Goal: Answer question/provide support: Share knowledge or assist other users

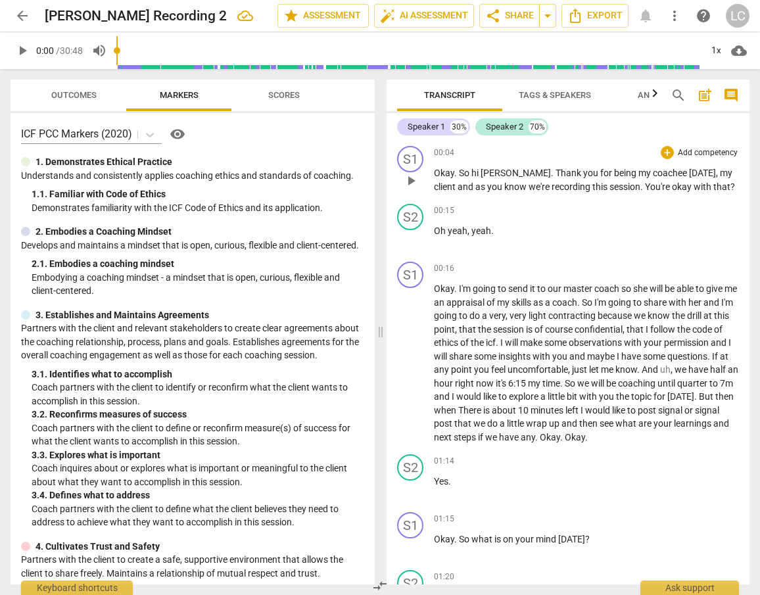
click at [411, 183] on span "play_arrow" at bounding box center [411, 181] width 16 height 16
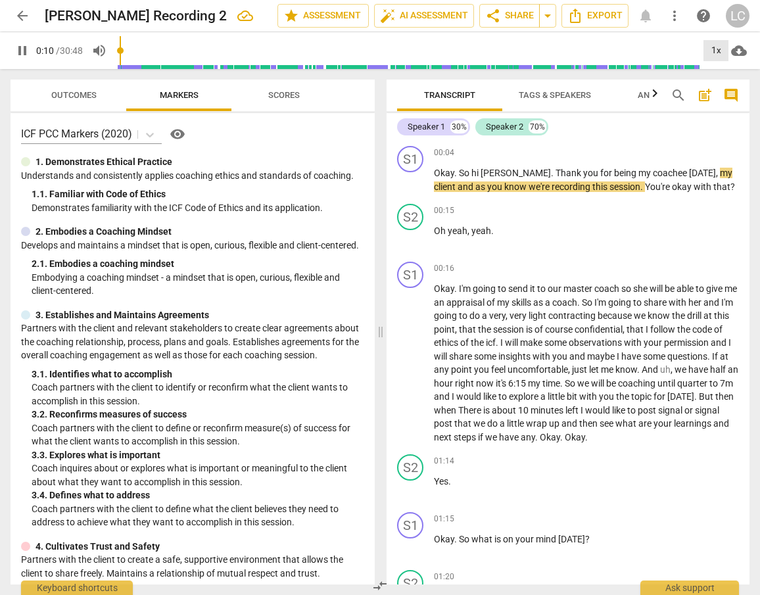
click at [717, 52] on div "1x" at bounding box center [715, 50] width 25 height 21
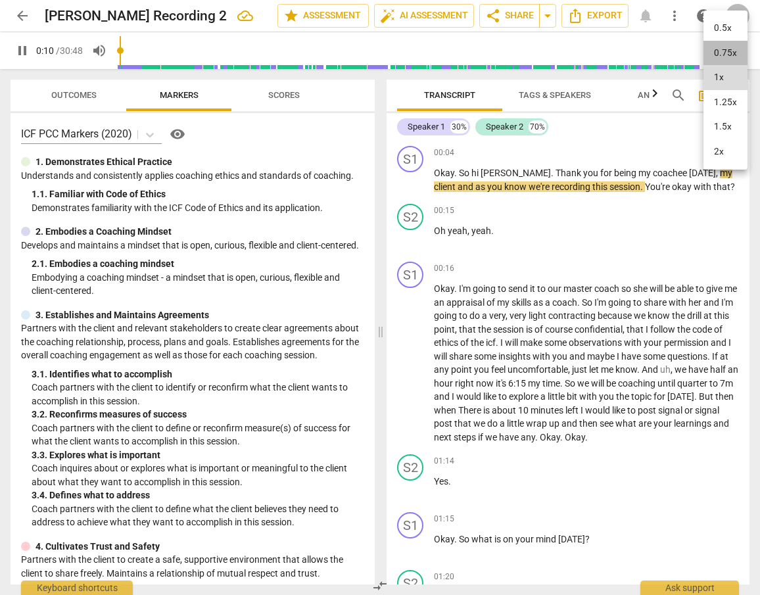
click at [717, 52] on li "0.75x" at bounding box center [725, 53] width 44 height 25
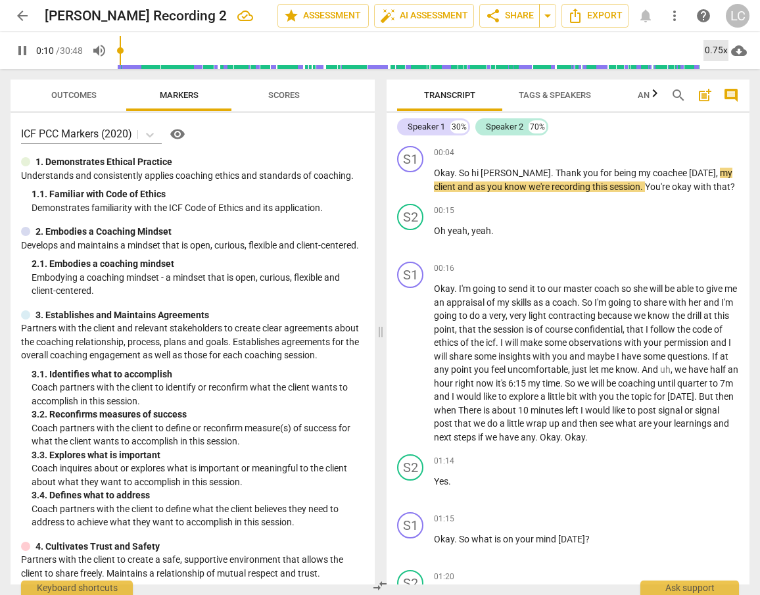
click at [722, 53] on div "0.75x" at bounding box center [715, 50] width 25 height 21
click at [724, 120] on li "1.5x" at bounding box center [725, 126] width 44 height 25
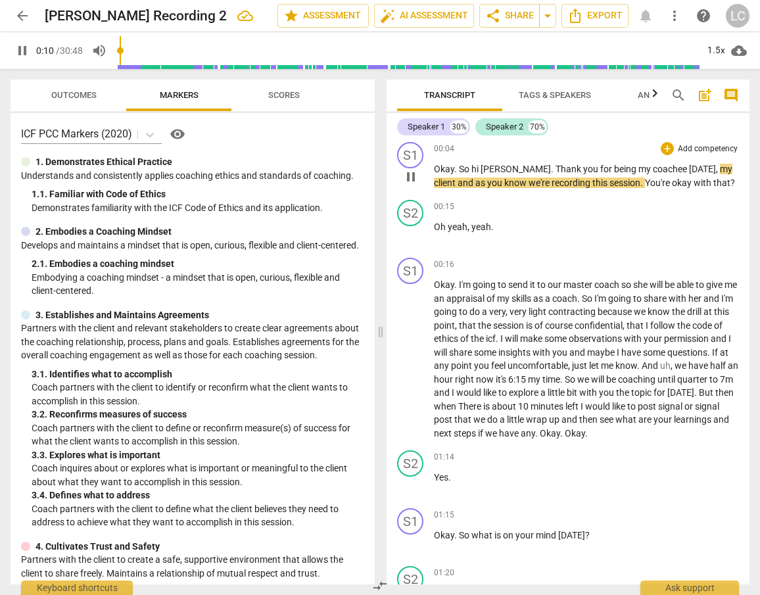
click at [471, 171] on span "So" at bounding box center [465, 169] width 12 height 11
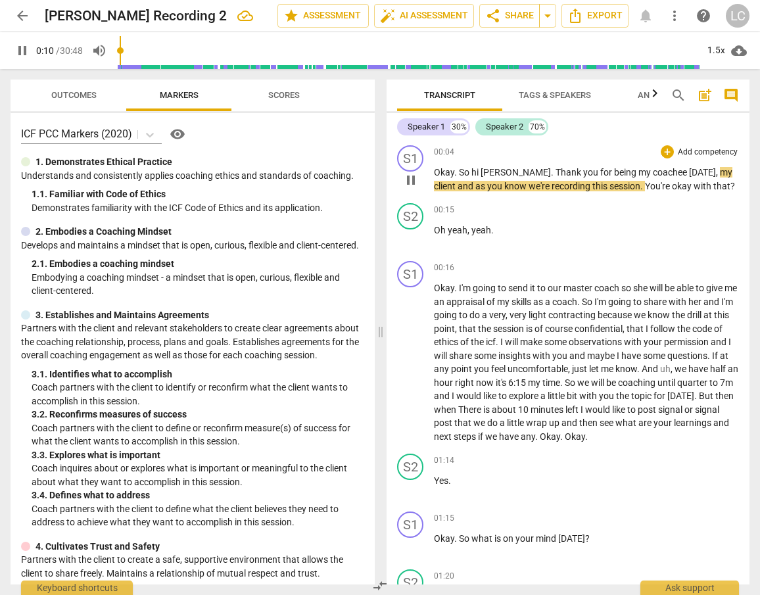
scroll to position [0, 0]
click at [411, 182] on span "pause" at bounding box center [411, 181] width 16 height 16
type input "11"
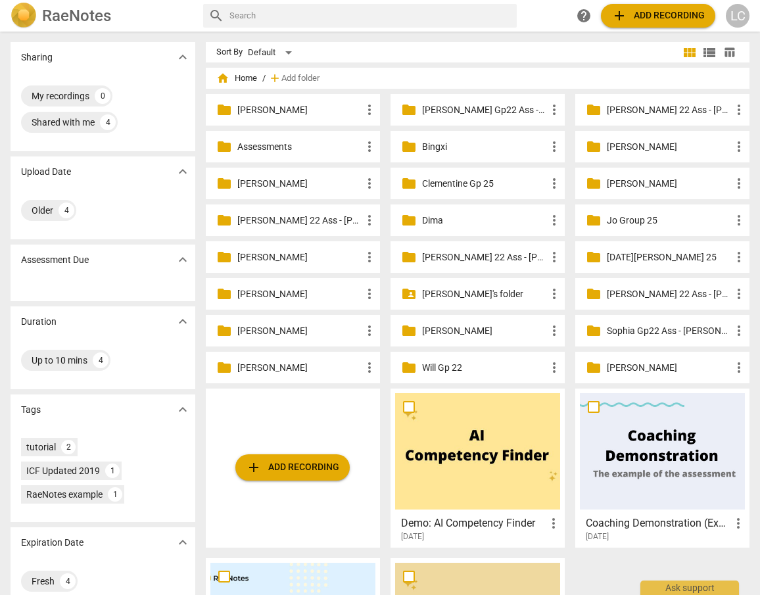
click at [611, 149] on p "[PERSON_NAME]" at bounding box center [669, 147] width 124 height 14
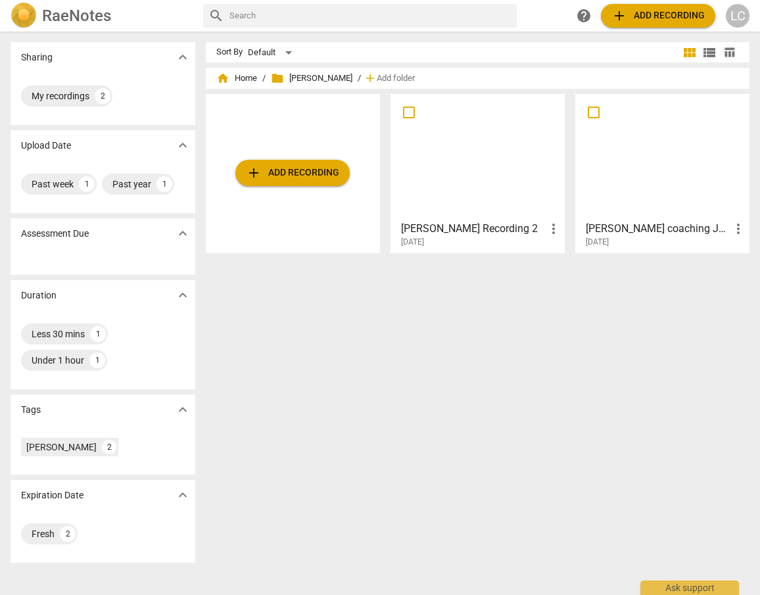
click at [482, 166] on div at bounding box center [477, 157] width 165 height 116
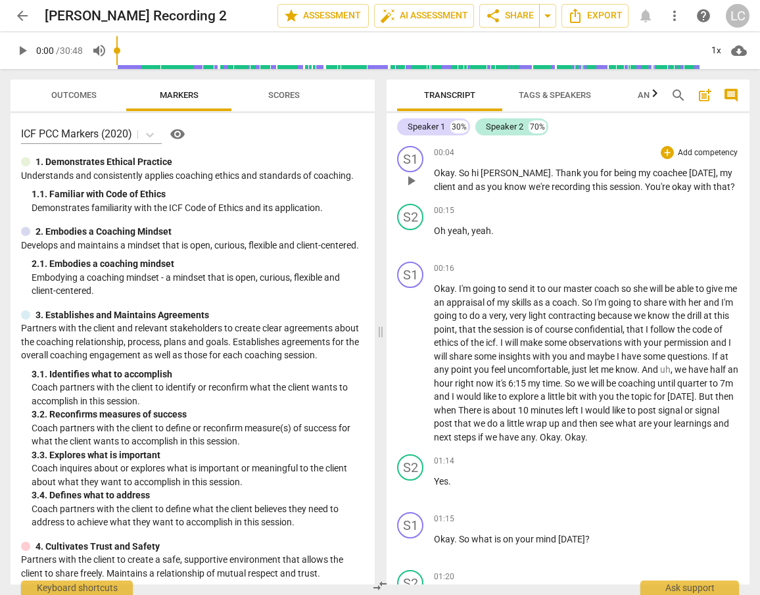
click at [411, 182] on span "play_arrow" at bounding box center [411, 181] width 16 height 16
click at [720, 49] on div "1x" at bounding box center [715, 50] width 25 height 21
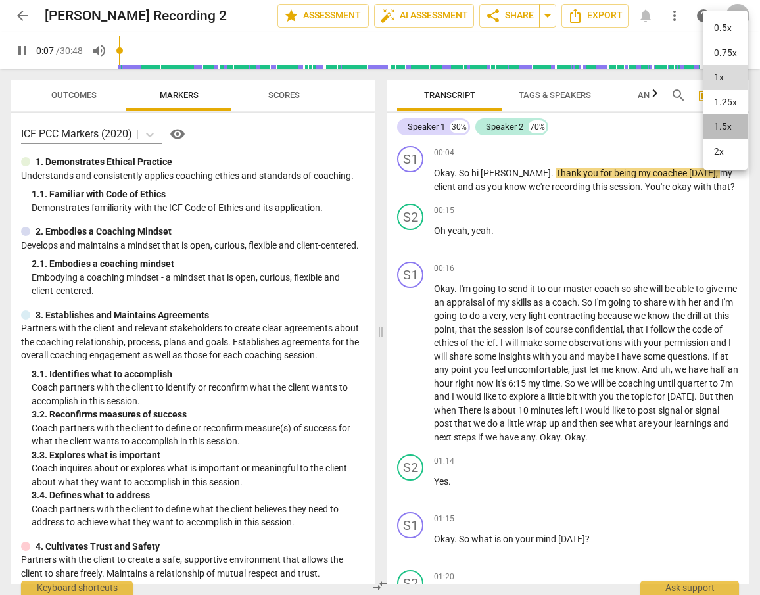
click at [727, 122] on li "1.5x" at bounding box center [725, 126] width 44 height 25
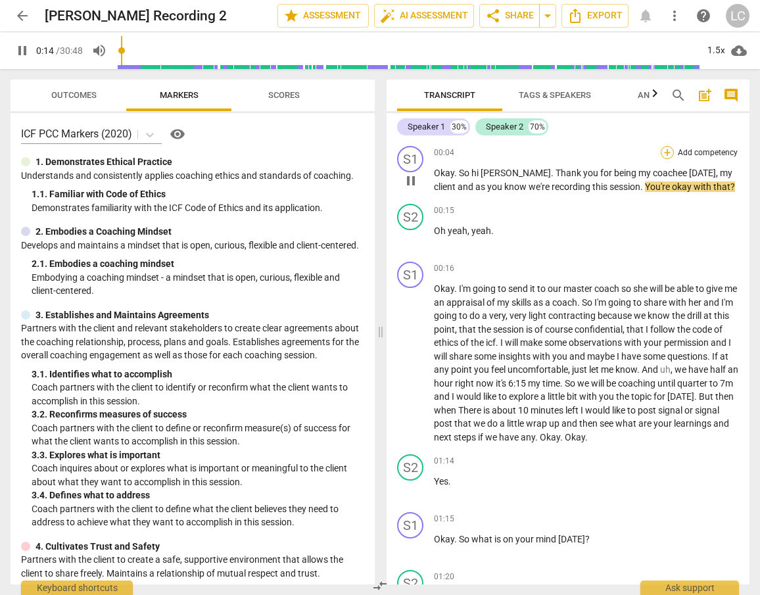
click at [666, 151] on div "+" at bounding box center [666, 152] width 13 height 13
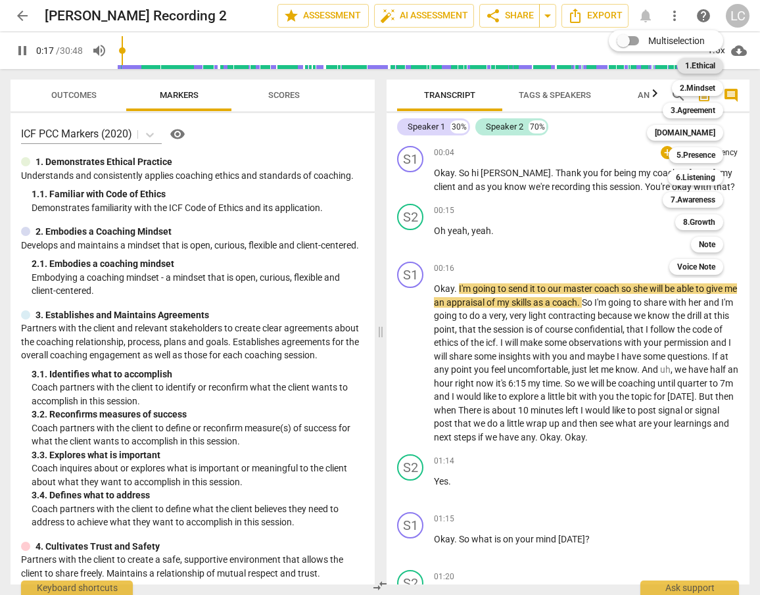
click at [703, 63] on b "1.Ethical" at bounding box center [700, 66] width 30 height 16
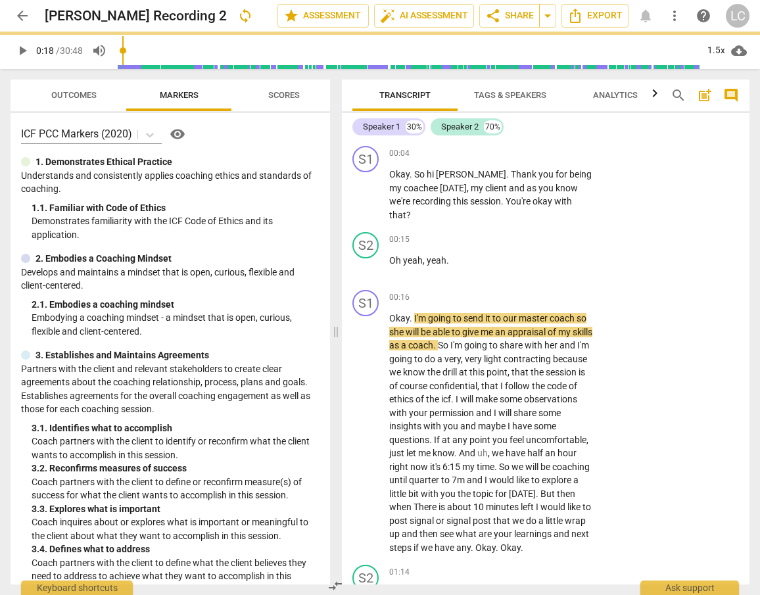
type input "18"
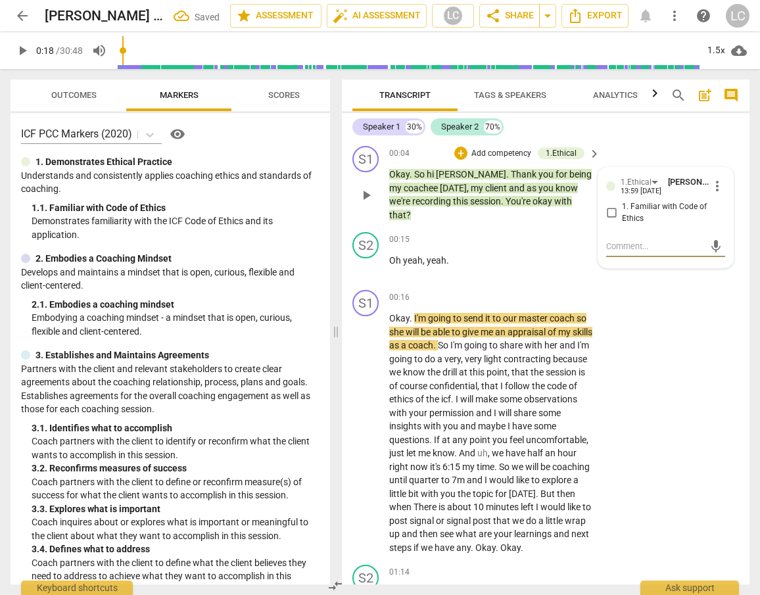
click at [608, 210] on input "1. Familiar with Code of Ethics" at bounding box center [611, 213] width 21 height 16
checkbox input "true"
click at [555, 327] on span "of" at bounding box center [552, 332] width 11 height 11
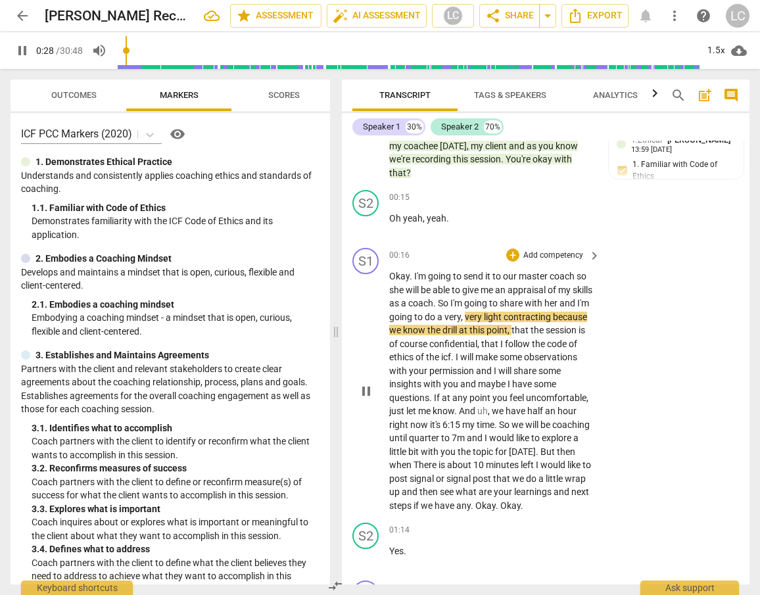
scroll to position [43, 0]
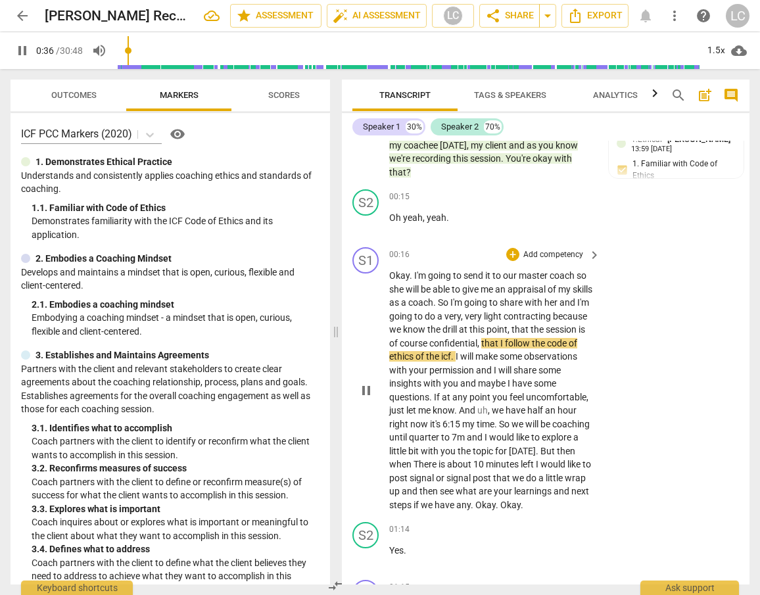
drag, startPoint x: 388, startPoint y: 264, endPoint x: 493, endPoint y: 341, distance: 130.7
click at [493, 341] on div "S1 play_arrow pause 00:16 + Add competency keyboard_arrow_right Okay . I'm goin…" at bounding box center [545, 379] width 407 height 275
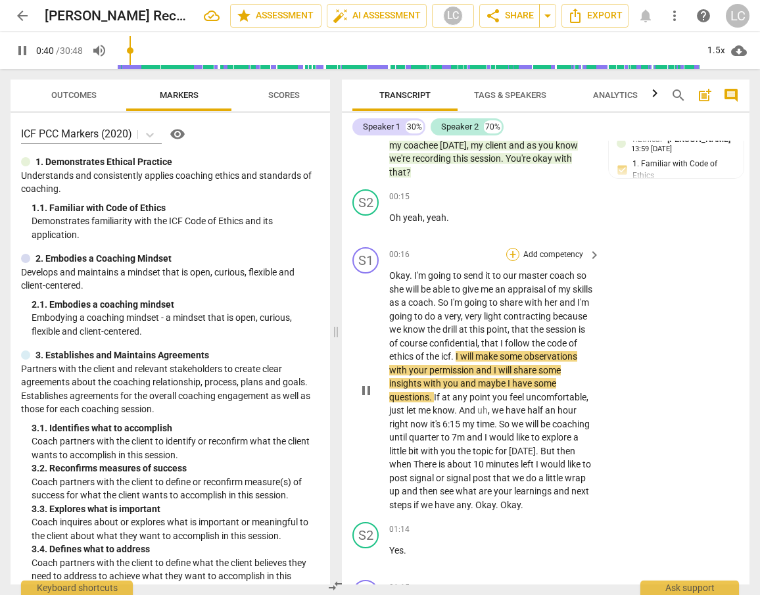
click at [509, 248] on div "+" at bounding box center [512, 254] width 13 height 13
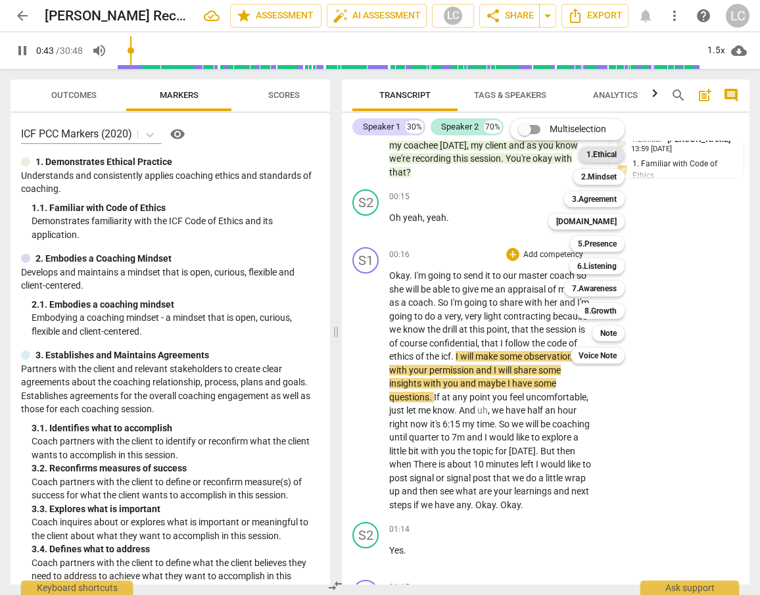
click at [593, 154] on b "1.Ethical" at bounding box center [601, 155] width 30 height 16
type input "44"
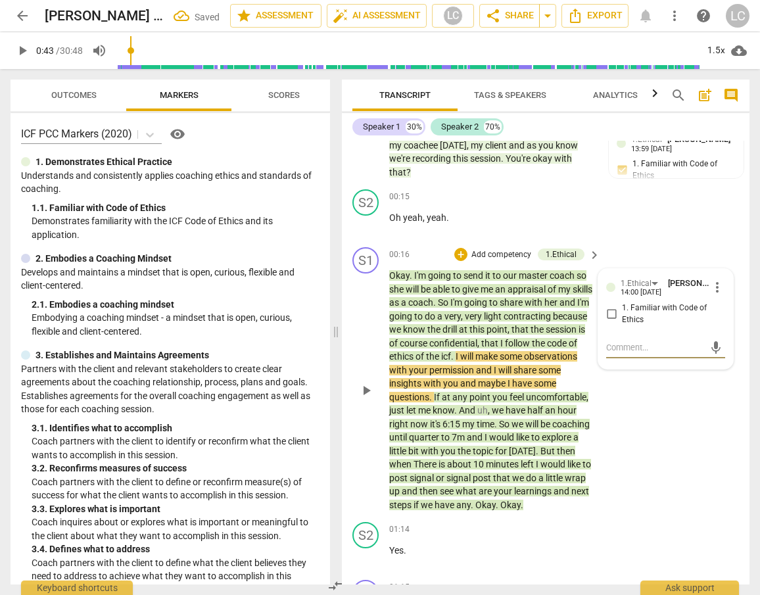
click at [609, 306] on input "1. Familiar with Code of Ethics" at bounding box center [611, 314] width 21 height 16
checkbox input "true"
click at [601, 417] on div "S1 play_arrow pause 00:16 + Add competency 1.Ethical keyboard_arrow_right Okay …" at bounding box center [545, 379] width 407 height 275
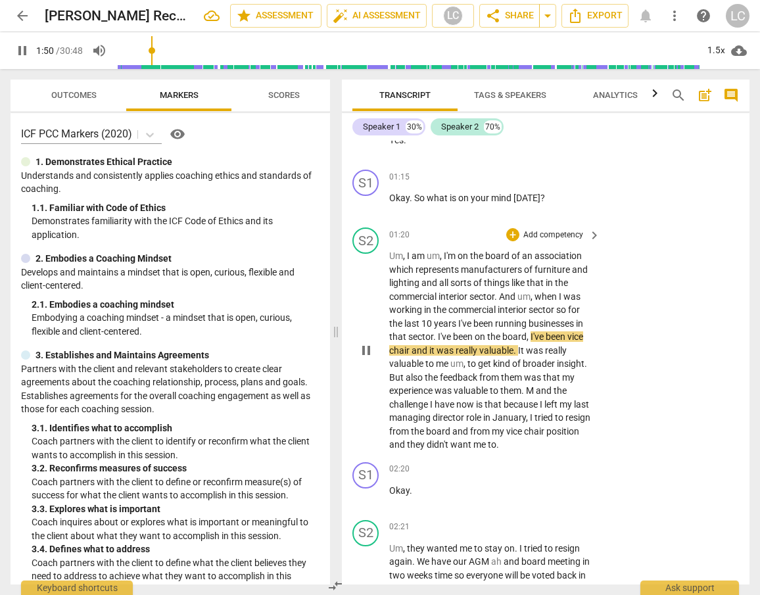
scroll to position [298, 0]
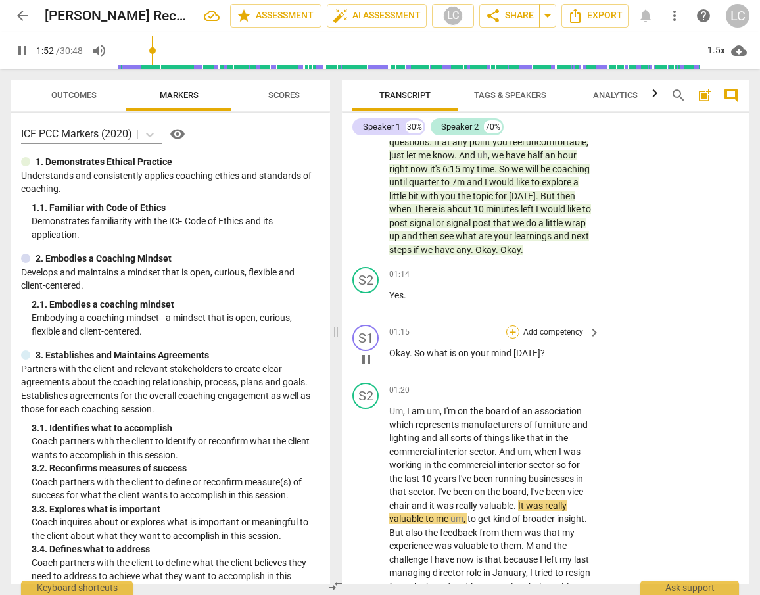
click at [515, 334] on div "+" at bounding box center [512, 331] width 13 height 13
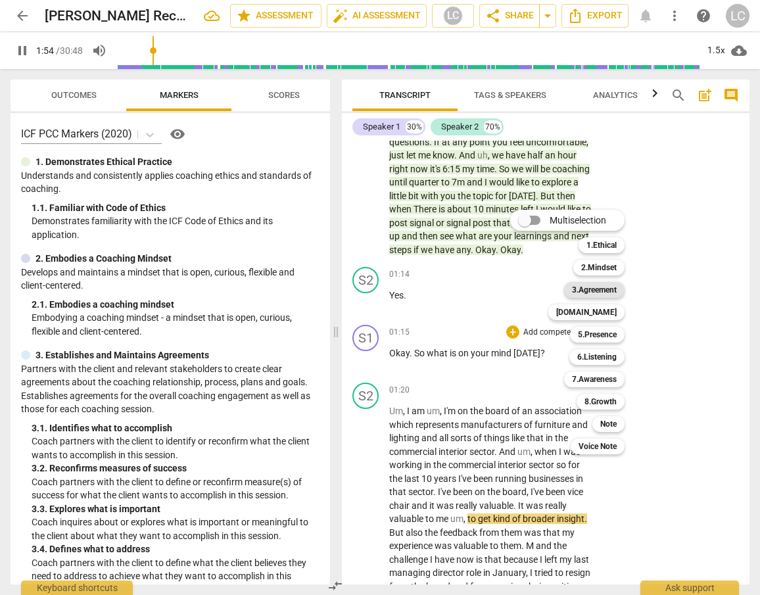
click at [572, 288] on b "3.Agreement" at bounding box center [594, 290] width 45 height 16
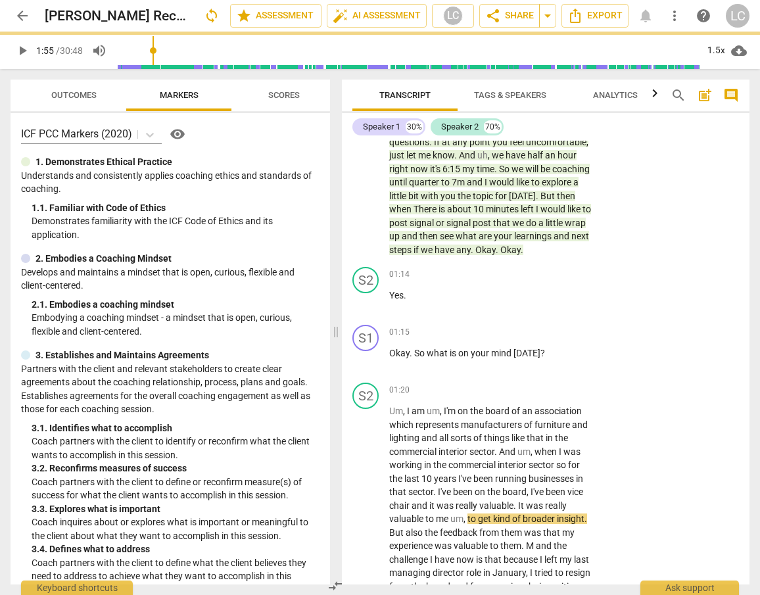
type input "115"
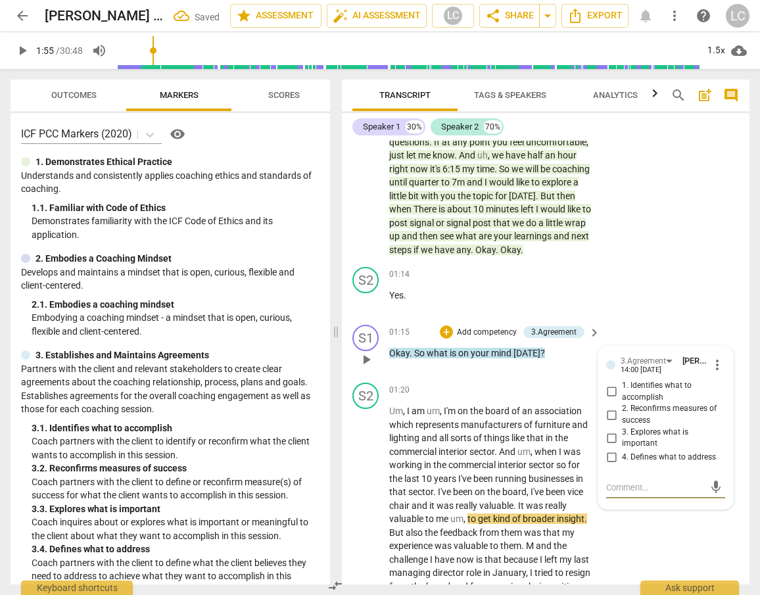
click at [609, 390] on input "1. Identifies what to accomplish" at bounding box center [611, 392] width 21 height 16
checkbox input "true"
click at [535, 369] on div "01:15 + Add competency 3.Agreement keyboard_arrow_right Okay . So what is on yo…" at bounding box center [495, 348] width 212 height 47
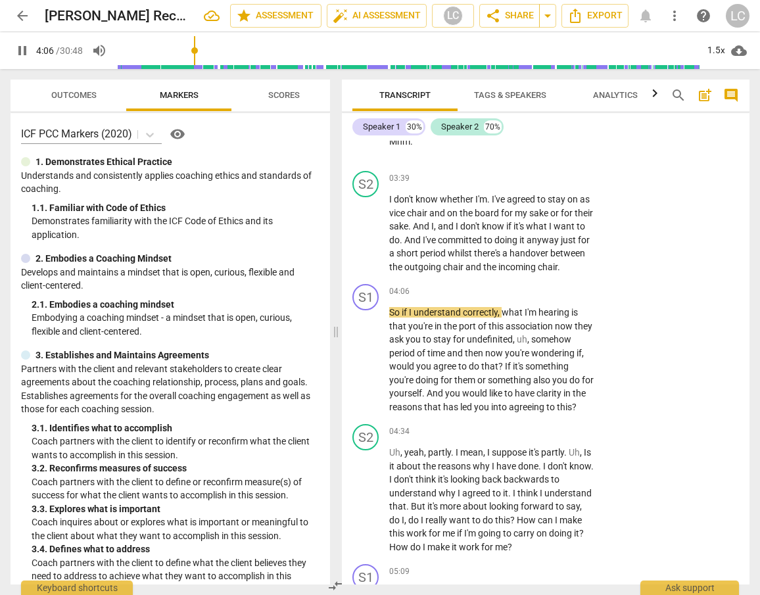
scroll to position [1140, 0]
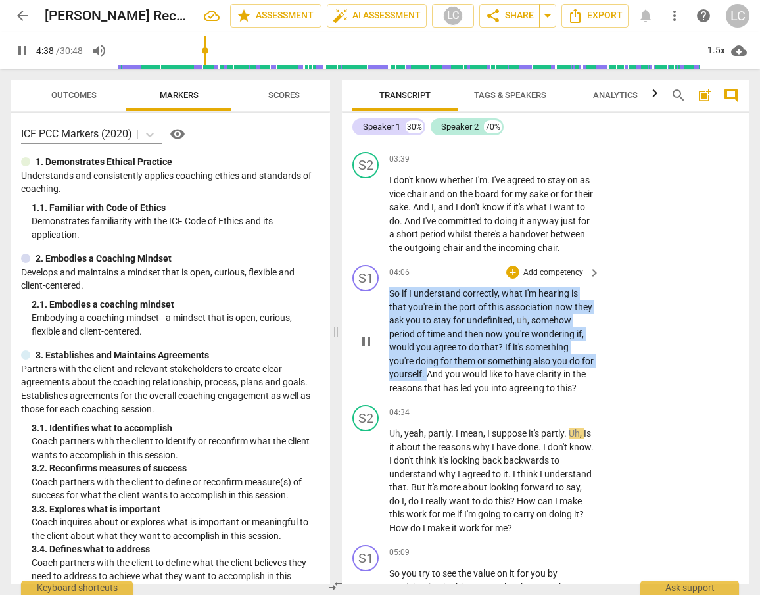
drag, startPoint x: 390, startPoint y: 309, endPoint x: 442, endPoint y: 383, distance: 91.0
click at [442, 384] on p "So if I understand correctly , what I'm hearing is that you're in the port of t…" at bounding box center [491, 341] width 204 height 108
click at [514, 279] on div "+" at bounding box center [512, 271] width 13 height 13
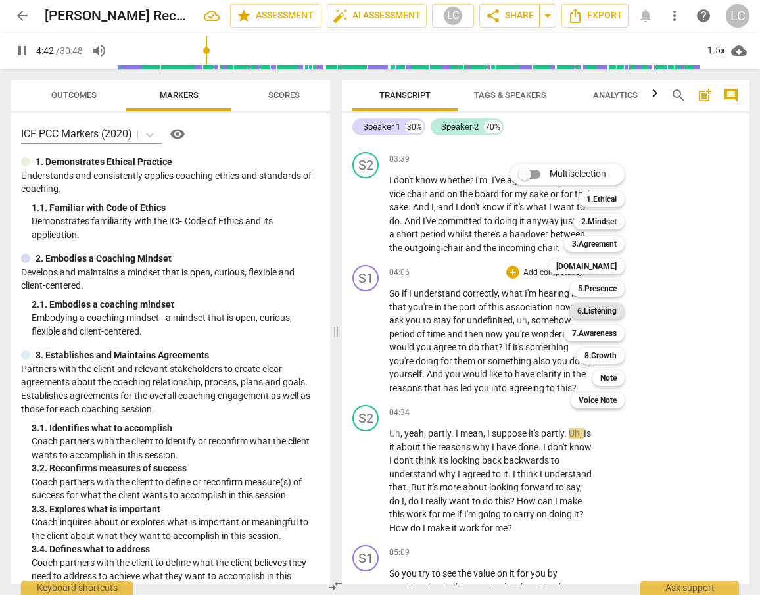
click at [588, 312] on b "6.Listening" at bounding box center [596, 311] width 39 height 16
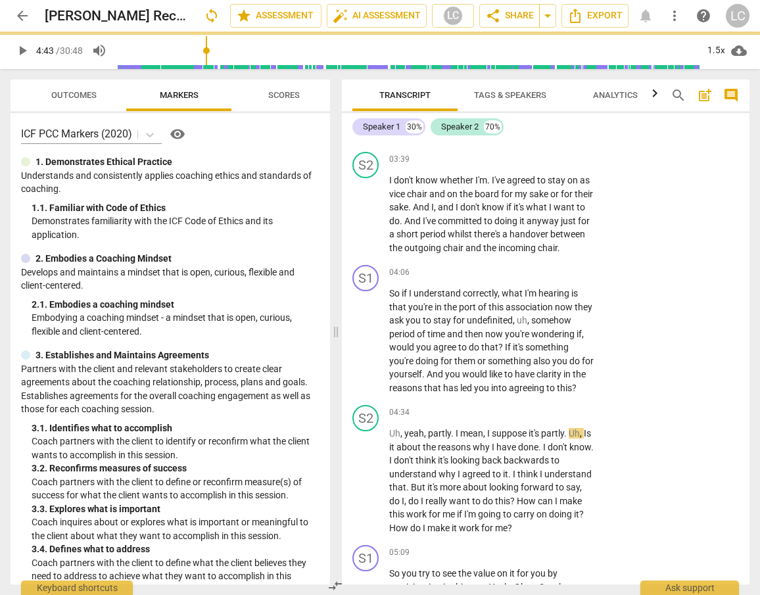
type input "283"
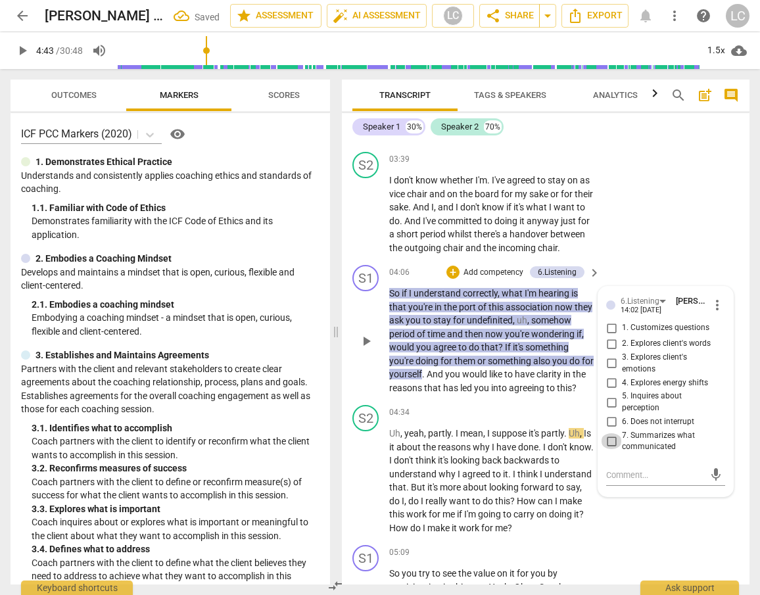
click at [608, 449] on input "7. Summarizes what communicated" at bounding box center [611, 441] width 21 height 16
checkbox input "true"
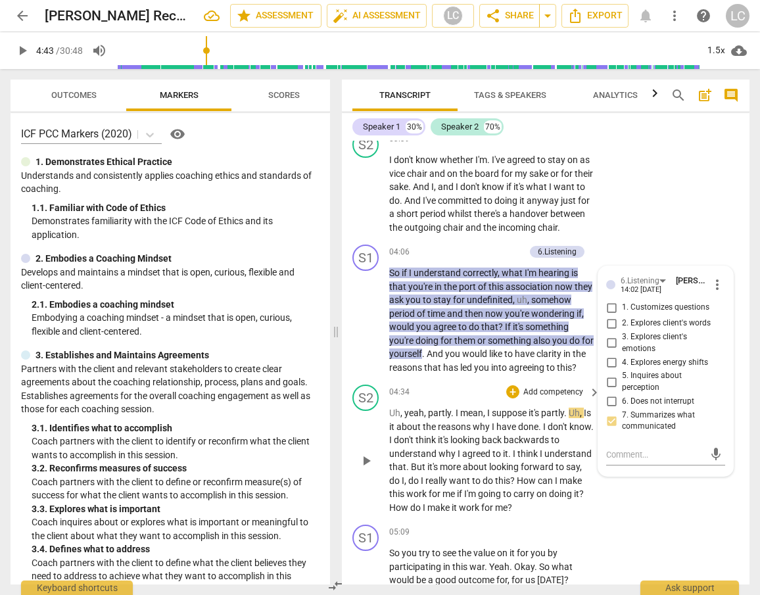
scroll to position [1159, 0]
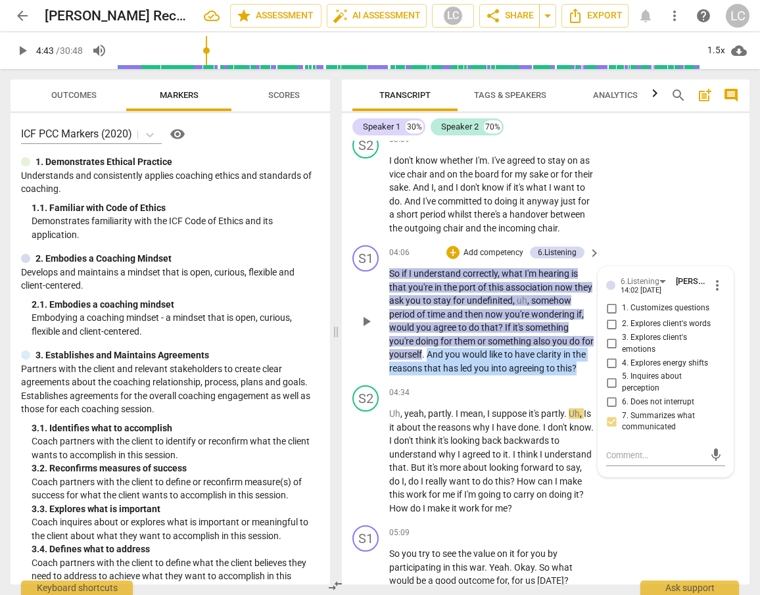
drag, startPoint x: 440, startPoint y: 367, endPoint x: 528, endPoint y: 392, distance: 91.5
click at [528, 375] on p "So if I understand correctly , what I'm hearing is that you're in the port of t…" at bounding box center [491, 321] width 204 height 108
click at [423, 379] on div "+" at bounding box center [420, 377] width 13 height 13
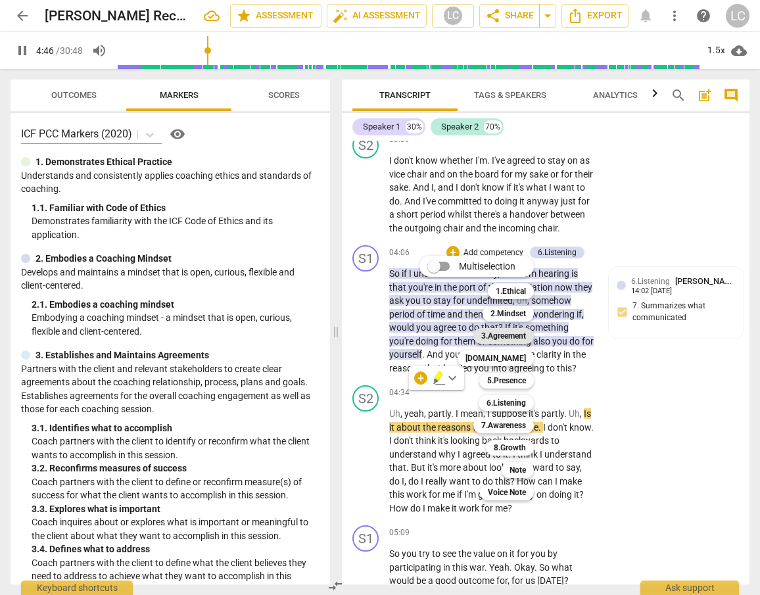
click at [503, 340] on b "3.Agreement" at bounding box center [503, 336] width 45 height 16
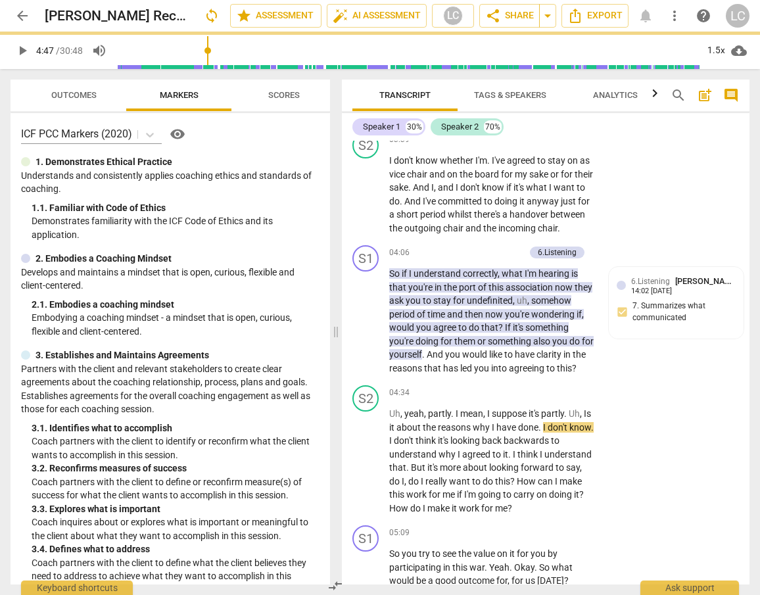
type input "287"
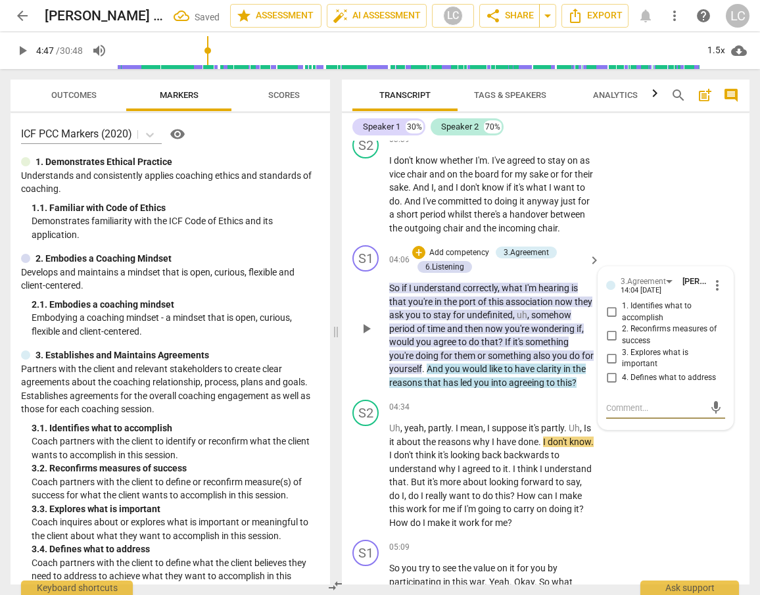
click at [607, 320] on input "1. Identifies what to accomplish" at bounding box center [611, 312] width 21 height 16
checkbox input "true"
click at [464, 423] on div "S2 play_arrow pause 04:34 + Add competency keyboard_arrow_right Uh , yeah , par…" at bounding box center [545, 464] width 407 height 140
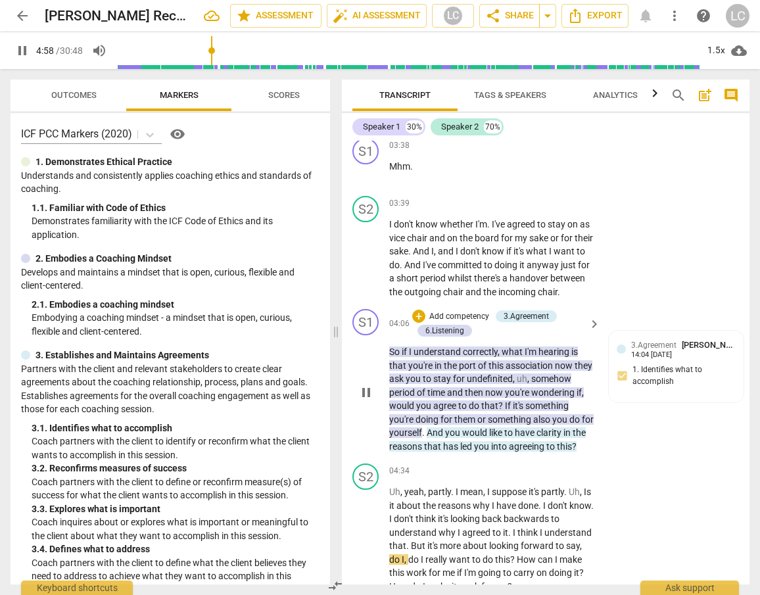
scroll to position [1115, 0]
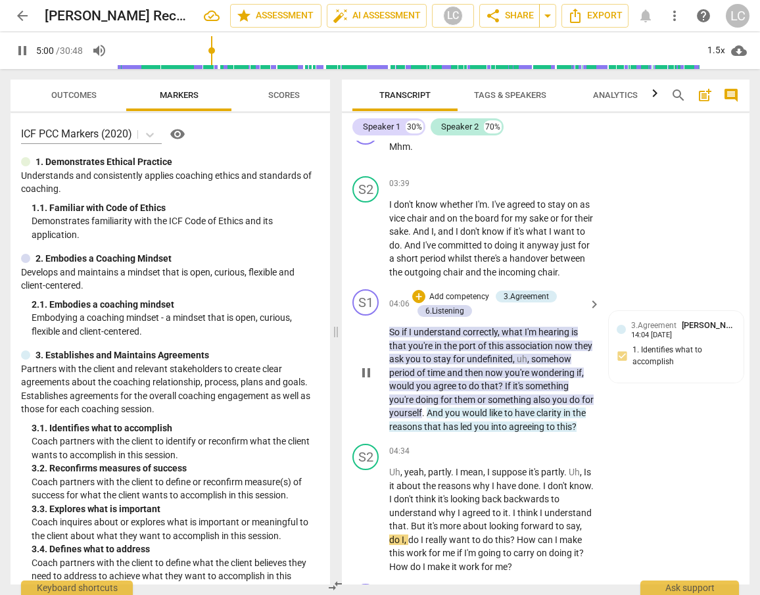
click at [443, 432] on span "that" at bounding box center [433, 426] width 19 height 11
type input "301"
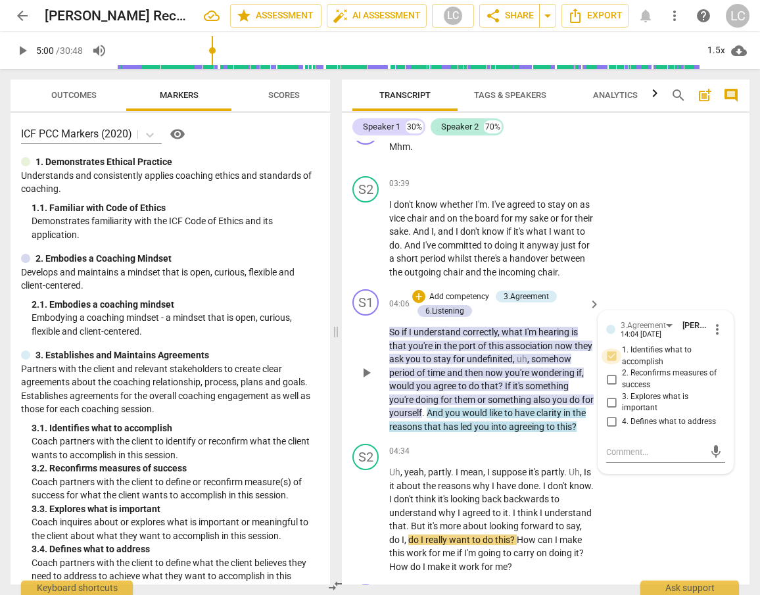
click at [609, 364] on input "1. Identifies what to accomplish" at bounding box center [611, 356] width 21 height 16
checkbox input "true"
click at [612, 458] on textarea at bounding box center [655, 452] width 98 height 12
type textarea "C"
type textarea "Co"
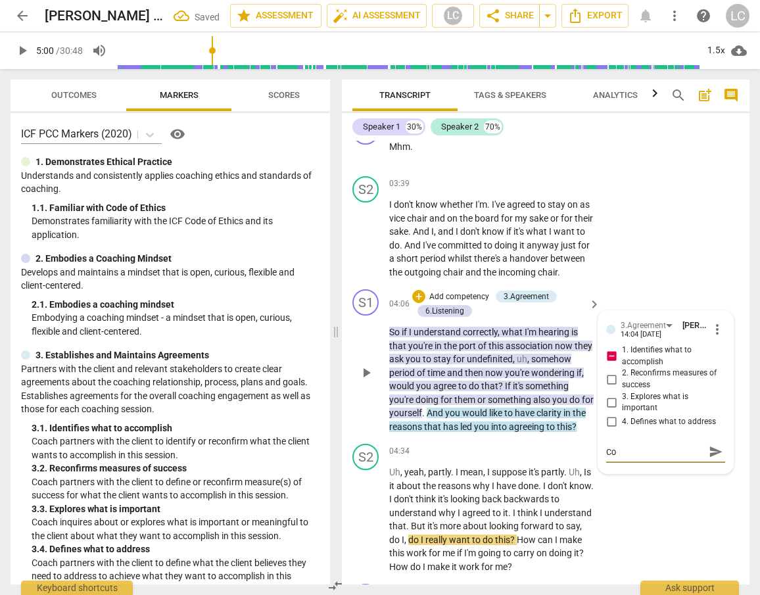
type textarea "Cou"
type textarea "Coul"
type textarea "Could"
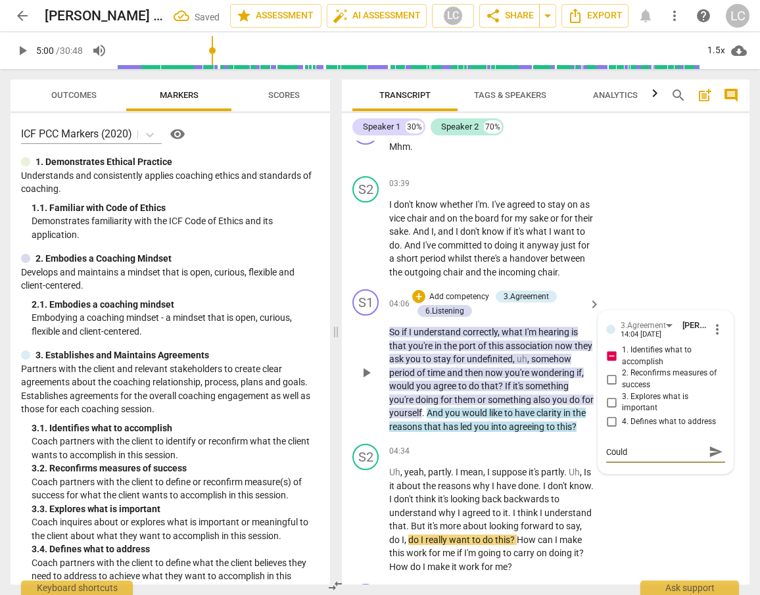
type textarea "Could"
type textarea "Could y"
type textarea "Could yo"
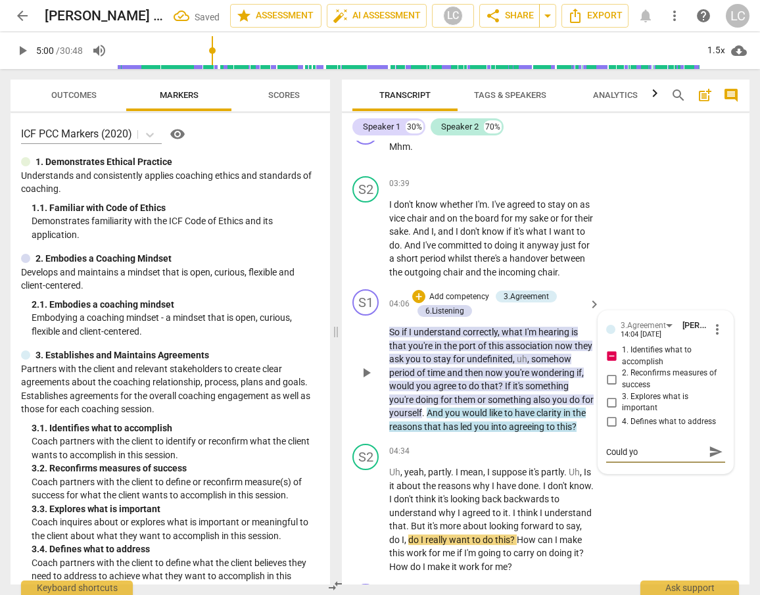
type textarea "Could you"
type textarea "Could you h"
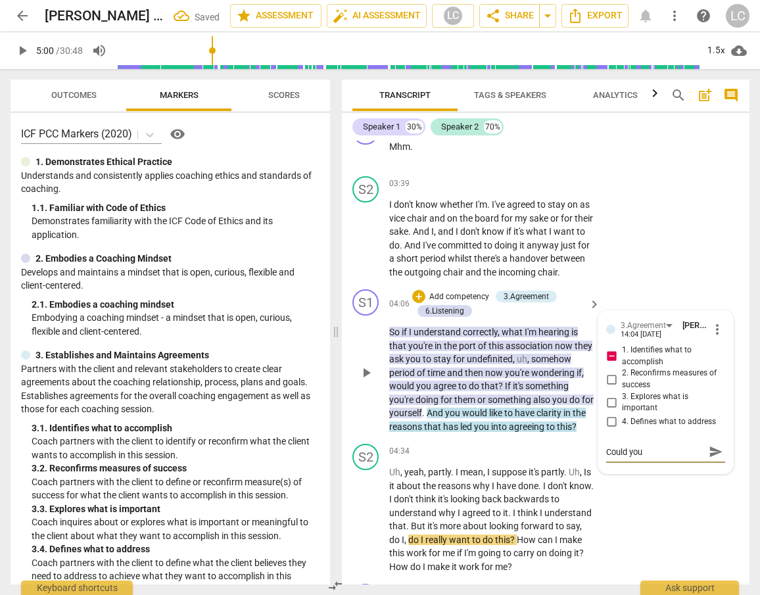
type textarea "Could you h"
type textarea "Could you ha"
type textarea "Could you hav"
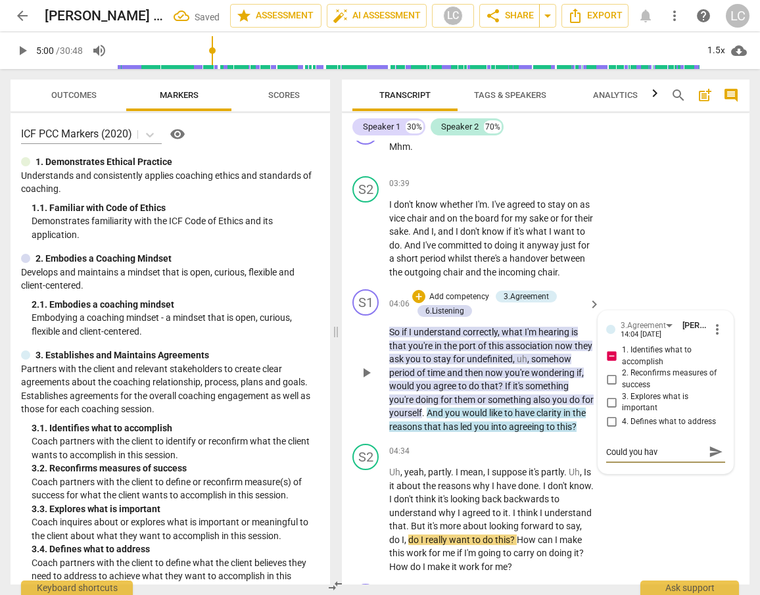
type textarea "Could you hav"
type textarea "Could you hav a"
type textarea "Could you hav aa"
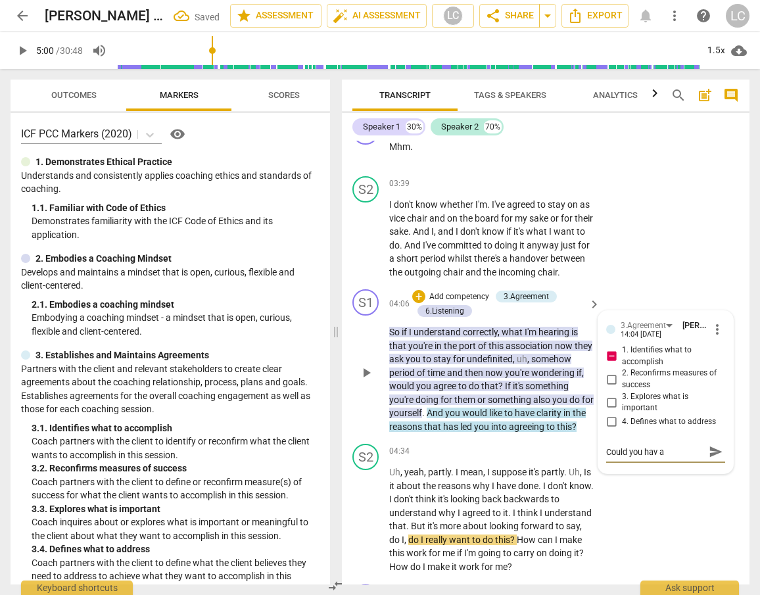
type textarea "Could you hav aa"
type textarea "Could you [PERSON_NAME]"
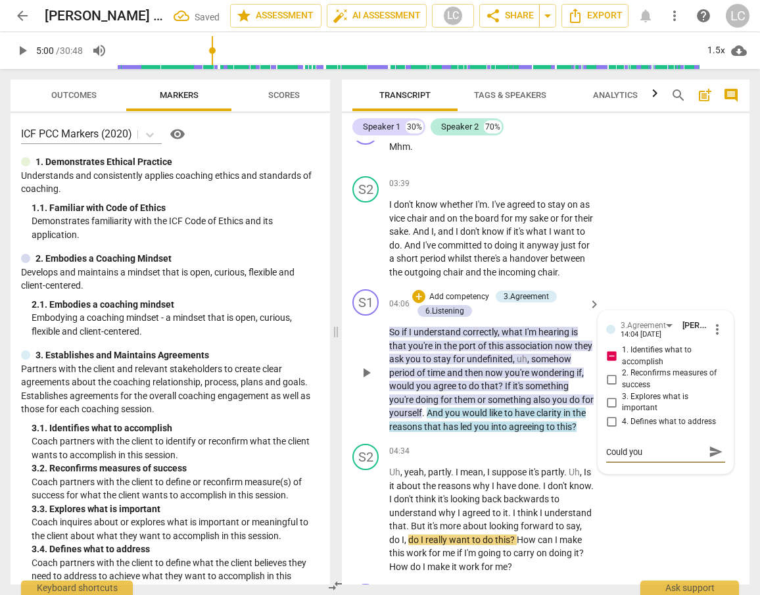
type textarea "Could you [PERSON_NAME]"
type textarea "Could you hav aasked"
type textarea "Could you [PERSON_NAME]"
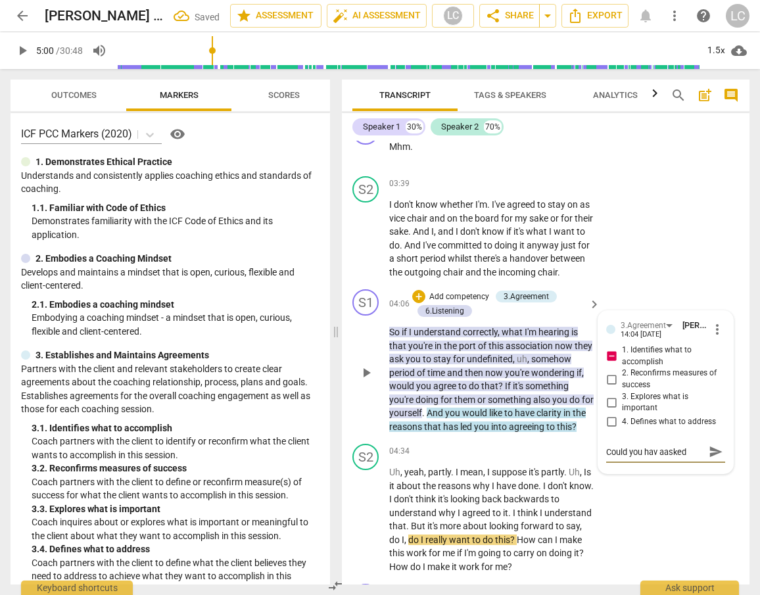
type textarea "Could you [PERSON_NAME]"
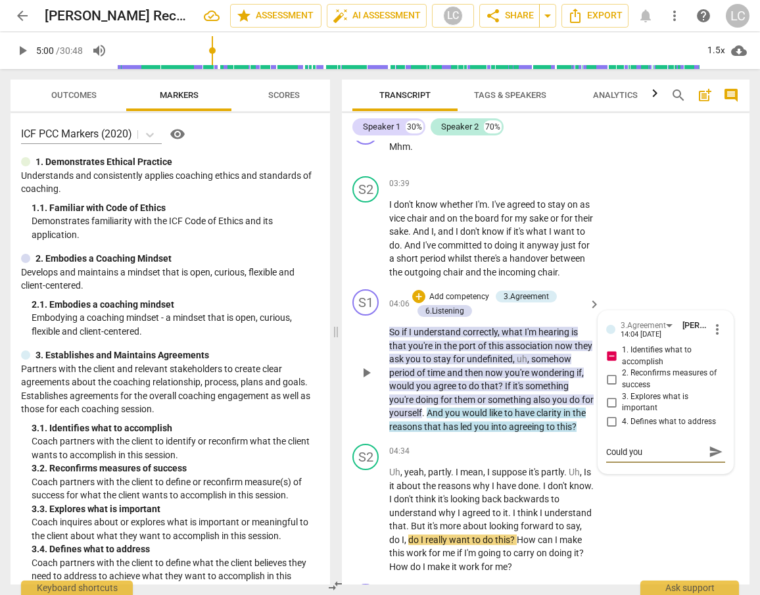
type textarea "Could you hav aa"
type textarea "Could you hav a"
type textarea "Could you hav"
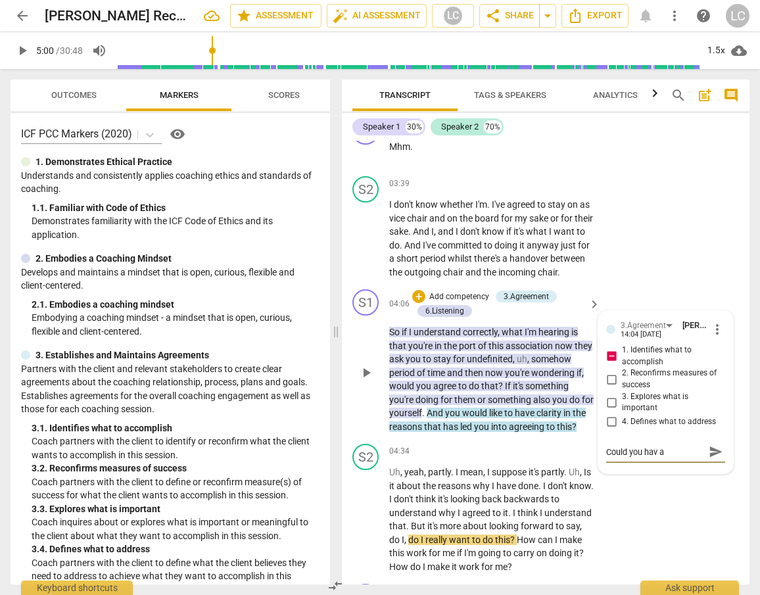
type textarea "Could you hav"
type textarea "Could you have"
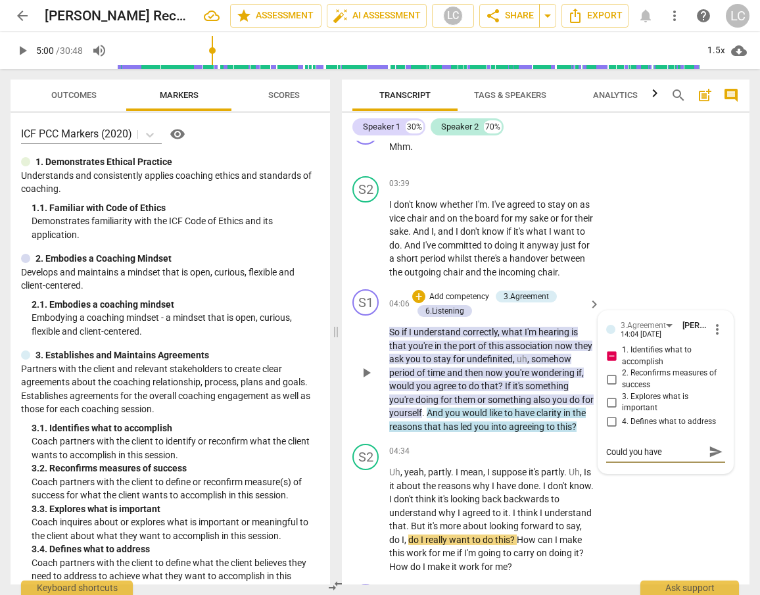
type textarea "Could you have"
type textarea "Could you have a"
type textarea "Could you have as"
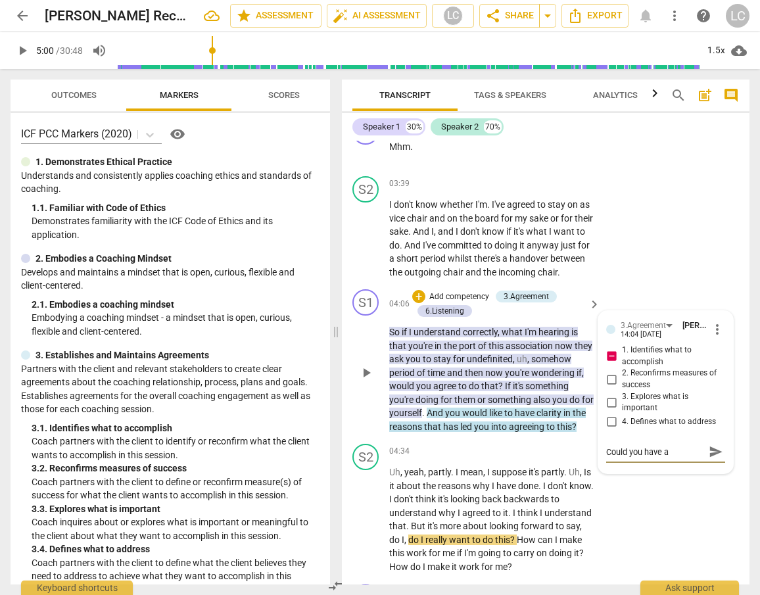
type textarea "Could you have as"
type textarea "Could you have ask"
type textarea "Could you have aske"
type textarea "Could you have asked"
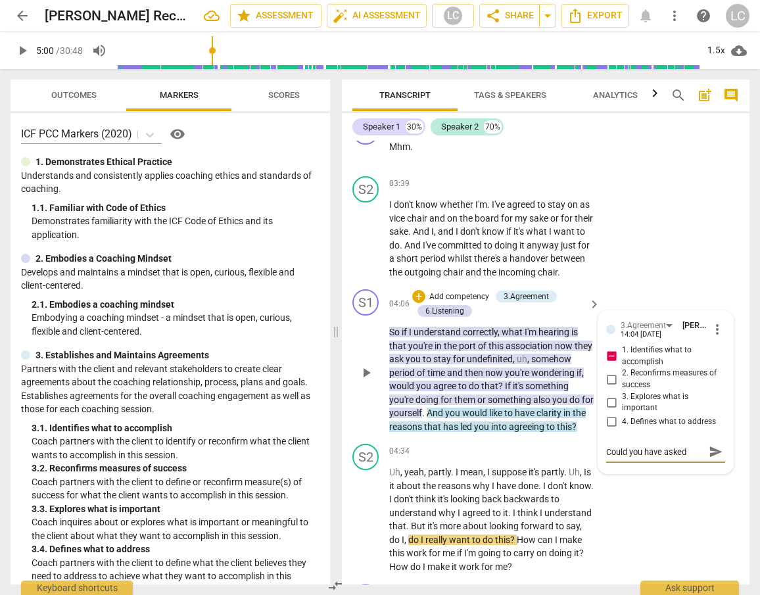
type textarea "Could you have asked"
type textarea "Could you have asked t"
type textarea "Could you have asked [PERSON_NAME]"
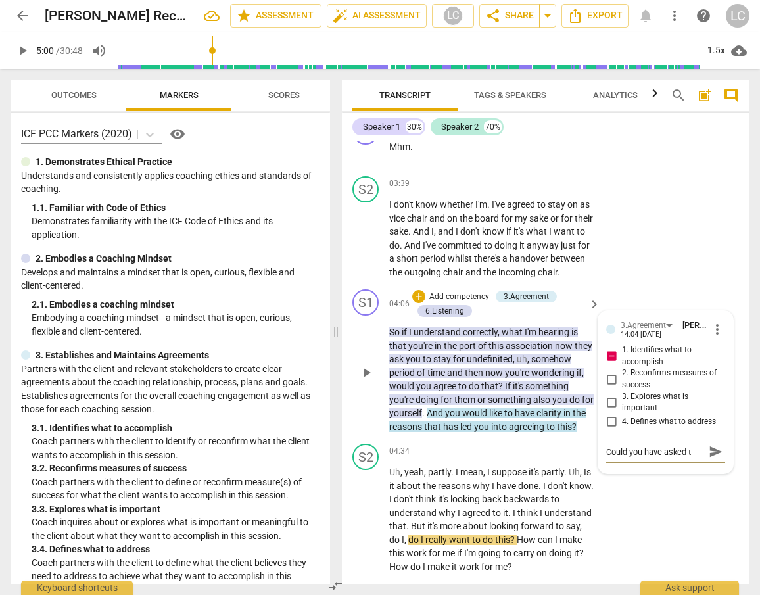
type textarea "Could you have asked [PERSON_NAME]"
type textarea "Could you have asked thi"
type textarea "Could you have asked this"
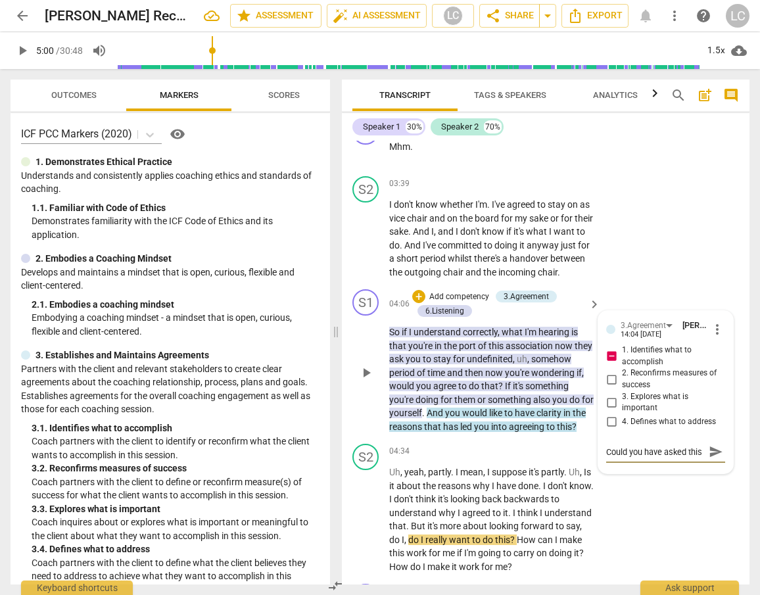
scroll to position [11, 0]
type textarea "Could you have asked this a"
type textarea "Could you have asked this as"
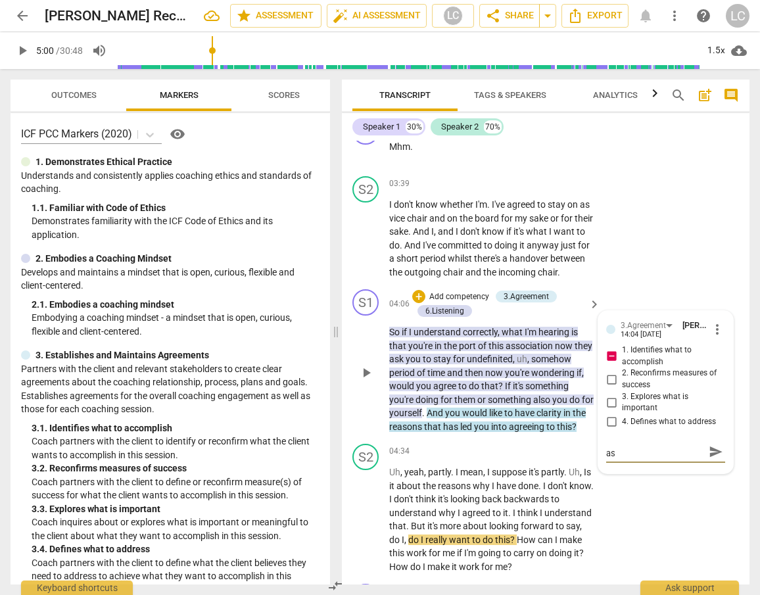
type textarea "Could you have asked this as"
type textarea "Could you have asked this as a"
type textarea "Could you have asked this as an"
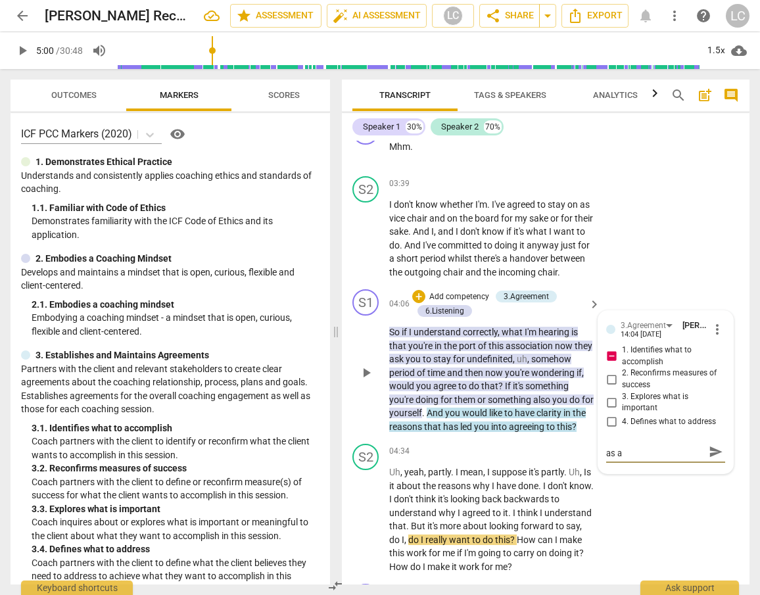
type textarea "Could you have asked this as an"
type textarea "Could you have asked this as an o"
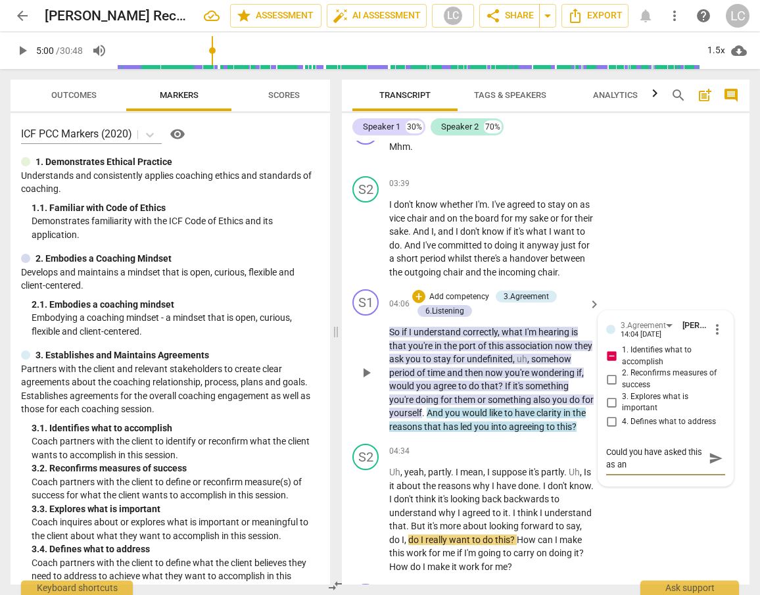
type textarea "Could you have asked this as an o"
type textarea "Could you have asked this as an op"
type textarea "Could you have asked this as an ope"
type textarea "Could you have asked this as an open"
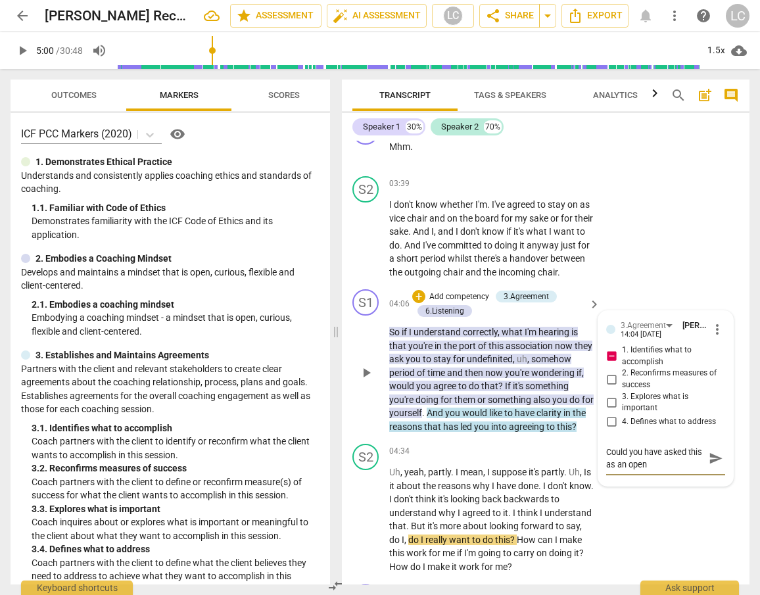
type textarea "Could you have asked this as an open"
type textarea "Could you have asked this as an open q"
type textarea "Could you have asked this as an open qu"
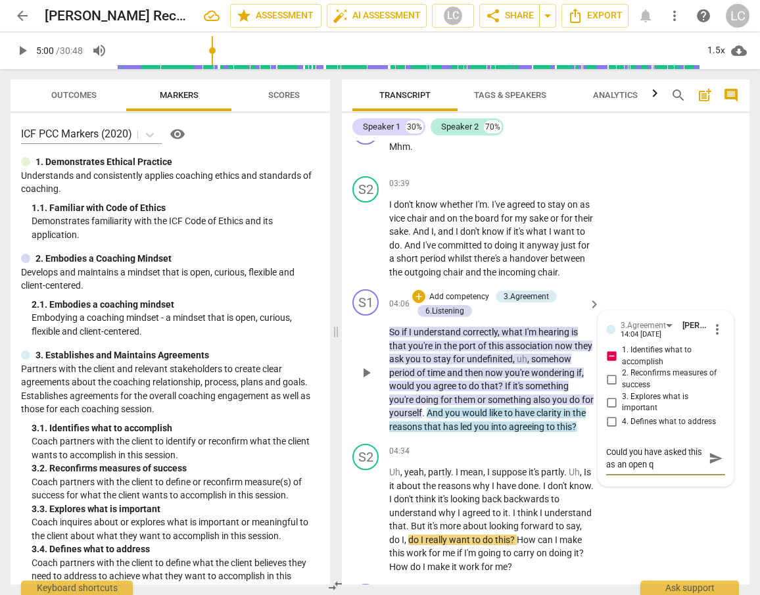
type textarea "Could you have asked this as an open qu"
type textarea "Could you have asked this as an open que"
type textarea "Could you have asked this as an open ques"
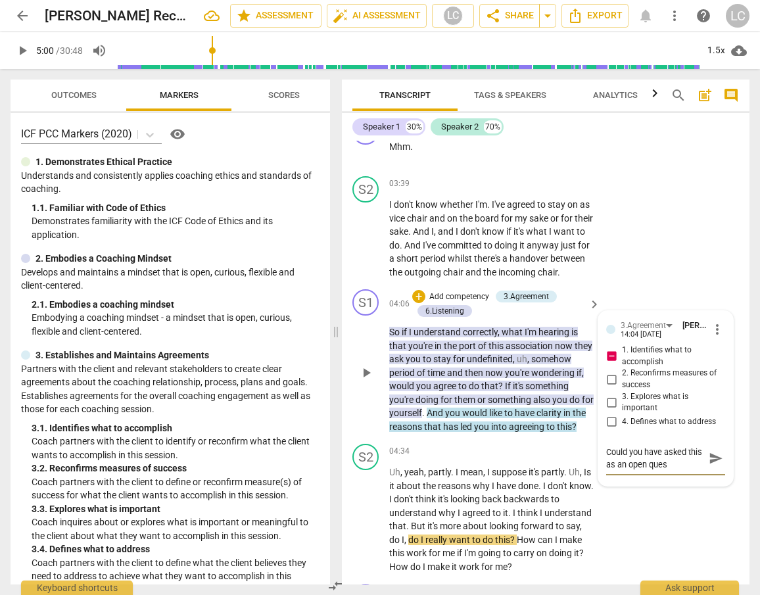
type textarea "Could you have asked this as an open quest"
type textarea "Could you have asked this as an open questi"
type textarea "Could you have asked this as an open questio"
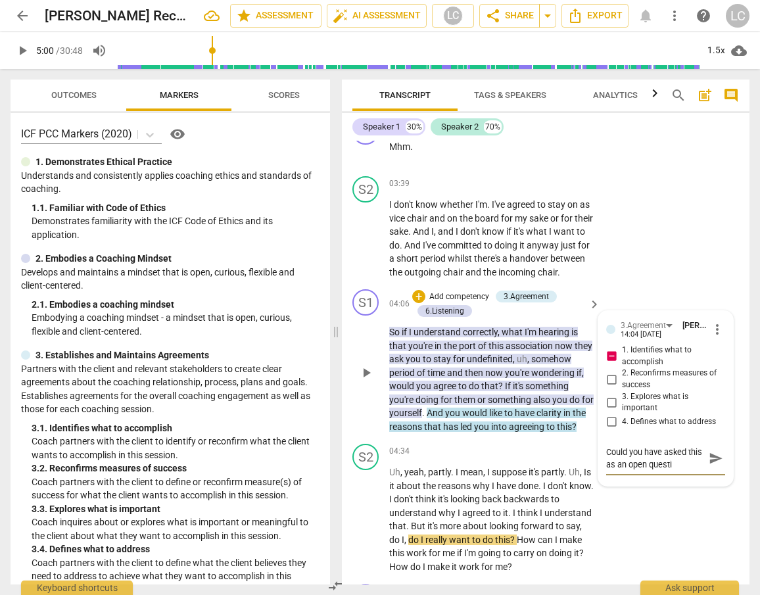
type textarea "Could you have asked this as an open questio"
type textarea "Could you have asked this as an open question"
type textarea "Could you have asked this as an open question?"
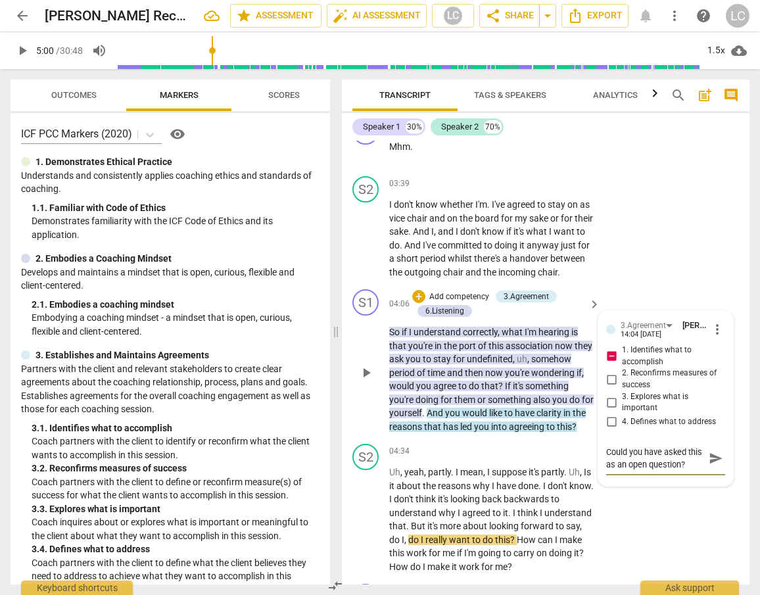
scroll to position [1111, 0]
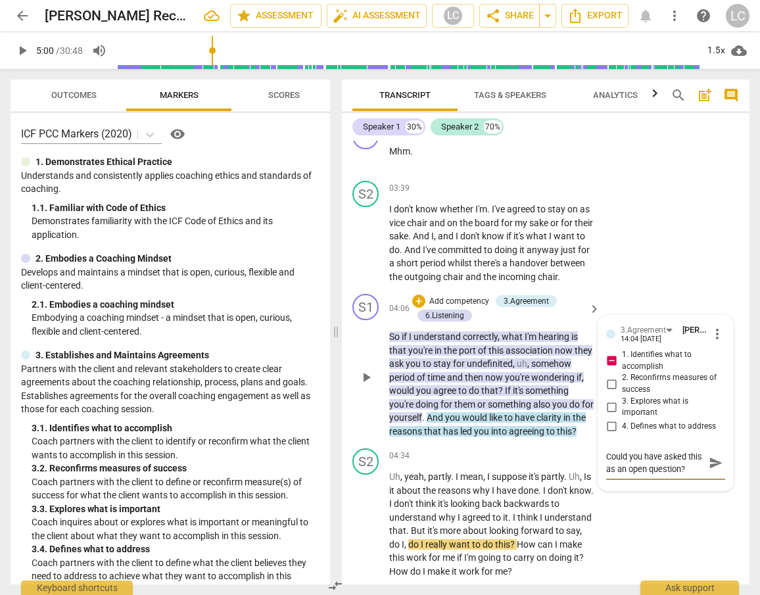
drag, startPoint x: 607, startPoint y: 469, endPoint x: 621, endPoint y: 435, distance: 37.1
click at [607, 469] on textarea "Could you have asked this as an open question?" at bounding box center [655, 462] width 98 height 25
type textarea "ould you have asked this as an open question?"
type textarea "Hould you have asked this as an open question?"
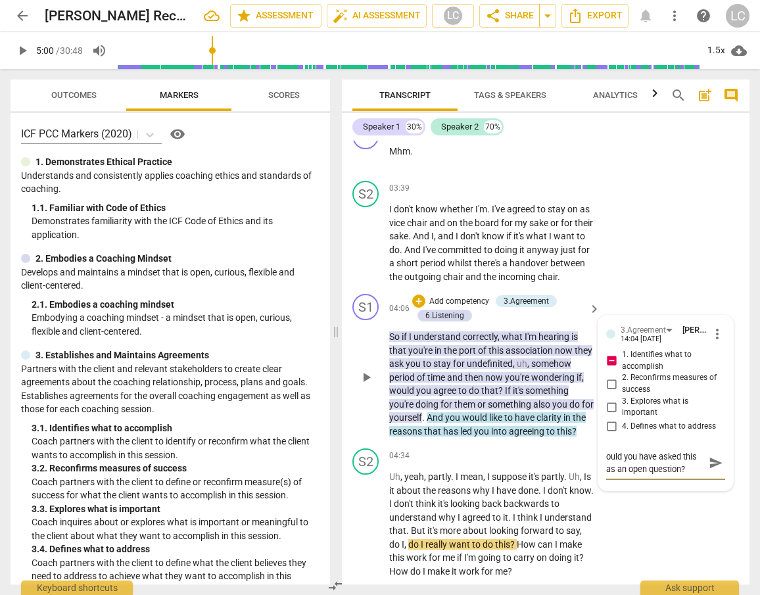
type textarea "Hould you have asked this as an open question?"
type textarea "Hoould you have asked this as an open question?"
type textarea "Howould you have asked this as an open question?"
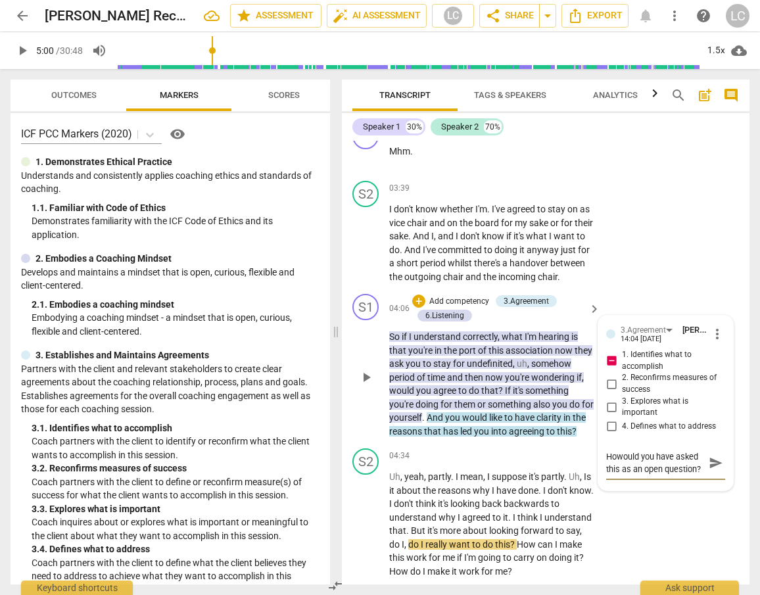
type textarea "How ould you have asked this as an open question?"
type textarea "How could you have asked this as an open question?"
click at [708, 470] on span "send" at bounding box center [715, 462] width 14 height 14
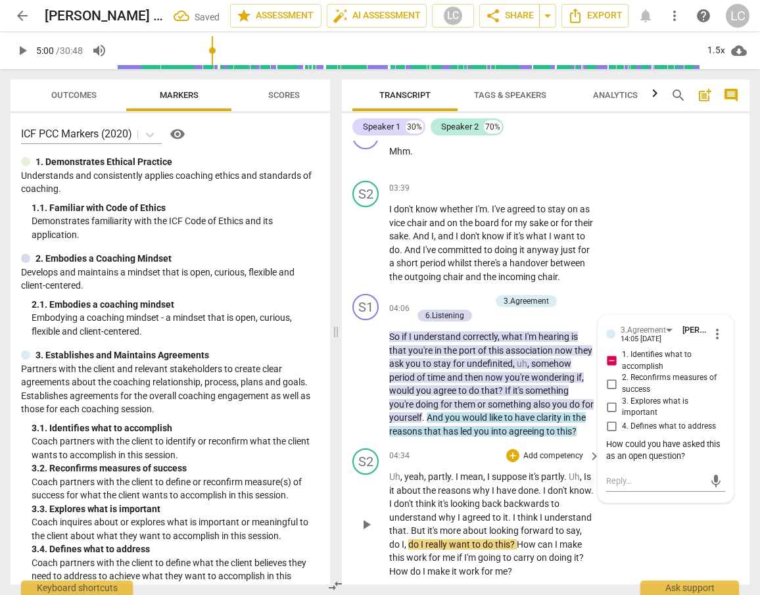
click at [532, 463] on div "+ Add competency keyboard_arrow_right" at bounding box center [552, 455] width 98 height 14
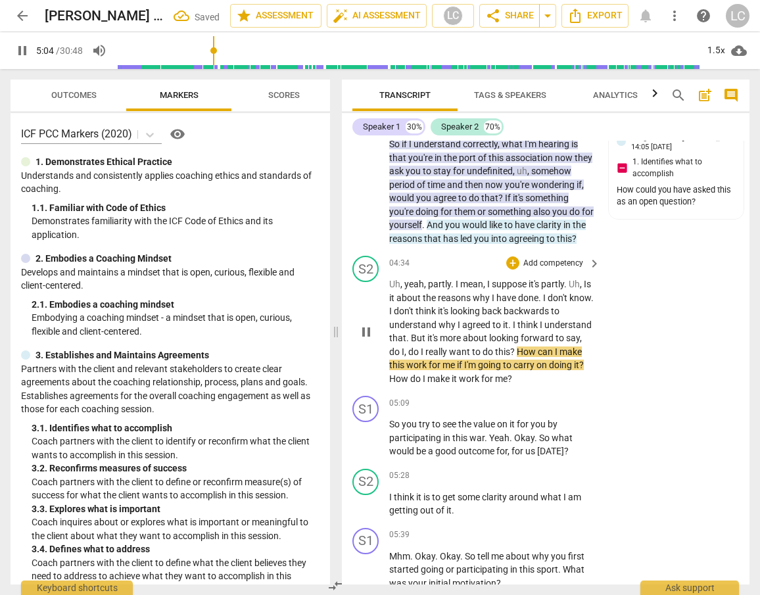
scroll to position [1308, 0]
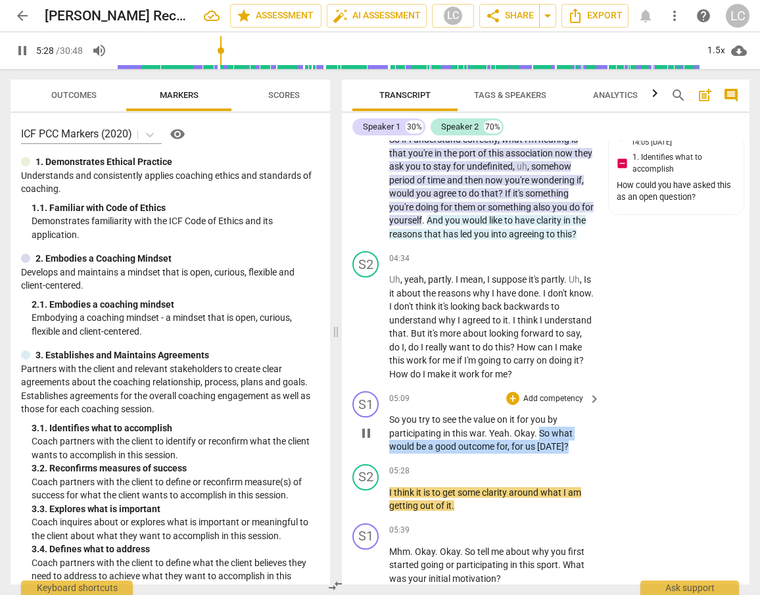
drag, startPoint x: 538, startPoint y: 460, endPoint x: 564, endPoint y: 451, distance: 27.0
click at [577, 453] on p "So you try to see the value on it for you by participating in this war . Yeah .…" at bounding box center [491, 433] width 204 height 41
click at [516, 405] on div "+" at bounding box center [512, 398] width 13 height 13
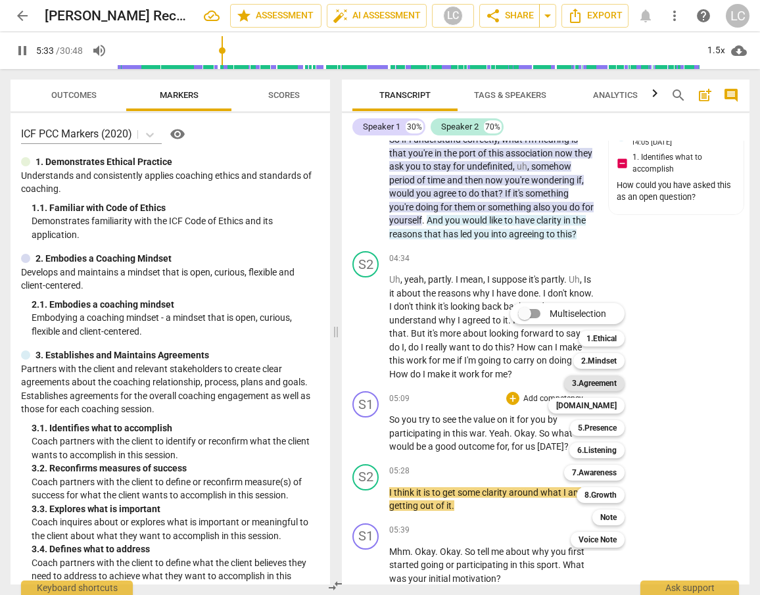
click at [599, 386] on b "3.Agreement" at bounding box center [594, 383] width 45 height 16
type input "334"
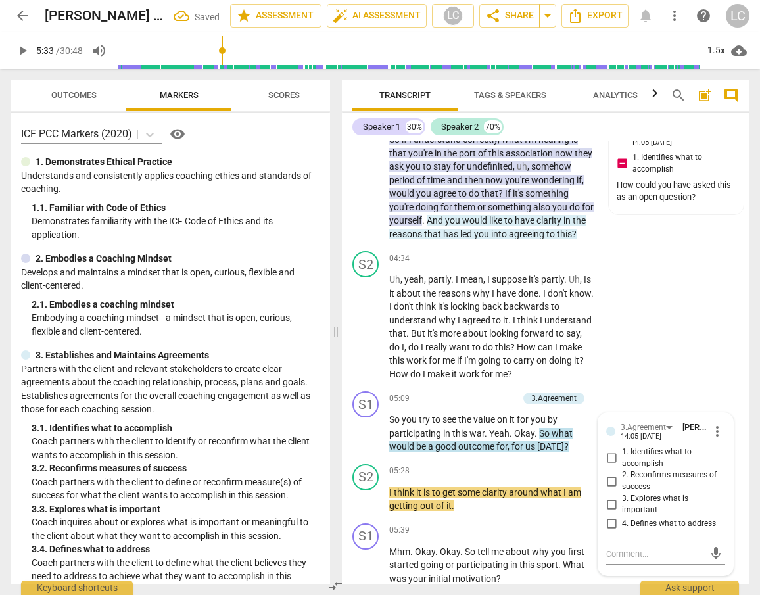
scroll to position [1309, 0]
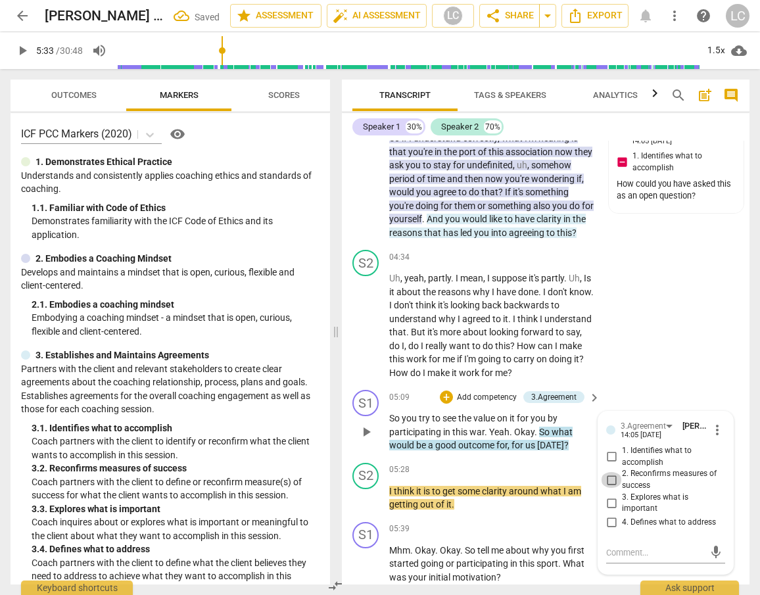
click at [607, 488] on input "2. Reconfirms measures of success" at bounding box center [611, 480] width 21 height 16
checkbox input "true"
click at [446, 423] on span "see" at bounding box center [450, 418] width 16 height 11
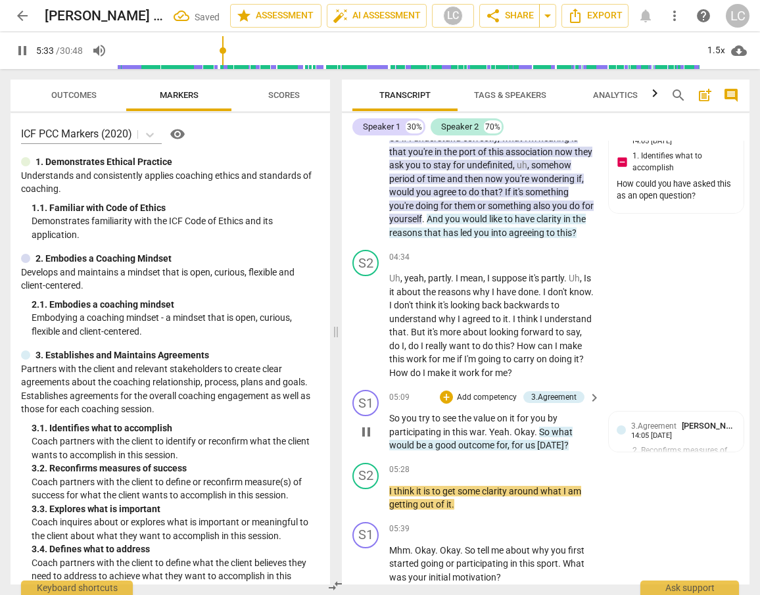
click at [423, 423] on span "try" at bounding box center [425, 418] width 13 height 11
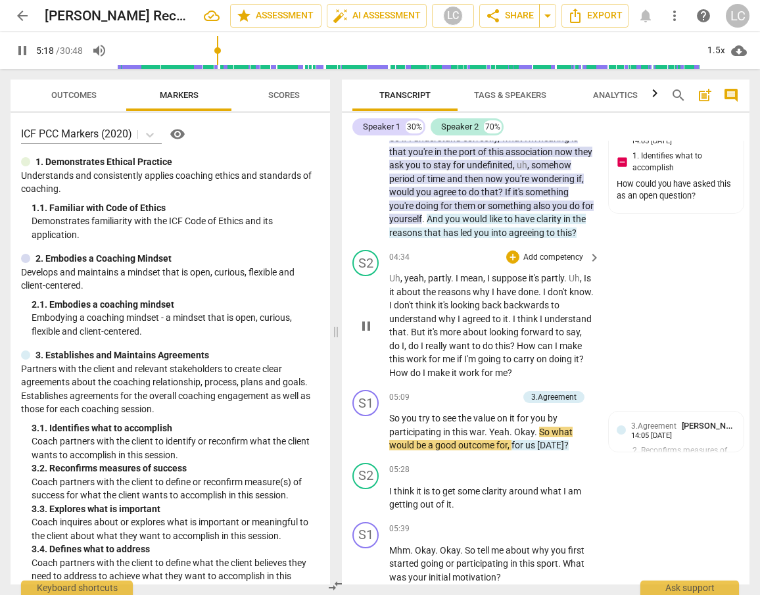
click at [463, 378] on span "work" at bounding box center [470, 372] width 22 height 11
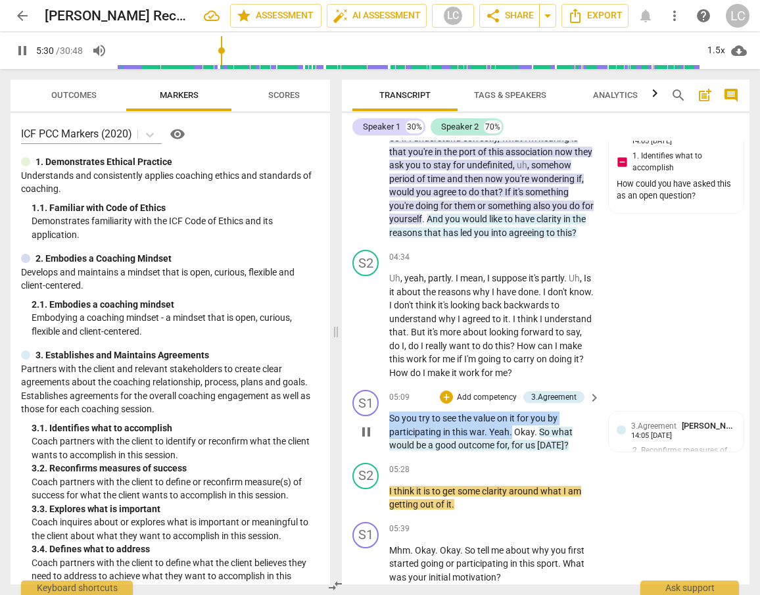
drag, startPoint x: 391, startPoint y: 446, endPoint x: 512, endPoint y: 455, distance: 121.3
click at [512, 452] on p "So you try to see the value on it for you by participating in this war . Yeah .…" at bounding box center [491, 431] width 204 height 41
click at [526, 440] on div "+" at bounding box center [525, 441] width 13 height 13
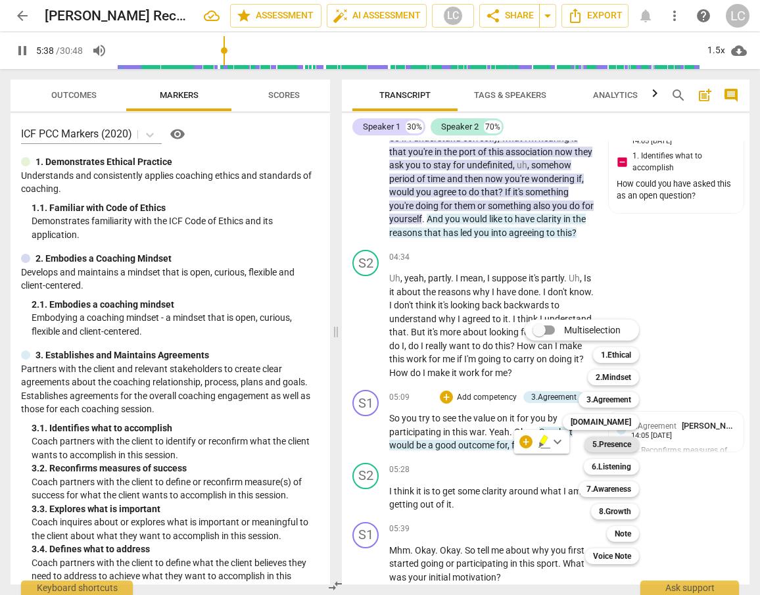
click at [597, 448] on b "5.Presence" at bounding box center [611, 444] width 39 height 16
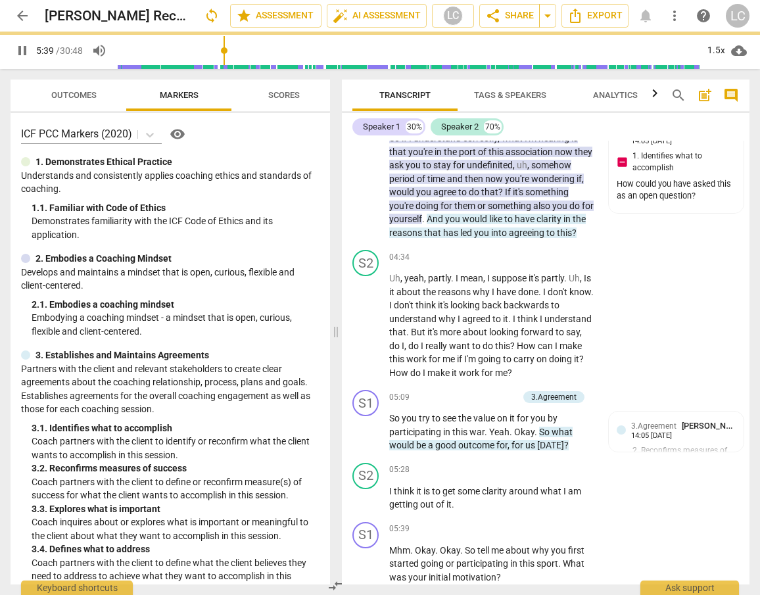
type input "340"
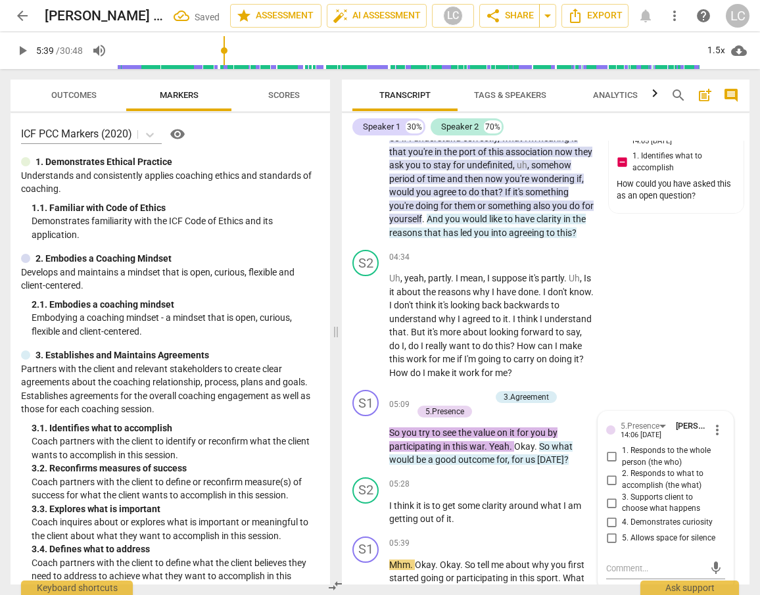
scroll to position [1542, 0]
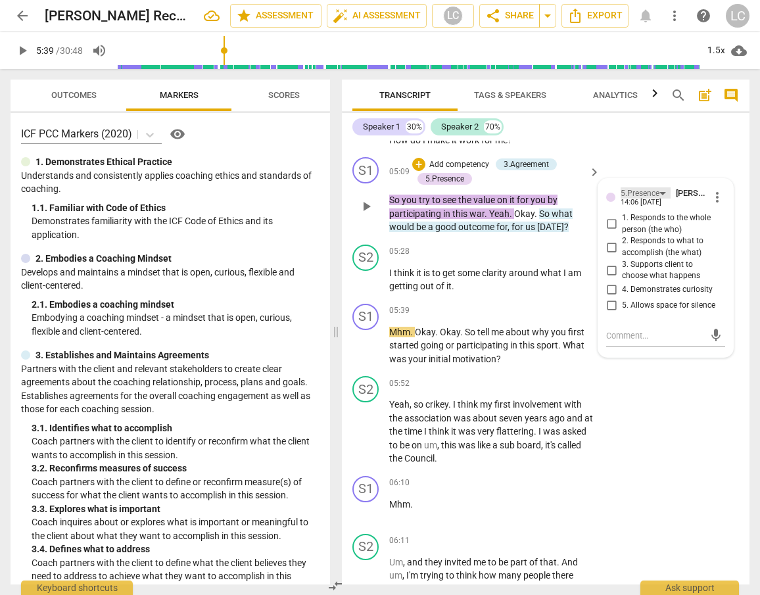
click at [632, 200] on div "5.Presence" at bounding box center [639, 193] width 39 height 12
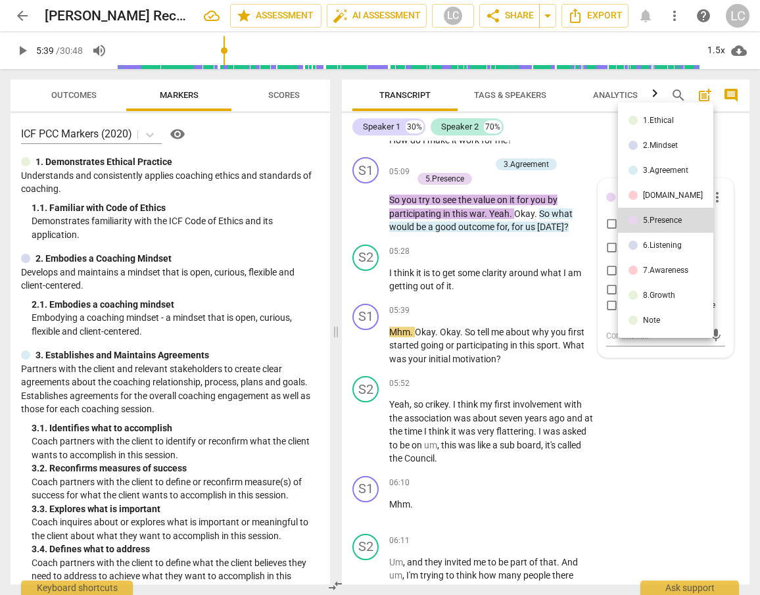
click at [641, 245] on li "6.Listening" at bounding box center [665, 245] width 95 height 25
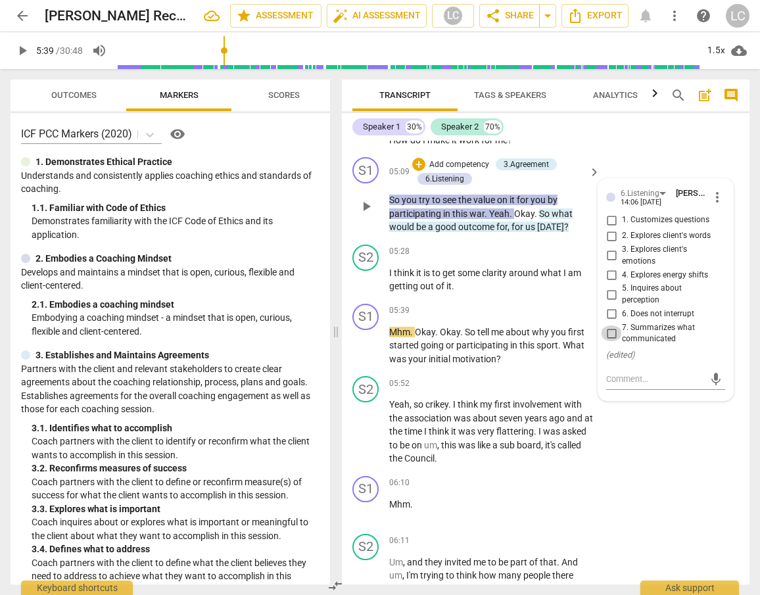
click at [607, 341] on input "7. Summarizes what communicated" at bounding box center [611, 333] width 21 height 16
checkbox input "true"
click at [463, 287] on div "05:28 + Add competency keyboard_arrow_right I think it is to get some clarity a…" at bounding box center [495, 268] width 212 height 49
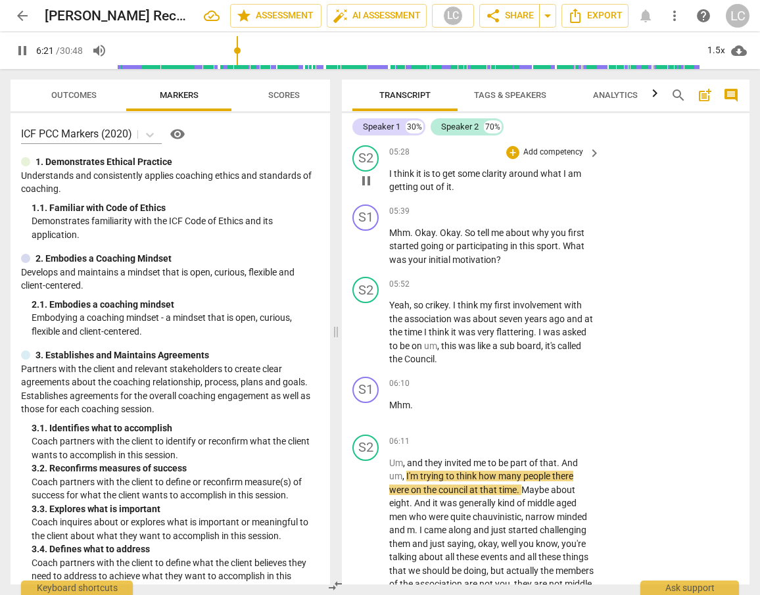
scroll to position [1645, 0]
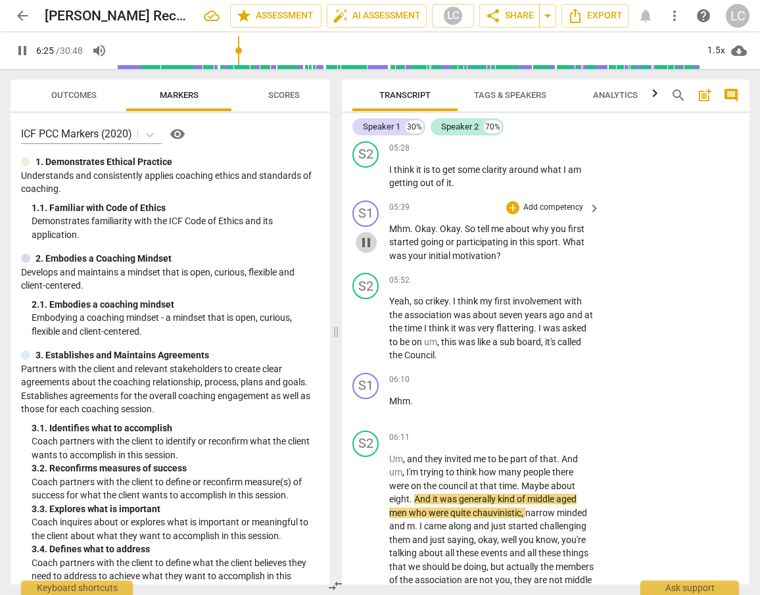
click at [374, 250] on span "pause" at bounding box center [366, 243] width 16 height 16
click at [440, 234] on span "Okay" at bounding box center [450, 228] width 20 height 11
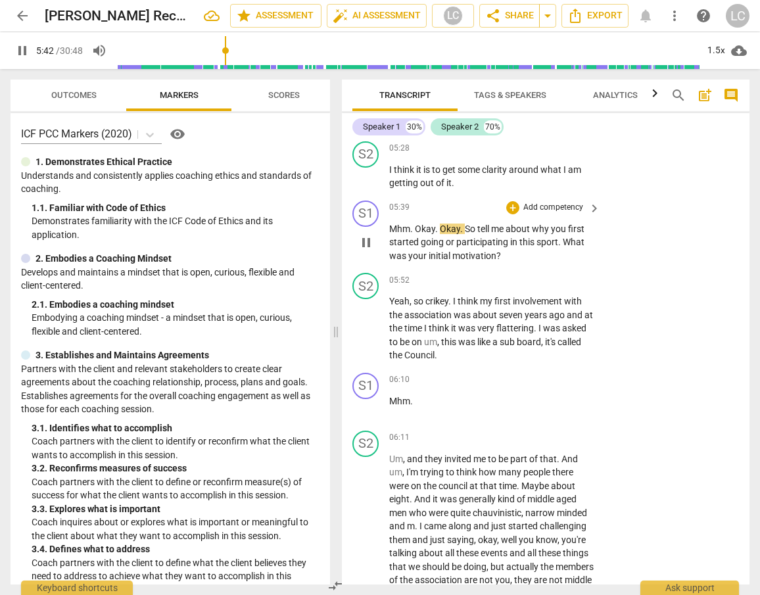
scroll to position [1646, 0]
click at [513, 214] on div "+" at bounding box center [512, 206] width 13 height 13
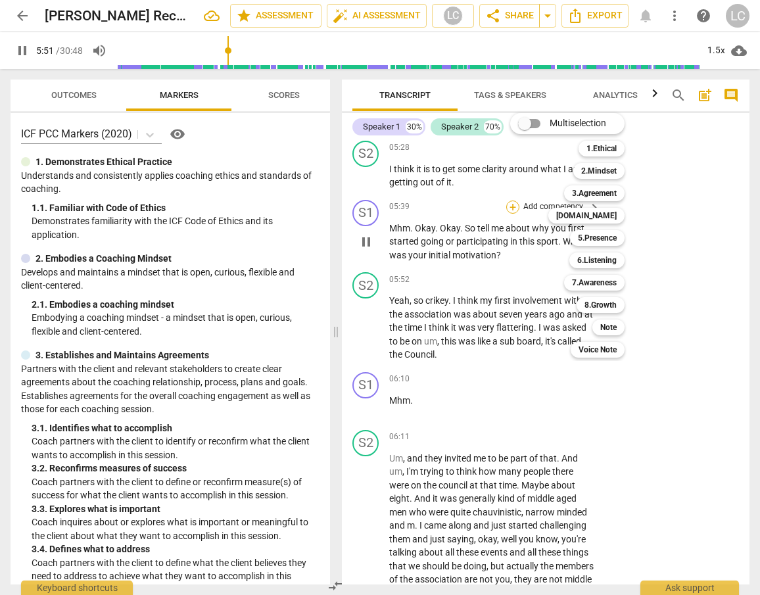
scroll to position [1644, 0]
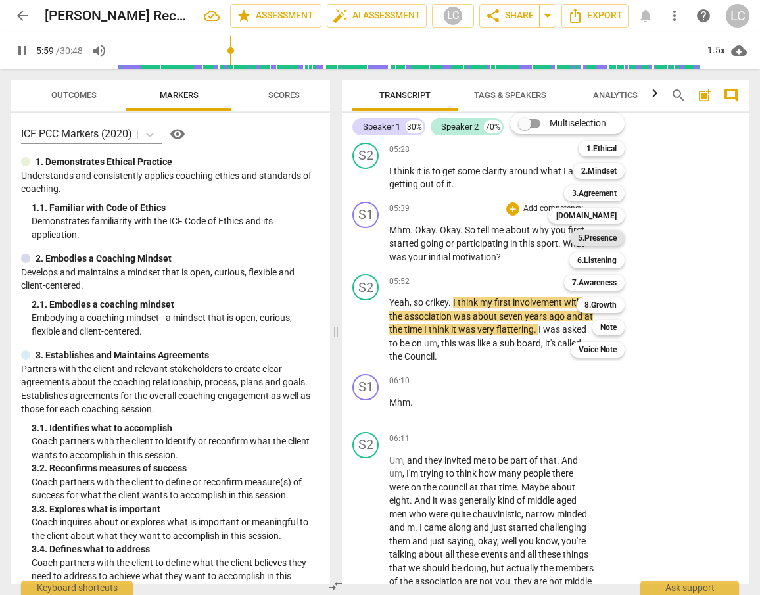
click at [590, 232] on b "5.Presence" at bounding box center [597, 238] width 39 height 16
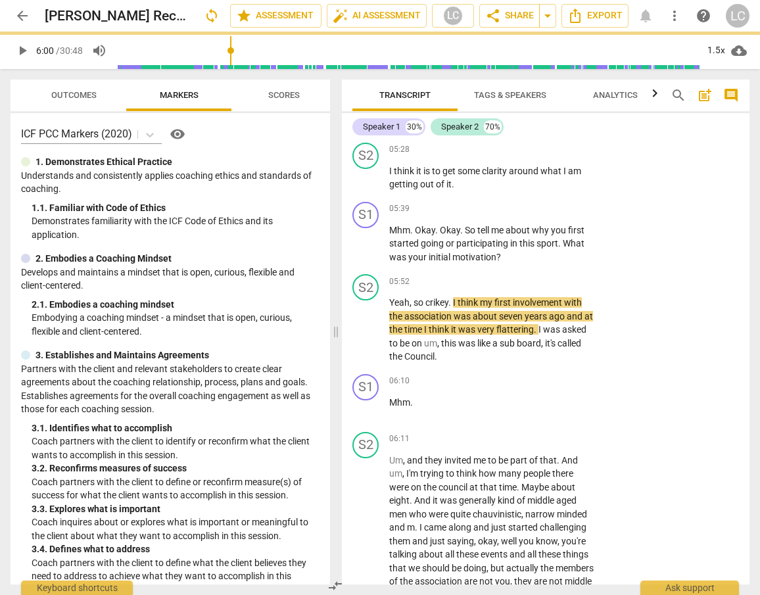
type input "360"
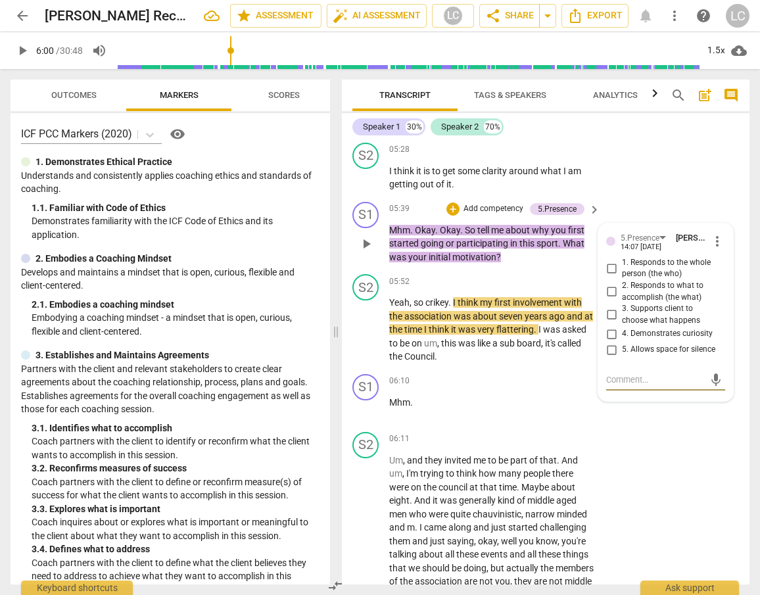
click at [610, 300] on input "2. Responds to what to accomplish (the what)" at bounding box center [611, 292] width 21 height 16
checkbox input "true"
click at [609, 342] on input "4. Demonstrates curiosity" at bounding box center [611, 334] width 21 height 16
checkbox input "true"
drag, startPoint x: 612, startPoint y: 292, endPoint x: 492, endPoint y: 264, distance: 122.7
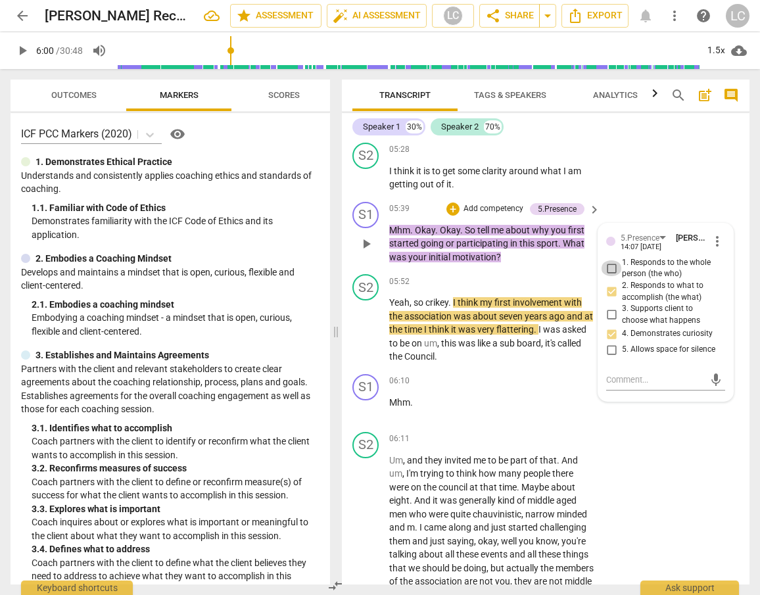
click at [612, 276] on input "1. Responds to the whole person (the who)" at bounding box center [611, 268] width 21 height 16
checkbox input "true"
click at [450, 216] on div "+" at bounding box center [452, 208] width 13 height 13
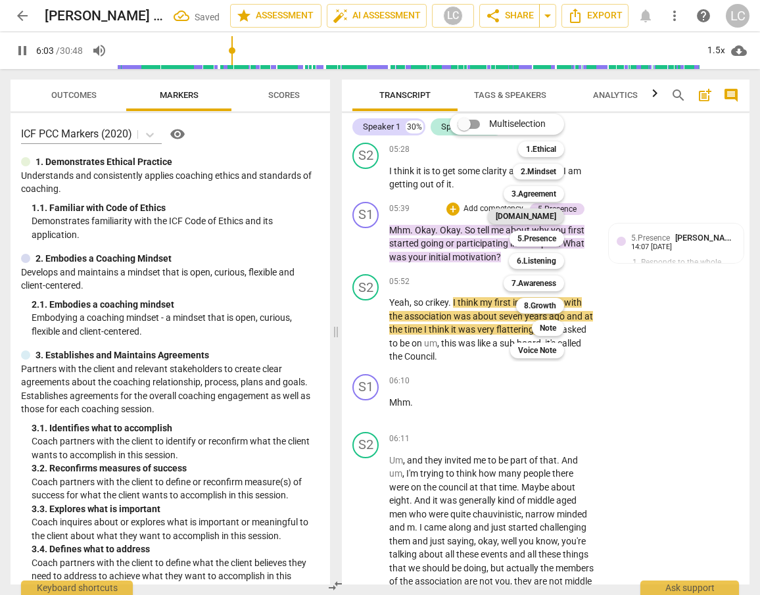
click at [530, 218] on div "[DOMAIN_NAME]" at bounding box center [526, 216] width 76 height 16
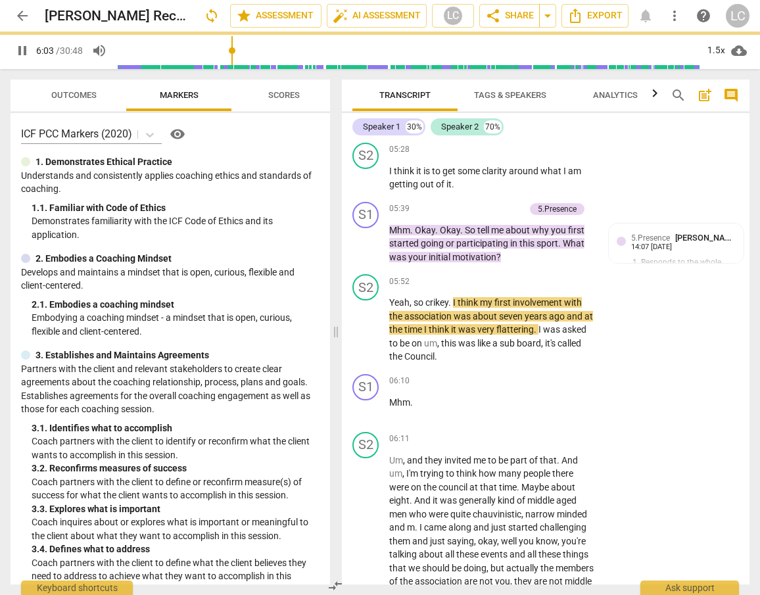
type input "364"
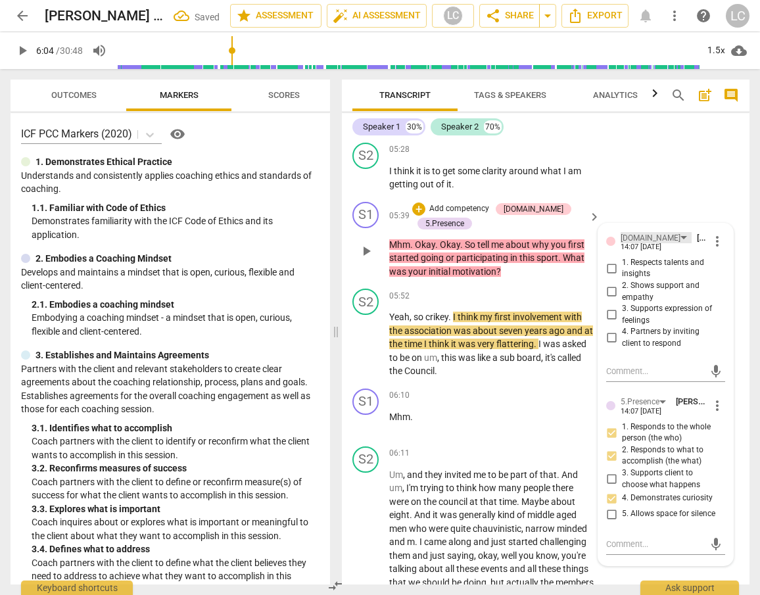
click at [624, 244] on div "[DOMAIN_NAME]" at bounding box center [650, 238] width 60 height 12
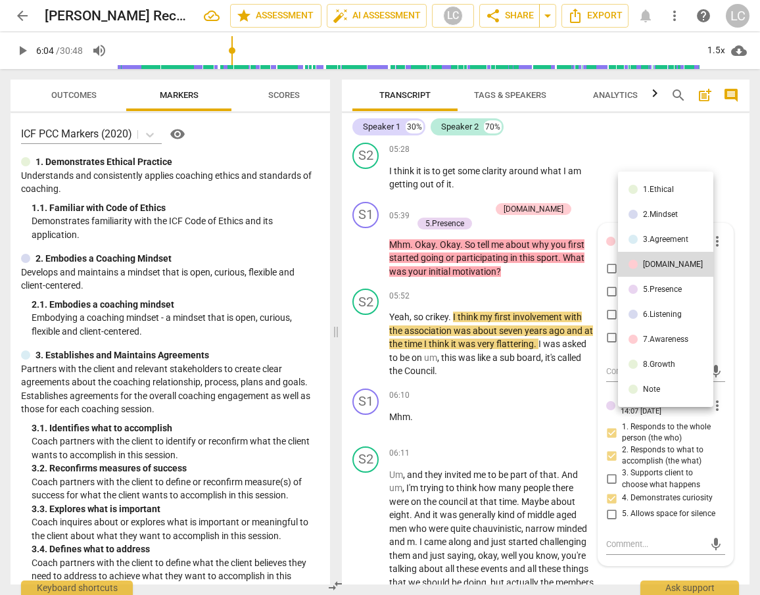
click at [651, 346] on li "7.Awareness" at bounding box center [665, 339] width 95 height 25
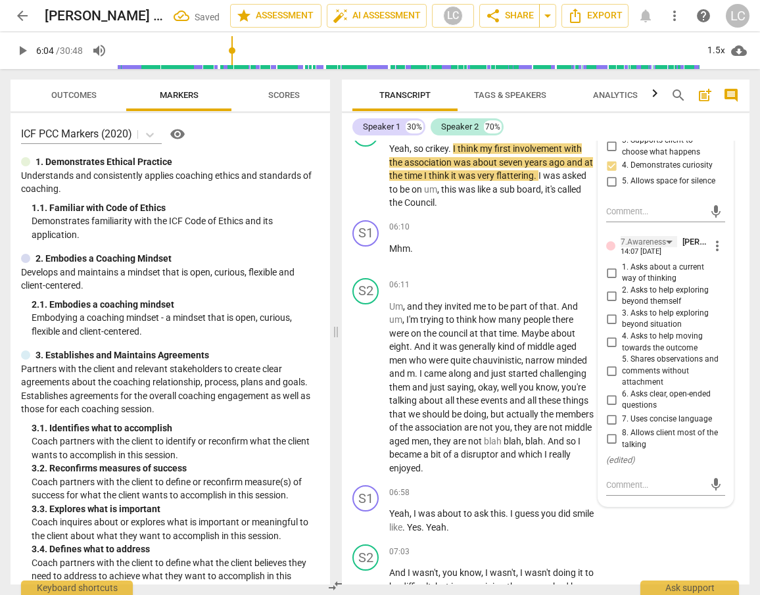
scroll to position [1821, 0]
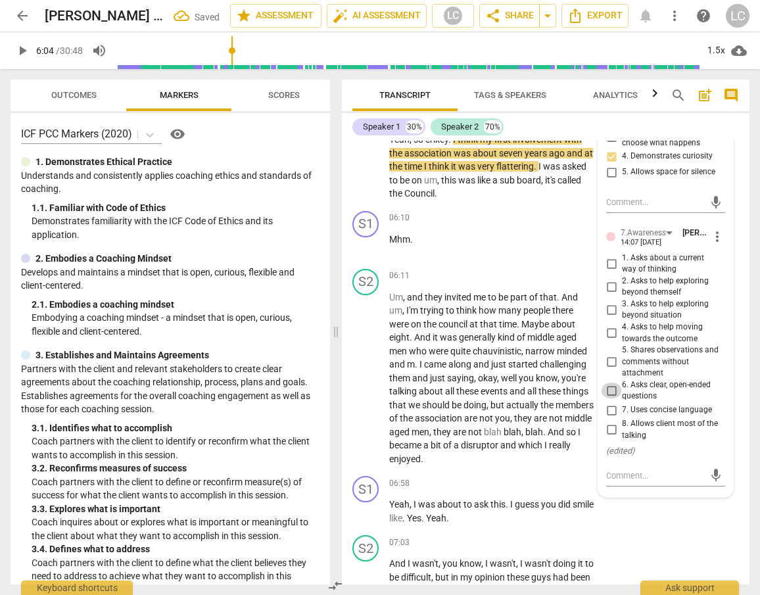
click at [611, 398] on input "6. Asks clear, open-ended questions" at bounding box center [611, 390] width 21 height 16
checkbox input "true"
click at [624, 482] on textarea at bounding box center [655, 475] width 98 height 12
type textarea "T"
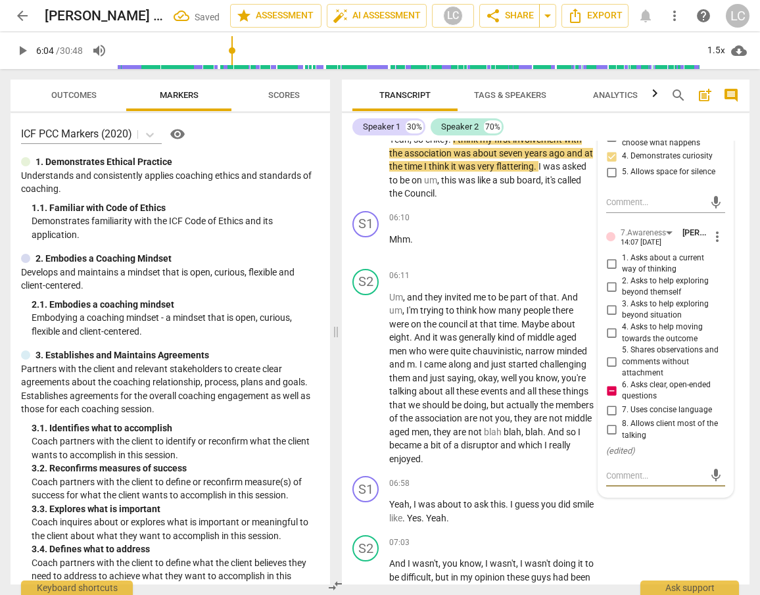
type textarea "T"
type textarea "Tr"
type textarea "Try"
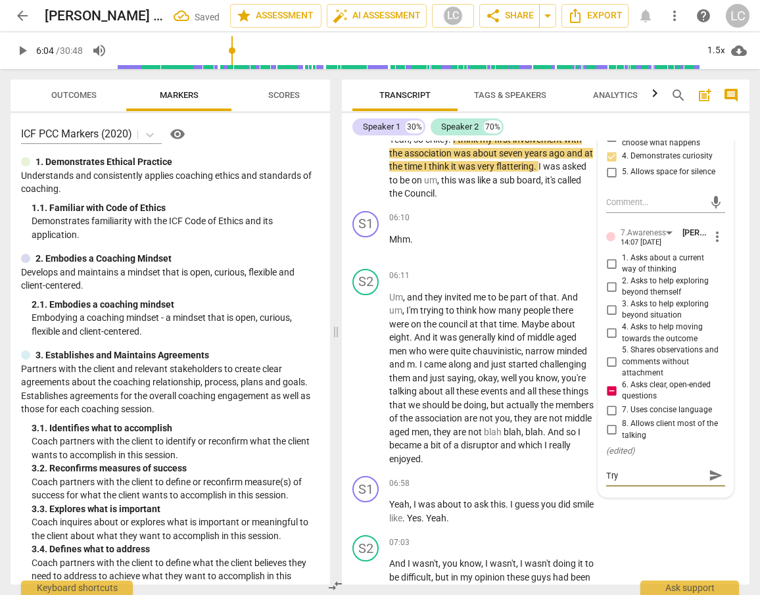
type textarea "Try"
type textarea "Try t"
type textarea "Try to"
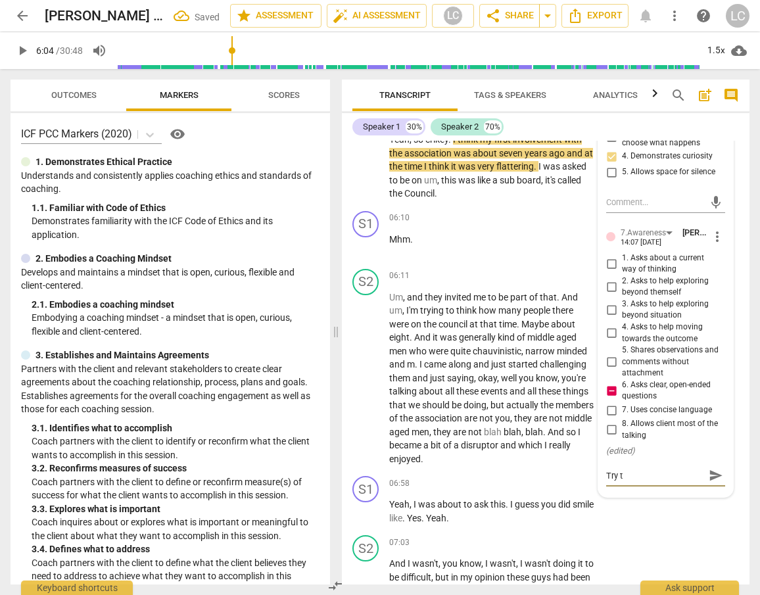
type textarea "Try to"
type textarea "Try to a"
type textarea "Try to as"
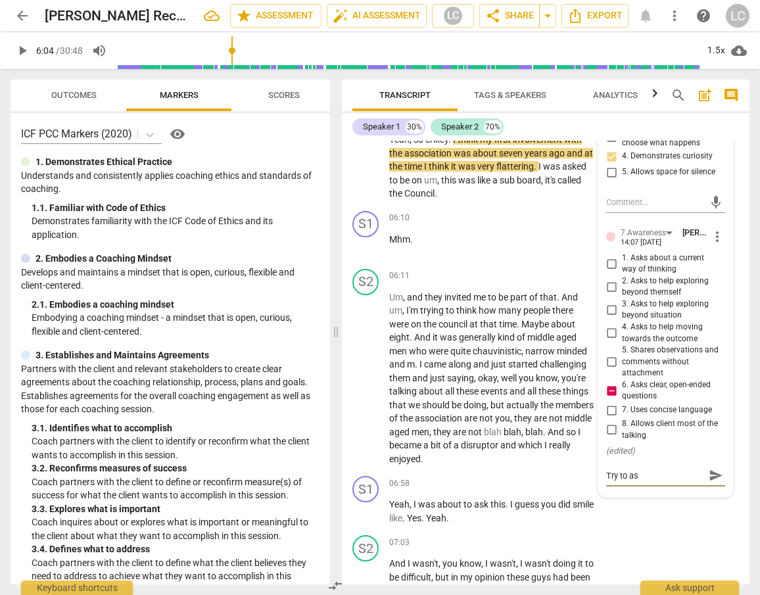
type textarea "Try to ask"
type textarea "Try to ask o"
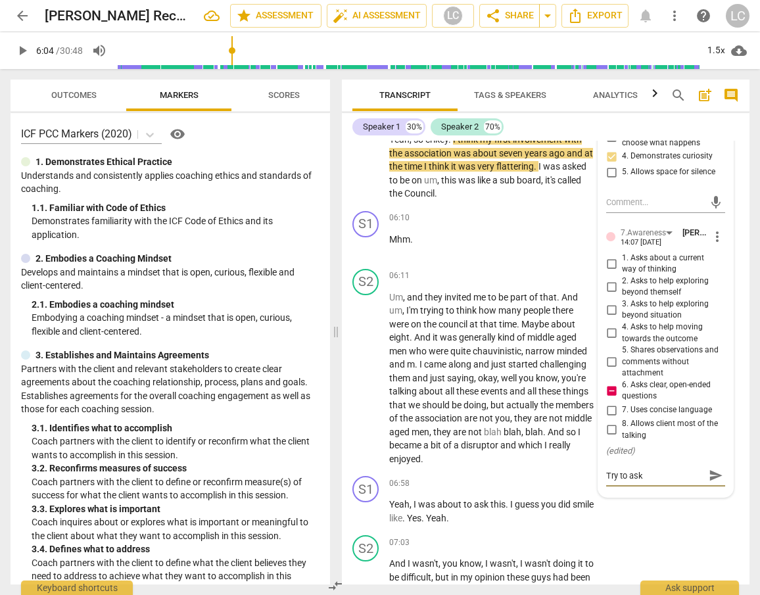
type textarea "Try to ask o"
type textarea "Try to ask on"
type textarea "Try to ask one"
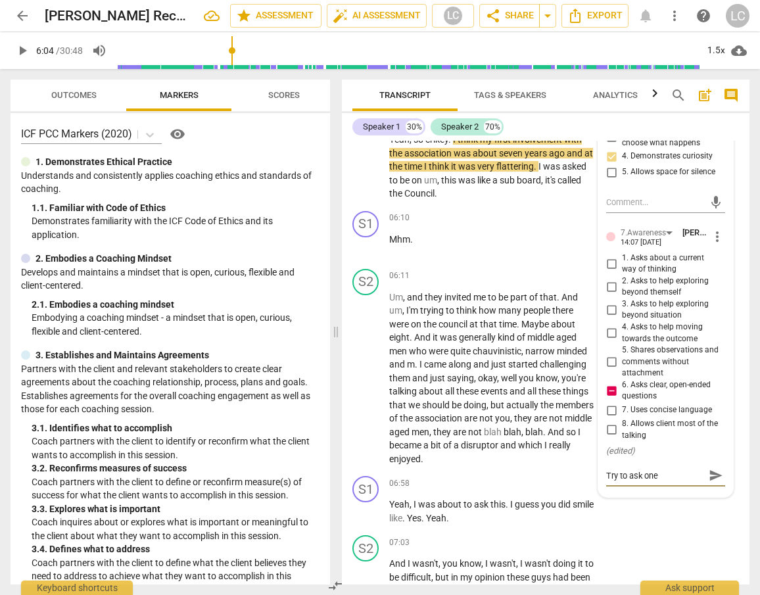
type textarea "Try to ask one"
type textarea "Try to ask one q"
type textarea "Try to ask one qu"
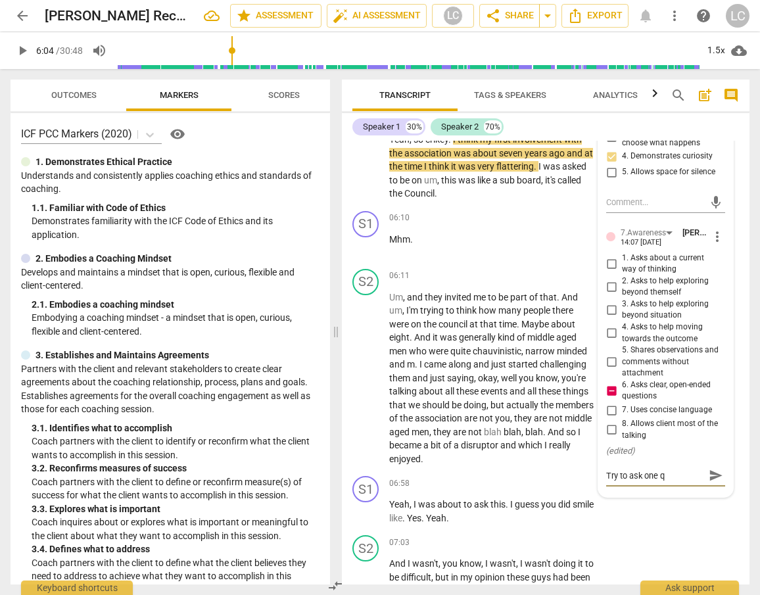
type textarea "Try to ask one qu"
type textarea "Try to ask one que"
type textarea "Try to ask one ques"
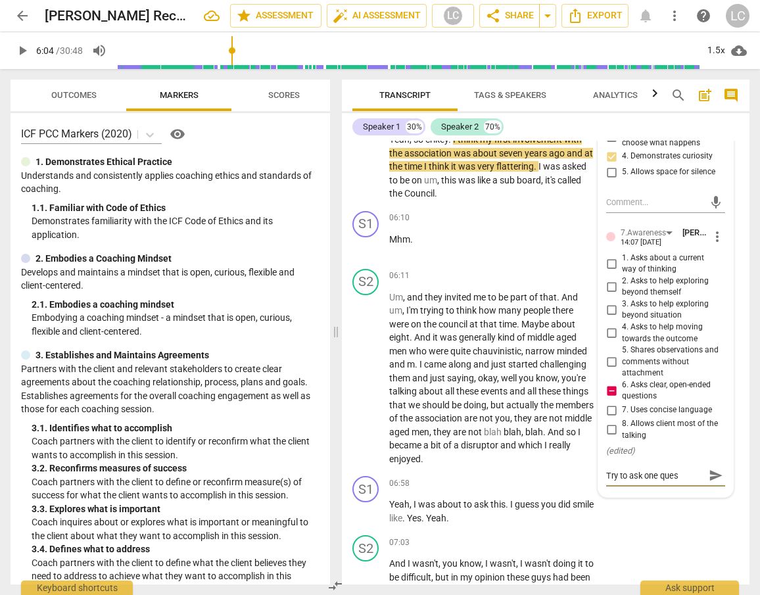
type textarea "Try to ask one quest"
type textarea "Try to ask one questi"
type textarea "Try to ask one questio"
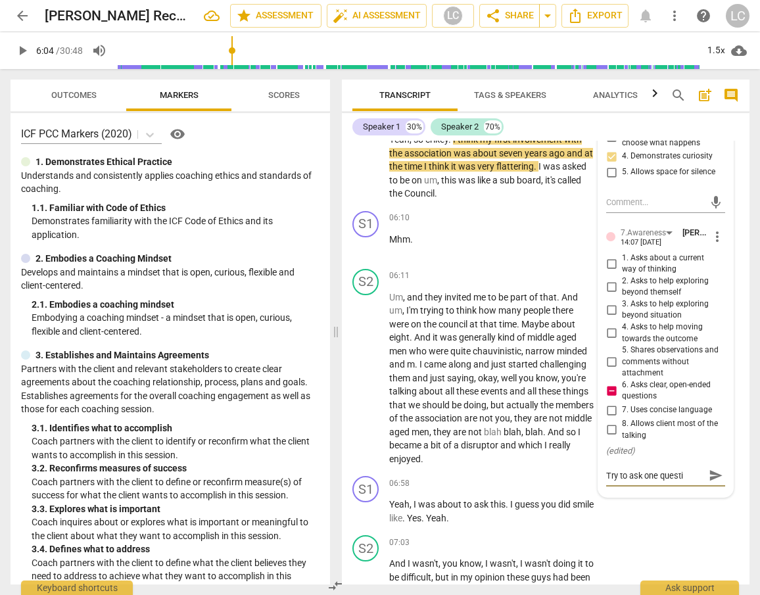
type textarea "Try to ask one questio"
type textarea "Try to ask one question"
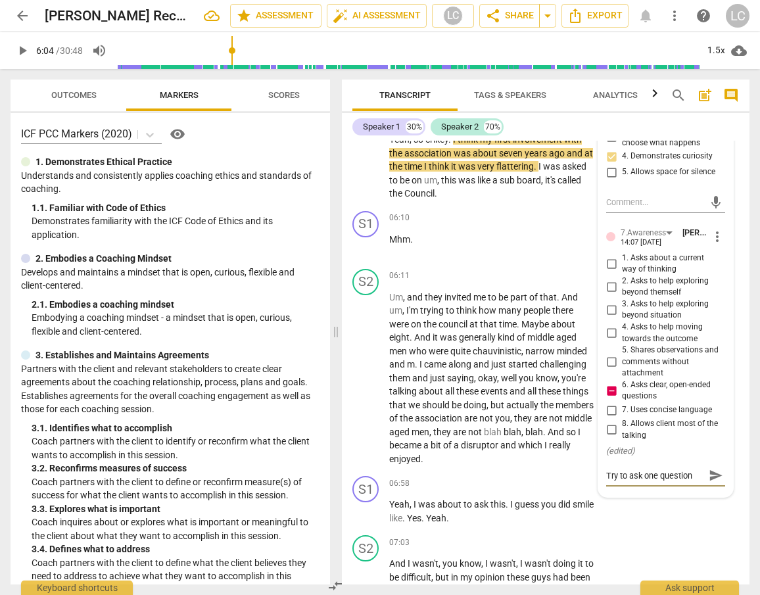
type textarea "Try to ask one question a"
type textarea "Try to ask one question at"
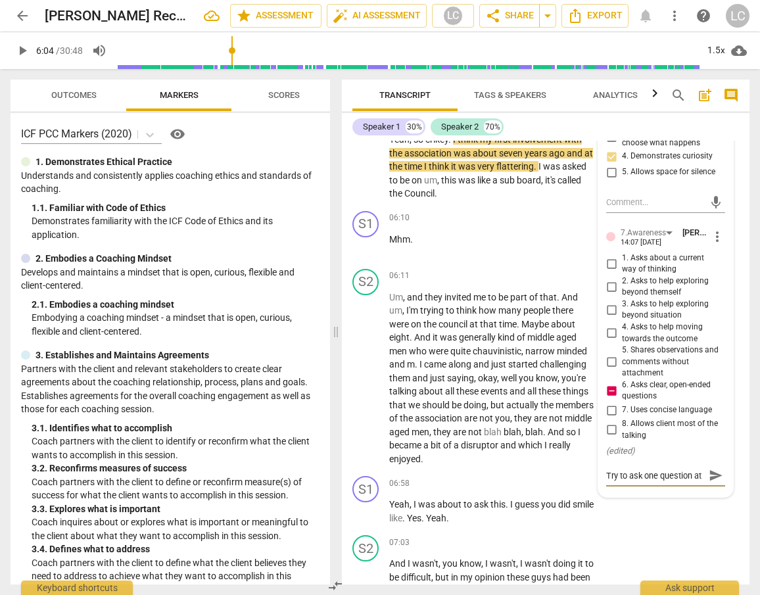
type textarea "Try to ask one question at a"
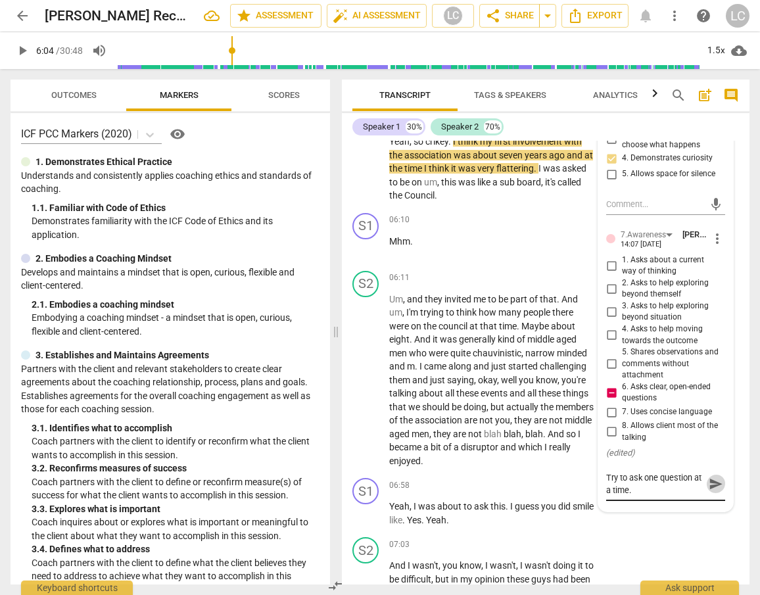
click at [716, 491] on span "send" at bounding box center [715, 483] width 14 height 14
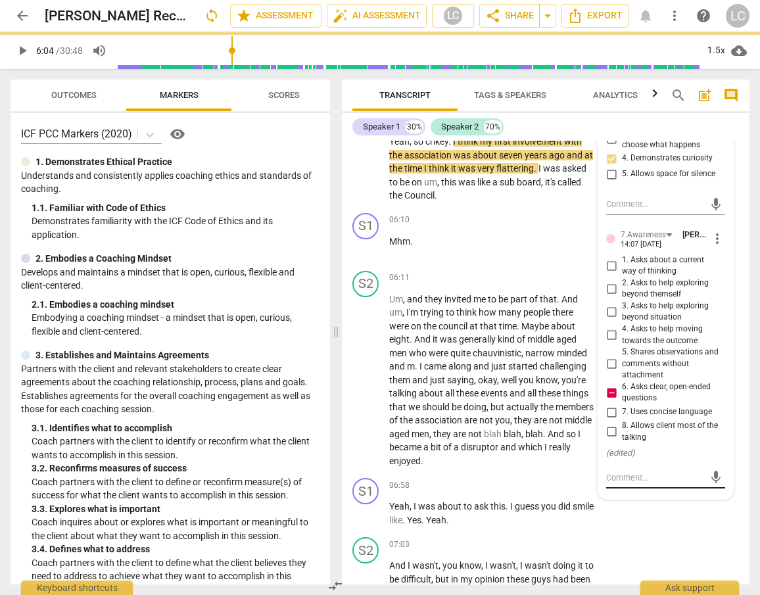
scroll to position [1820, 0]
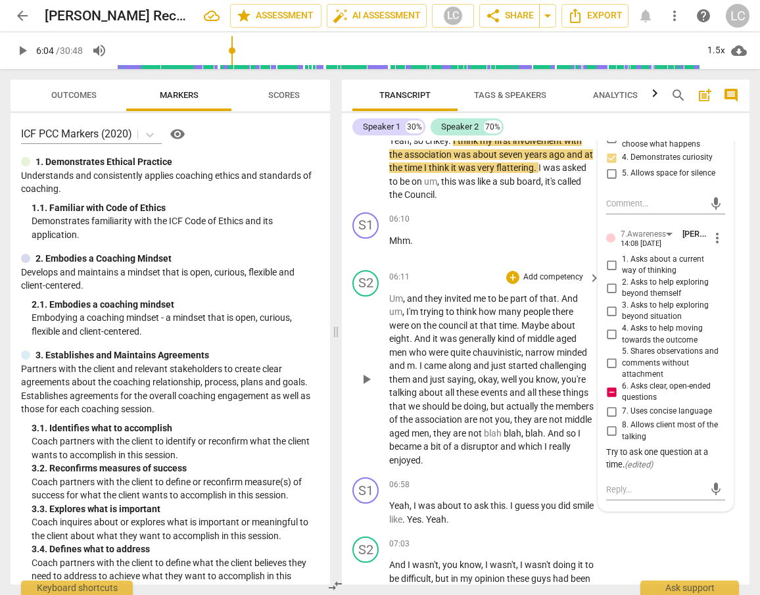
click at [367, 387] on span "play_arrow" at bounding box center [366, 379] width 16 height 16
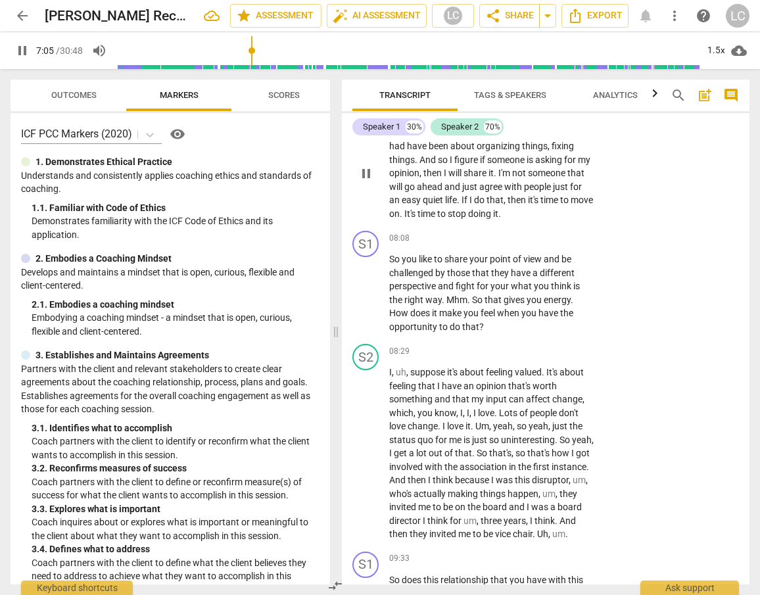
scroll to position [2439, 0]
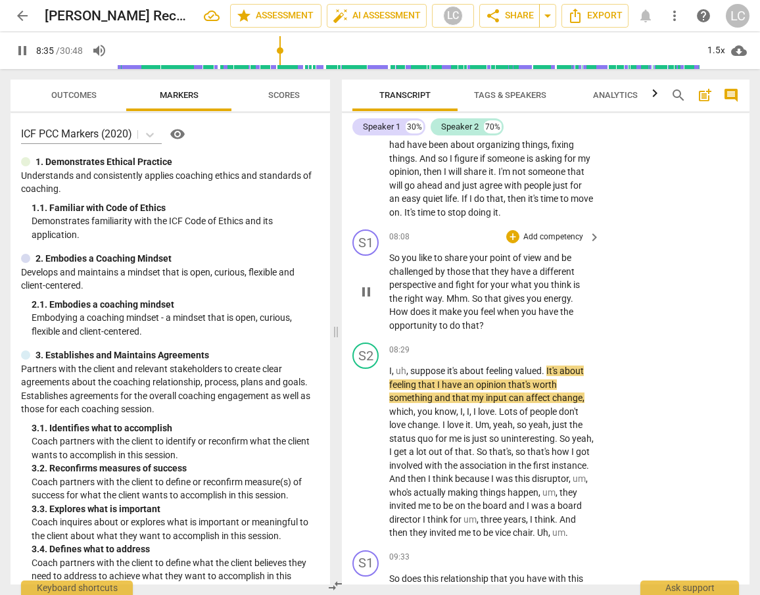
click at [408, 287] on div "S1 play_arrow pause 08:08 + Add competency keyboard_arrow_right So you like to …" at bounding box center [545, 280] width 407 height 113
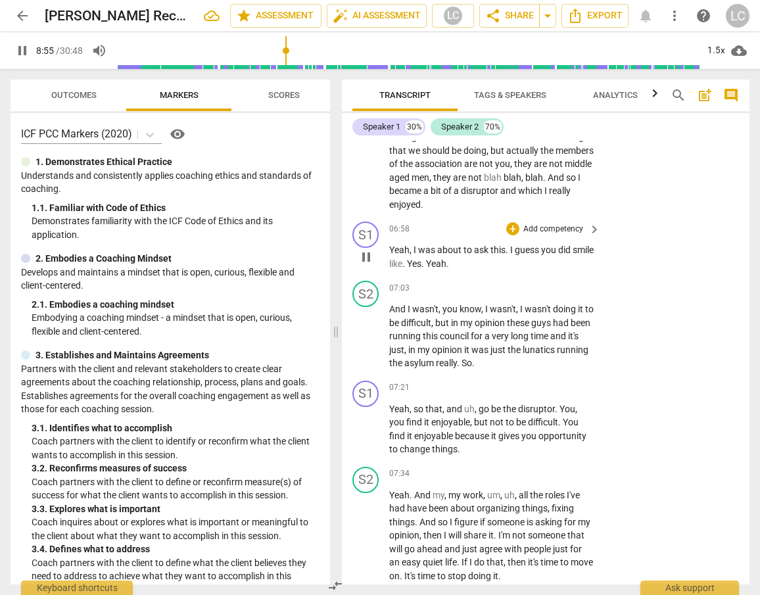
scroll to position [2078, 0]
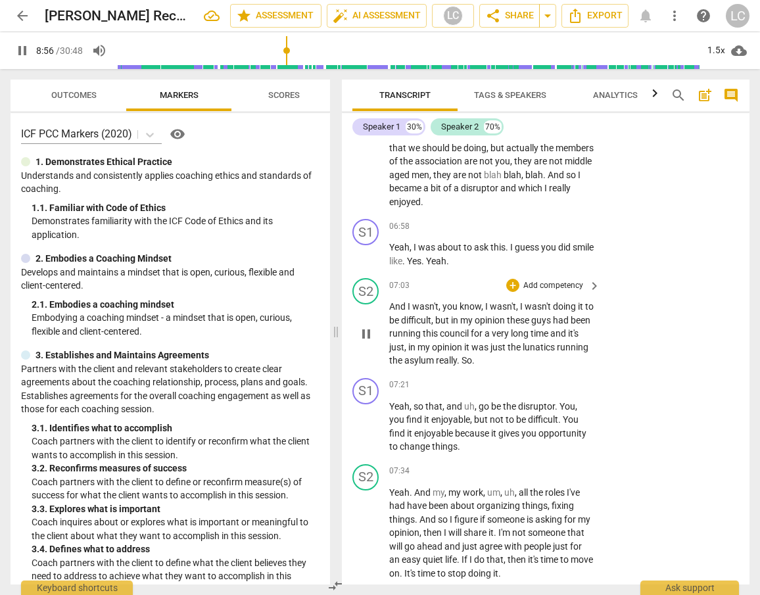
click at [406, 340] on p "And I wasn't , you know , I wasn't , I wasn't doing it to be difficult , but in…" at bounding box center [491, 334] width 204 height 68
click at [388, 343] on div "play_arrow pause" at bounding box center [373, 334] width 34 height 59
click at [392, 312] on span "And" at bounding box center [398, 307] width 18 height 11
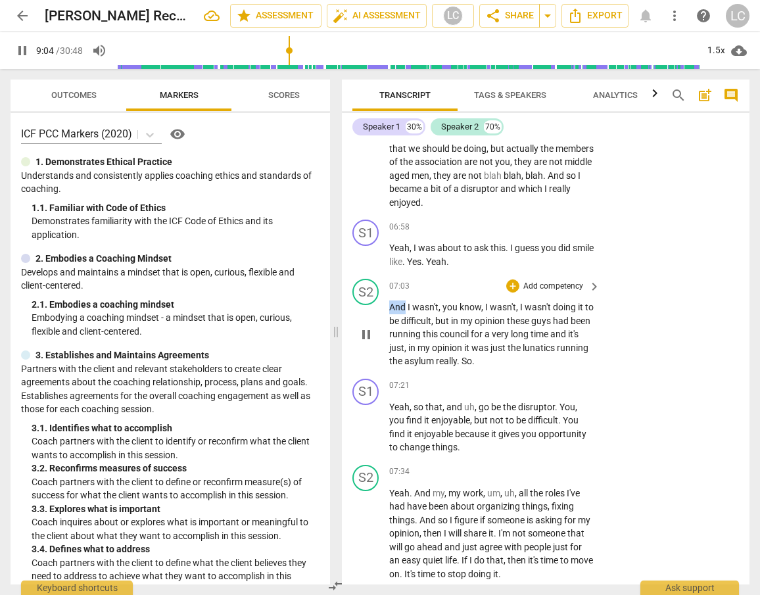
click at [392, 312] on span "And" at bounding box center [398, 307] width 18 height 11
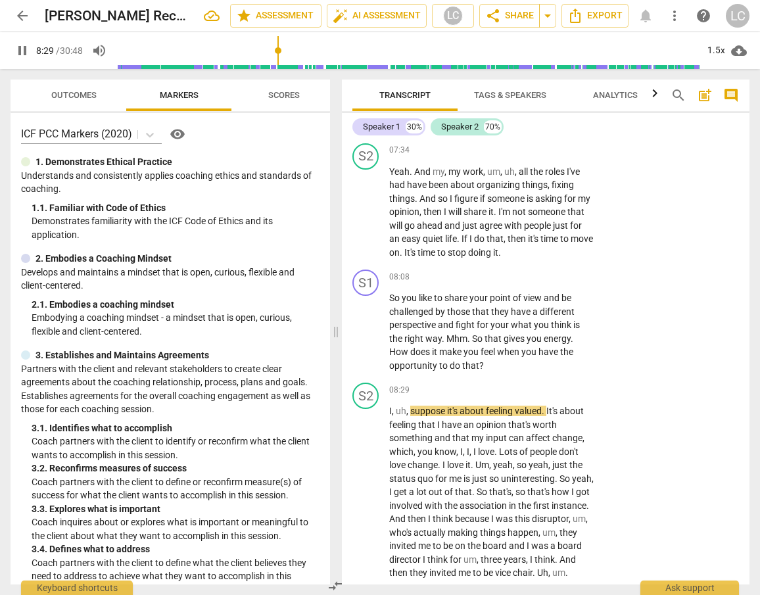
scroll to position [2405, 0]
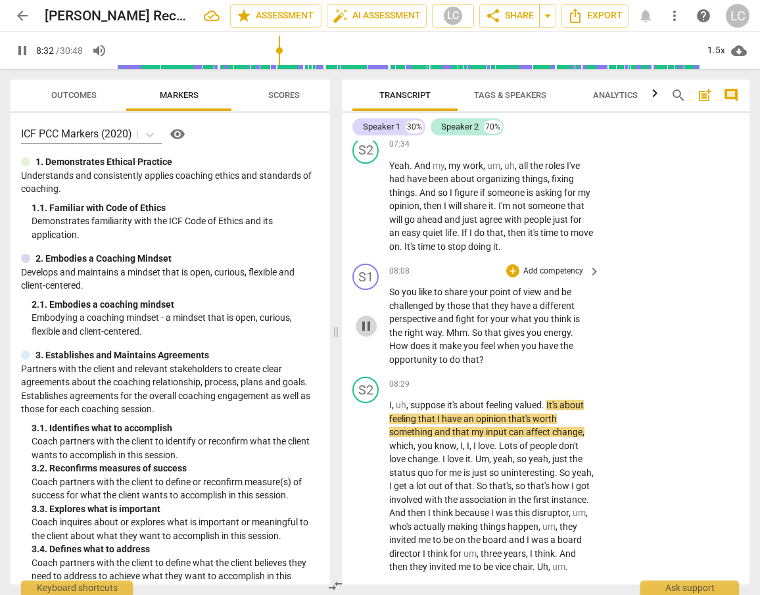
click at [363, 334] on span "pause" at bounding box center [366, 326] width 16 height 16
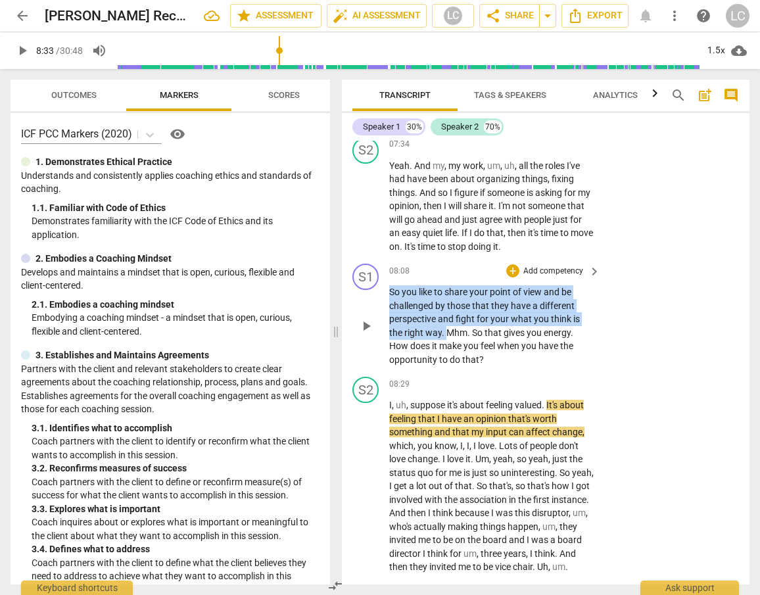
drag, startPoint x: 390, startPoint y: 320, endPoint x: 445, endPoint y: 358, distance: 66.2
click at [445, 358] on p "So you like to share your point of view and be challenged by those that they ha…" at bounding box center [491, 325] width 204 height 81
click at [509, 277] on div "+" at bounding box center [512, 270] width 13 height 13
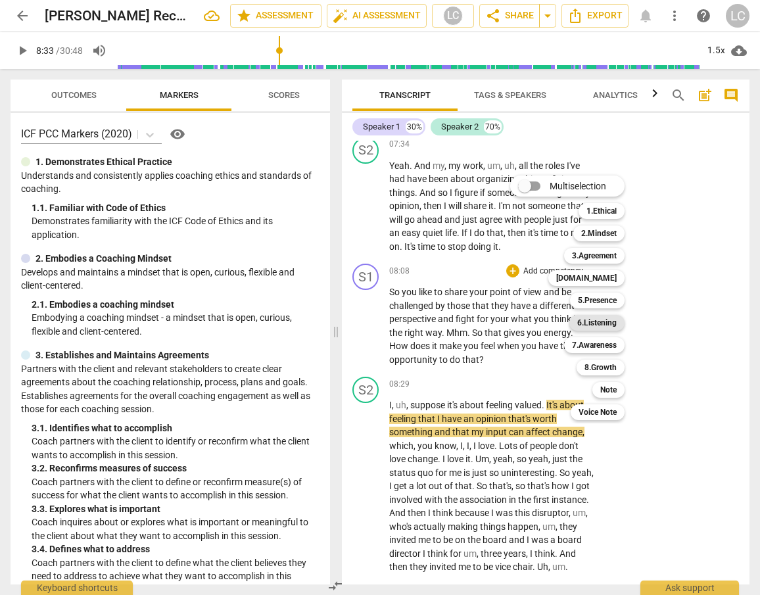
click at [583, 325] on b "6.Listening" at bounding box center [596, 323] width 39 height 16
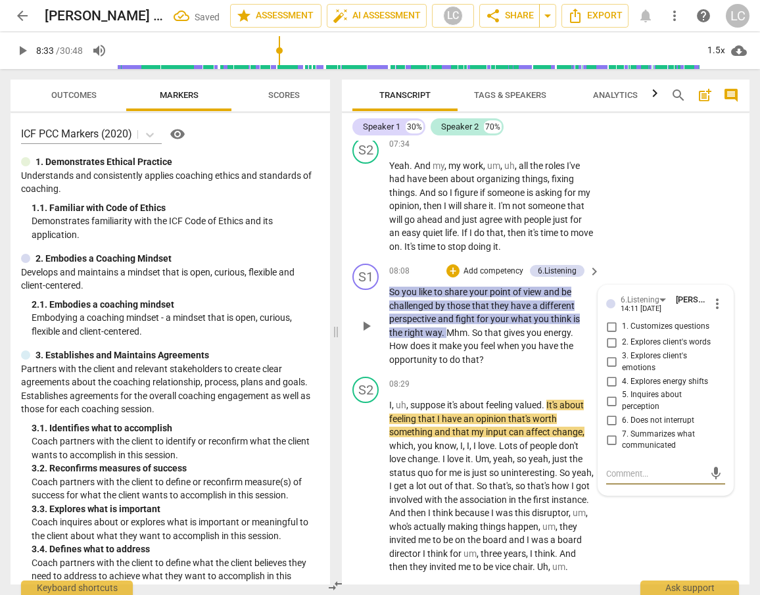
click at [608, 448] on input "7. Summarizes what communicated" at bounding box center [611, 440] width 21 height 16
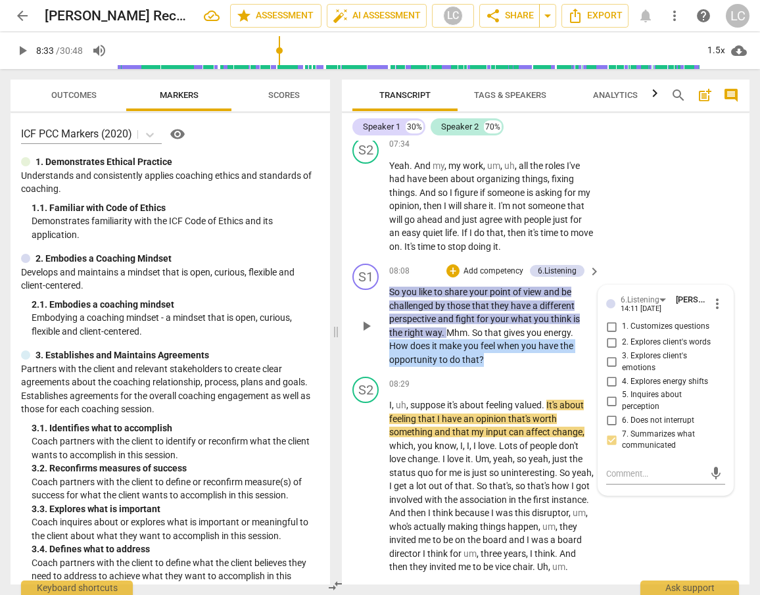
drag, startPoint x: 389, startPoint y: 371, endPoint x: 496, endPoint y: 390, distance: 108.2
click at [496, 366] on p "So you like to share your point of view and be challenged by those that they ha…" at bounding box center [491, 325] width 204 height 81
click at [488, 371] on div "+" at bounding box center [493, 369] width 13 height 13
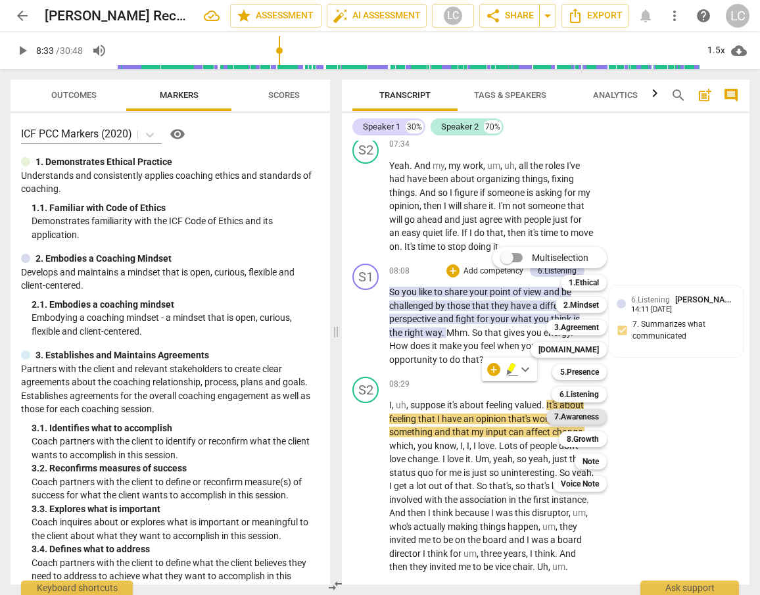
click at [573, 420] on b "7.Awareness" at bounding box center [576, 417] width 45 height 16
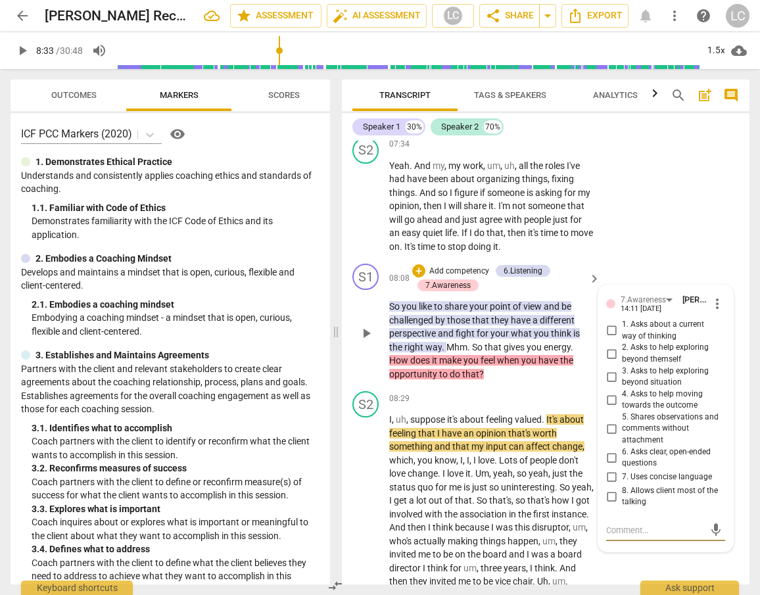
click at [609, 338] on input "1. Asks about a current way of thinking" at bounding box center [611, 331] width 21 height 16
click at [415, 365] on span "does" at bounding box center [421, 360] width 22 height 11
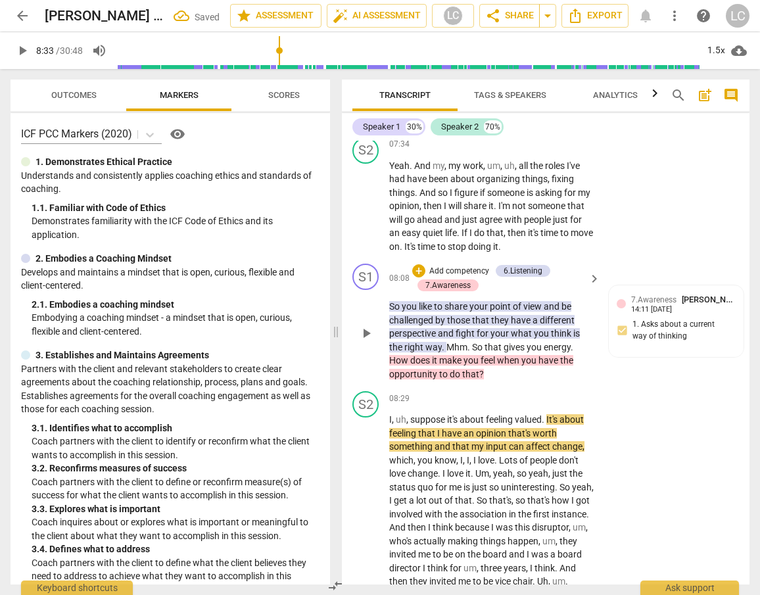
drag, startPoint x: 388, startPoint y: 388, endPoint x: 425, endPoint y: 391, distance: 36.3
click at [425, 386] on div "S1 play_arrow pause 08:08 + Add competency 6.Listening 7.Awareness keyboard_arr…" at bounding box center [545, 321] width 407 height 127
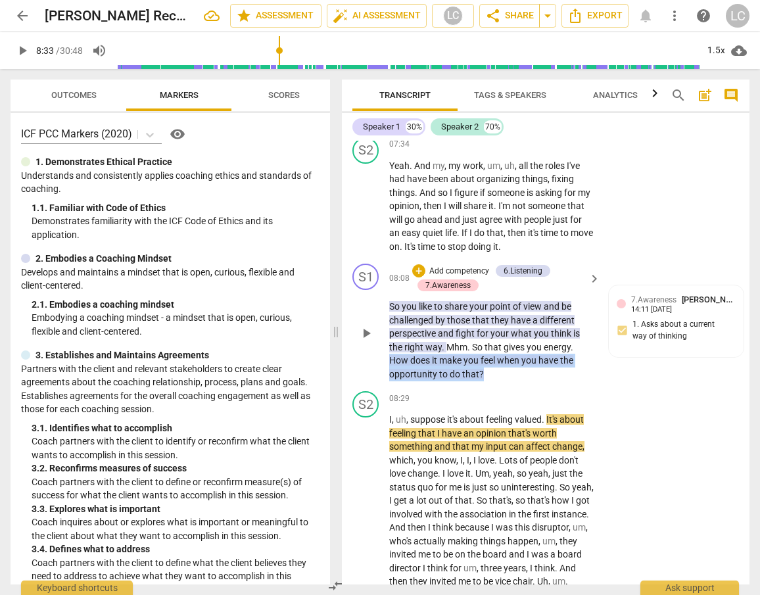
drag, startPoint x: 391, startPoint y: 387, endPoint x: 484, endPoint y: 402, distance: 94.4
click at [484, 381] on p "So you like to share your point of view and be challenged by those that they ha…" at bounding box center [491, 340] width 204 height 81
click at [496, 387] on div "+" at bounding box center [493, 383] width 13 height 13
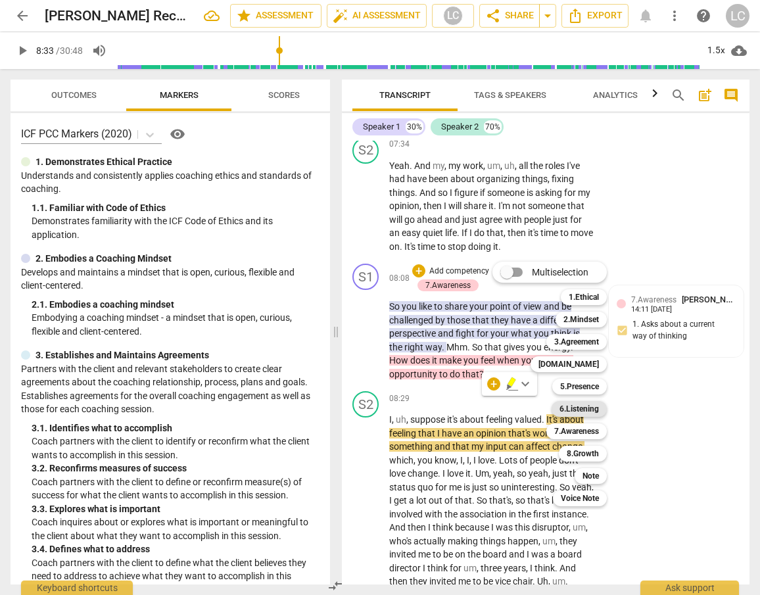
click at [586, 406] on b "6.Listening" at bounding box center [578, 409] width 39 height 16
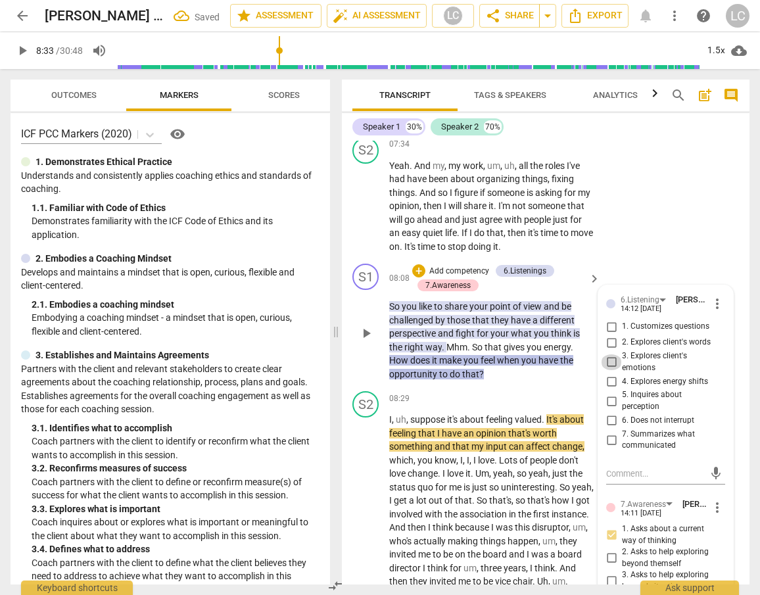
click at [608, 370] on input "3. Explores client's emotions" at bounding box center [611, 362] width 21 height 16
click at [534, 386] on div "S1 play_arrow pause 08:08 + Add competency 6.Listenings 7.Awareness keyboard_ar…" at bounding box center [545, 321] width 407 height 127
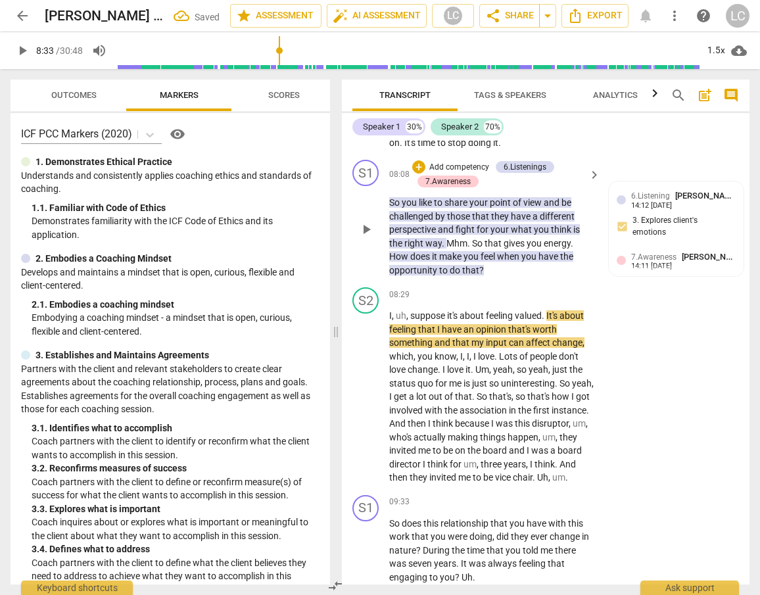
scroll to position [2575, 0]
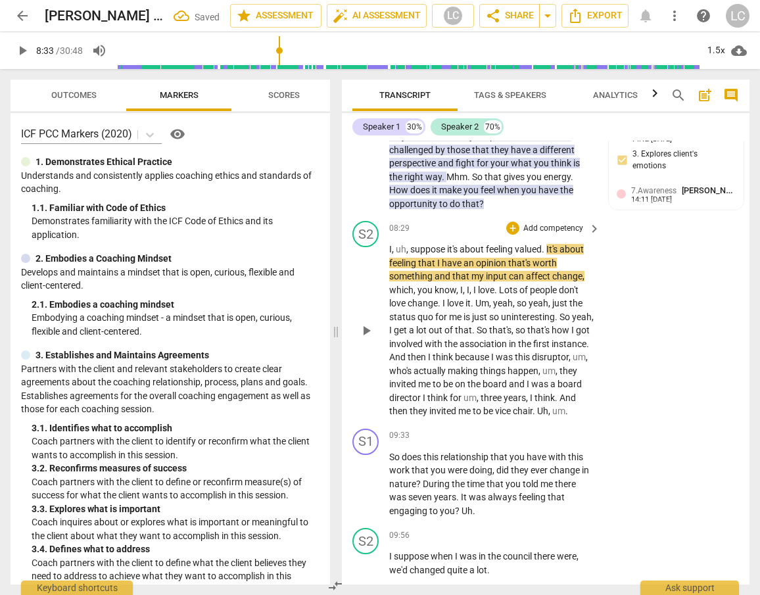
click at [370, 338] on span "play_arrow" at bounding box center [366, 331] width 16 height 16
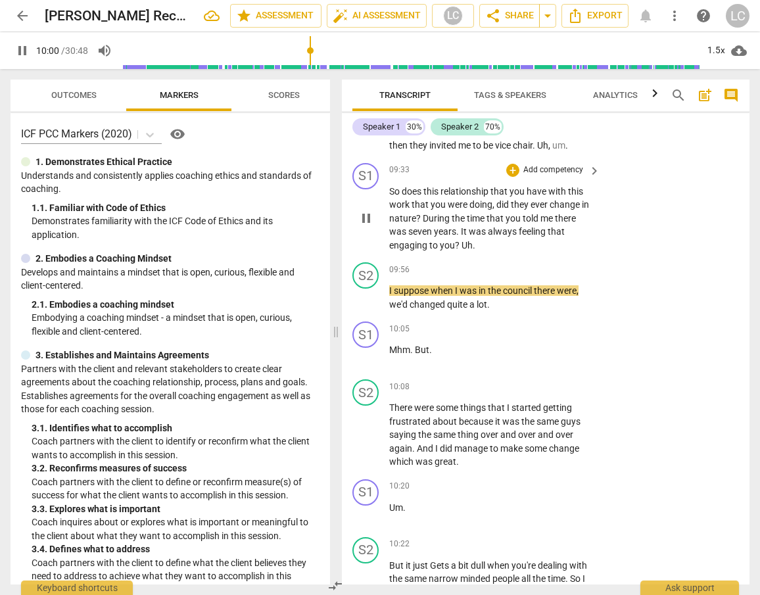
scroll to position [2835, 0]
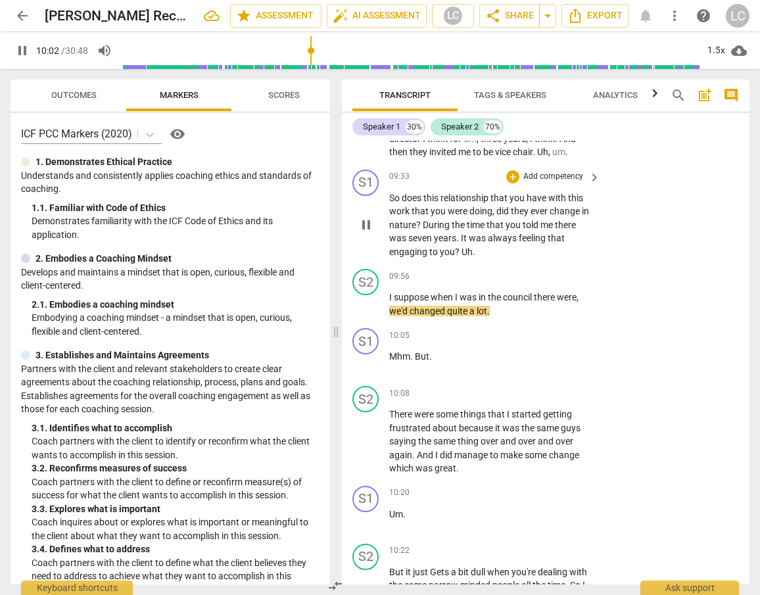
click at [390, 203] on span "So" at bounding box center [395, 198] width 12 height 11
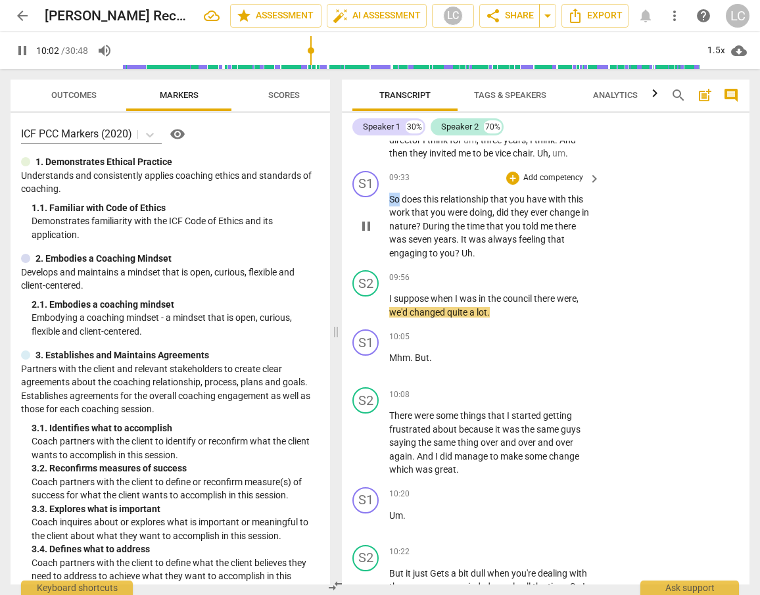
click at [390, 204] on span "So" at bounding box center [395, 199] width 12 height 11
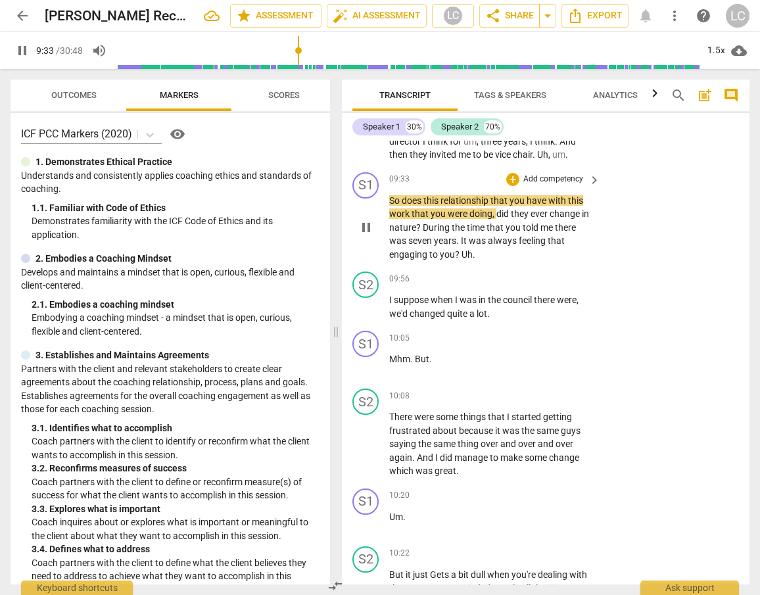
scroll to position [2830, 0]
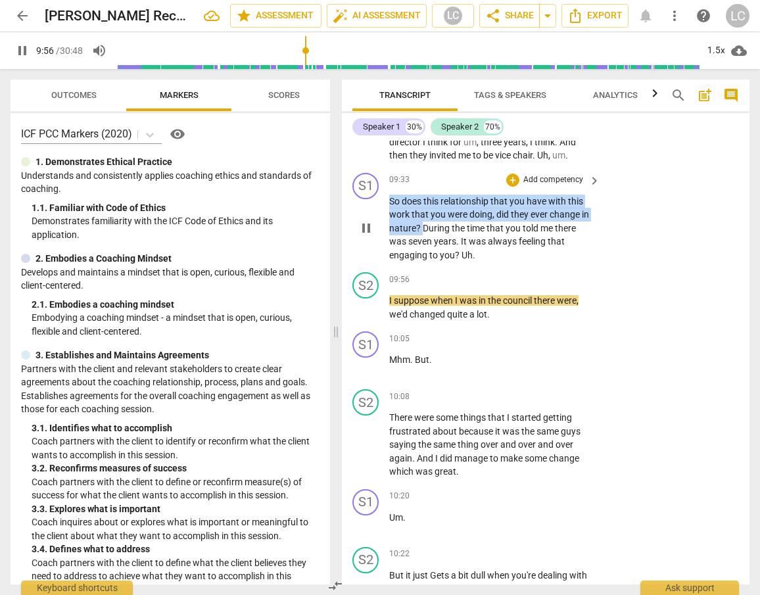
drag, startPoint x: 389, startPoint y: 237, endPoint x: 424, endPoint y: 262, distance: 42.5
click at [424, 262] on p "So does this relationship that you have with this work that you were doing , di…" at bounding box center [491, 229] width 204 height 68
click at [431, 248] on div "+" at bounding box center [433, 251] width 13 height 13
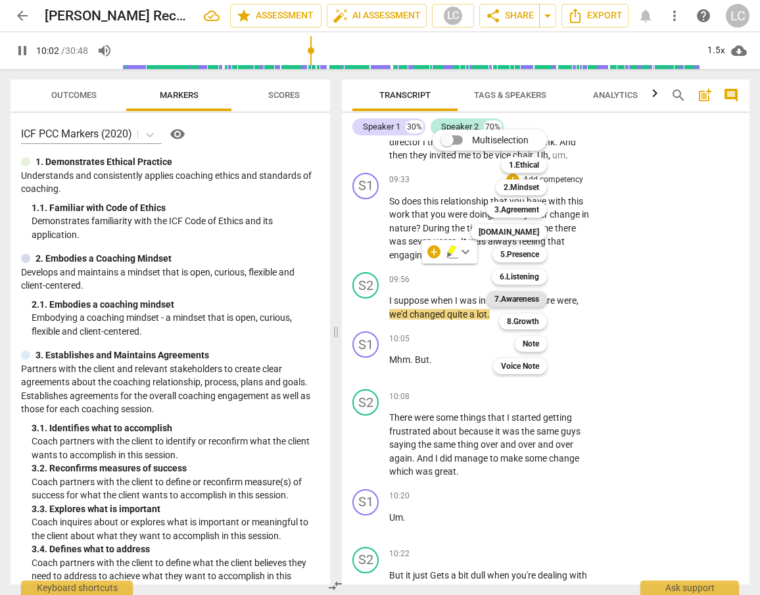
click at [507, 295] on b "7.Awareness" at bounding box center [516, 299] width 45 height 16
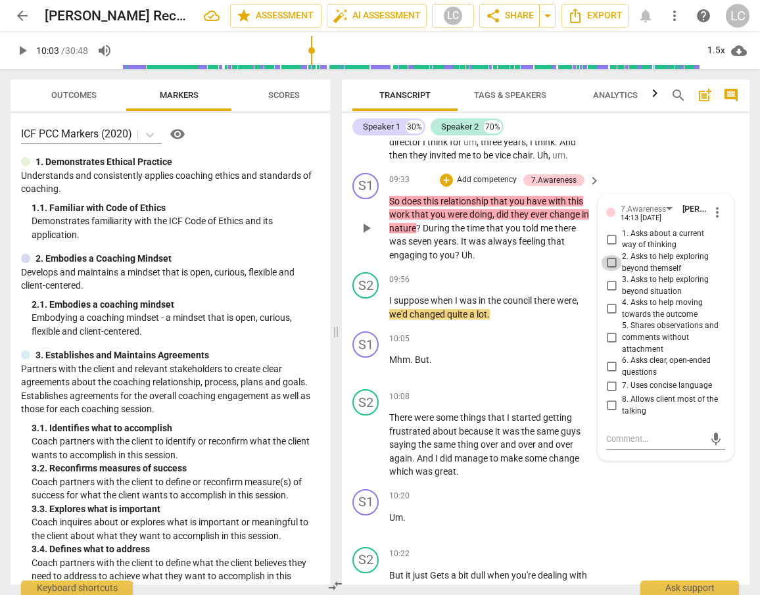
click at [609, 271] on input "2. Asks to help exploring beyond themself" at bounding box center [611, 263] width 21 height 16
click at [484, 246] on span "was" at bounding box center [478, 241] width 19 height 11
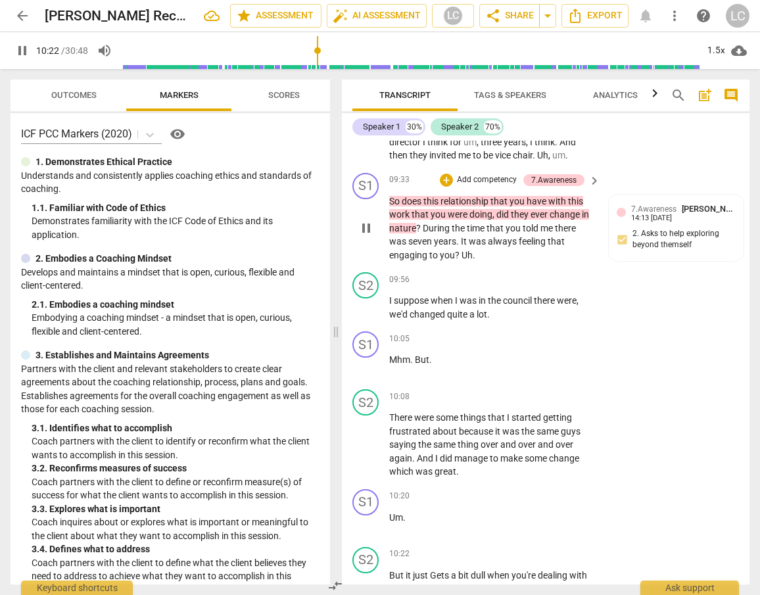
scroll to position [3300, 0]
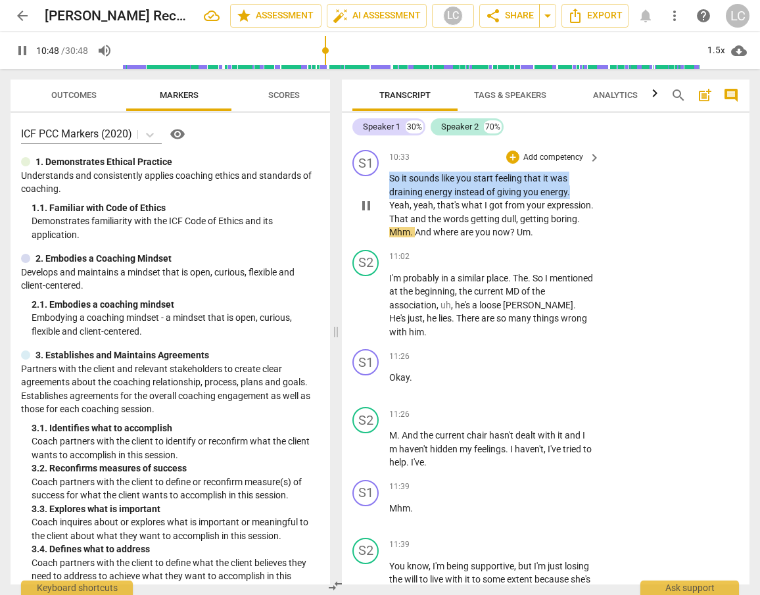
drag, startPoint x: 419, startPoint y: 220, endPoint x: 586, endPoint y: 232, distance: 167.3
click at [586, 232] on p "So it sounds like you start feeling that it was draining energy instead of givi…" at bounding box center [491, 206] width 204 height 68
click at [583, 217] on div "+" at bounding box center [581, 215] width 13 height 13
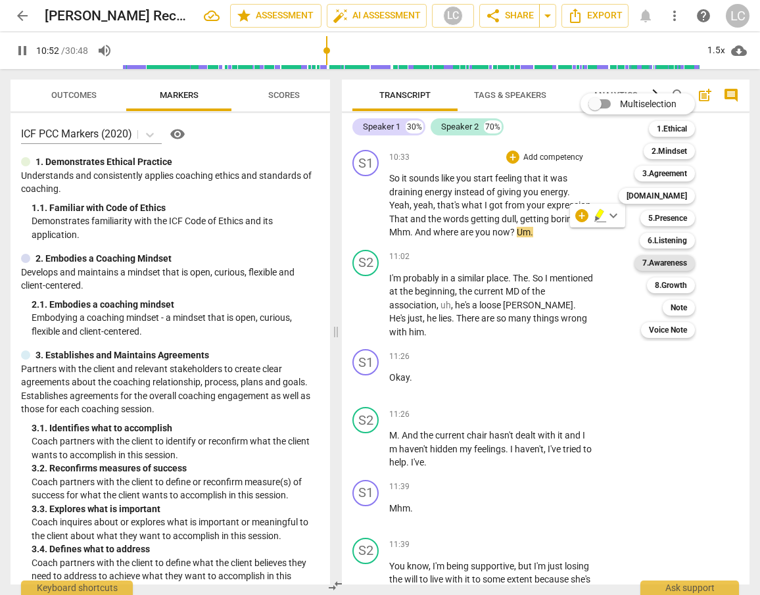
click at [666, 264] on b "7.Awareness" at bounding box center [664, 263] width 45 height 16
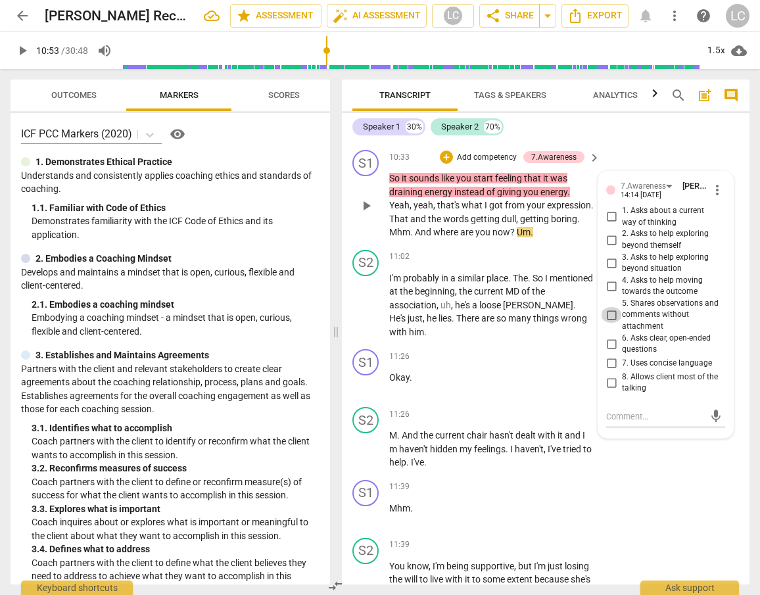
click at [611, 323] on input "5. Shares observations and comments without attachment" at bounding box center [611, 315] width 21 height 16
click at [471, 224] on span "words" at bounding box center [457, 219] width 28 height 11
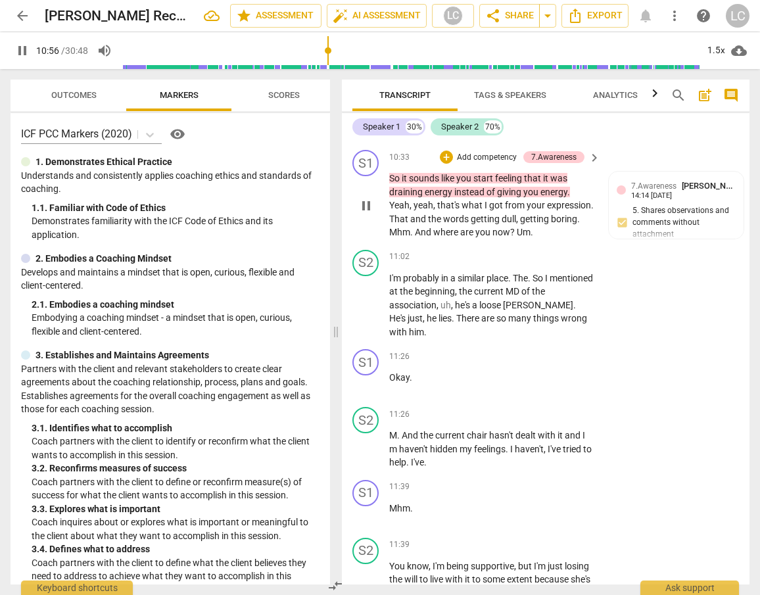
click at [443, 224] on span "the" at bounding box center [435, 219] width 15 height 11
drag, startPoint x: 484, startPoint y: 273, endPoint x: 562, endPoint y: 275, distance: 77.6
click at [562, 239] on p "So it sounds like you start feeling that it was draining energy instead of givi…" at bounding box center [491, 206] width 204 height 68
drag, startPoint x: 478, startPoint y: 274, endPoint x: 578, endPoint y: 277, distance: 100.6
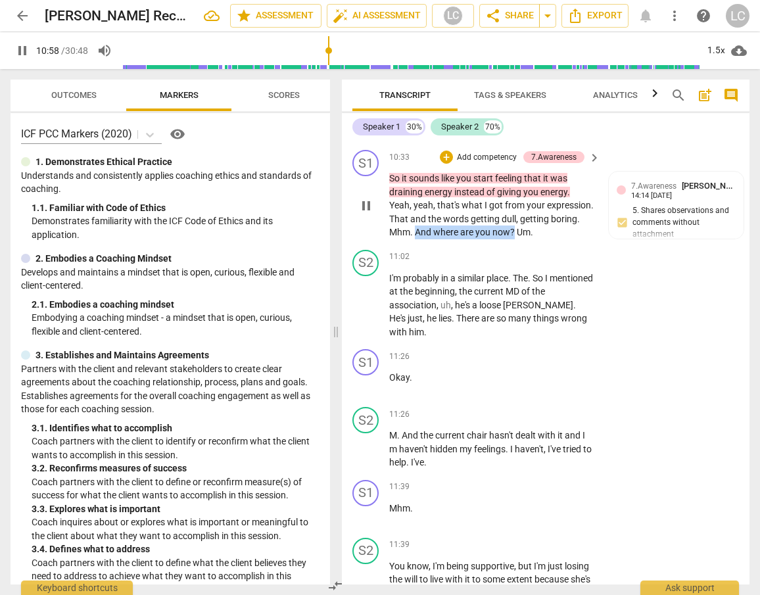
click at [578, 239] on p "So it sounds like you start feeling that it was draining energy instead of givi…" at bounding box center [491, 206] width 204 height 68
click at [584, 256] on div "+" at bounding box center [587, 255] width 13 height 13
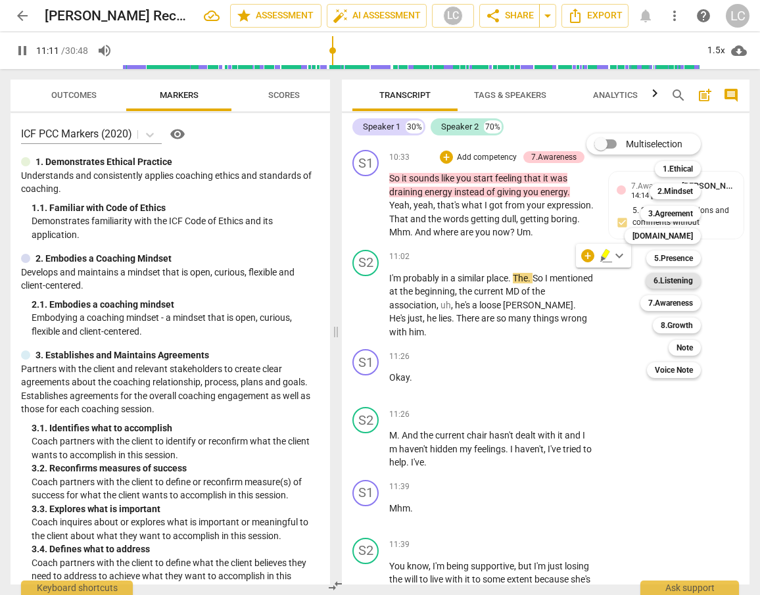
click at [670, 284] on b "6.Listening" at bounding box center [672, 281] width 39 height 16
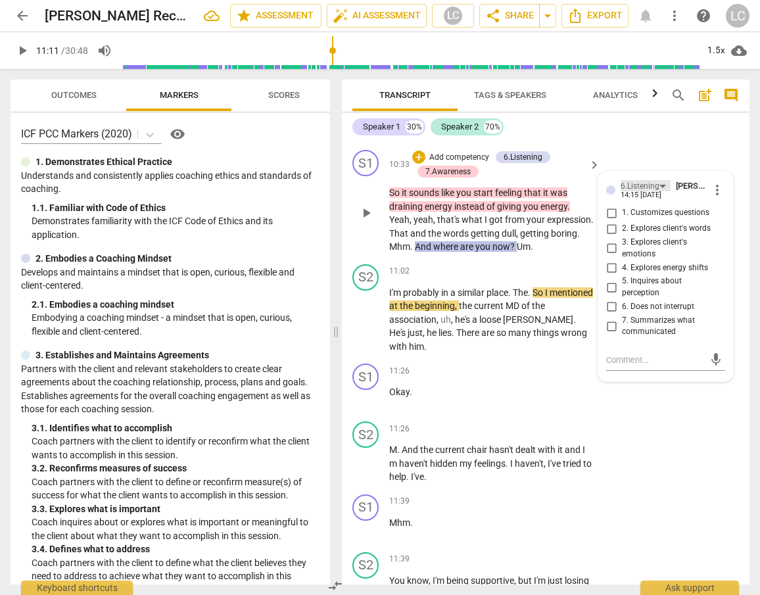
click at [645, 193] on div "6.Listening" at bounding box center [639, 186] width 39 height 12
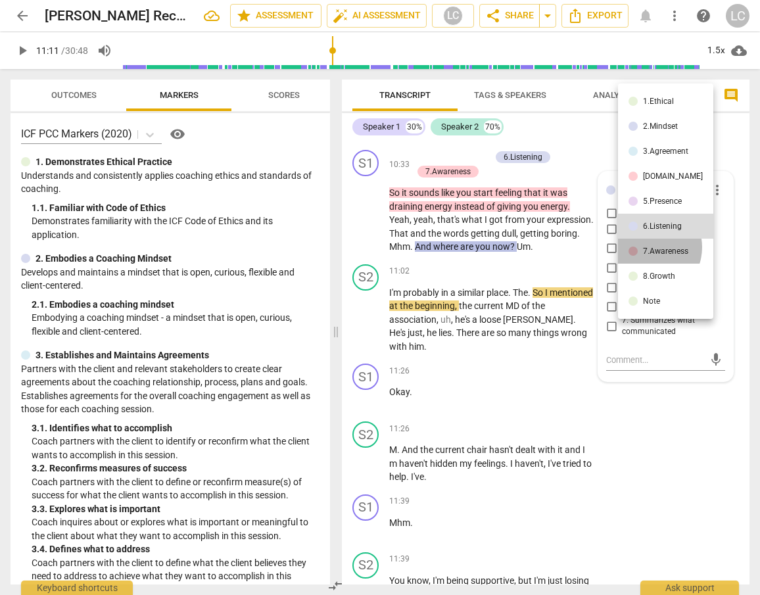
click at [647, 247] on div "7.Awareness" at bounding box center [665, 251] width 45 height 8
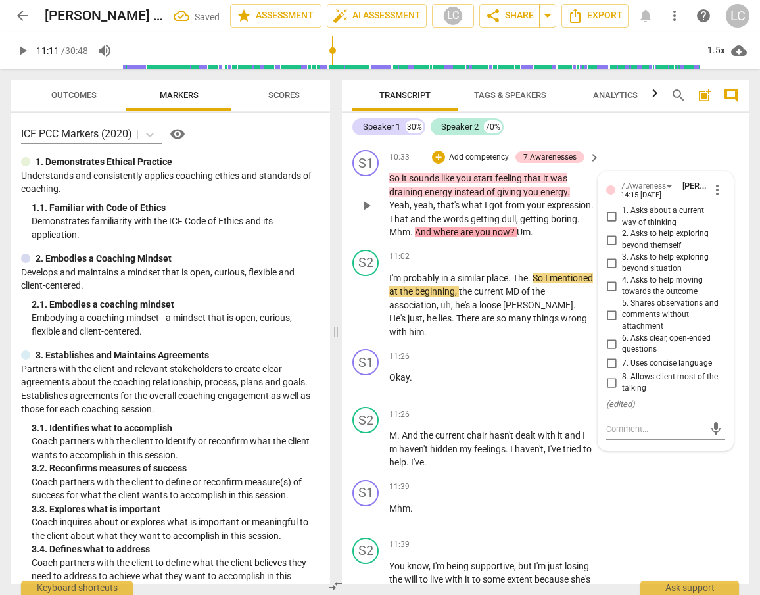
click at [609, 225] on input "1. Asks about a current way of thinking" at bounding box center [611, 217] width 21 height 16
click at [474, 296] on span "the" at bounding box center [466, 291] width 15 height 11
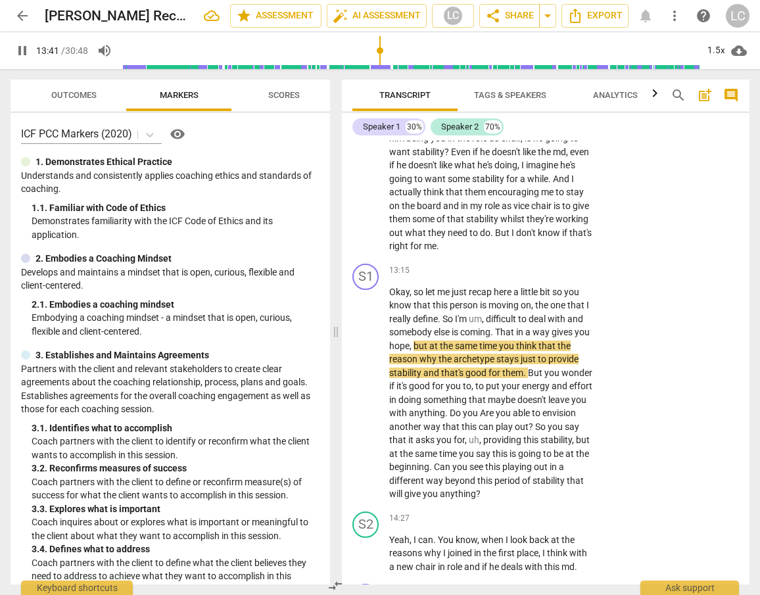
scroll to position [4046, 0]
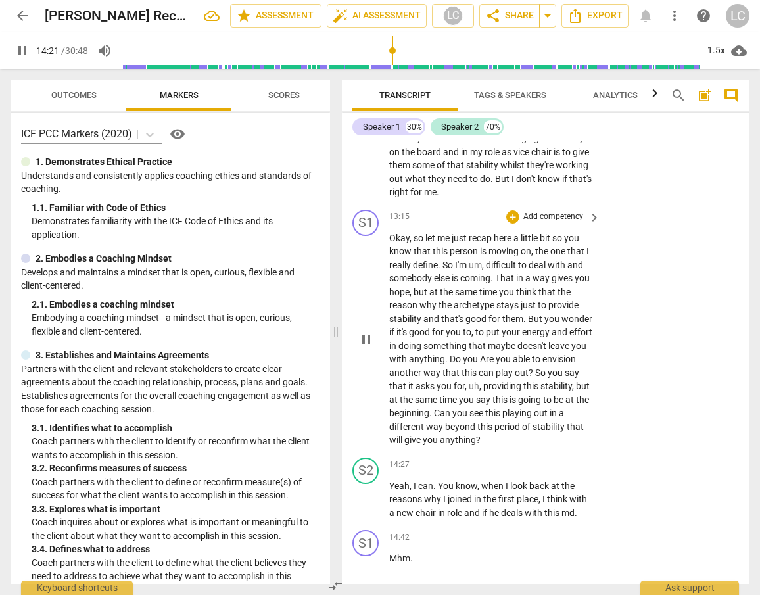
click at [366, 347] on span "pause" at bounding box center [366, 339] width 16 height 16
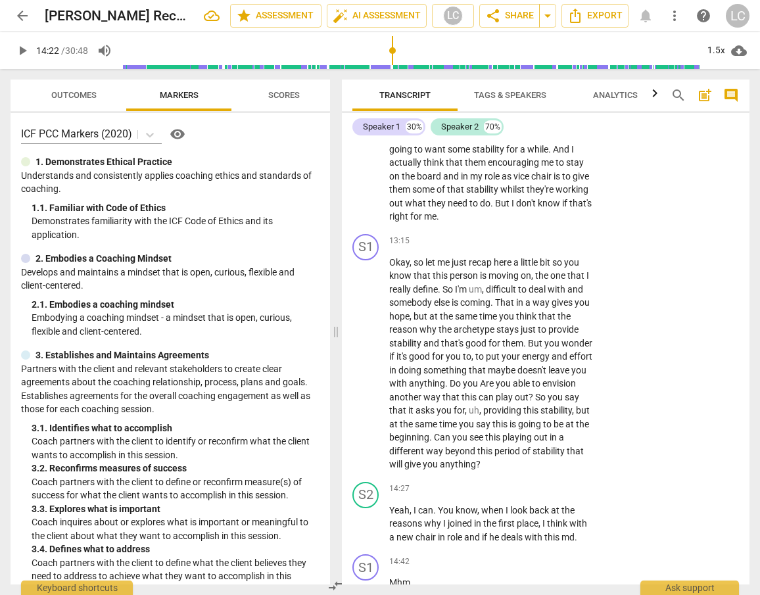
scroll to position [4028, 0]
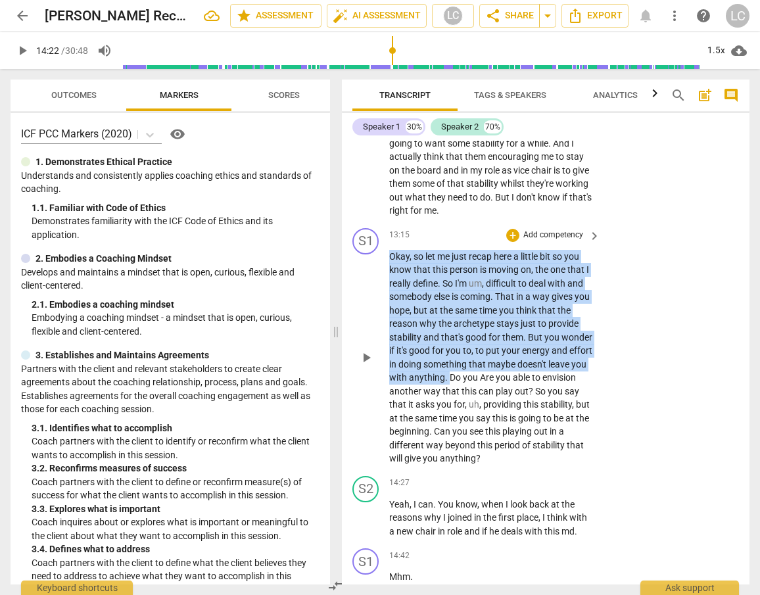
drag, startPoint x: 390, startPoint y: 308, endPoint x: 490, endPoint y: 428, distance: 155.9
click at [490, 428] on p "Okay , so let me just recap here a little bit so you know that this person is m…" at bounding box center [491, 358] width 204 height 216
click at [504, 414] on div "+" at bounding box center [500, 414] width 13 height 13
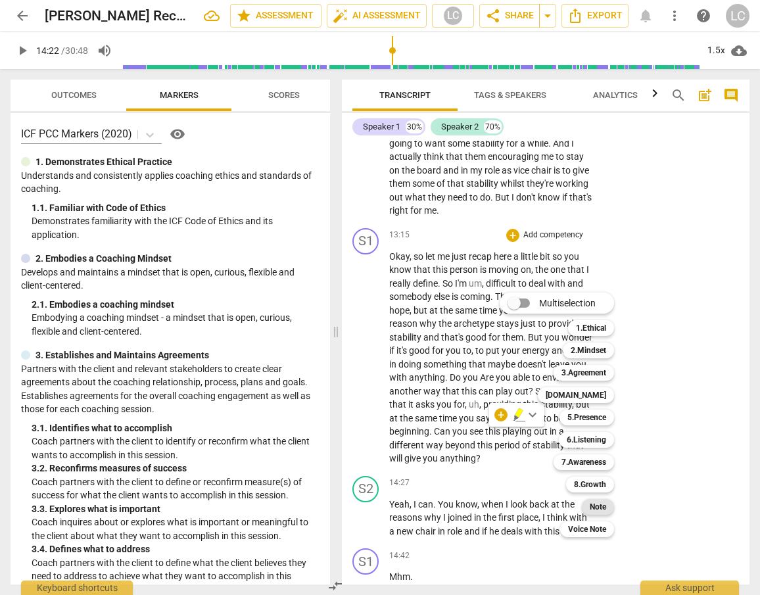
click at [591, 506] on b "Note" at bounding box center [597, 507] width 16 height 16
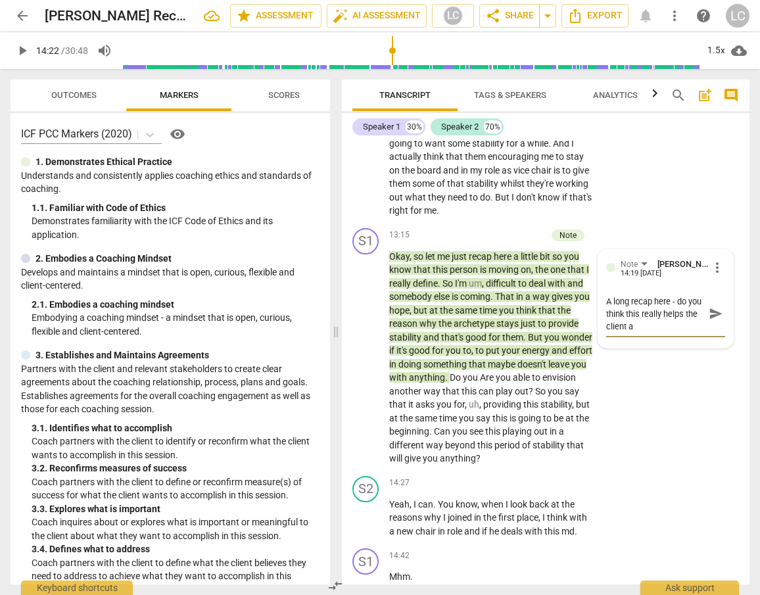
scroll to position [0, 0]
click at [708, 321] on span "send" at bounding box center [715, 313] width 14 height 14
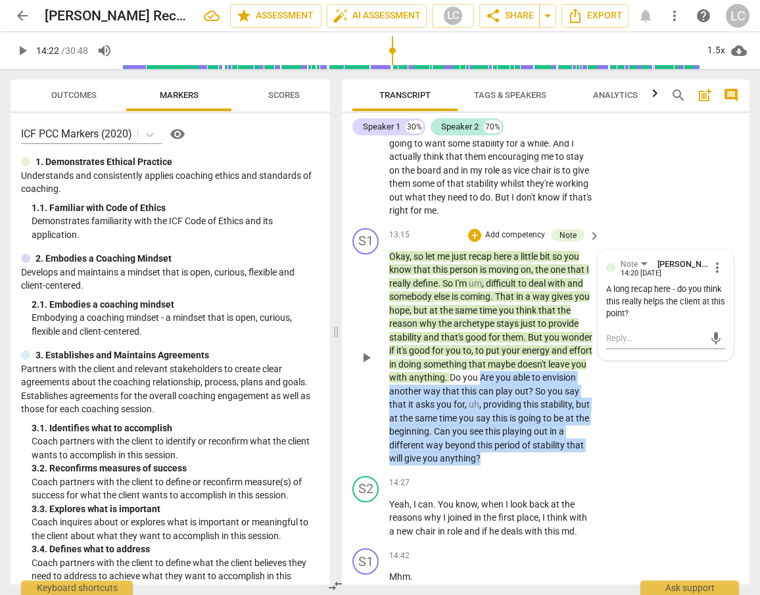
drag, startPoint x: 536, startPoint y: 446, endPoint x: 556, endPoint y: 511, distance: 67.5
click at [556, 465] on p "Okay , so let me just recap here a little bit so you know that this person is m…" at bounding box center [491, 358] width 204 height 216
click at [555, 498] on div "+" at bounding box center [555, 495] width 13 height 13
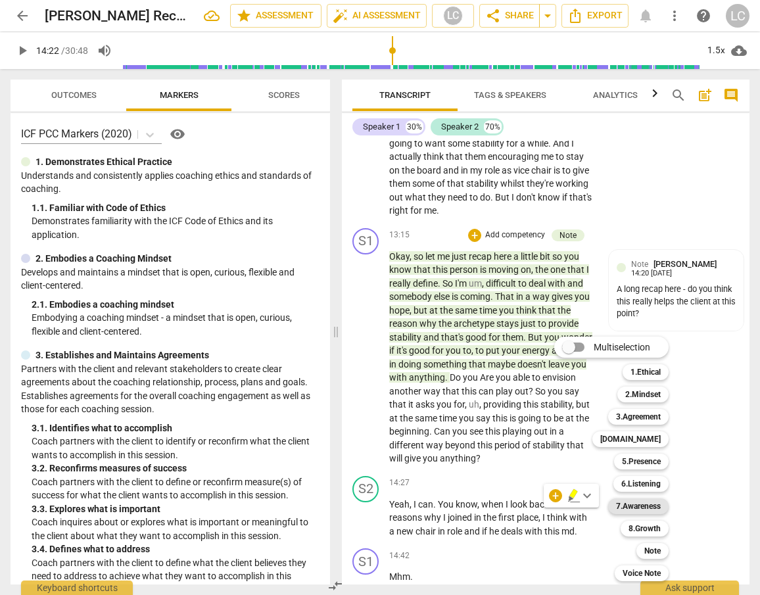
click at [633, 510] on b "7.Awareness" at bounding box center [638, 506] width 45 height 16
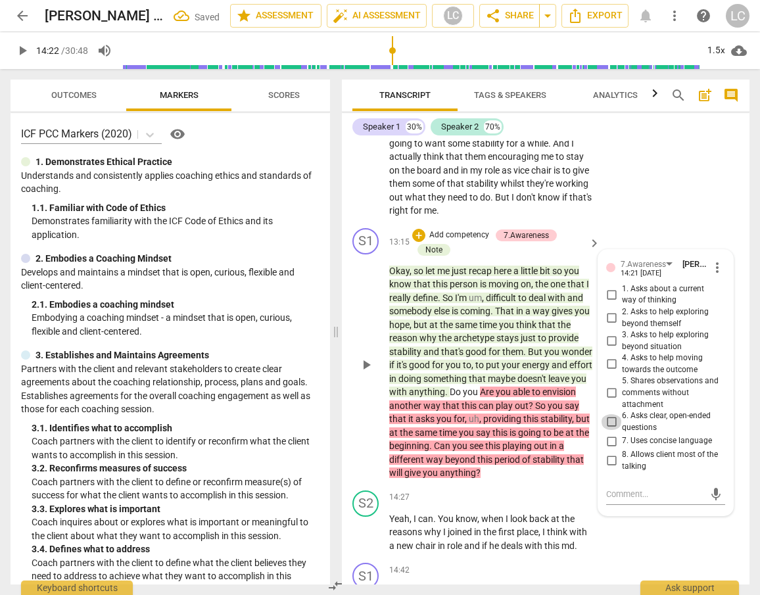
click at [610, 430] on input "6. Asks clear, open-ended questions" at bounding box center [611, 422] width 21 height 16
drag, startPoint x: 618, startPoint y: 550, endPoint x: 628, endPoint y: 549, distance: 9.9
click at [621, 500] on textarea at bounding box center [655, 494] width 98 height 12
click at [628, 513] on textarea "Try to just ask one quesiton at a time." at bounding box center [655, 500] width 98 height 25
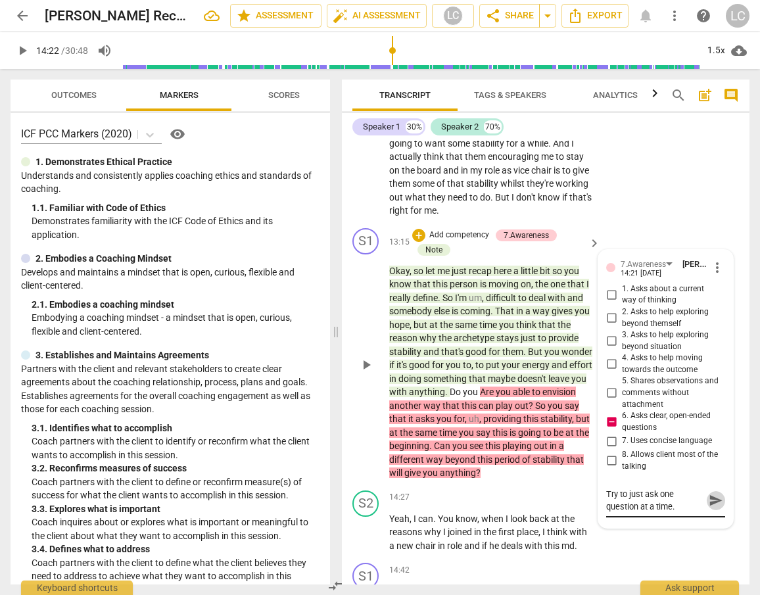
click at [708, 508] on span "send" at bounding box center [715, 501] width 14 height 14
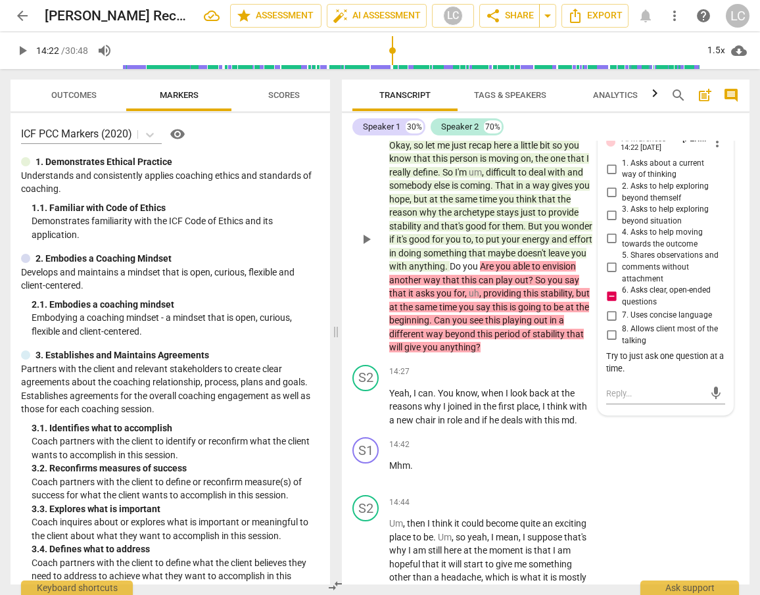
scroll to position [4158, 0]
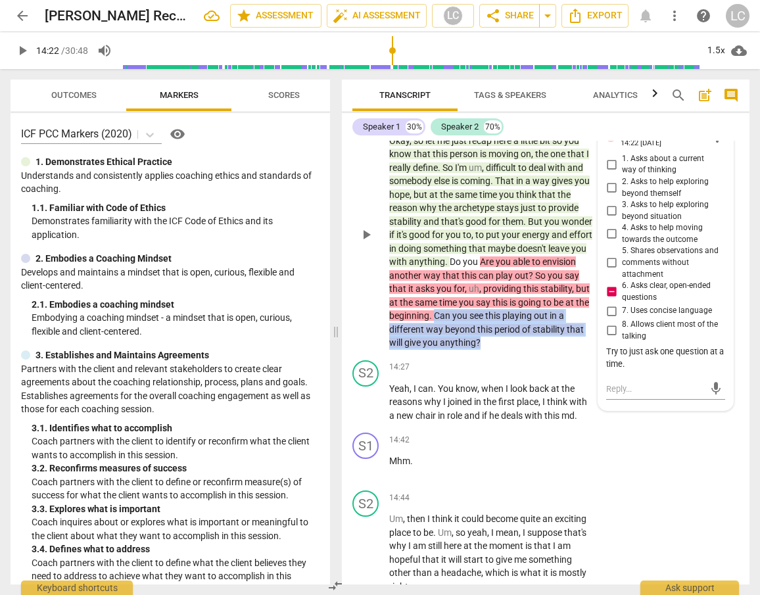
drag, startPoint x: 513, startPoint y: 369, endPoint x: 559, endPoint y: 392, distance: 52.3
click at [559, 350] on p "Okay , so let me just recap here a little bit so you know that this person is m…" at bounding box center [491, 242] width 204 height 216
click at [556, 379] on div "+" at bounding box center [555, 379] width 13 height 13
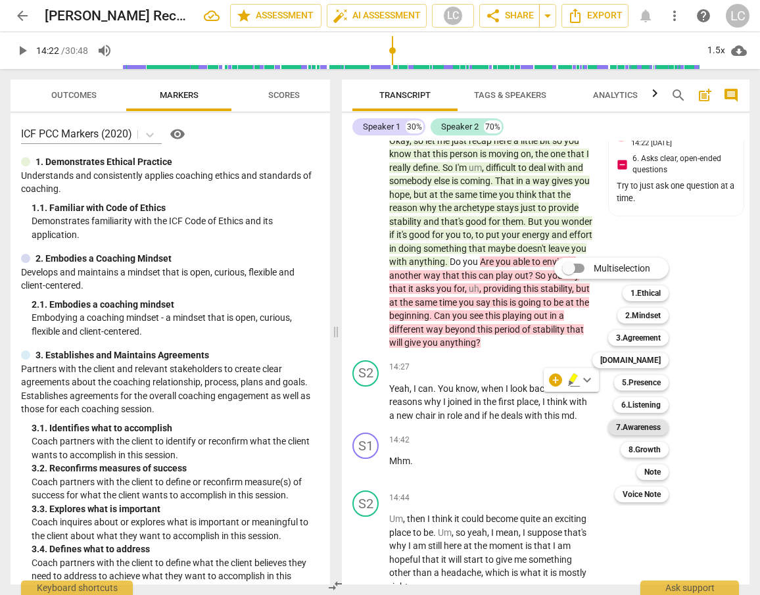
click at [641, 428] on b "7.Awareness" at bounding box center [638, 427] width 45 height 16
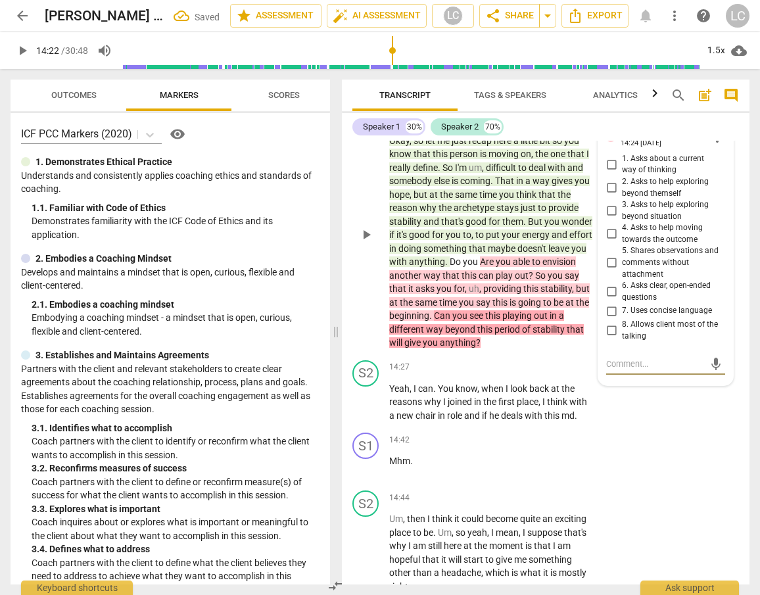
click at [611, 219] on input "3. Asks to help exploring beyond situation" at bounding box center [611, 211] width 21 height 16
click at [499, 423] on p "Yeah , I can . You know , when I look back at the reasons why I joined in the f…" at bounding box center [491, 402] width 204 height 41
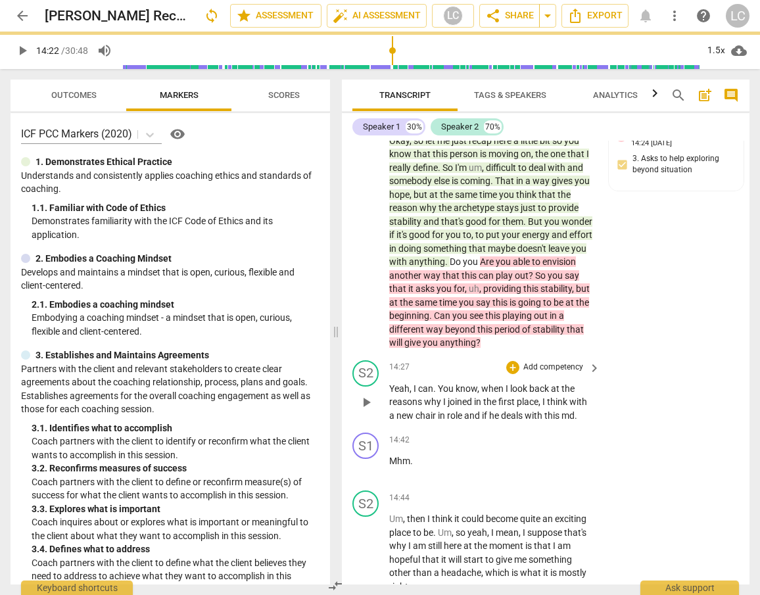
click at [367, 410] on span "play_arrow" at bounding box center [366, 402] width 16 height 16
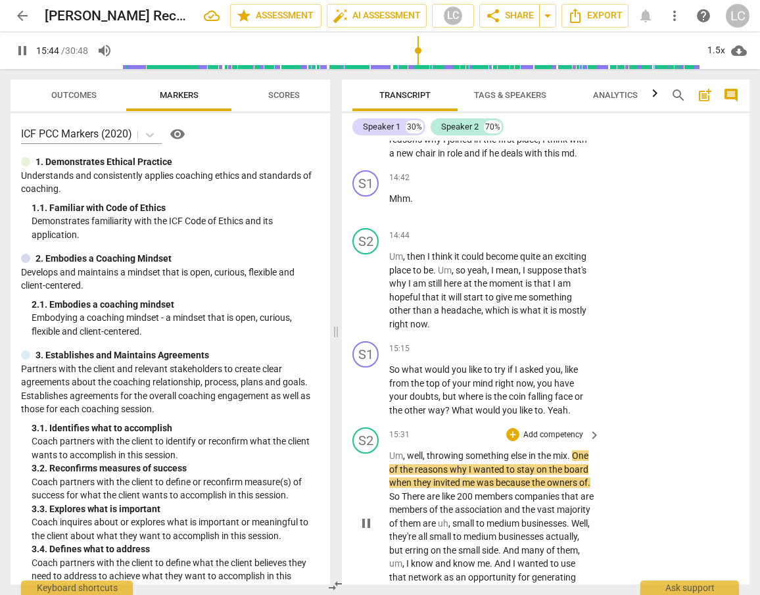
scroll to position [4390, 0]
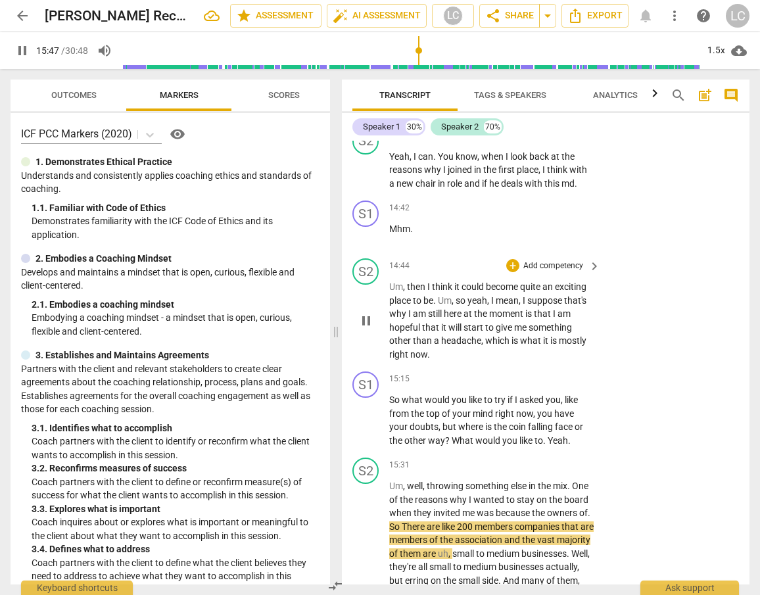
click at [411, 361] on p "Um , then I think it could become quite an exciting place to be . Um , so yeah …" at bounding box center [491, 320] width 204 height 81
click at [403, 333] on span "hopeful" at bounding box center [405, 327] width 33 height 11
click at [403, 333] on span "hopeful" at bounding box center [405, 328] width 33 height 11
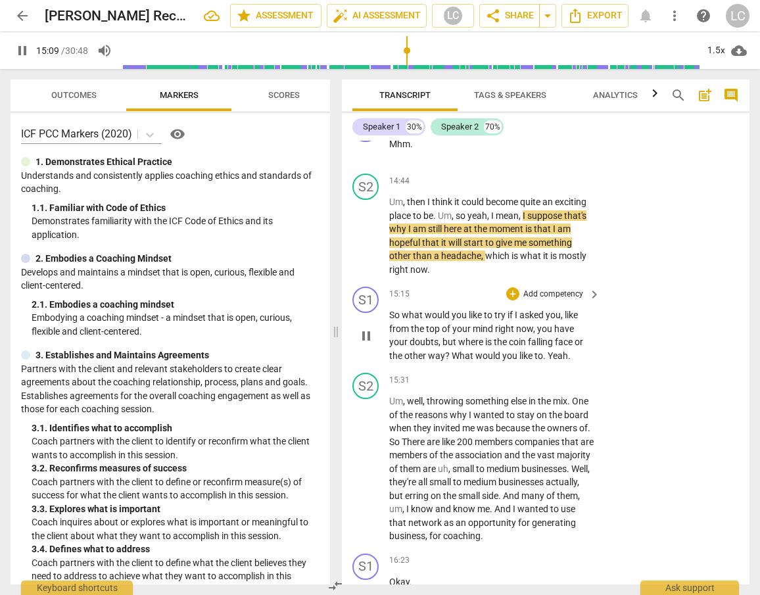
scroll to position [4475, 0]
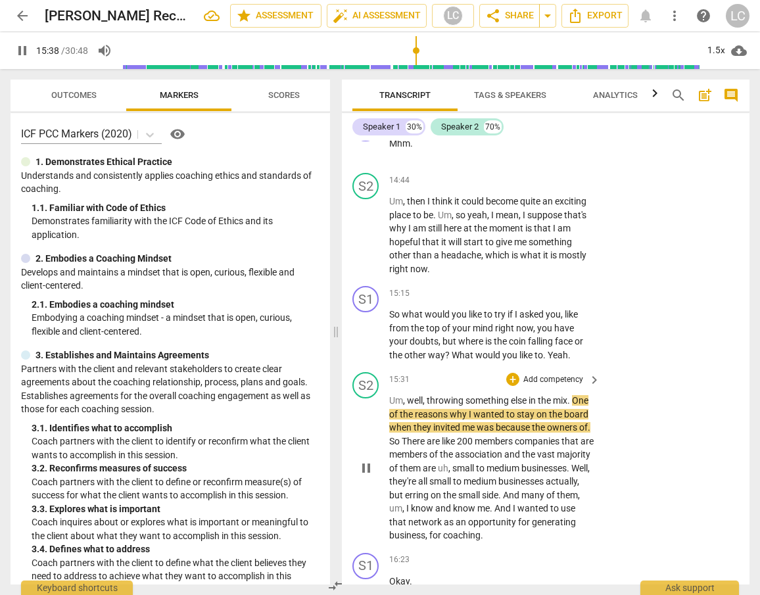
click at [365, 476] on span "pause" at bounding box center [366, 468] width 16 height 16
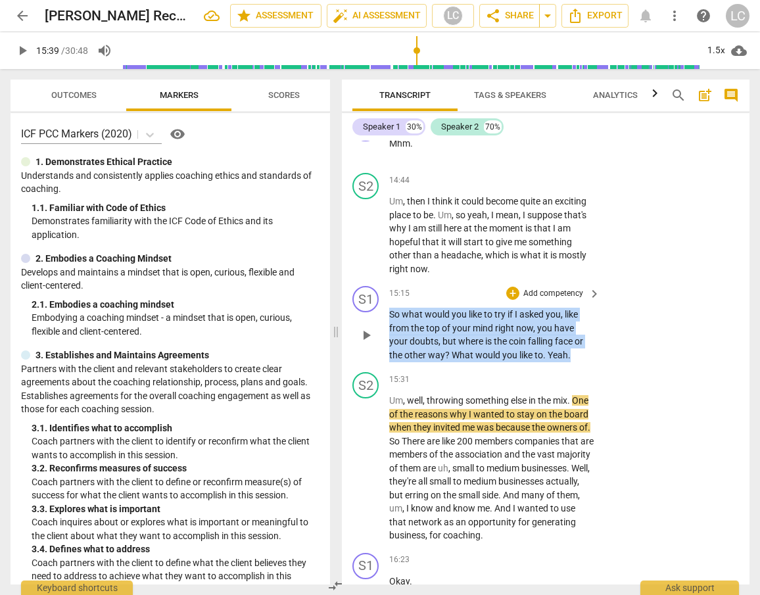
drag, startPoint x: 388, startPoint y: 368, endPoint x: 576, endPoint y: 411, distance: 192.3
click at [576, 361] on p "So what would you like to try if I asked you , like from the top of your mind r…" at bounding box center [491, 335] width 204 height 54
click at [510, 300] on div "+" at bounding box center [512, 293] width 13 height 13
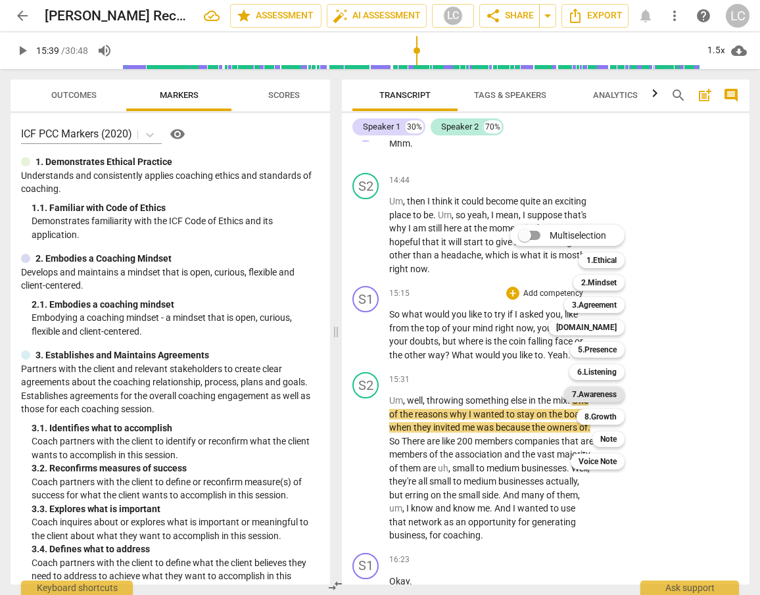
click at [596, 396] on b "7.Awareness" at bounding box center [594, 394] width 45 height 16
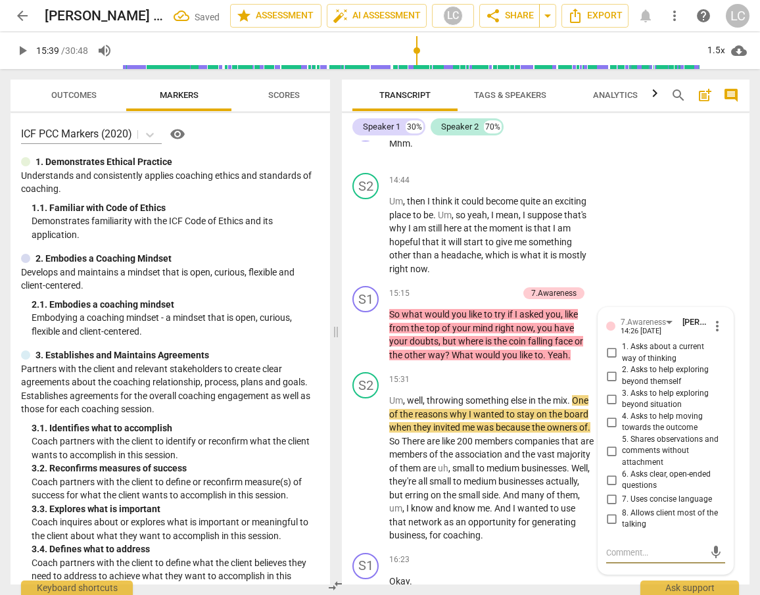
scroll to position [4719, 0]
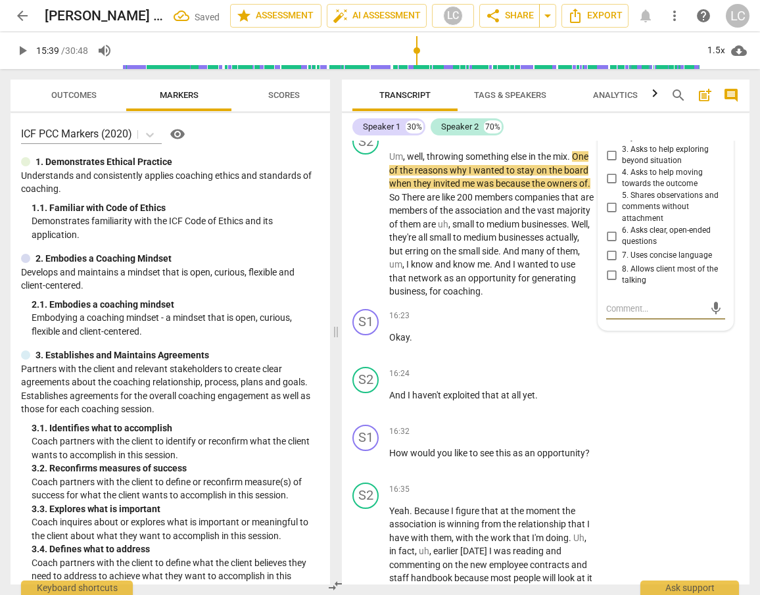
click at [611, 264] on input "7. Uses concise language" at bounding box center [611, 256] width 21 height 16
click at [621, 315] on textarea at bounding box center [655, 308] width 98 height 12
click at [712, 329] on span "send" at bounding box center [715, 321] width 14 height 14
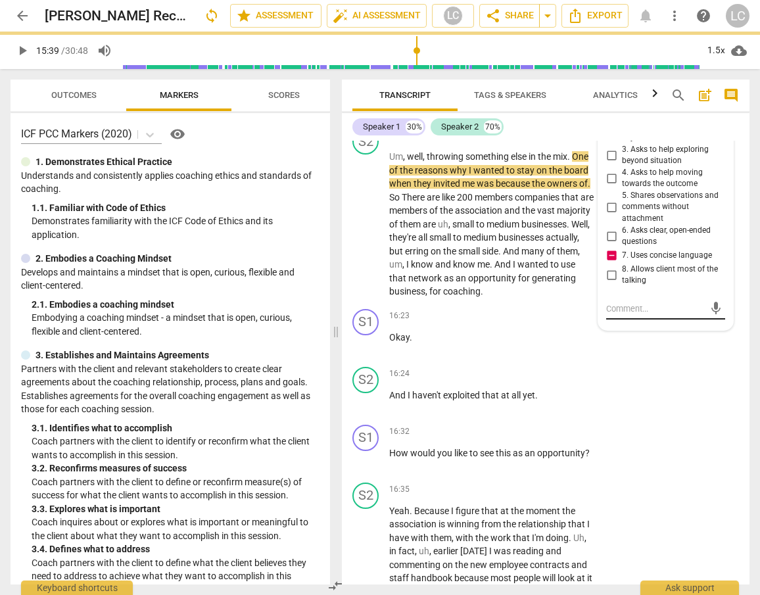
scroll to position [0, 0]
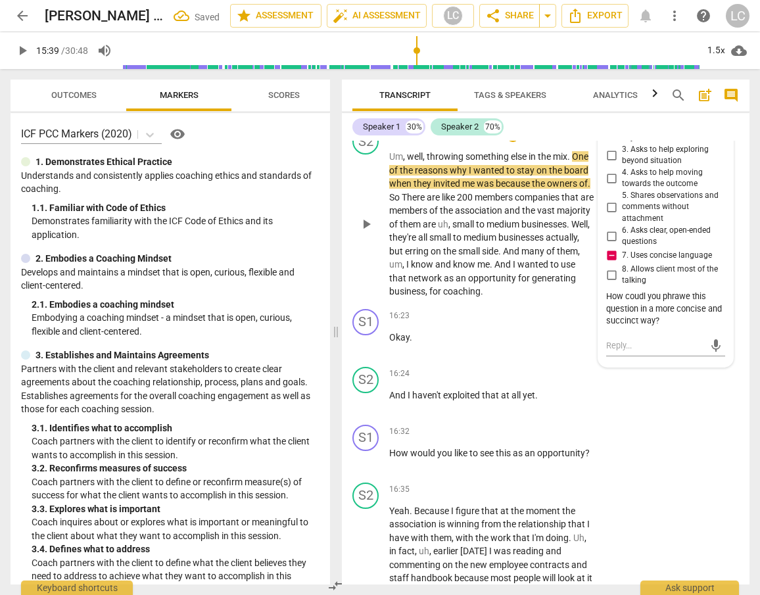
click at [444, 283] on span "network" at bounding box center [425, 278] width 35 height 11
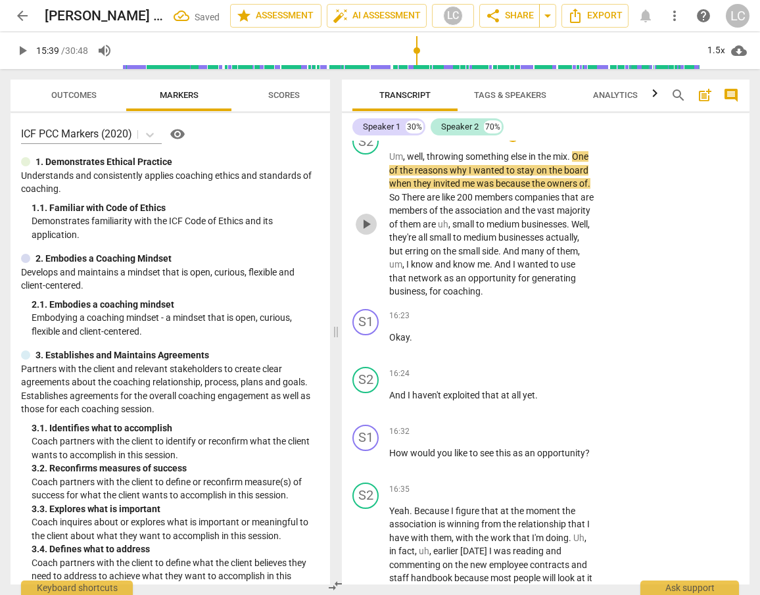
drag, startPoint x: 367, startPoint y: 275, endPoint x: 384, endPoint y: 280, distance: 17.1
click at [367, 232] on span "play_arrow" at bounding box center [366, 224] width 16 height 16
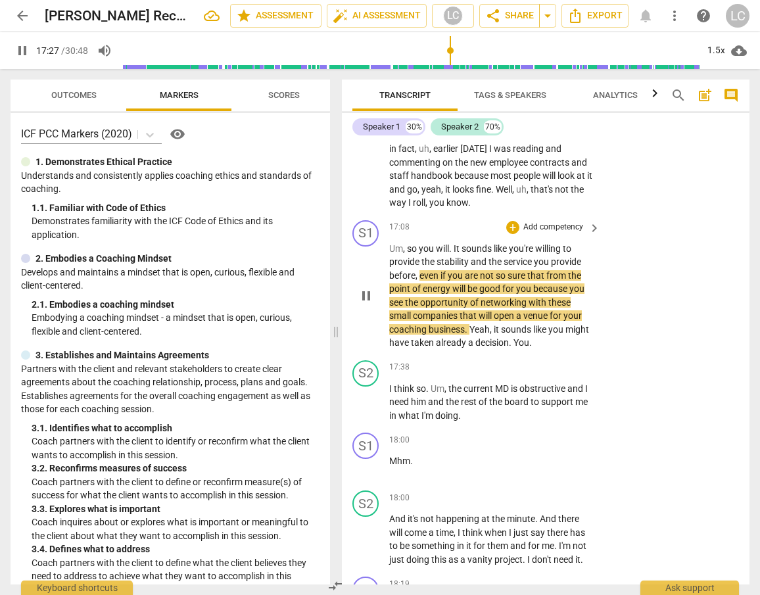
scroll to position [5120, 0]
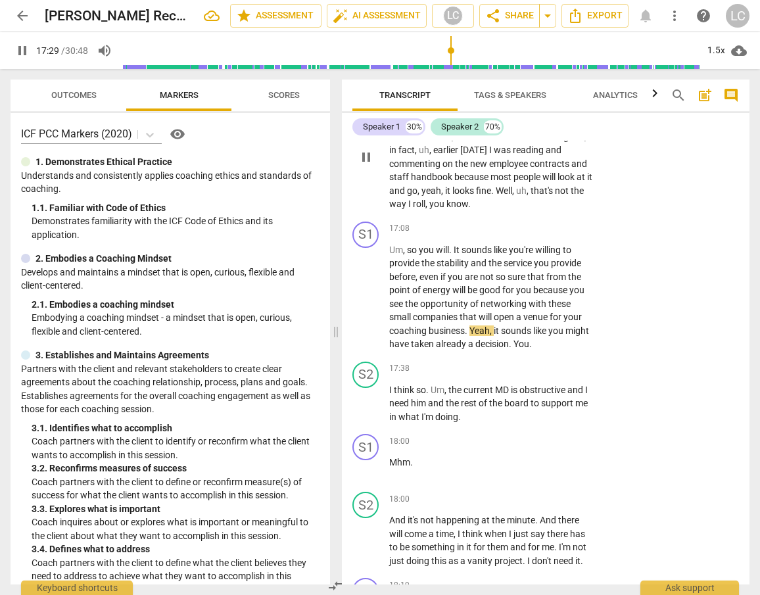
click at [440, 169] on span "commenting" at bounding box center [415, 163] width 53 height 11
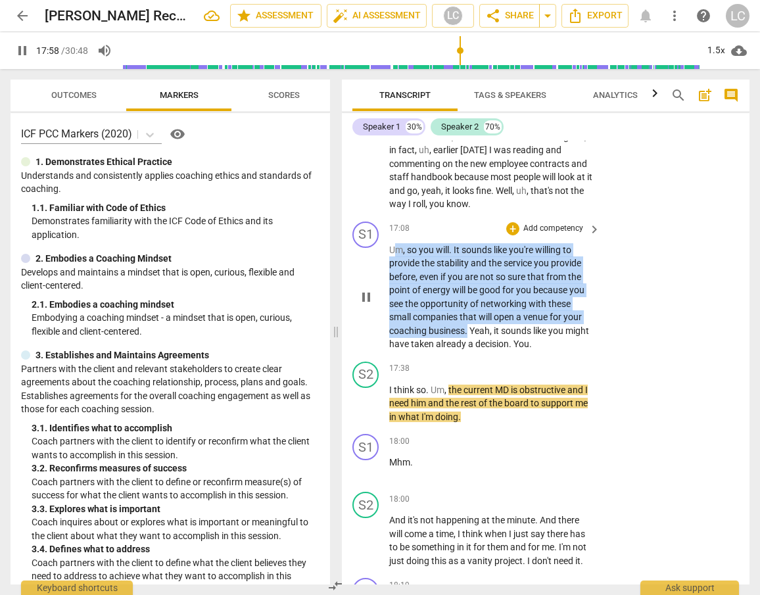
drag, startPoint x: 394, startPoint y: 302, endPoint x: 467, endPoint y: 378, distance: 105.5
click at [467, 351] on p "Um , so you will . It sounds like you're willing to provide the stability and t…" at bounding box center [491, 297] width 204 height 108
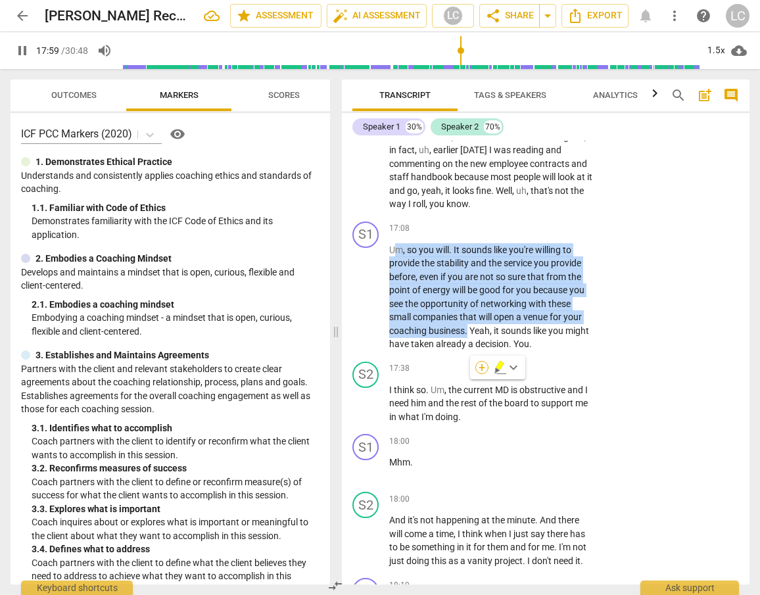
click at [482, 368] on div "+" at bounding box center [481, 367] width 13 height 13
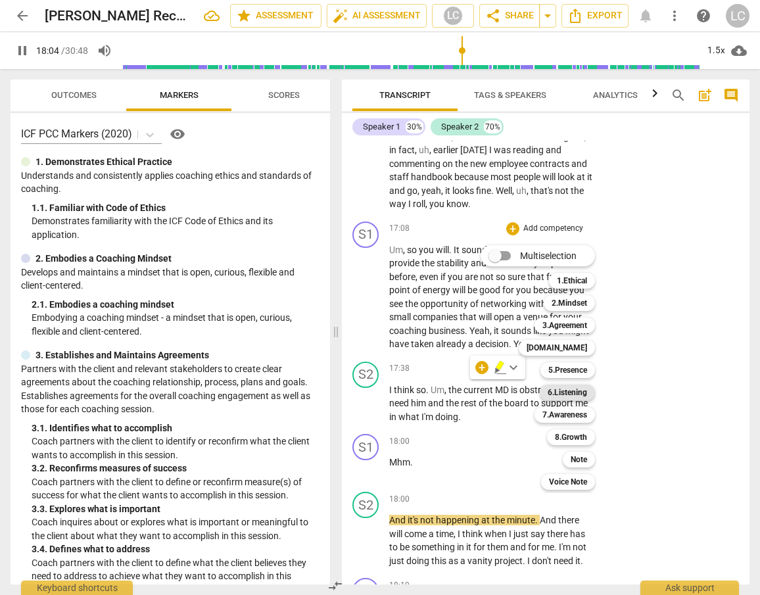
click at [556, 390] on b "6.Listening" at bounding box center [566, 392] width 39 height 16
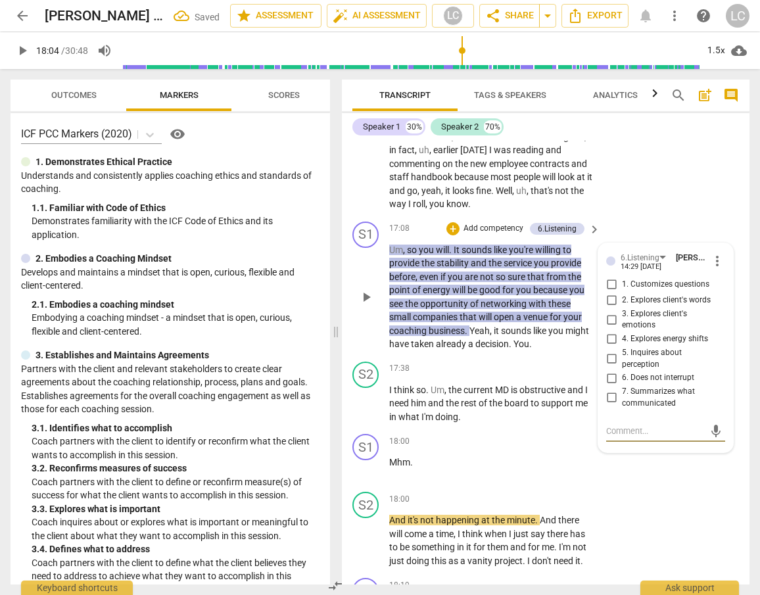
click at [607, 405] on input "7. Summarizes what communicated" at bounding box center [611, 398] width 21 height 16
click at [492, 349] on span "decision" at bounding box center [492, 343] width 34 height 11
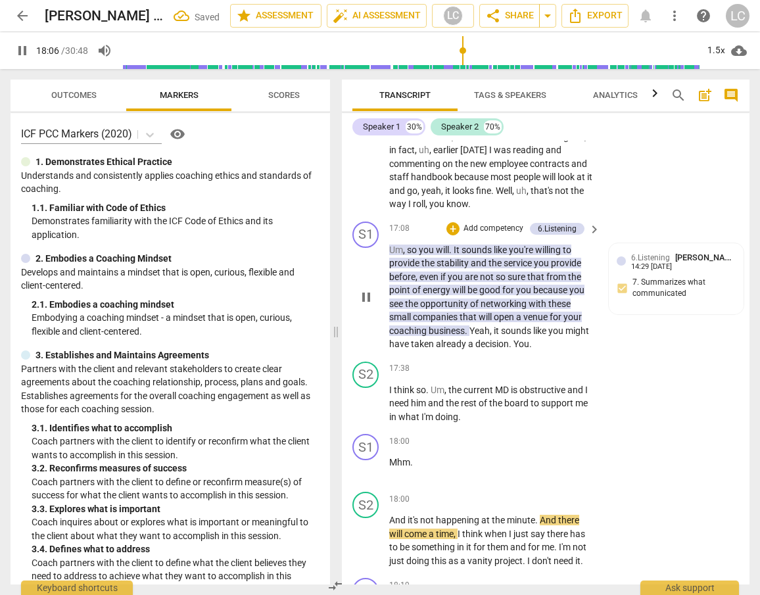
click at [494, 336] on span "," at bounding box center [492, 330] width 4 height 11
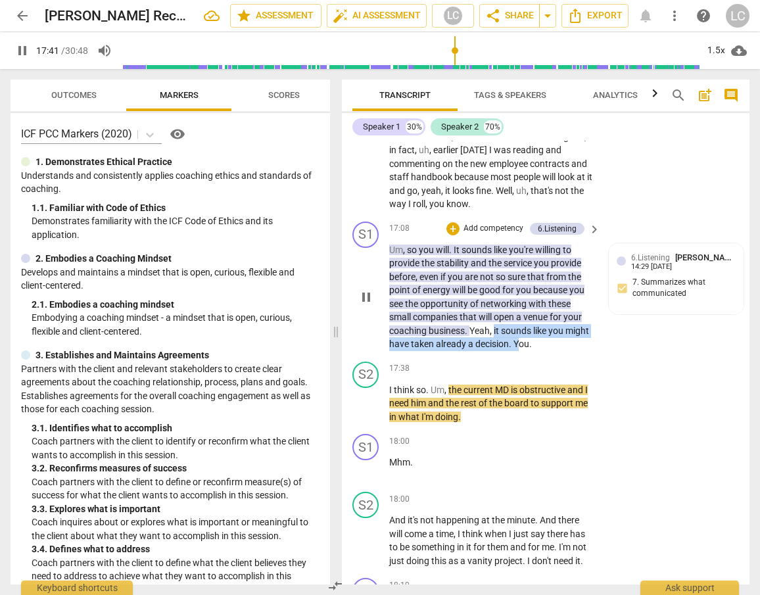
click at [520, 351] on p "Um , so you will . It sounds like you're willing to provide the stability and t…" at bounding box center [491, 297] width 204 height 108
click at [540, 382] on div "+" at bounding box center [541, 380] width 13 height 13
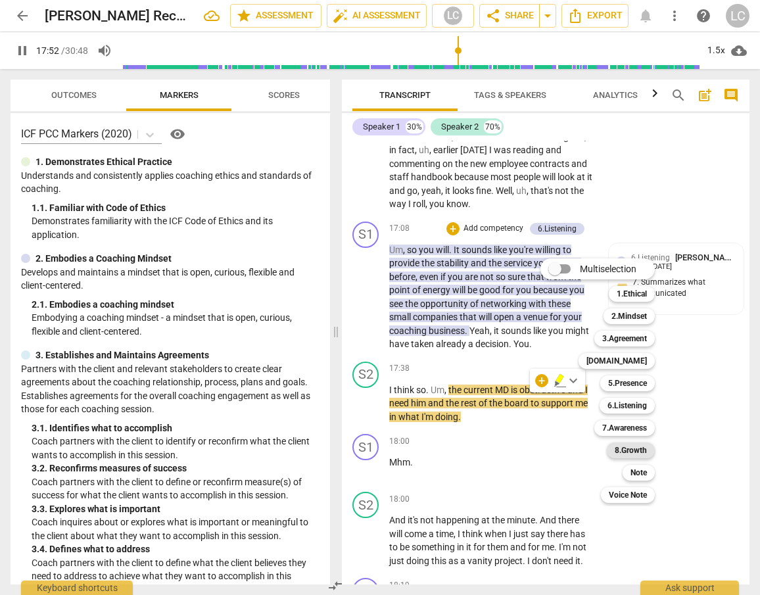
click at [635, 451] on b "8.Growth" at bounding box center [630, 450] width 32 height 16
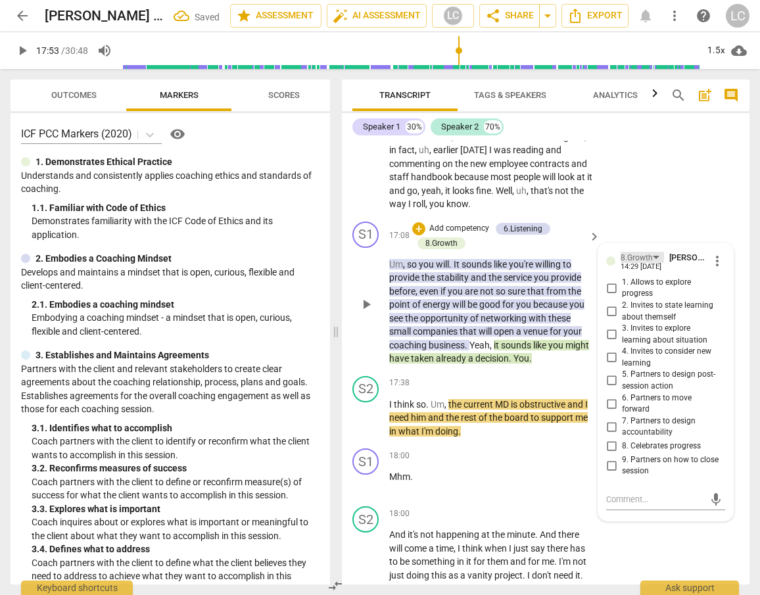
click at [632, 264] on div "8.Growth" at bounding box center [636, 258] width 32 height 12
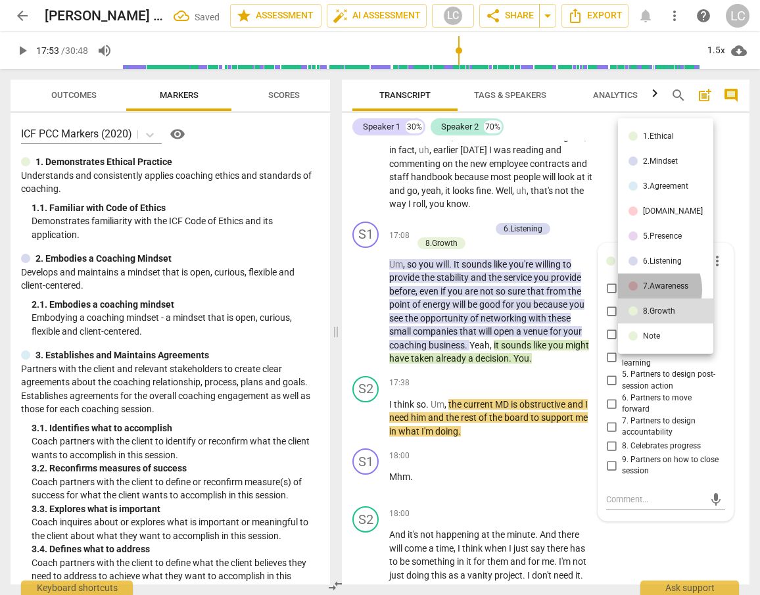
click at [644, 289] on div "7.Awareness" at bounding box center [665, 286] width 45 height 8
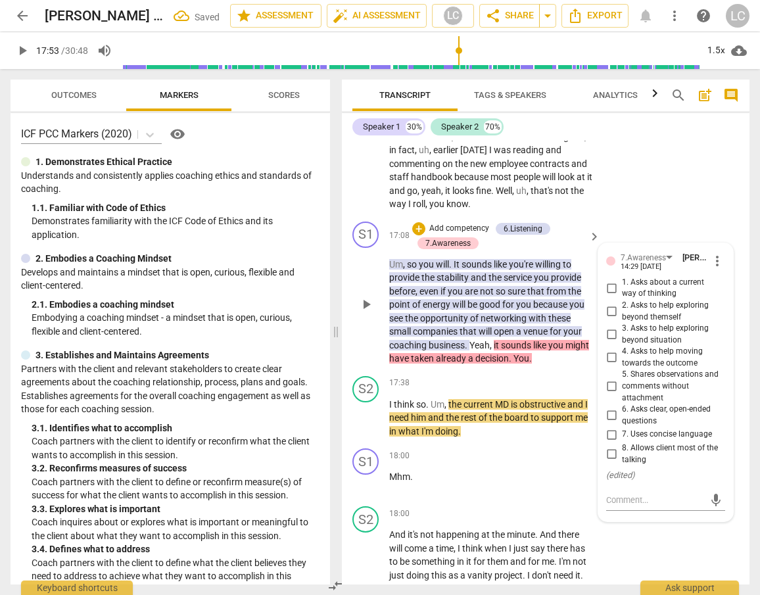
click at [609, 394] on input "5. Shares observations and comments without attachment" at bounding box center [611, 387] width 21 height 16
click at [536, 425] on div "S2 play_arrow pause 17:38 + Add competency keyboard_arrow_right I think so . Um…" at bounding box center [545, 407] width 407 height 73
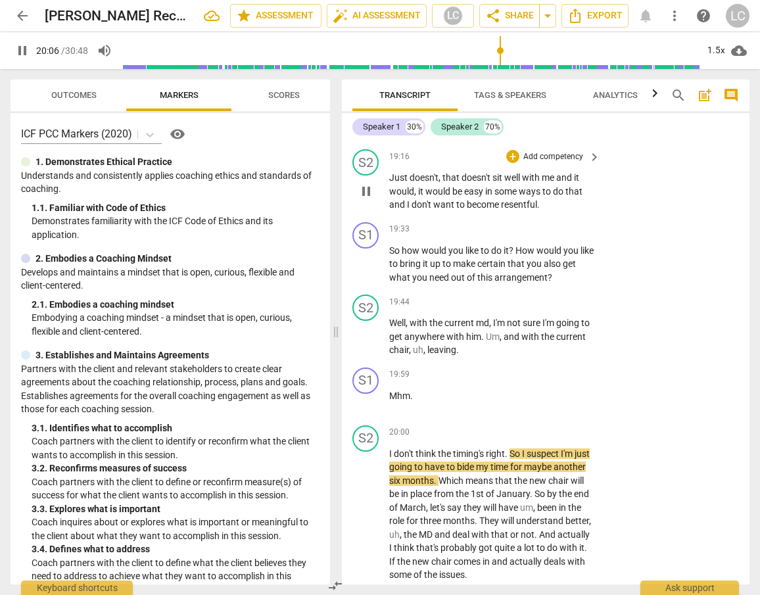
scroll to position [5971, 0]
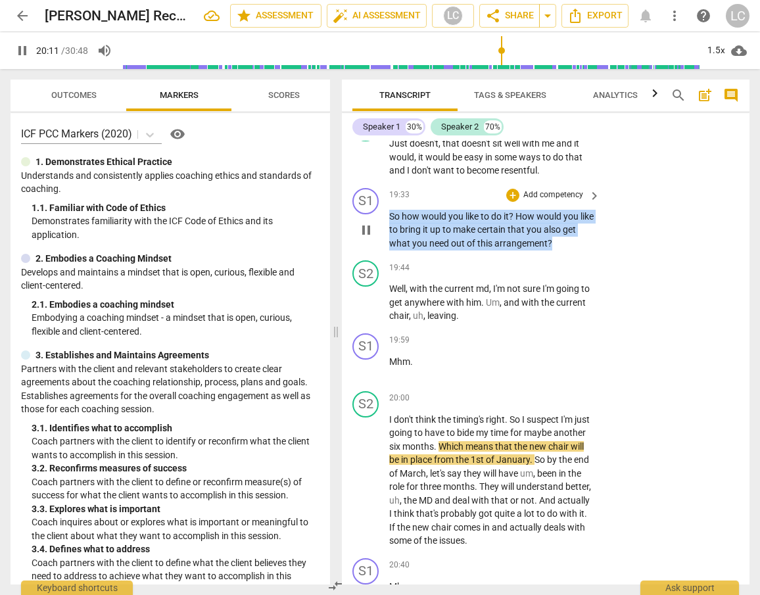
drag, startPoint x: 390, startPoint y: 282, endPoint x: 578, endPoint y: 310, distance: 190.1
click at [578, 250] on p "So how would you like to do it ? How would you like to bring it up to make cert…" at bounding box center [491, 230] width 204 height 41
click at [511, 202] on div "+" at bounding box center [512, 195] width 13 height 13
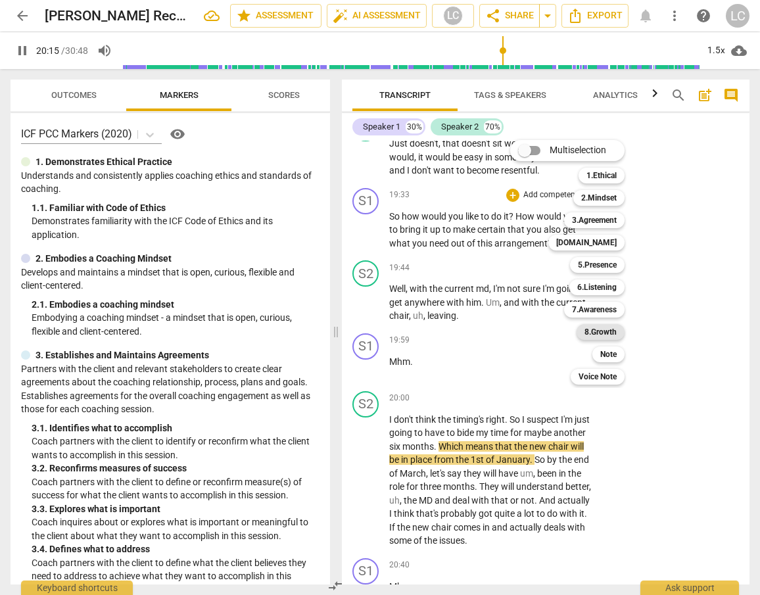
click at [593, 331] on b "8.Growth" at bounding box center [600, 332] width 32 height 16
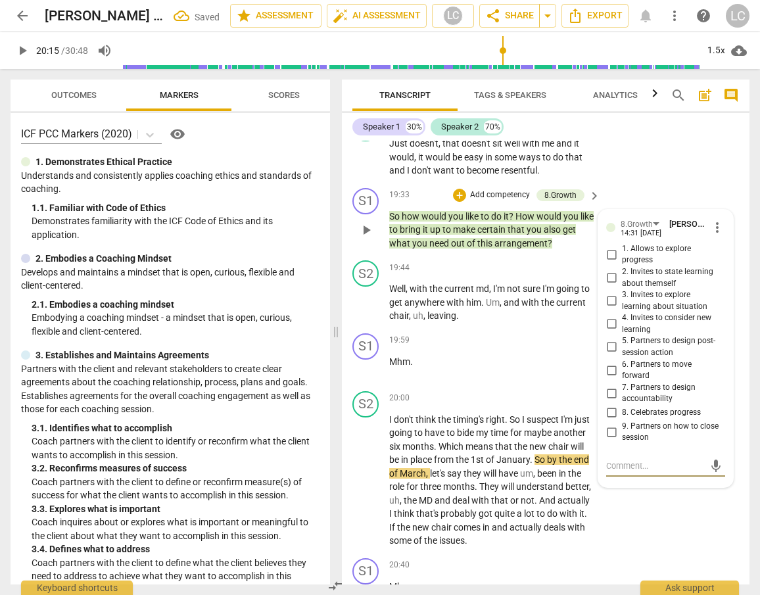
click at [608, 355] on input "5. Partners to design post-session action" at bounding box center [611, 347] width 21 height 16
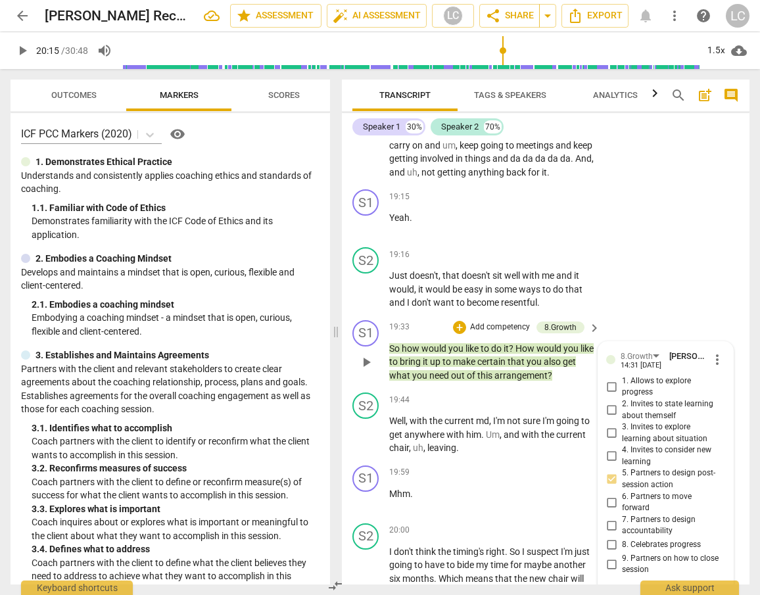
scroll to position [5847, 0]
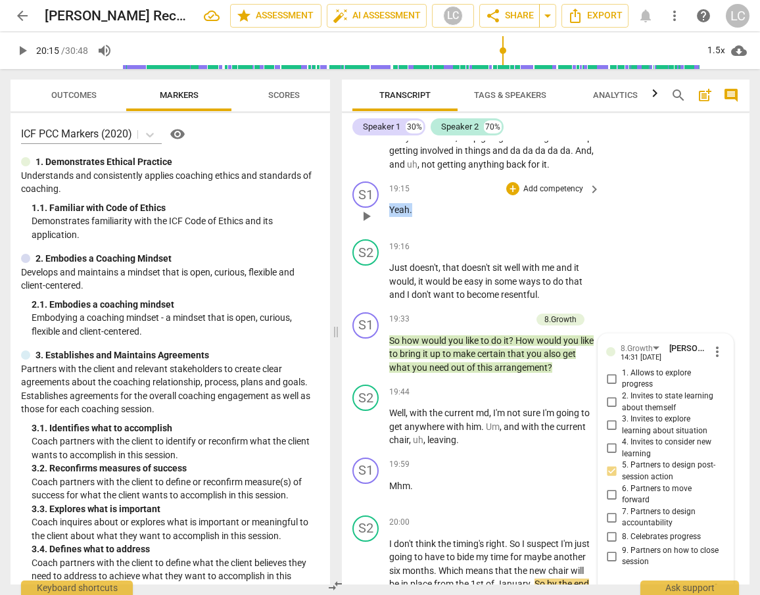
drag, startPoint x: 394, startPoint y: 277, endPoint x: 414, endPoint y: 276, distance: 20.4
click at [414, 217] on p "Yeah ." at bounding box center [491, 210] width 204 height 14
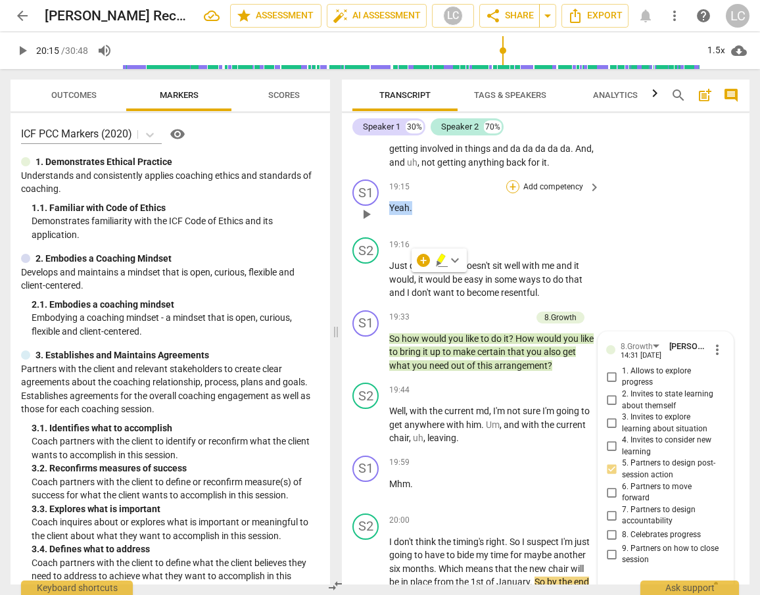
click at [512, 193] on div "+" at bounding box center [512, 186] width 13 height 13
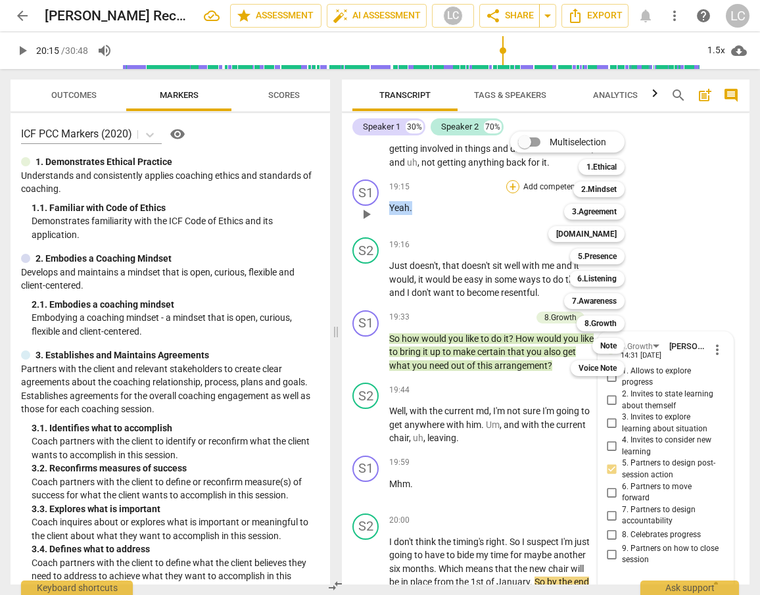
scroll to position [5849, 0]
click at [591, 299] on b "7.Awareness" at bounding box center [594, 301] width 45 height 16
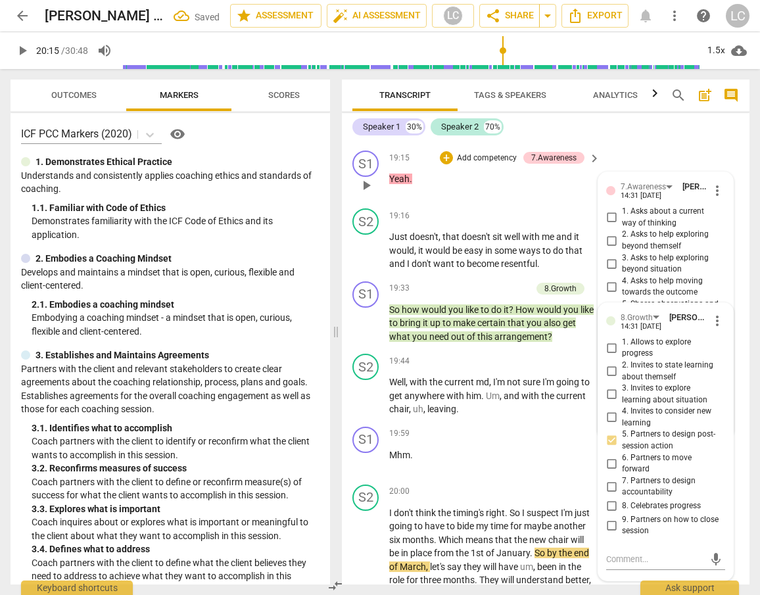
scroll to position [5890, 0]
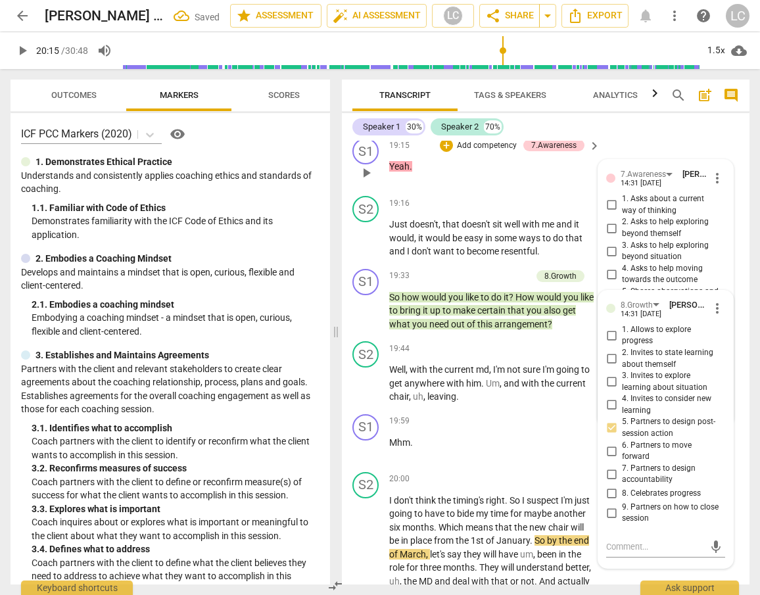
click at [608, 259] on input "3. Asks to help exploring beyond situation" at bounding box center [611, 251] width 21 height 16
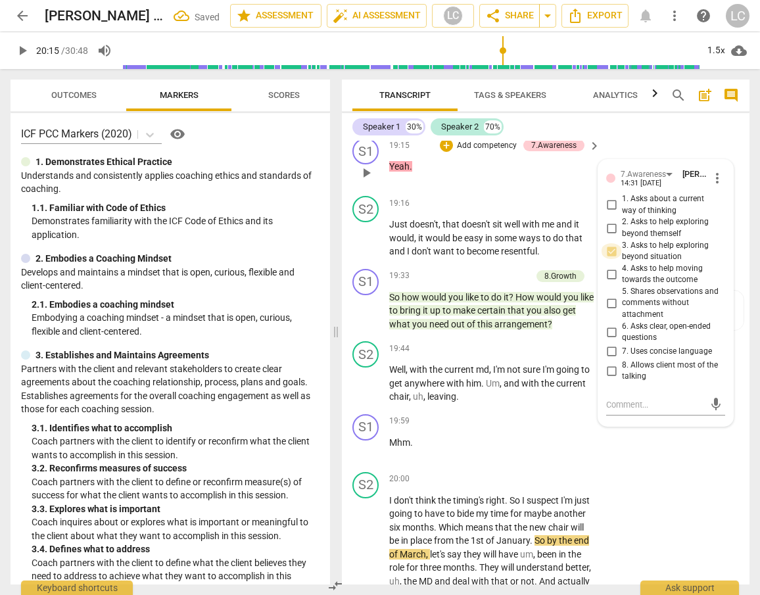
click at [608, 259] on input "3. Asks to help exploring beyond situation" at bounding box center [611, 251] width 21 height 16
click at [614, 411] on textarea at bounding box center [655, 404] width 98 height 12
click at [714, 418] on span "send" at bounding box center [715, 411] width 14 height 14
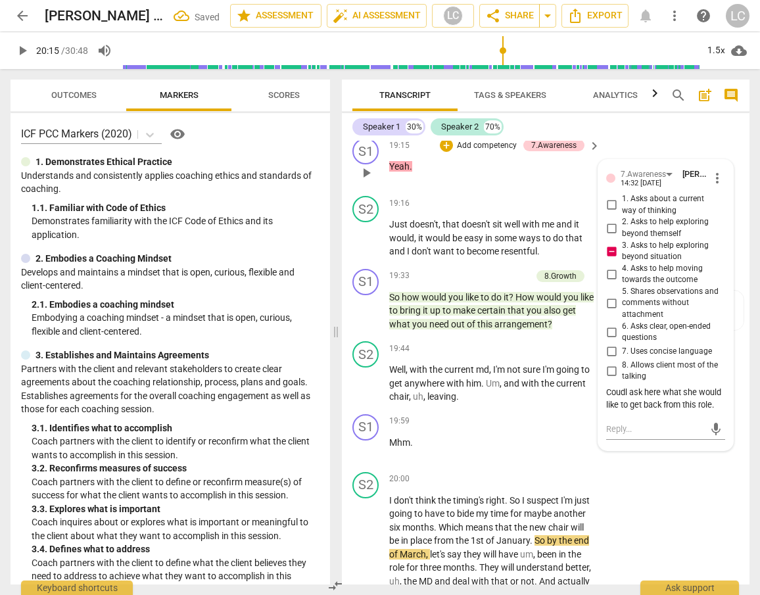
click at [626, 411] on div "Coudl ask here what she would like to get back from this role." at bounding box center [665, 398] width 119 height 25
click at [712, 186] on span "more_vert" at bounding box center [717, 178] width 16 height 16
click at [714, 246] on li "Edit" at bounding box center [725, 245] width 45 height 25
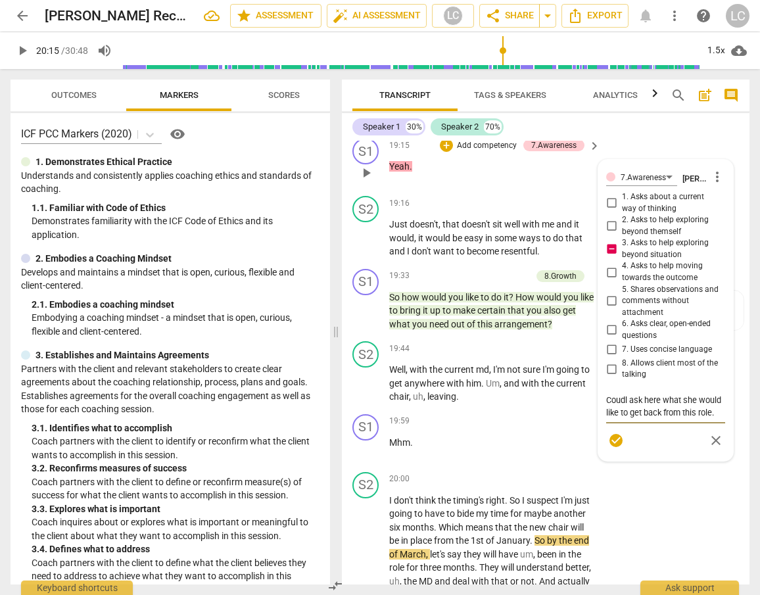
drag, startPoint x: 624, startPoint y: 465, endPoint x: 639, endPoint y: 454, distance: 18.8
click at [624, 419] on textarea "Coudl ask here what she would like to get back from this role." at bounding box center [665, 406] width 119 height 25
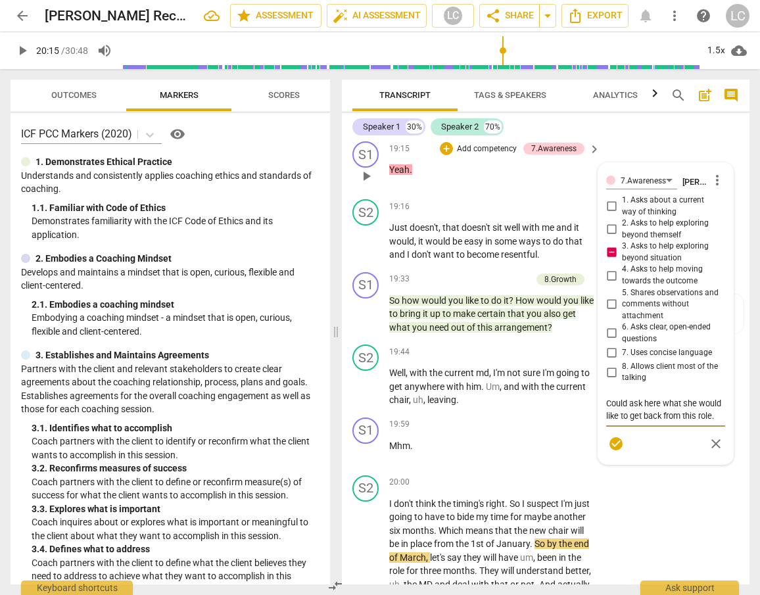
click at [614, 451] on span "check_circle" at bounding box center [616, 444] width 16 height 16
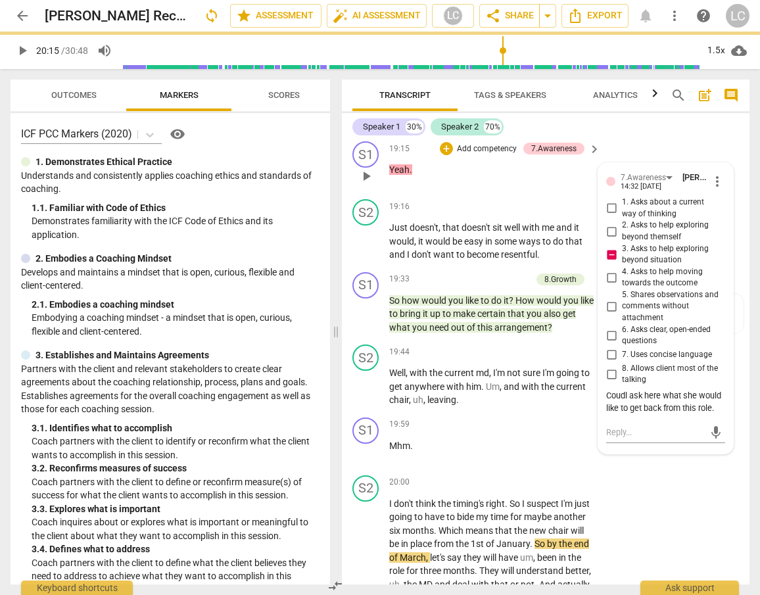
scroll to position [5886, 0]
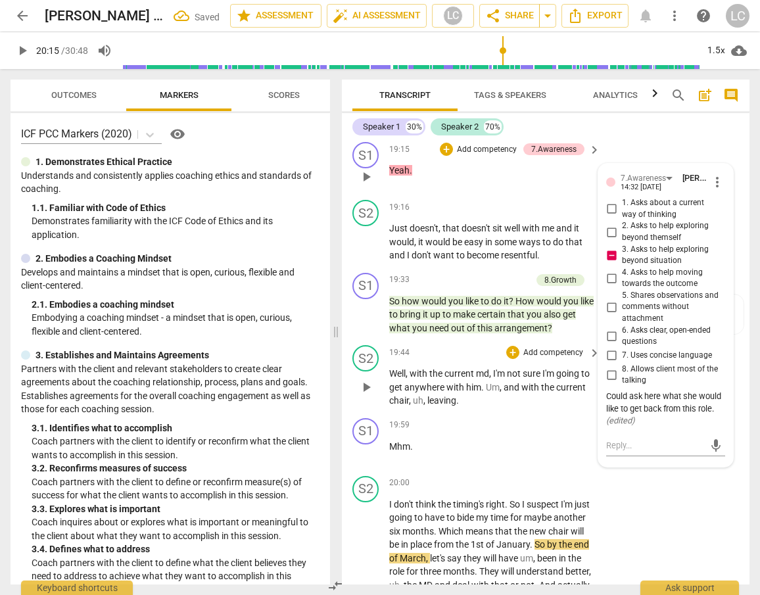
click at [473, 407] on p "Well , with the current md , I'm not sure I'm going to get anywhere with him . …" at bounding box center [491, 387] width 204 height 41
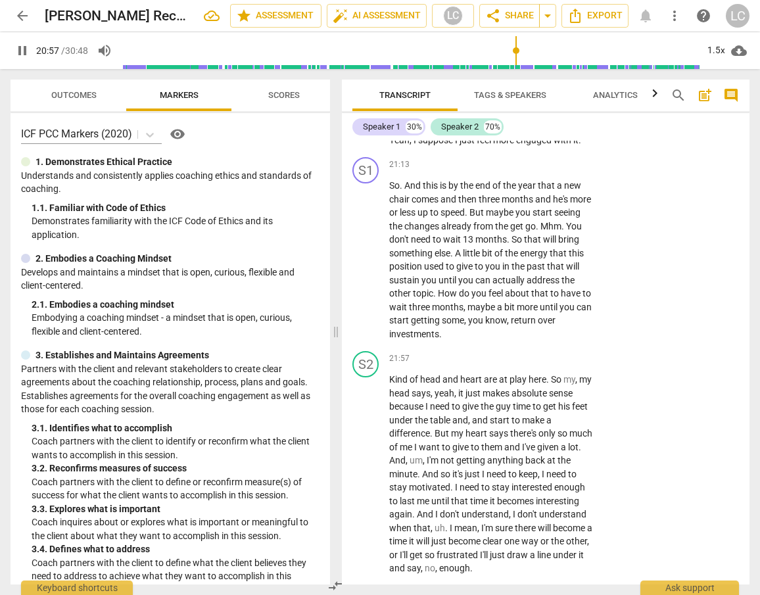
scroll to position [6658, 0]
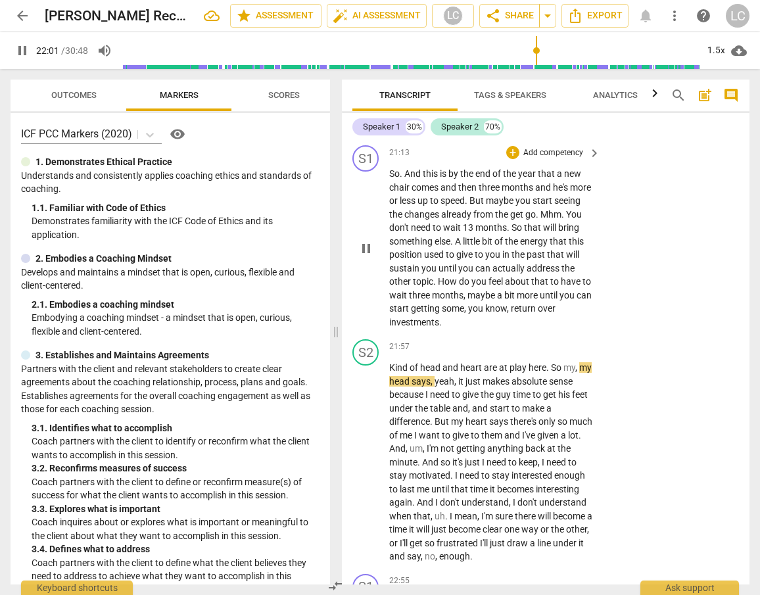
click at [405, 179] on span "And" at bounding box center [413, 173] width 18 height 11
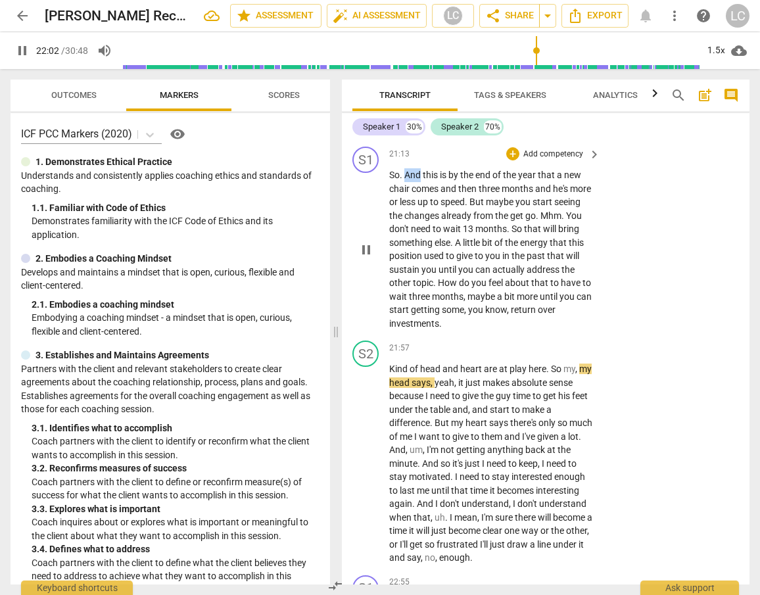
click at [405, 180] on span "And" at bounding box center [413, 175] width 18 height 11
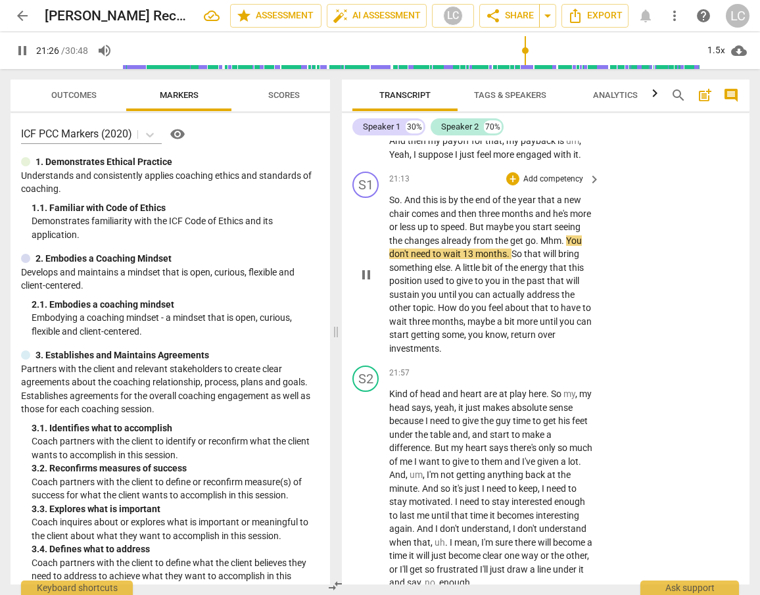
scroll to position [6634, 0]
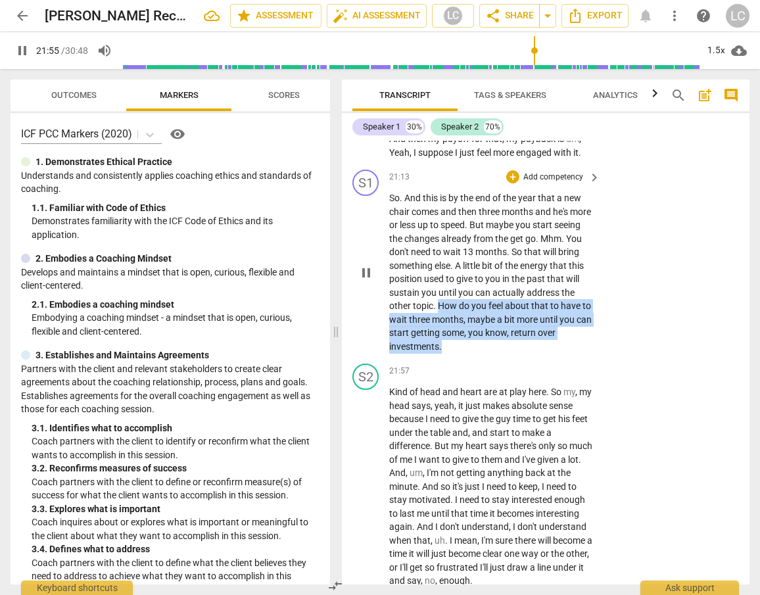
drag, startPoint x: 488, startPoint y: 374, endPoint x: 525, endPoint y: 410, distance: 52.1
click at [524, 353] on p "So . And this is by the end of the year that a new chair comes and then three m…" at bounding box center [491, 272] width 204 height 162
click at [499, 396] on div "+" at bounding box center [500, 396] width 13 height 13
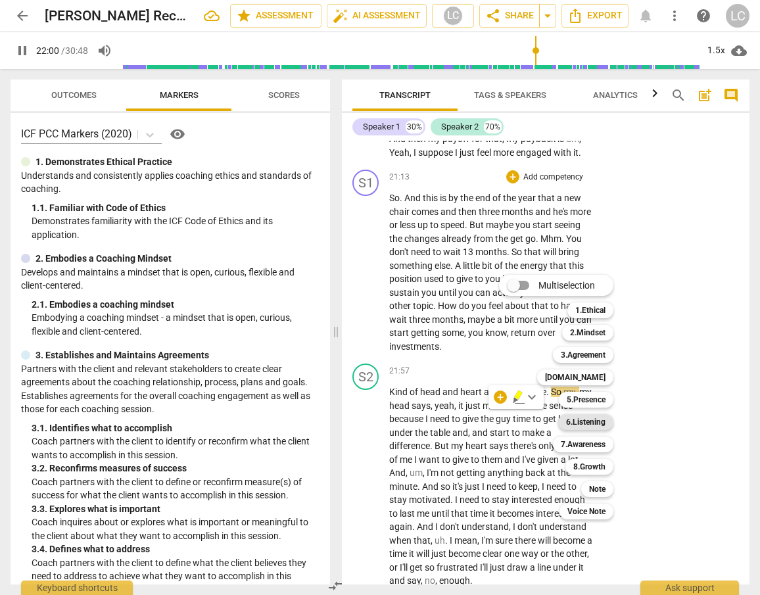
click at [578, 421] on b "6.Listening" at bounding box center [585, 422] width 39 height 16
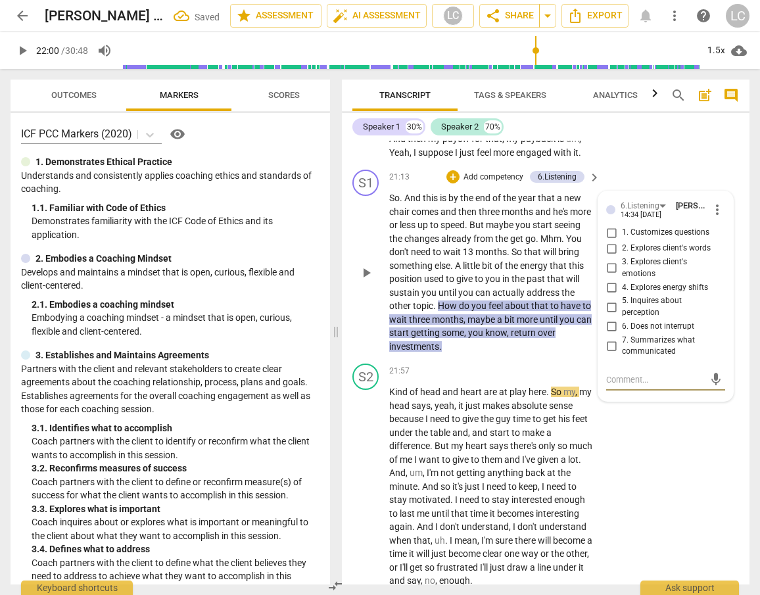
click at [610, 276] on input "3. Explores client's emotions" at bounding box center [611, 268] width 21 height 16
click at [534, 353] on p "So . And this is by the end of the year that a new chair comes and then three m…" at bounding box center [491, 272] width 204 height 162
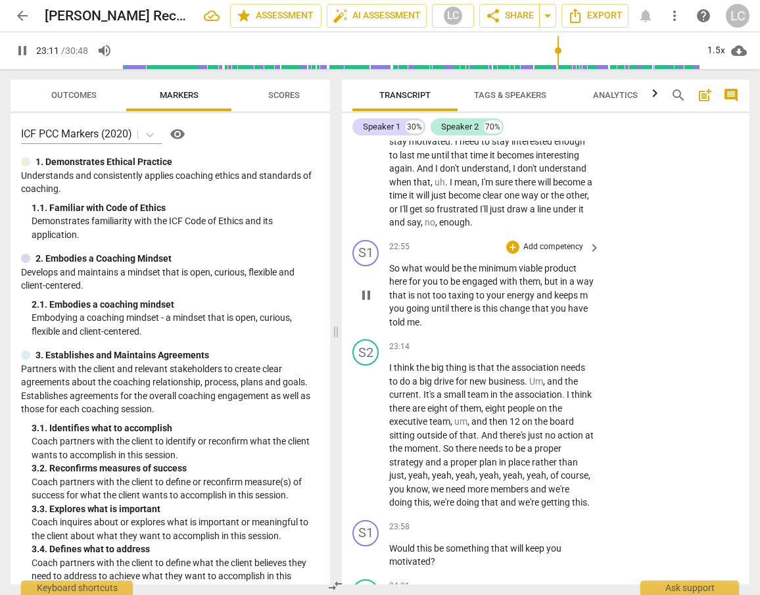
scroll to position [6997, 0]
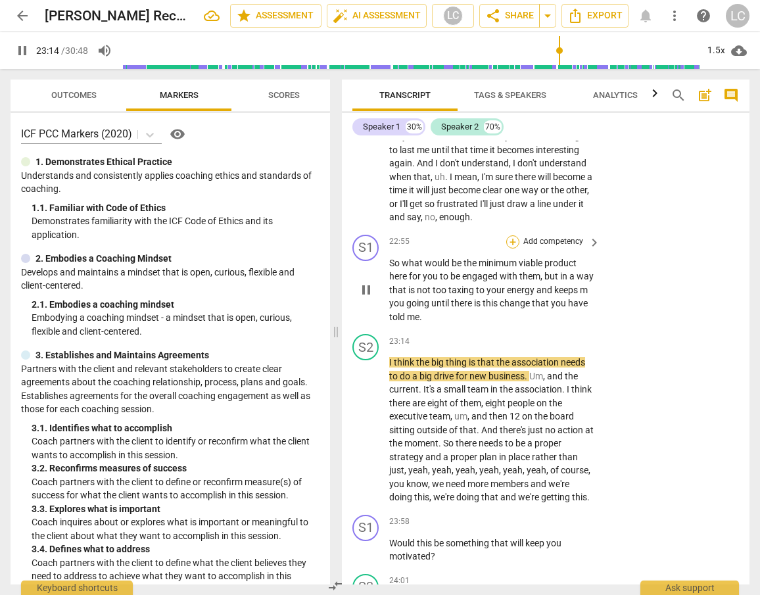
click at [514, 248] on div "+" at bounding box center [512, 241] width 13 height 13
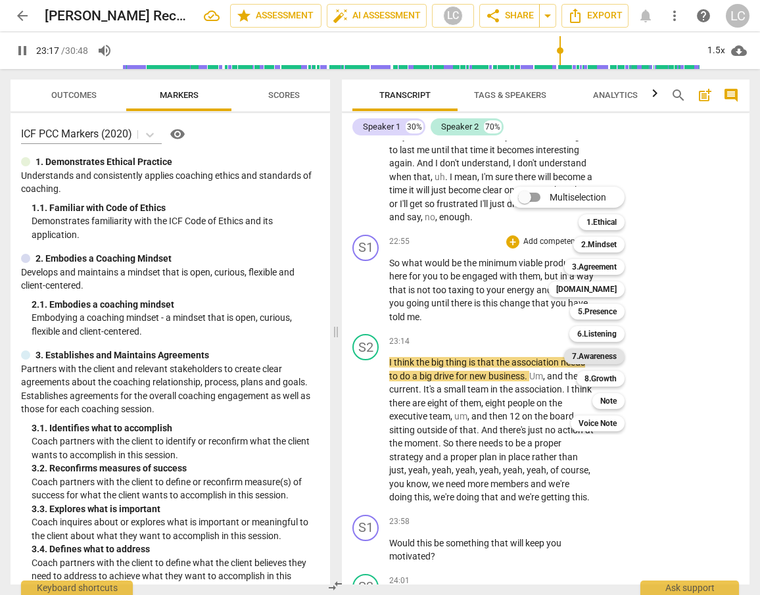
click at [598, 355] on b "7.Awareness" at bounding box center [594, 356] width 45 height 16
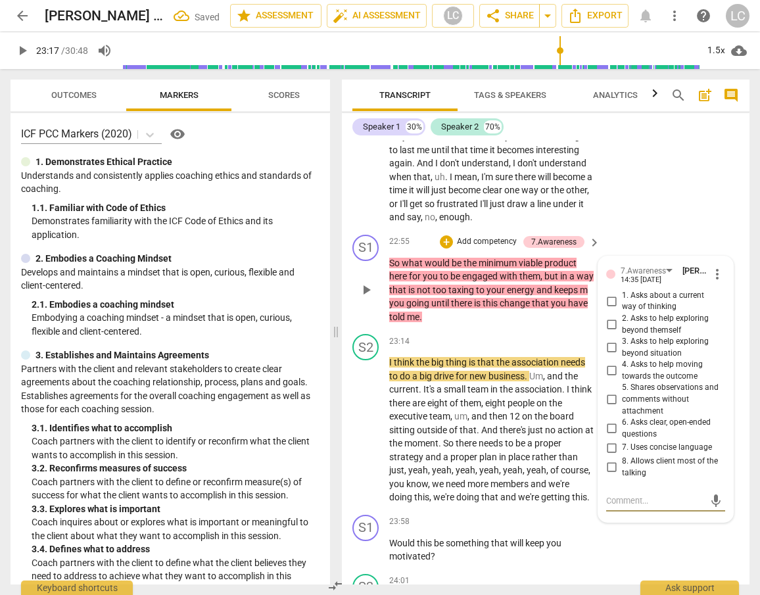
scroll to position [6998, 0]
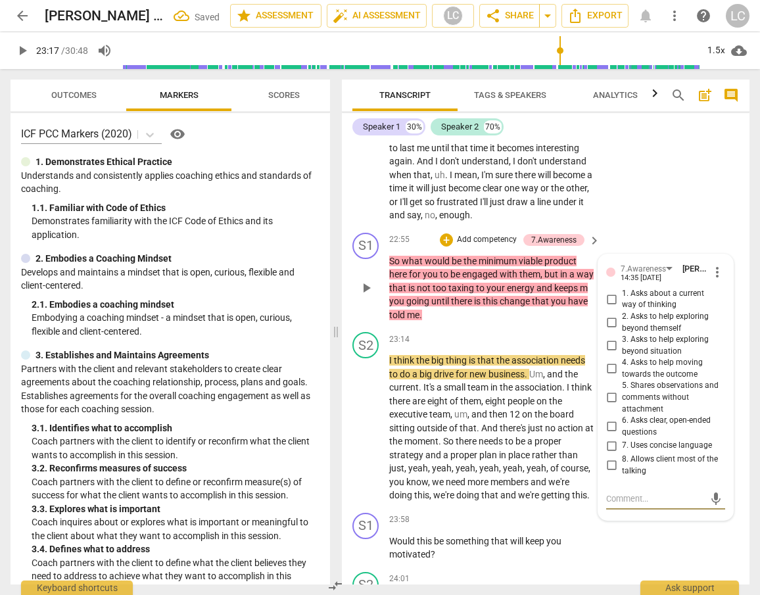
click at [612, 377] on input "4. Asks to help moving towards the outcome" at bounding box center [611, 369] width 21 height 16
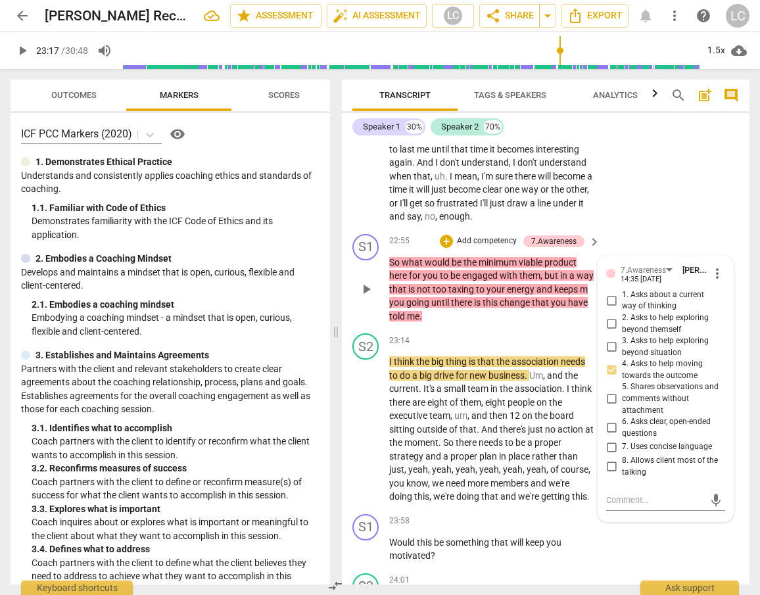
click at [609, 355] on input "3. Asks to help exploring beyond situation" at bounding box center [611, 347] width 21 height 16
click at [511, 323] on p "So what would be the minimum viable product here for you to be engaged with the…" at bounding box center [491, 290] width 204 height 68
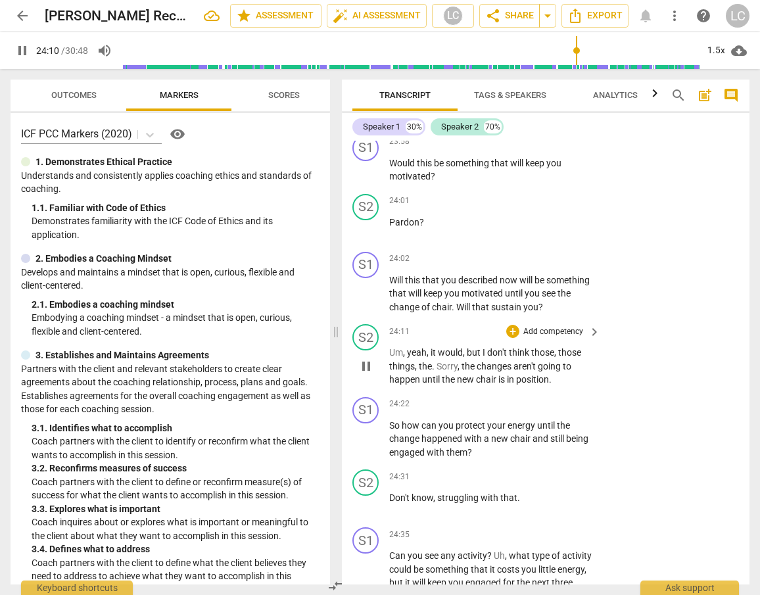
scroll to position [7378, 0]
click at [497, 121] on span "that" at bounding box center [490, 115] width 19 height 11
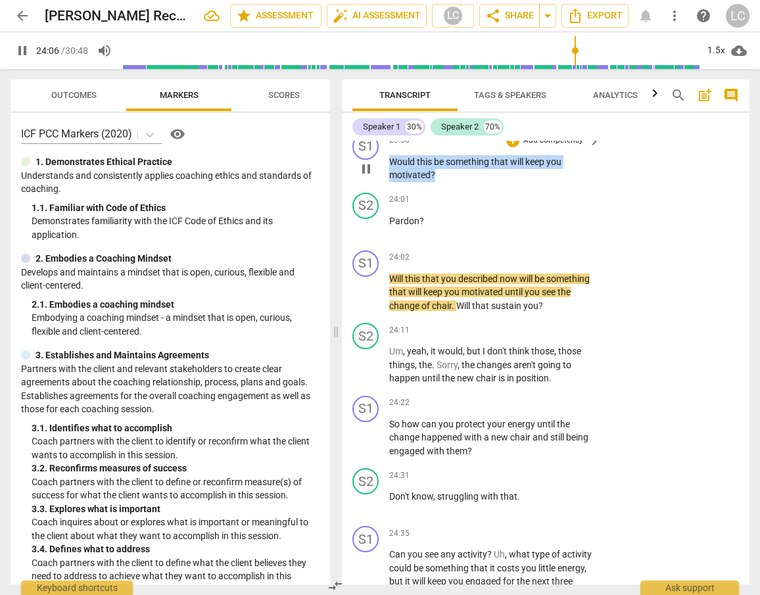
drag, startPoint x: 397, startPoint y: 228, endPoint x: 437, endPoint y: 245, distance: 43.6
click at [437, 182] on p "Would this be something that will keep you motivated ?" at bounding box center [491, 168] width 204 height 27
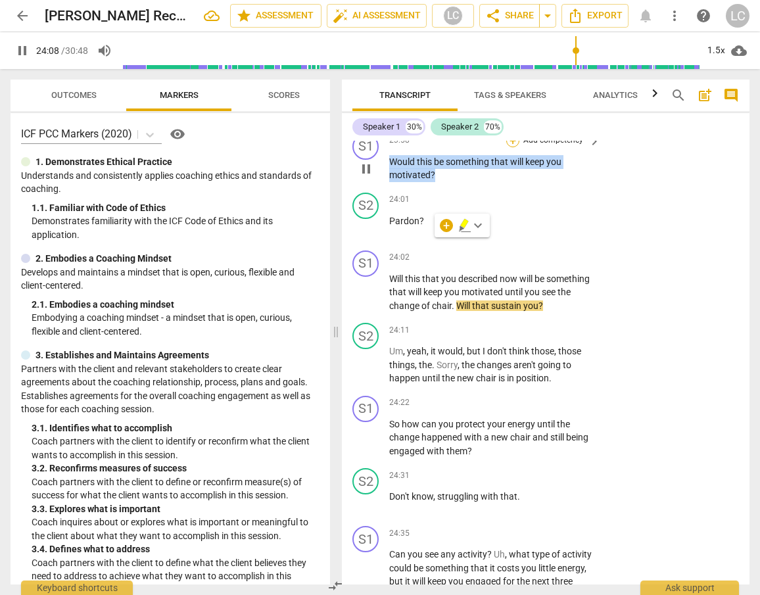
click at [511, 147] on div "+" at bounding box center [512, 140] width 13 height 13
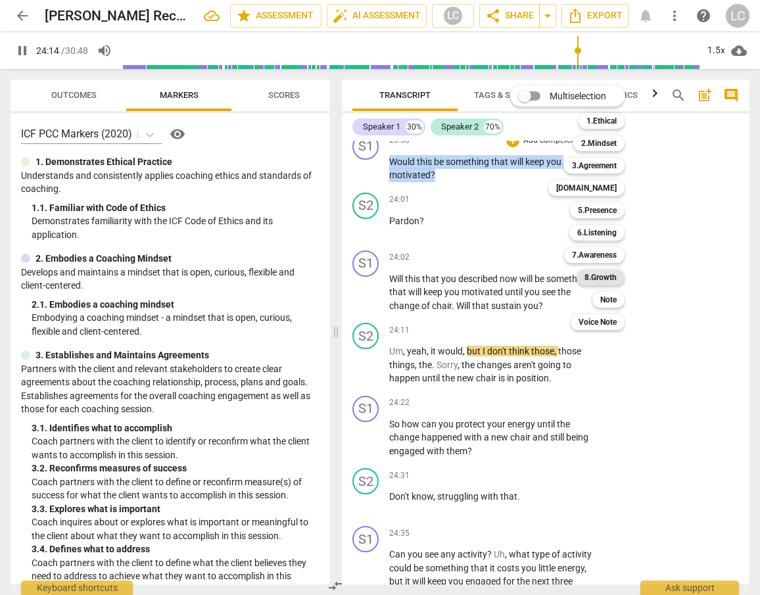
click at [599, 277] on b "8.Growth" at bounding box center [600, 277] width 32 height 16
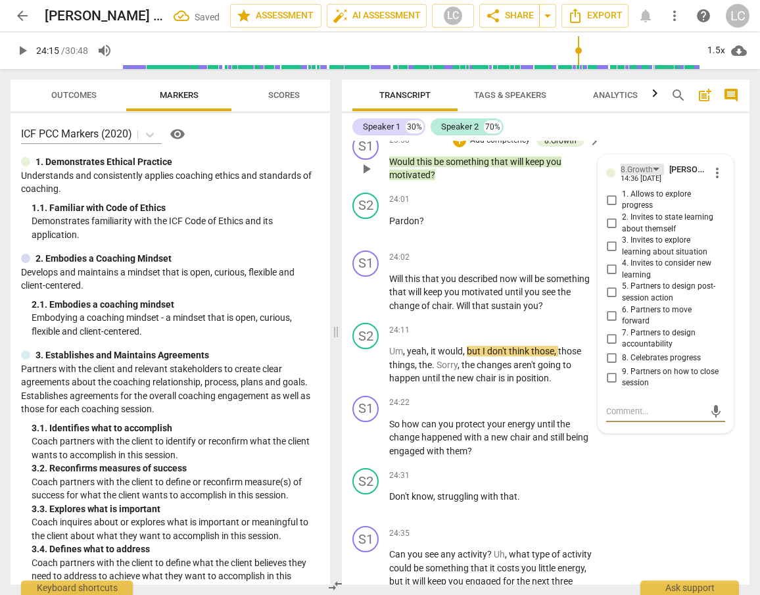
click at [629, 176] on div "8.Growth" at bounding box center [636, 170] width 32 height 12
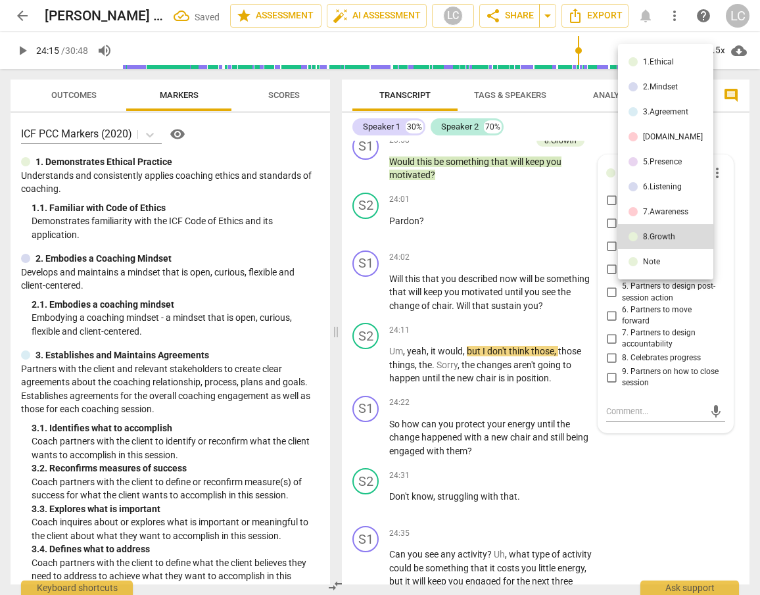
click at [652, 180] on li "6.Listening" at bounding box center [665, 186] width 95 height 25
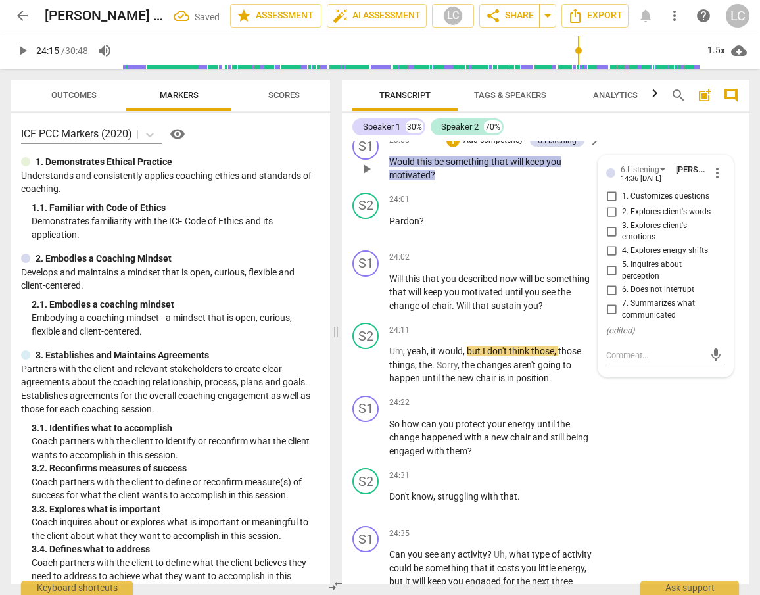
click at [608, 298] on input "6. Does not interrupt" at bounding box center [611, 290] width 21 height 16
click at [612, 361] on textarea at bounding box center [655, 355] width 98 height 12
click at [713, 375] on span "send" at bounding box center [715, 368] width 14 height 14
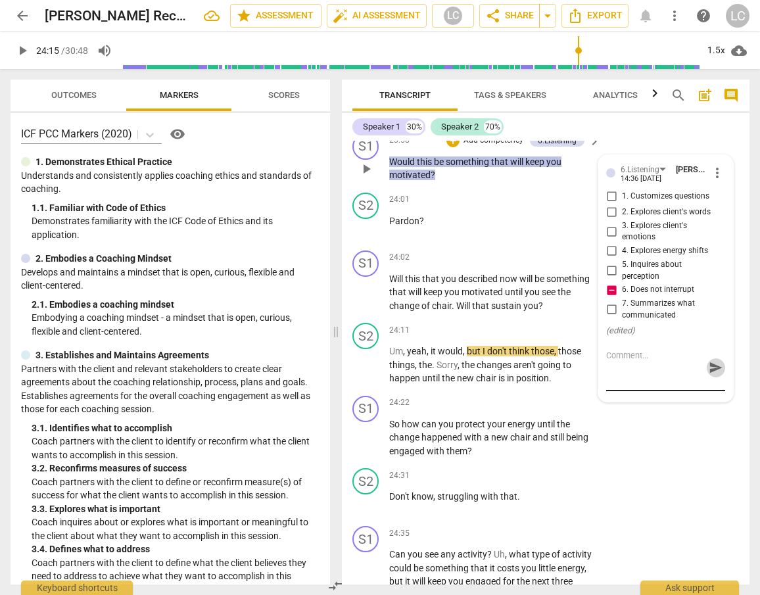
scroll to position [0, 0]
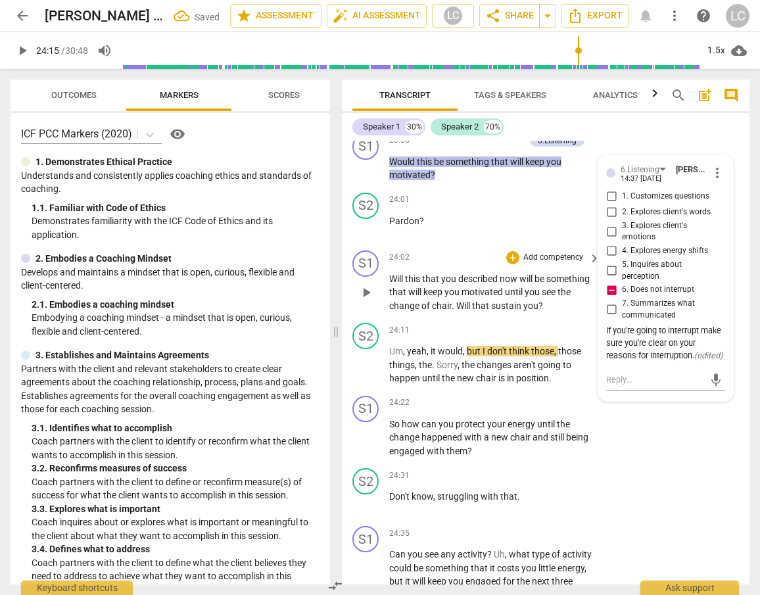
click at [428, 284] on span "that" at bounding box center [431, 278] width 19 height 11
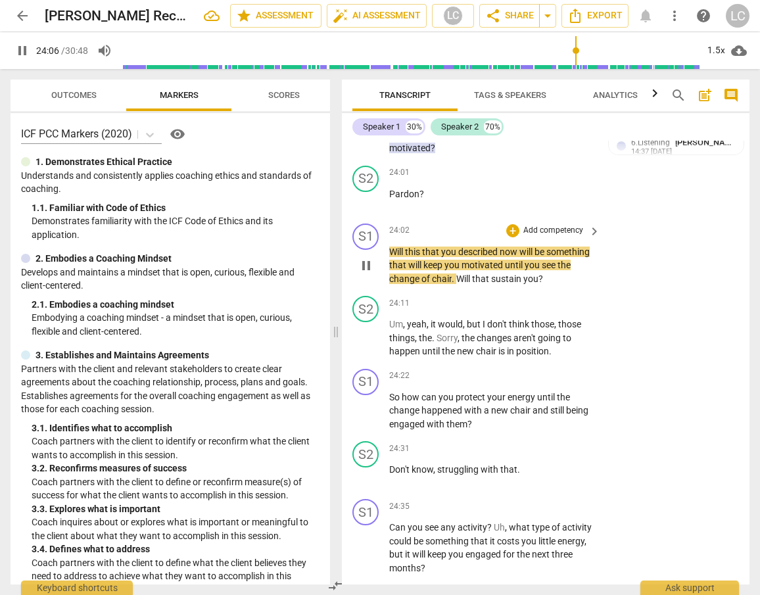
scroll to position [7419, 0]
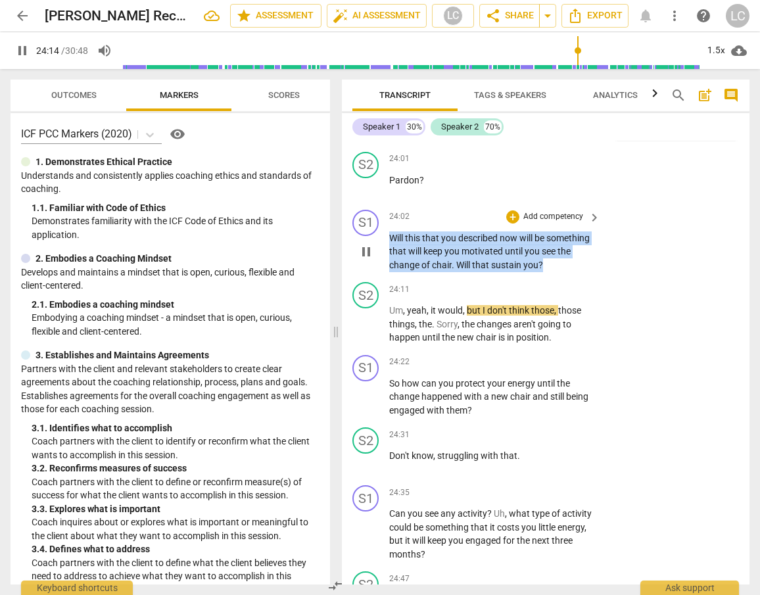
drag, startPoint x: 388, startPoint y: 306, endPoint x: 576, endPoint y: 329, distance: 188.6
click at [576, 272] on p "Will this that you described now will be something that will keep you motivated…" at bounding box center [491, 251] width 204 height 41
click at [509, 223] on div "+" at bounding box center [512, 216] width 13 height 13
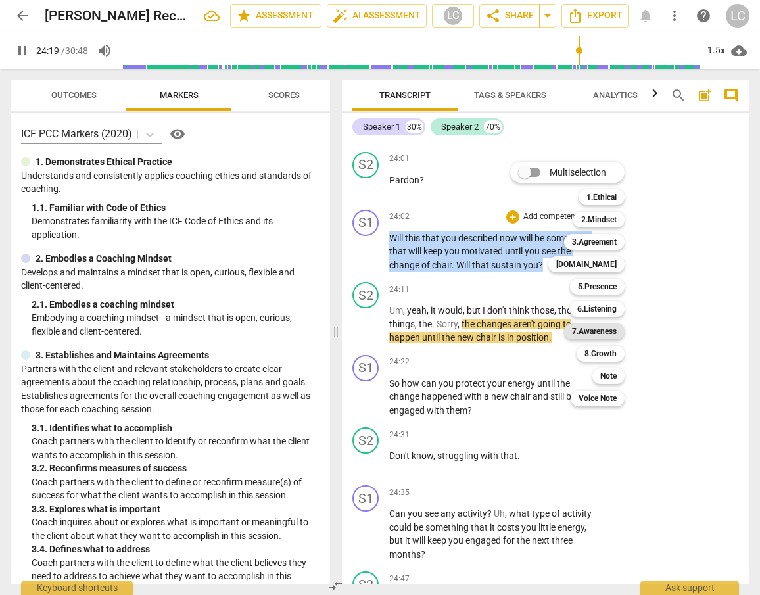
click at [596, 328] on b "7.Awareness" at bounding box center [594, 331] width 45 height 16
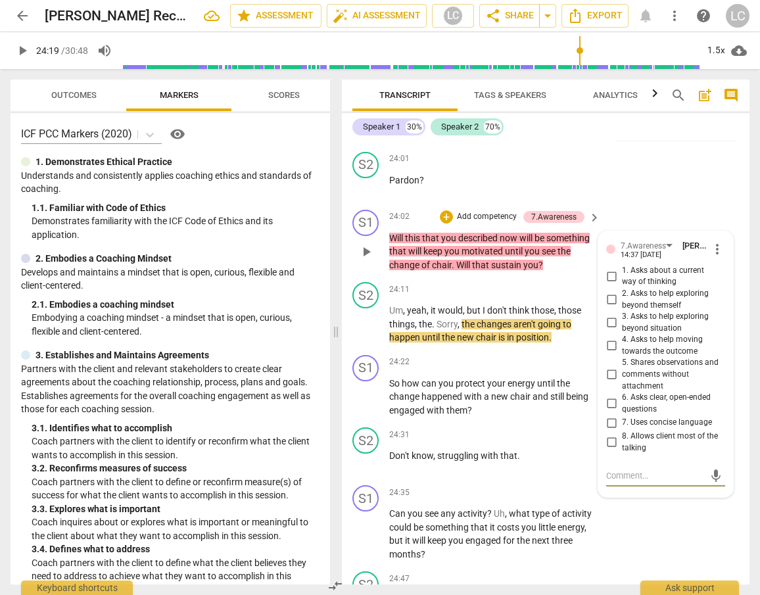
click at [609, 411] on input "6. Asks clear, open-ended questions" at bounding box center [611, 404] width 21 height 16
click at [616, 482] on textarea at bounding box center [655, 475] width 98 height 12
click at [708, 483] on span "send" at bounding box center [715, 476] width 14 height 14
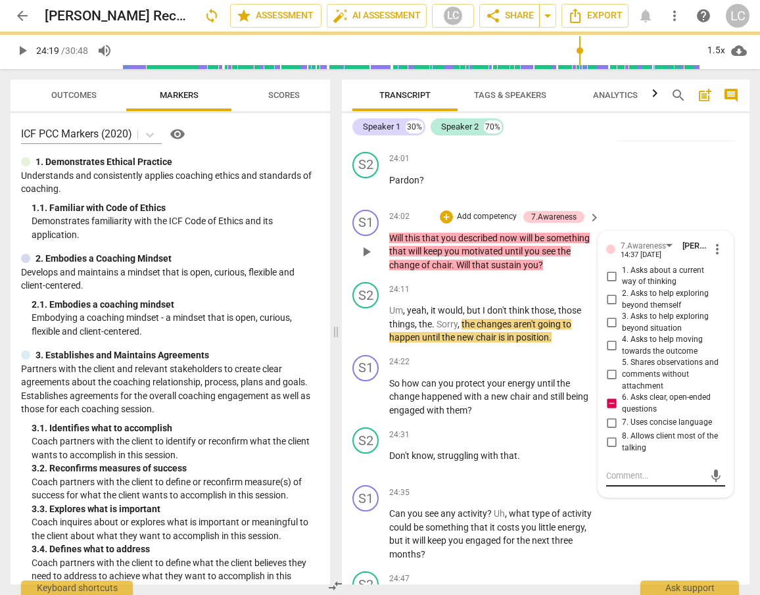
scroll to position [0, 0]
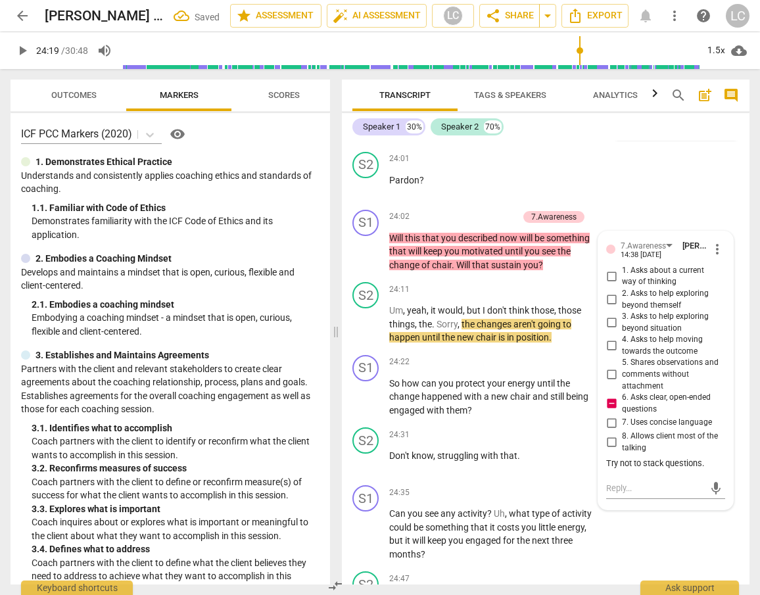
click at [405, 139] on span "motivated" at bounding box center [409, 134] width 41 height 11
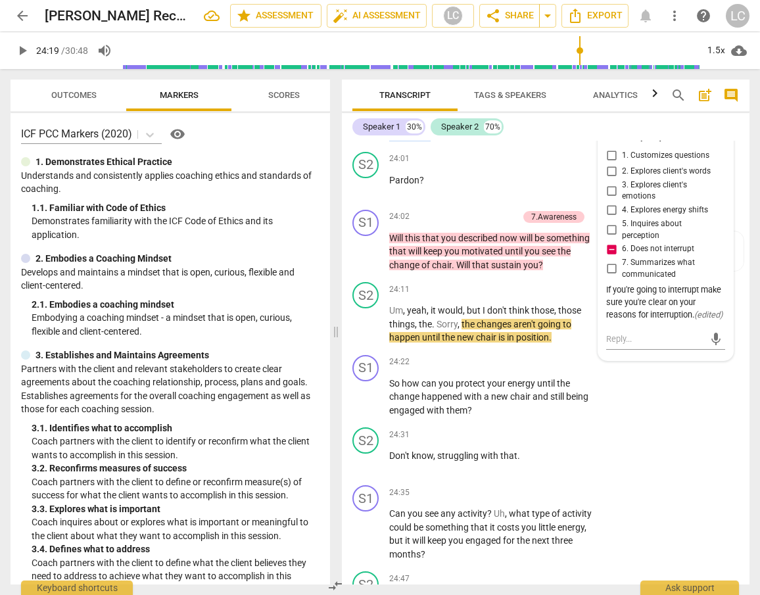
click at [405, 139] on span "motivated" at bounding box center [409, 134] width 41 height 11
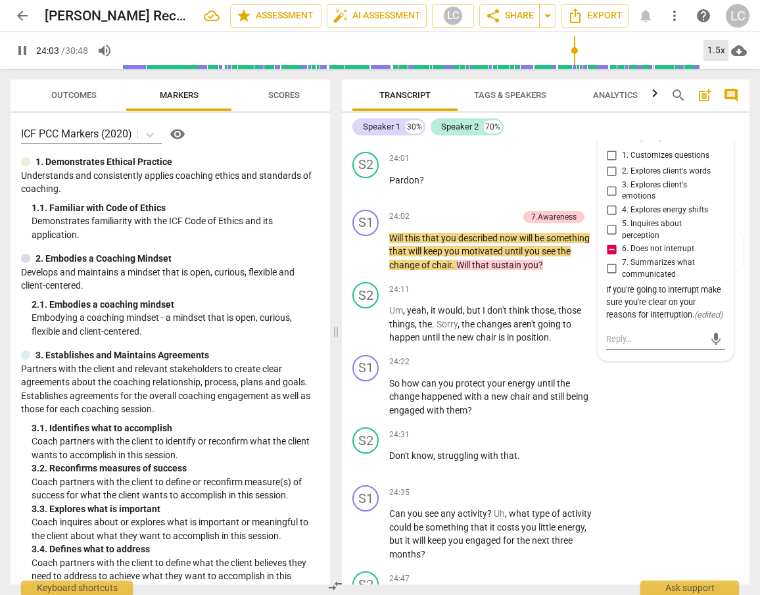
click at [712, 47] on div "1.5x" at bounding box center [715, 50] width 25 height 21
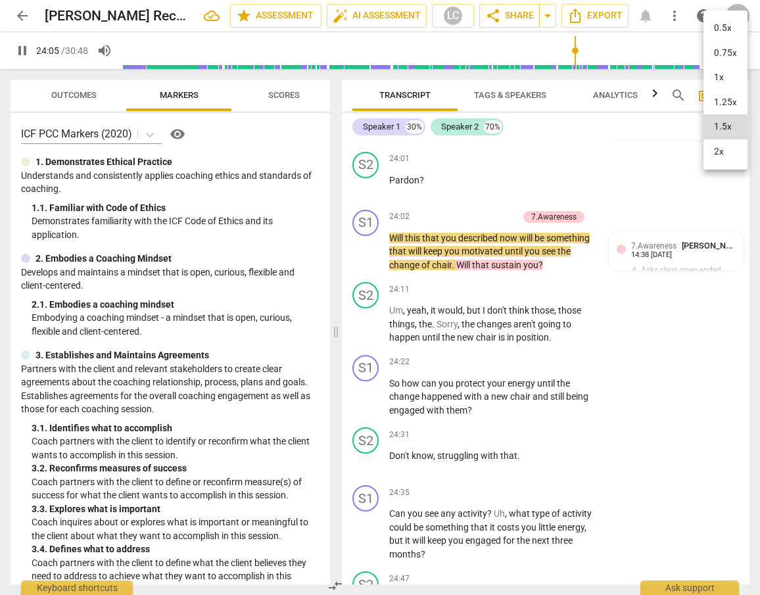
click at [718, 74] on li "1x" at bounding box center [725, 77] width 44 height 25
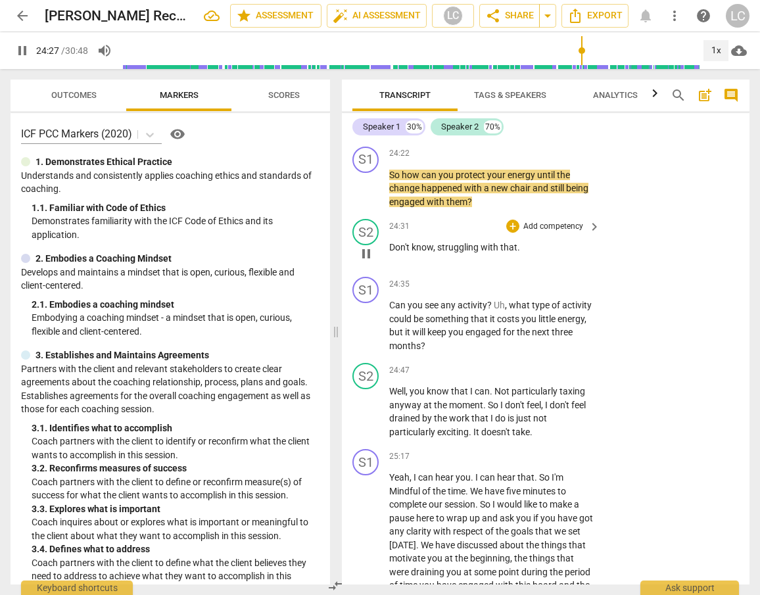
scroll to position [7633, 0]
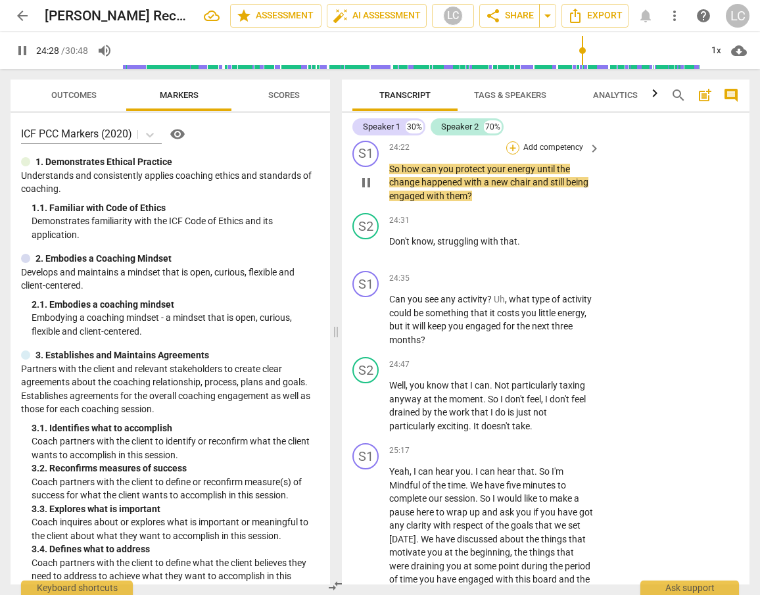
click at [513, 154] on div "+" at bounding box center [512, 147] width 13 height 13
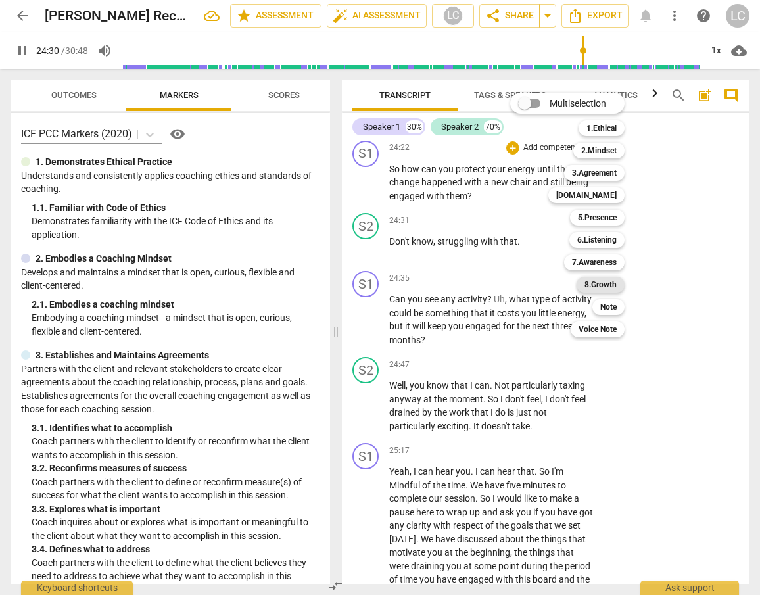
click at [609, 284] on b "8.Growth" at bounding box center [600, 285] width 32 height 16
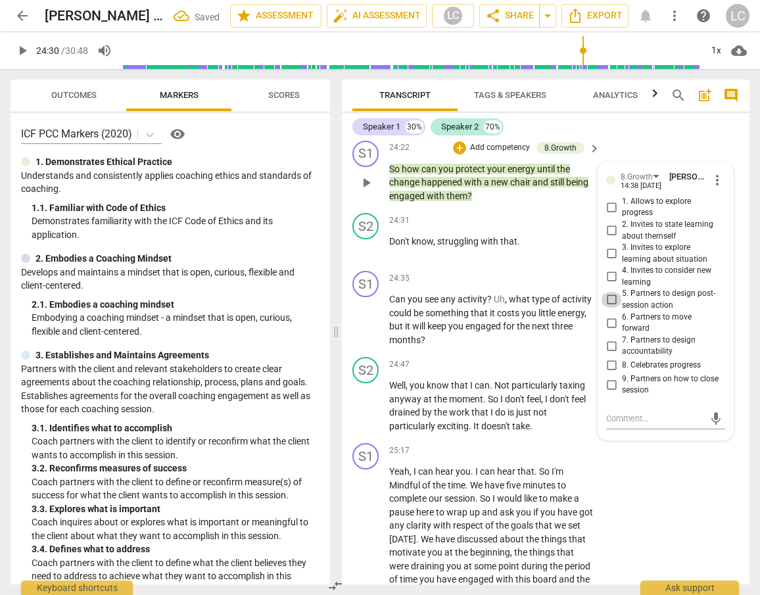
click at [610, 308] on input "5. Partners to design post-session action" at bounding box center [611, 300] width 21 height 16
click at [511, 260] on div "24:31 + Add competency keyboard_arrow_right Don't know , struggling with that ." at bounding box center [495, 236] width 212 height 47
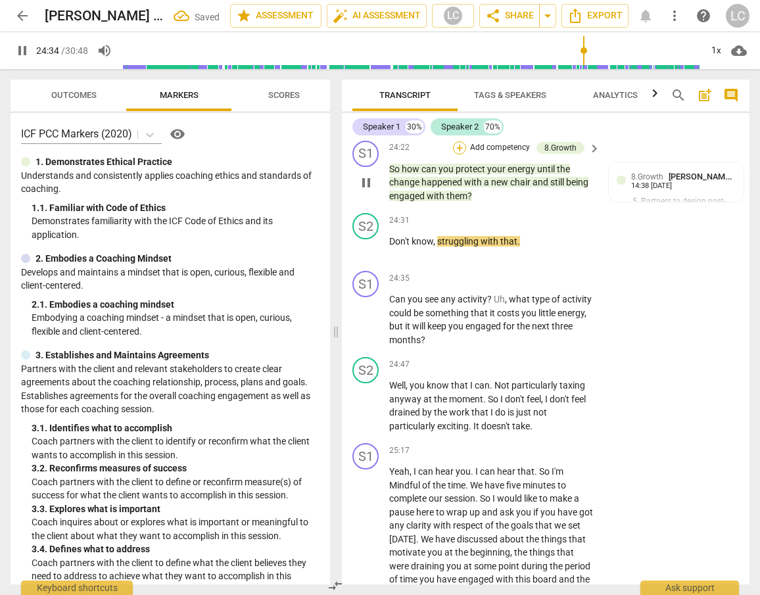
click at [459, 154] on div "+" at bounding box center [459, 147] width 13 height 13
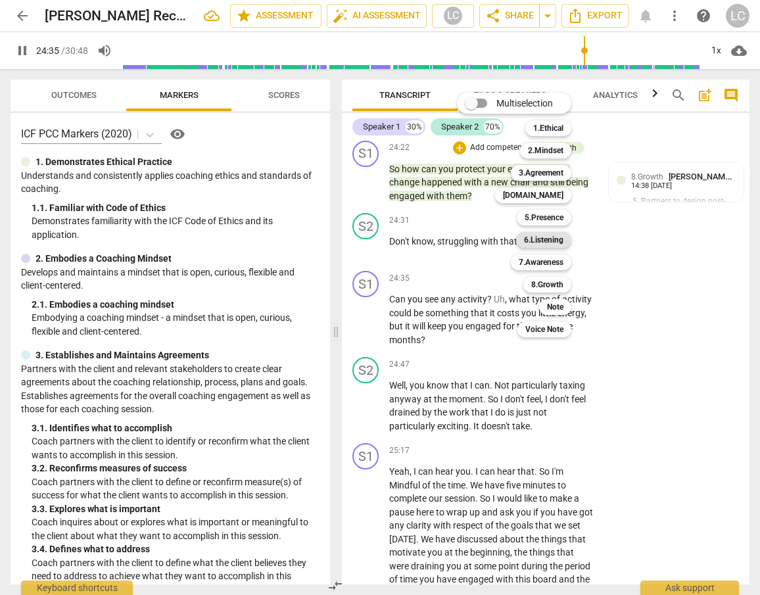
click at [541, 239] on b "6.Listening" at bounding box center [543, 240] width 39 height 16
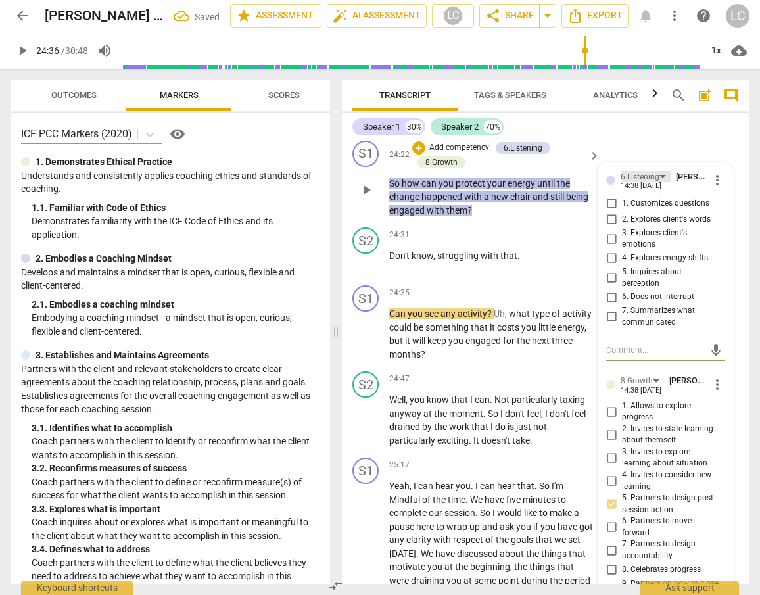
click at [636, 183] on div "6.Listening" at bounding box center [639, 177] width 39 height 12
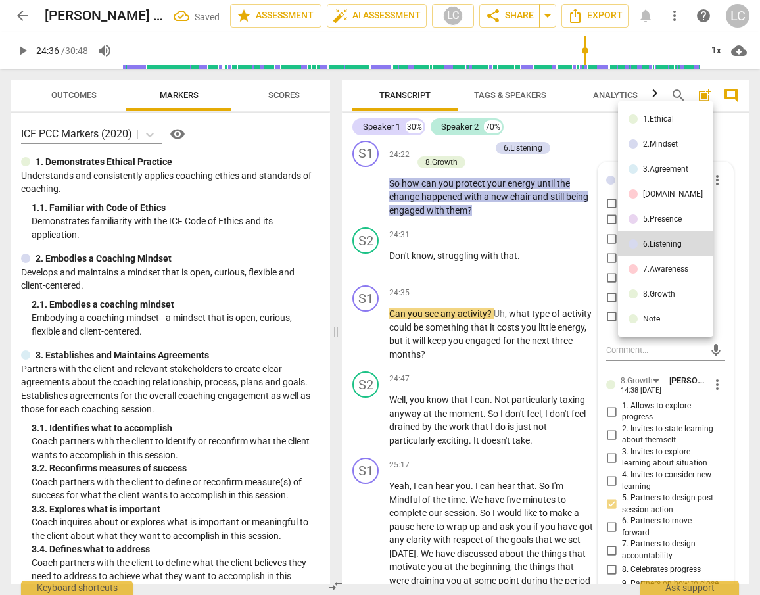
click at [634, 217] on div at bounding box center [632, 218] width 9 height 9
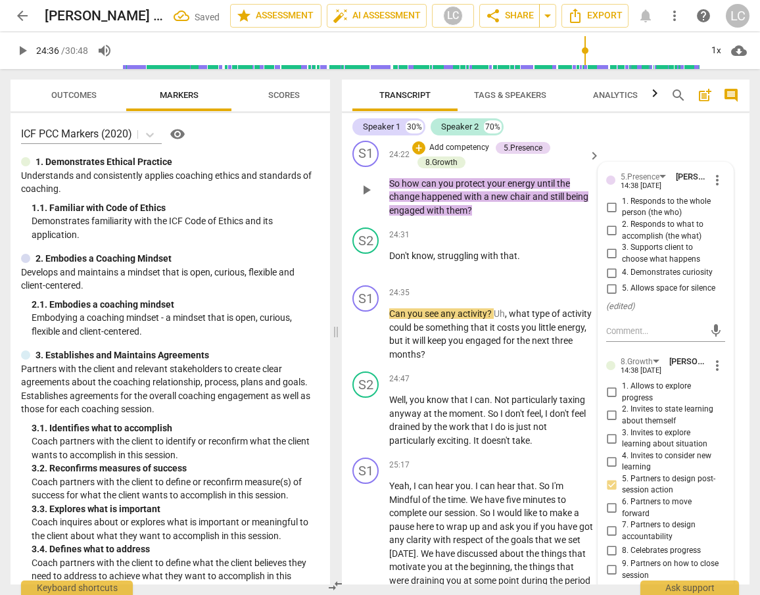
click at [608, 296] on input "5. Allows space for silence" at bounding box center [611, 289] width 21 height 16
click at [490, 223] on div "S1 play_arrow pause 24:22 + Add competency 5.Presence 8.Growth keyboard_arrow_r…" at bounding box center [545, 178] width 407 height 87
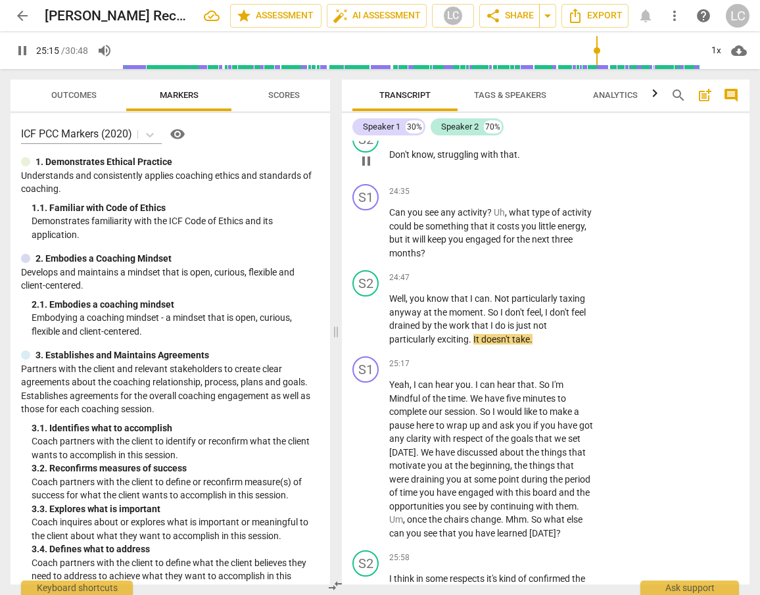
scroll to position [7736, 0]
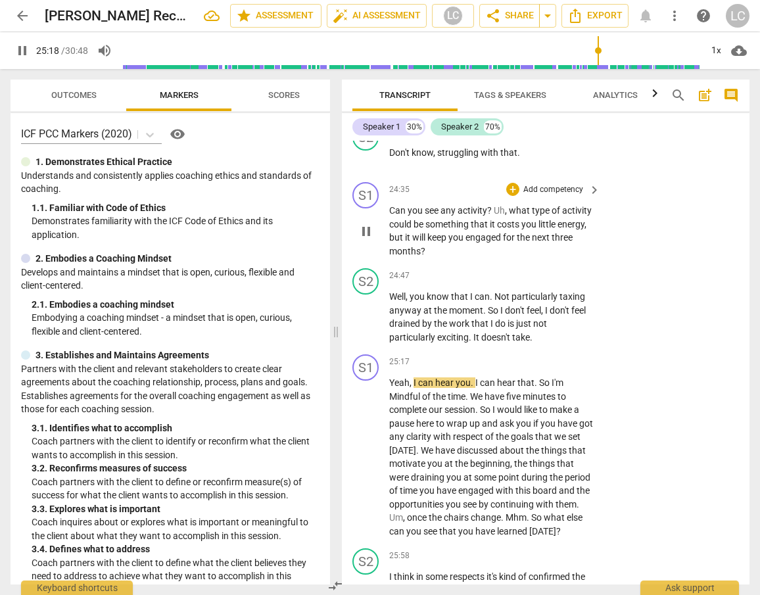
click at [387, 254] on div "play_arrow pause" at bounding box center [373, 230] width 34 height 45
click at [389, 216] on span "Can" at bounding box center [398, 210] width 18 height 11
click at [510, 196] on div "+" at bounding box center [512, 189] width 13 height 13
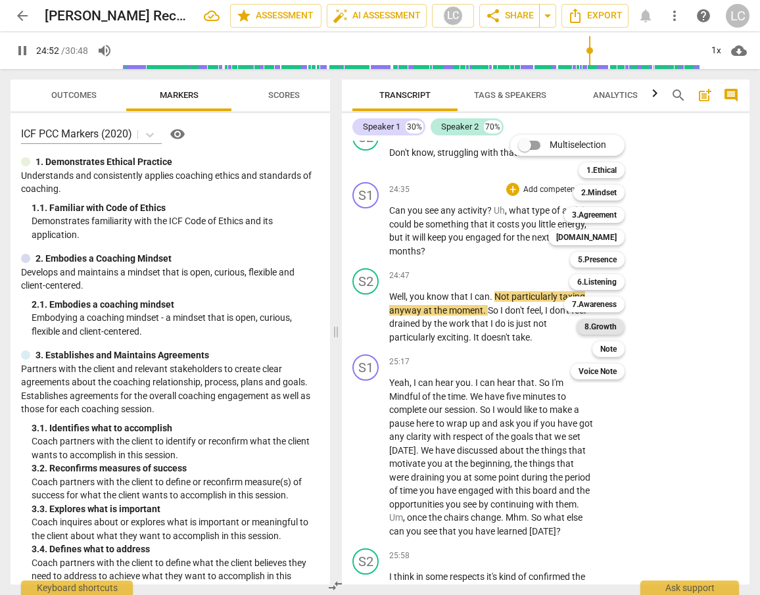
click at [601, 327] on b "8.Growth" at bounding box center [600, 327] width 32 height 16
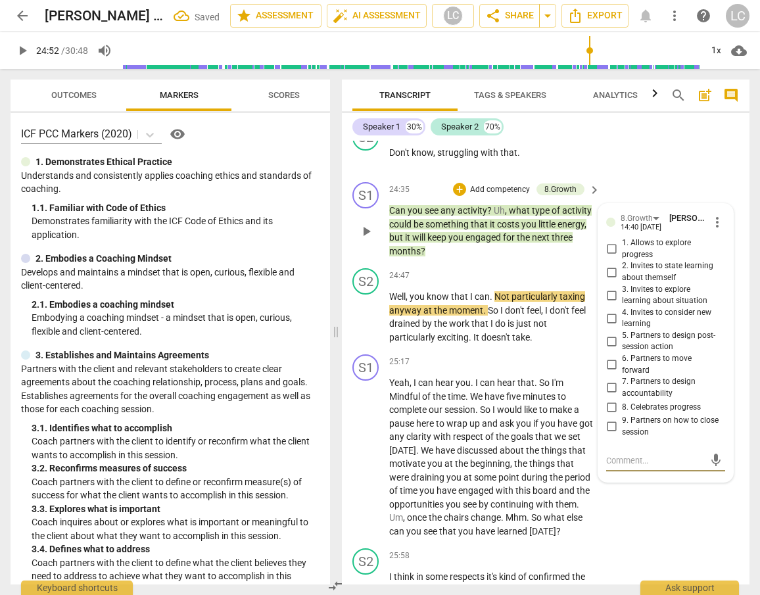
click at [605, 349] on input "5. Partners to design post-session action" at bounding box center [611, 341] width 21 height 16
click at [470, 263] on div "S1 play_arrow pause 24:35 + Add competency 8.Growth keyboard_arrow_right Can yo…" at bounding box center [545, 220] width 407 height 86
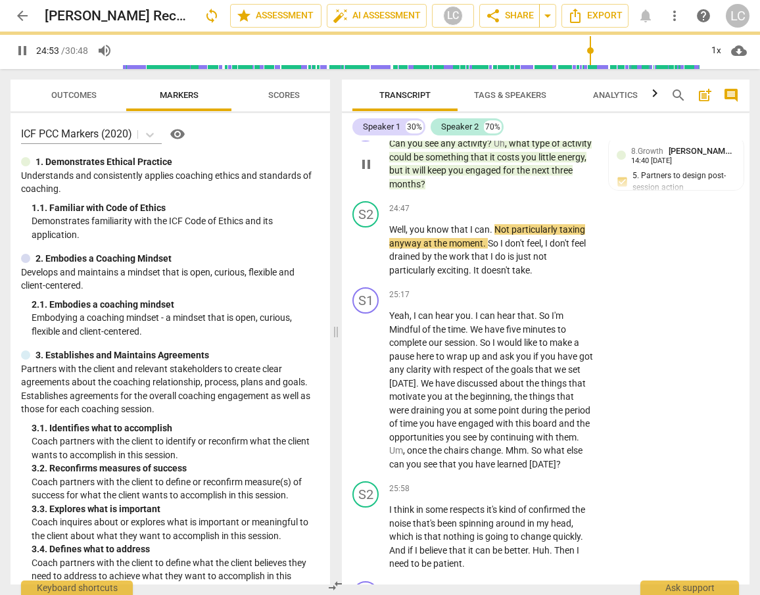
scroll to position [7840, 0]
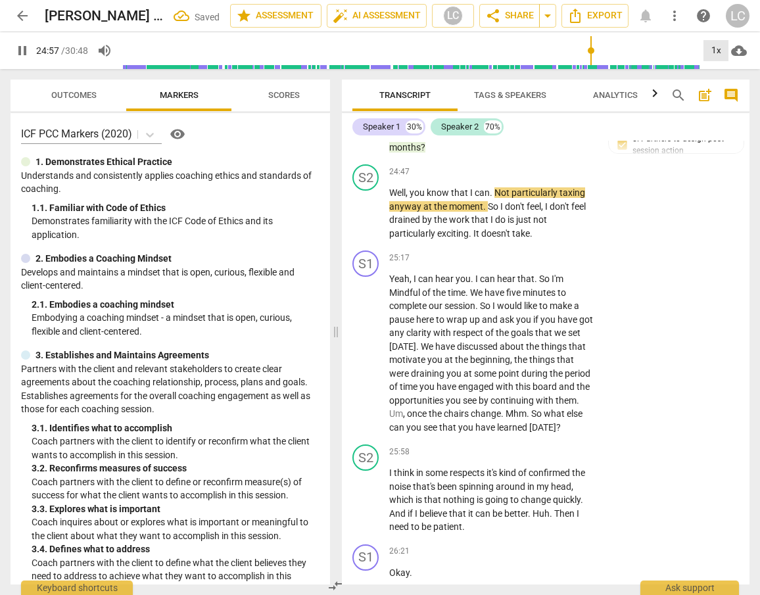
click at [716, 48] on div "1x" at bounding box center [715, 50] width 25 height 21
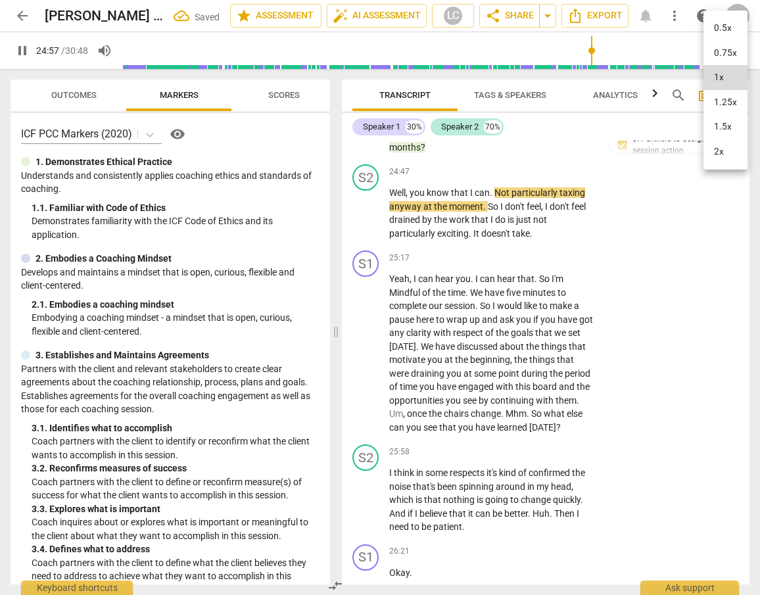
click at [720, 97] on li "1.25x" at bounding box center [725, 102] width 44 height 25
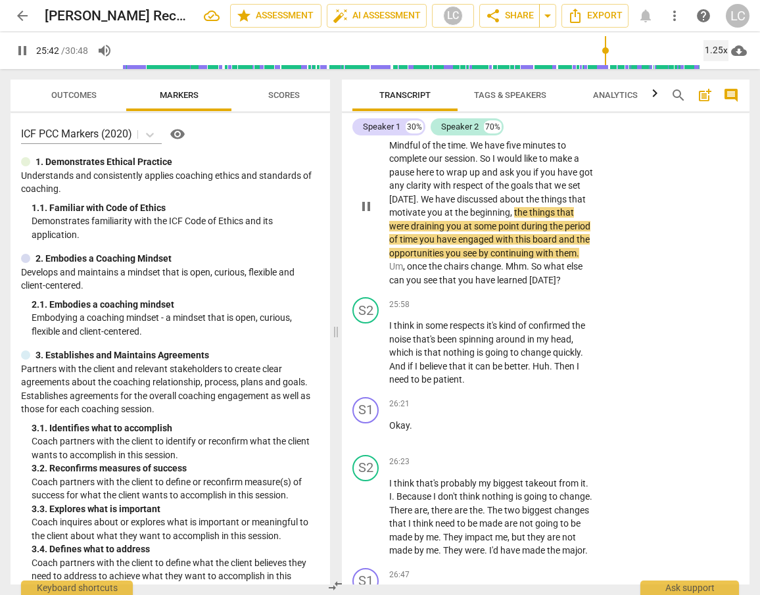
scroll to position [7990, 0]
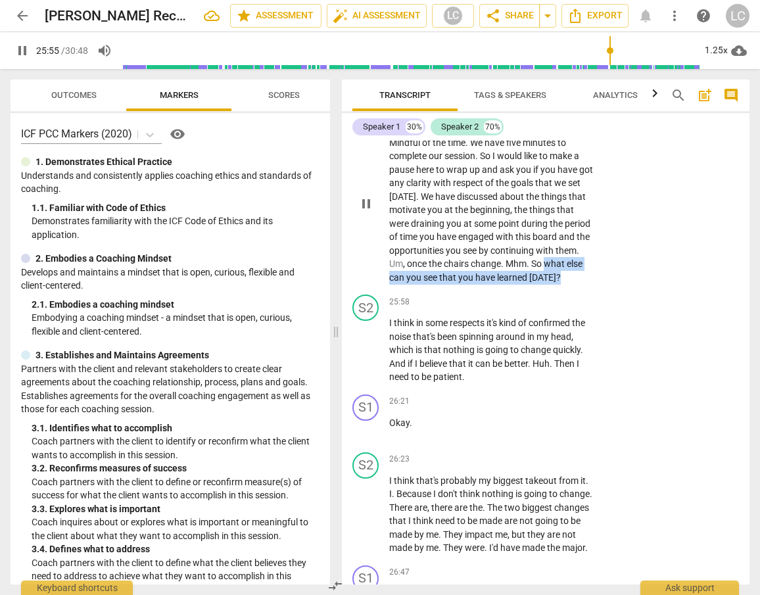
drag, startPoint x: 545, startPoint y: 331, endPoint x: 580, endPoint y: 348, distance: 38.8
click at [580, 284] on p "Yeah , I can hear you . I can hear that . So I'm Mindful of the time . We have …" at bounding box center [491, 203] width 204 height 162
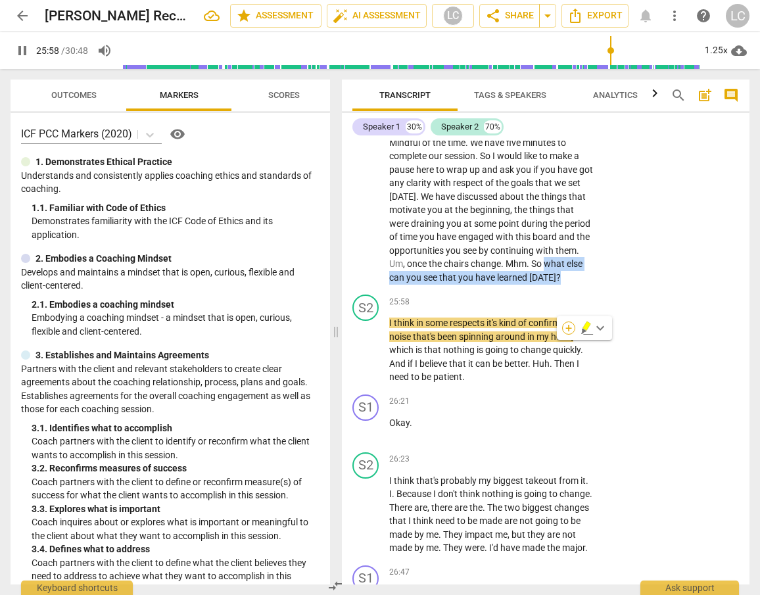
click at [566, 329] on div "+" at bounding box center [568, 327] width 13 height 13
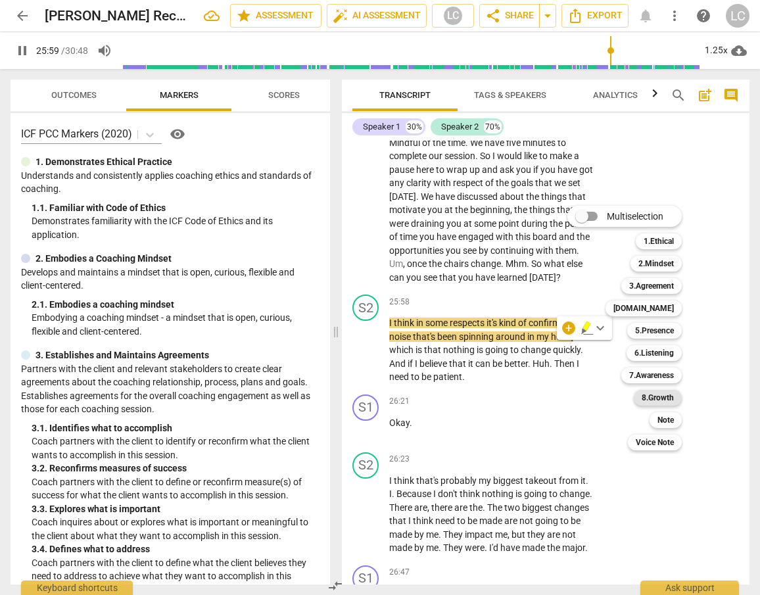
click at [652, 396] on b "8.Growth" at bounding box center [657, 398] width 32 height 16
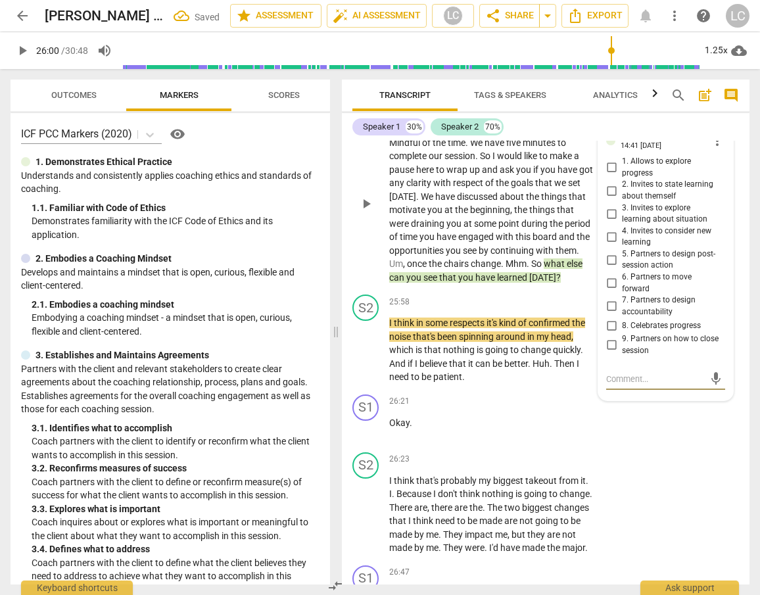
click at [607, 221] on input "3. Invites to explore learning about situation" at bounding box center [611, 214] width 21 height 16
click at [561, 284] on p "Yeah , I can hear you . I can hear that . So I'm Mindful of the time . We have …" at bounding box center [491, 203] width 204 height 162
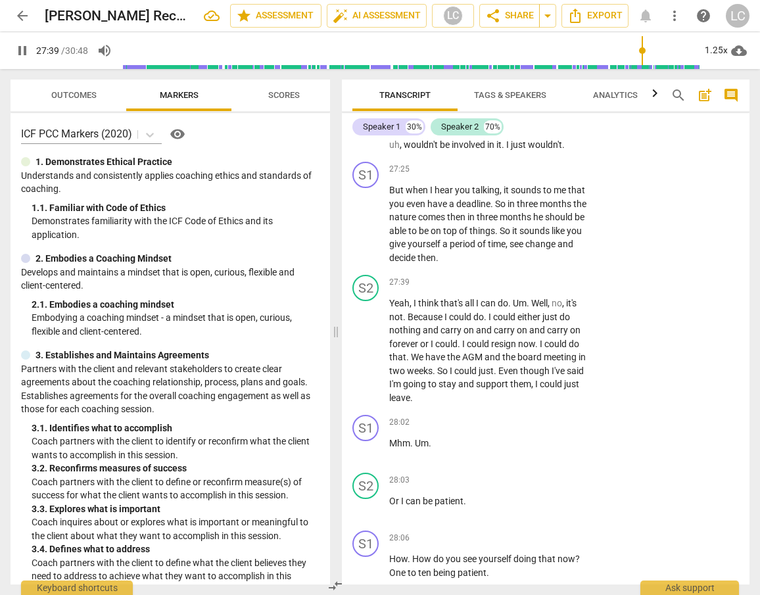
scroll to position [8715, 0]
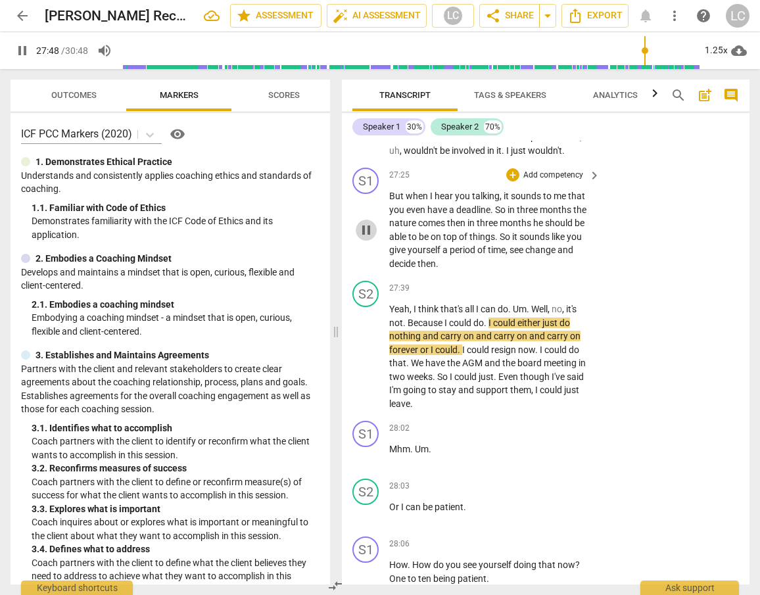
click at [361, 238] on span "pause" at bounding box center [366, 230] width 16 height 16
click at [511, 181] on div "+" at bounding box center [512, 174] width 13 height 13
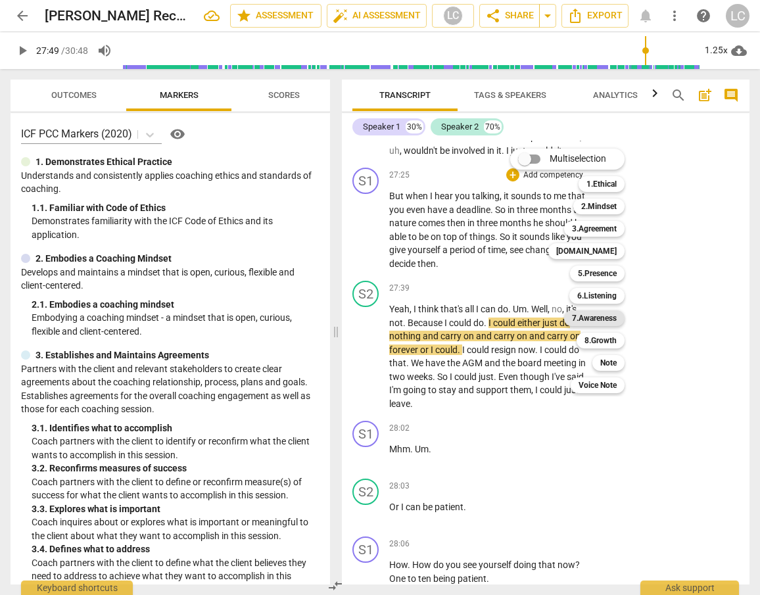
click at [592, 321] on b "7.Awareness" at bounding box center [594, 318] width 45 height 16
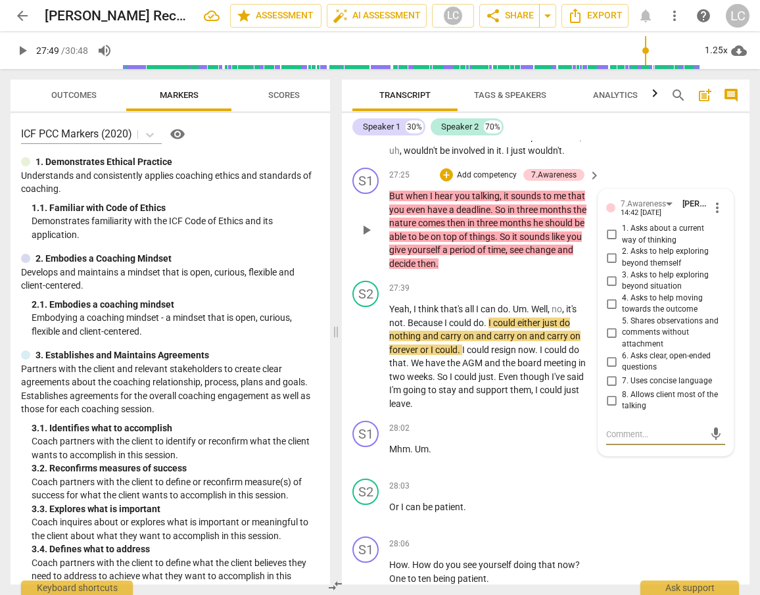
click at [611, 340] on input "5. Shares observations and comments without attachment" at bounding box center [611, 333] width 21 height 16
click at [483, 270] on p "But when I hear you talking , it sounds to me that you even have a deadline . S…" at bounding box center [491, 229] width 204 height 81
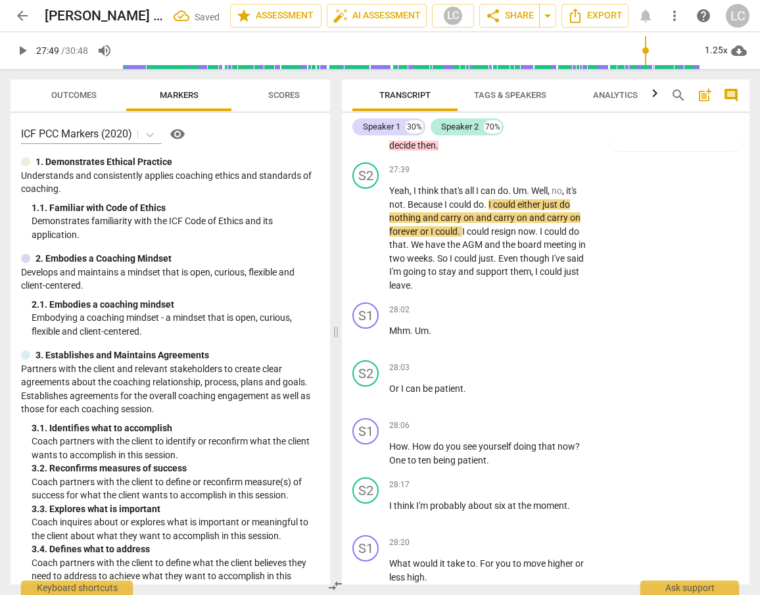
scroll to position [8840, 0]
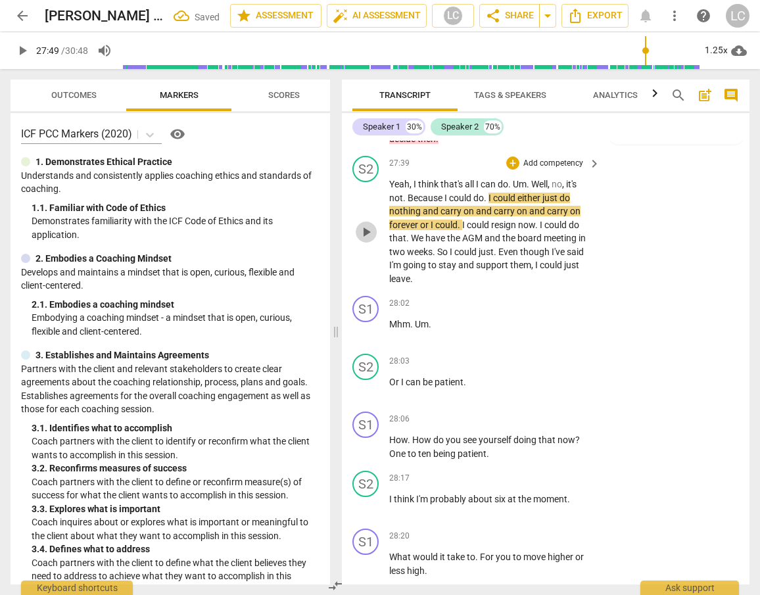
click at [367, 240] on span "play_arrow" at bounding box center [366, 232] width 16 height 16
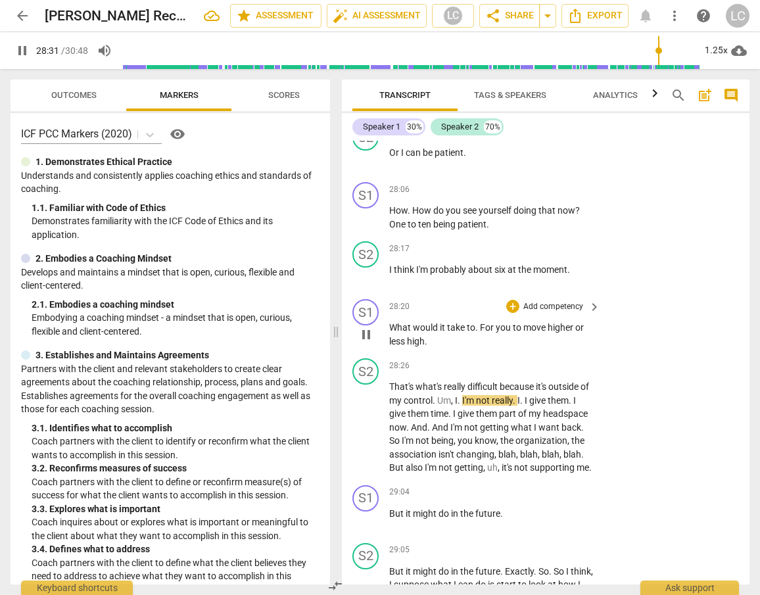
scroll to position [9064, 0]
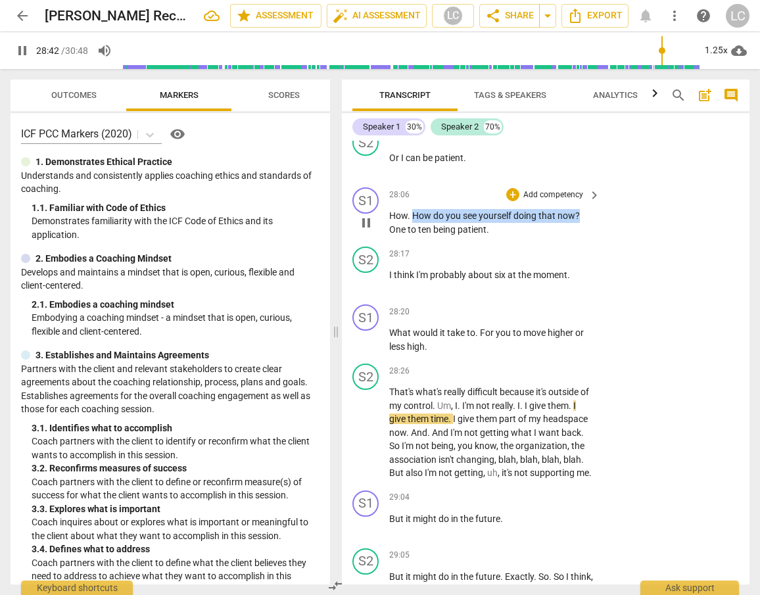
drag, startPoint x: 468, startPoint y: 313, endPoint x: 583, endPoint y: 313, distance: 115.0
click at [583, 236] on p "How . How do you see yourself doing that now ? One to ten being patient ." at bounding box center [491, 222] width 204 height 27
click at [490, 202] on div "28:06 + Add competency keyboard_arrow_right" at bounding box center [495, 194] width 212 height 14
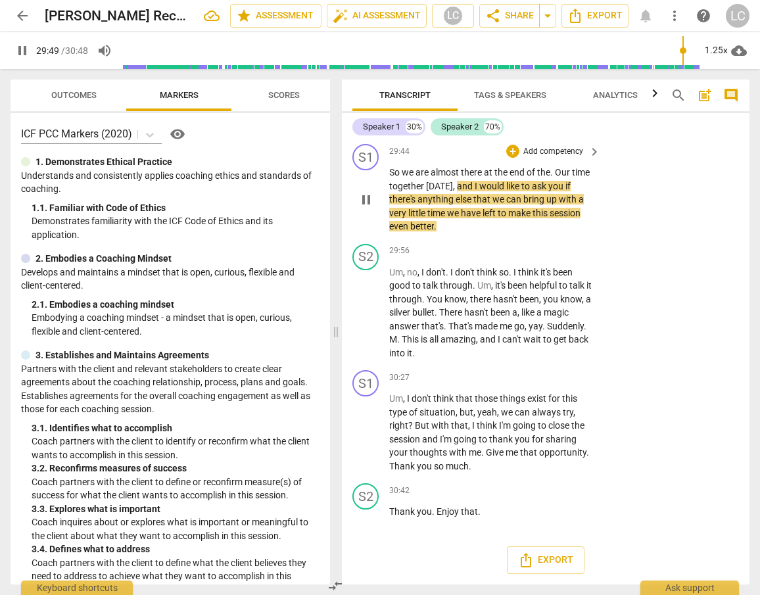
scroll to position [9837, 0]
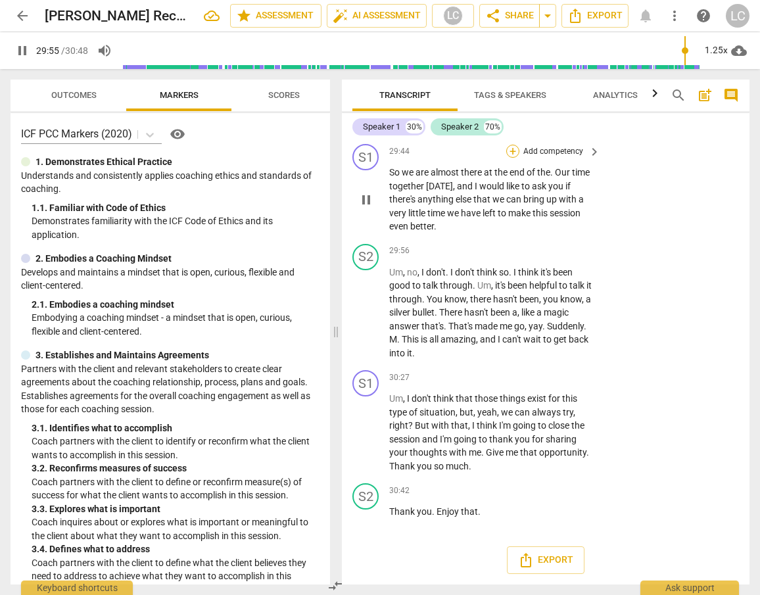
click at [515, 158] on div "+" at bounding box center [512, 151] width 13 height 13
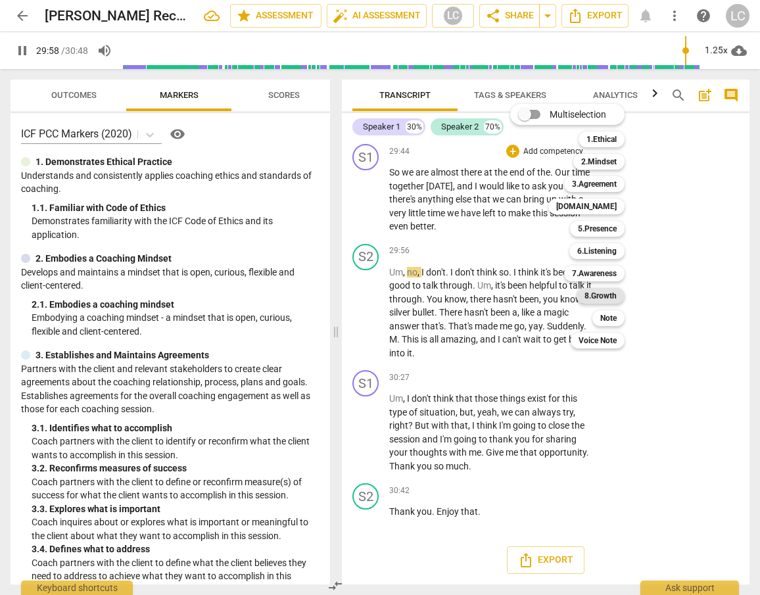
click at [599, 295] on b "8.Growth" at bounding box center [600, 296] width 32 height 16
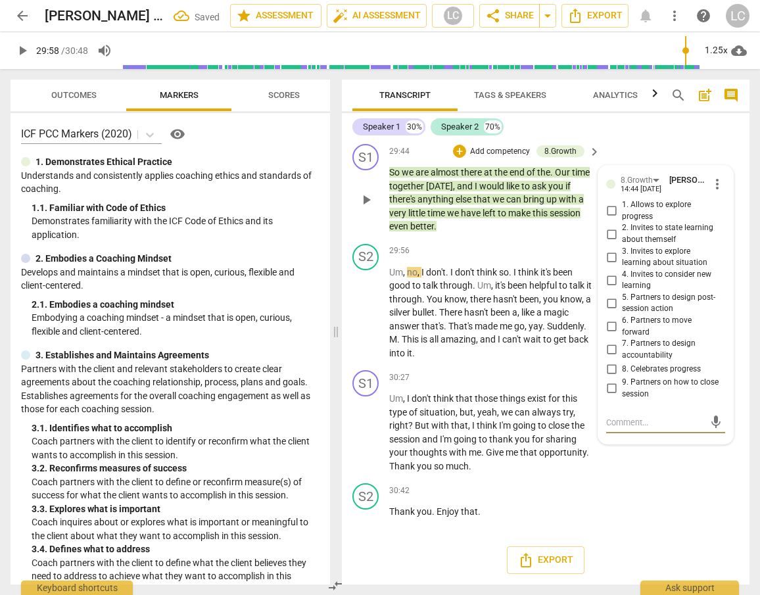
click at [606, 396] on input "9. Partners on how to close session" at bounding box center [611, 389] width 21 height 16
click at [473, 258] on div "29:56 + Add competency keyboard_arrow_right" at bounding box center [495, 251] width 212 height 14
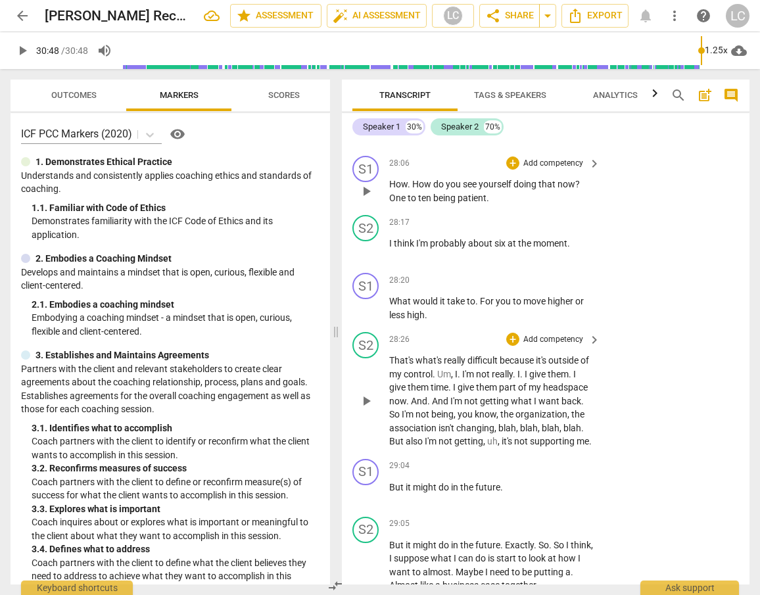
scroll to position [9099, 0]
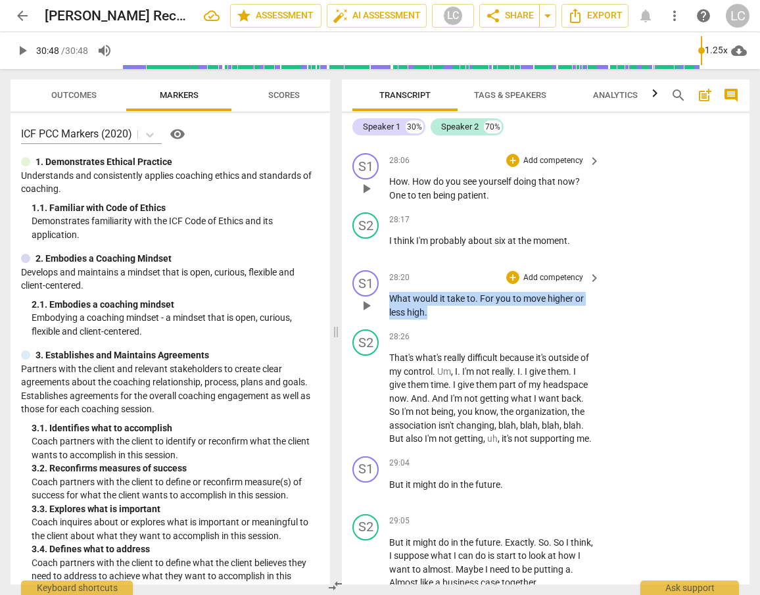
drag, startPoint x: 390, startPoint y: 395, endPoint x: 448, endPoint y: 404, distance: 58.5
click at [448, 319] on p "What would it take to . For you to move higher or less high ." at bounding box center [491, 305] width 204 height 27
click at [440, 388] on div "+" at bounding box center [439, 390] width 13 height 13
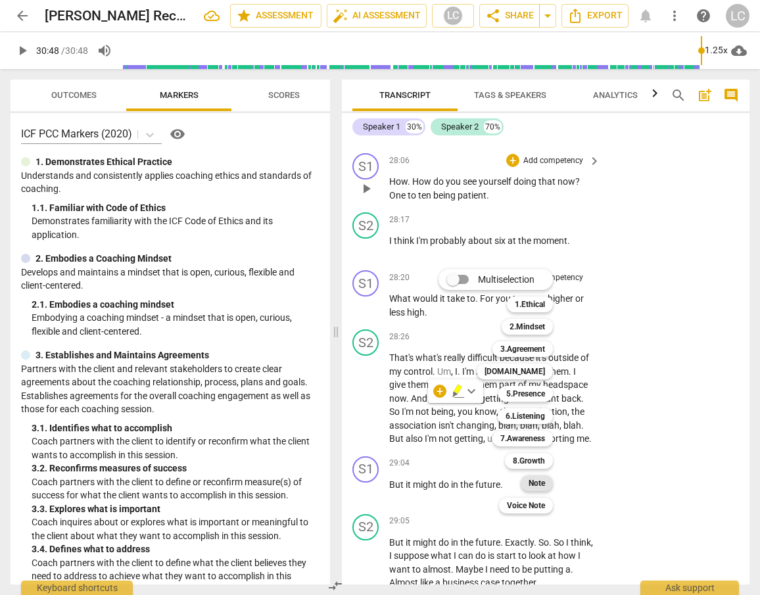
click at [539, 485] on b "Note" at bounding box center [536, 483] width 16 height 16
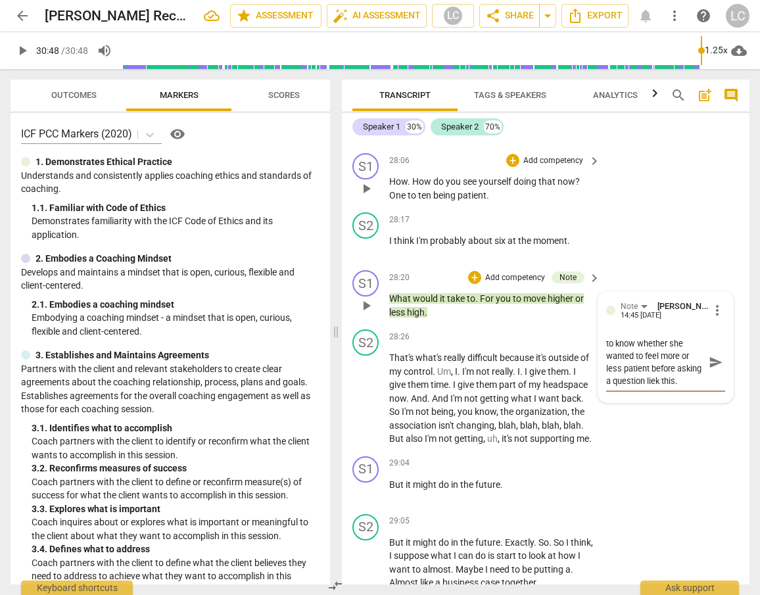
scroll to position [0, 0]
click at [632, 387] on textarea "It woudl have been helpful to know whether she wanted to feel more or less pati…" at bounding box center [655, 362] width 98 height 50
click at [684, 387] on textarea "It would have been helpful to know whether she wanted to feel more or less pati…" at bounding box center [655, 362] width 98 height 50
click at [712, 369] on span "send" at bounding box center [715, 362] width 14 height 14
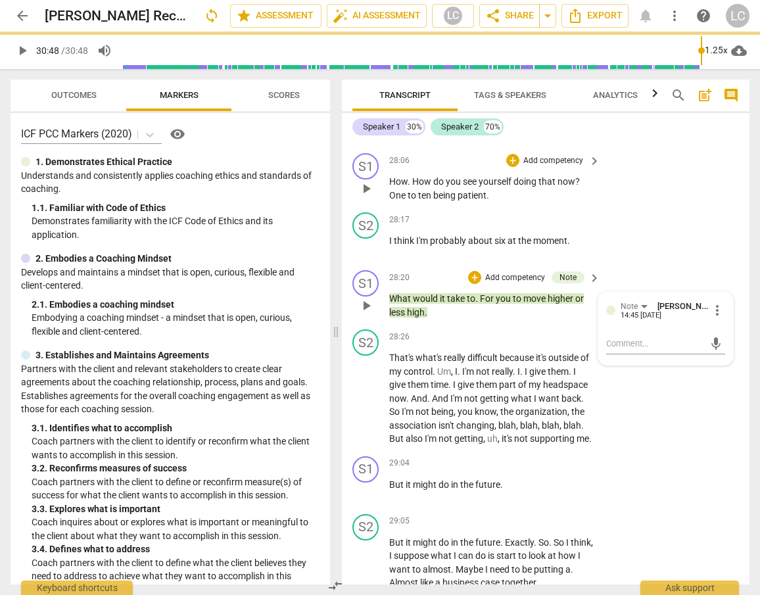
scroll to position [0, 0]
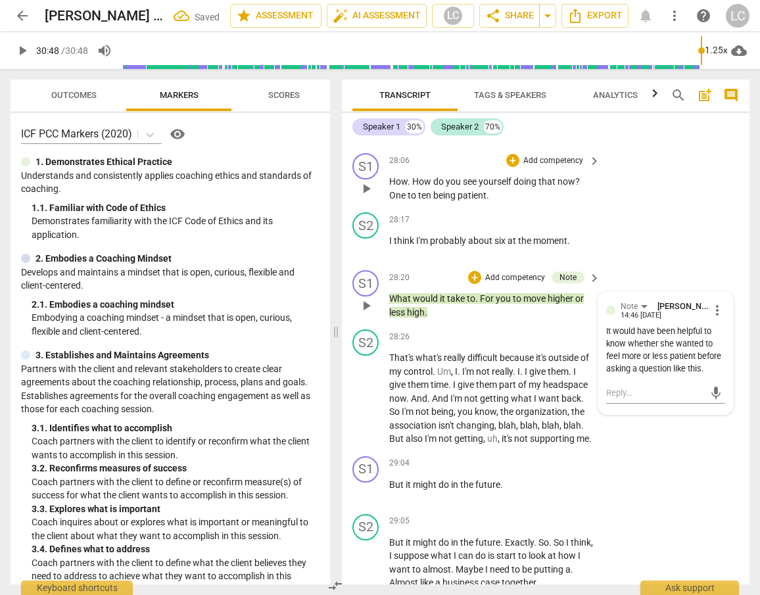
click at [471, 324] on div "S1 play_arrow pause 28:20 + Add competency Note keyboard_arrow_right What would…" at bounding box center [545, 294] width 407 height 59
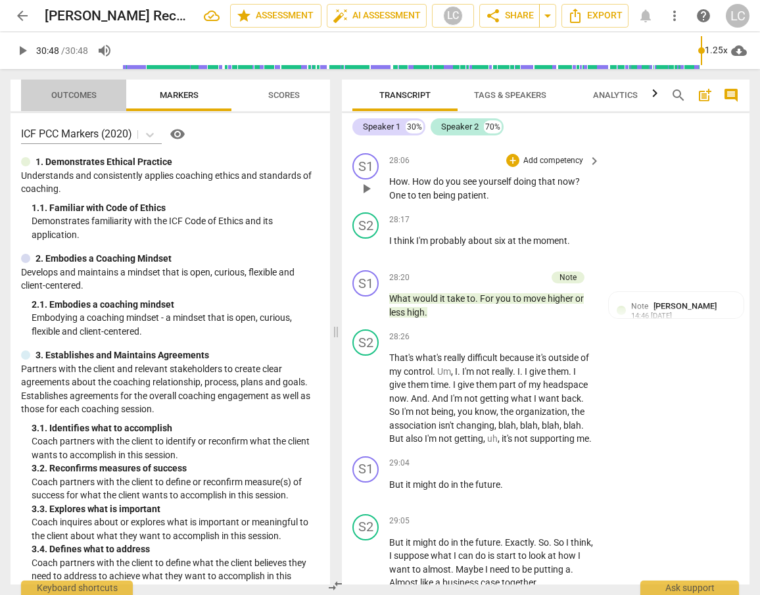
click at [66, 106] on button "Outcomes" at bounding box center [73, 96] width 105 height 32
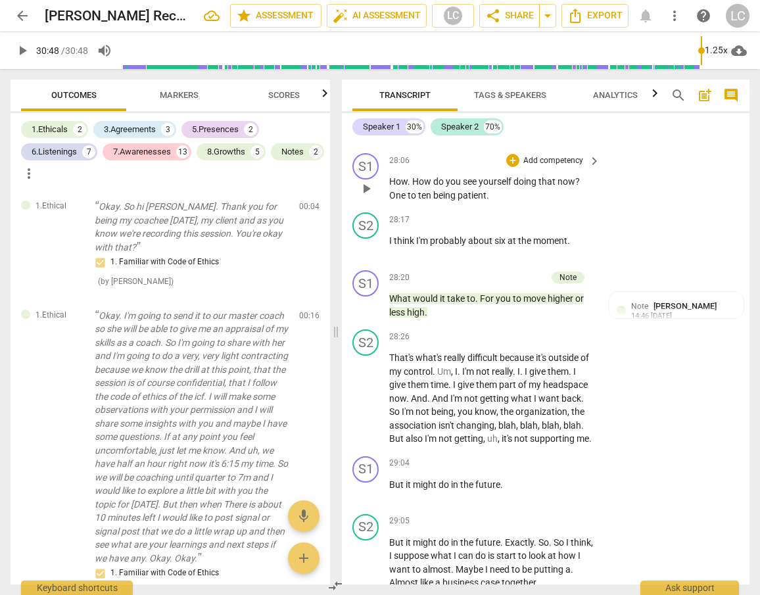
click at [285, 101] on span "Scores" at bounding box center [283, 96] width 63 height 18
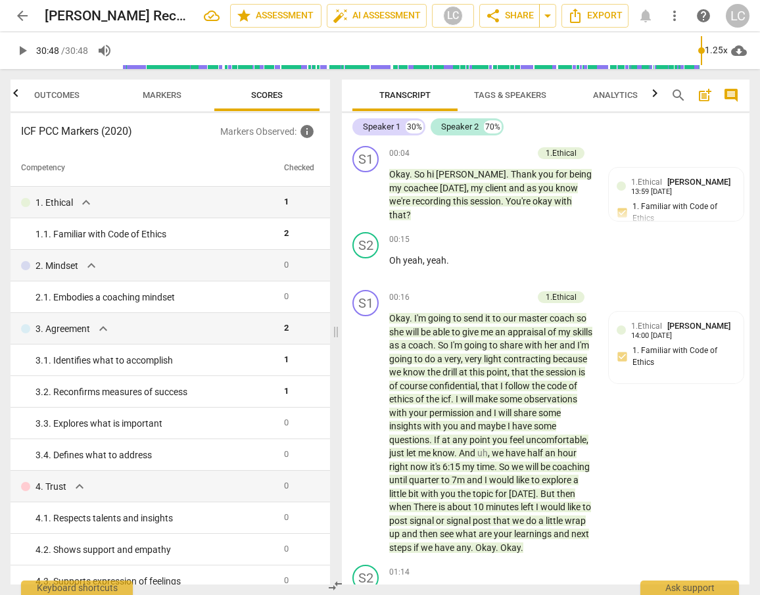
click at [702, 95] on span "post_add" at bounding box center [705, 95] width 16 height 16
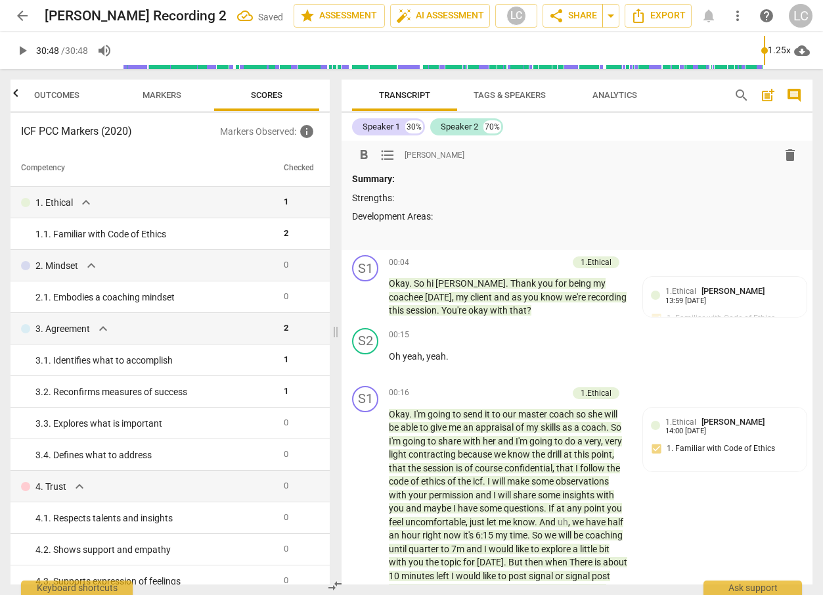
drag, startPoint x: 398, startPoint y: 202, endPoint x: 433, endPoint y: 196, distance: 35.4
click at [400, 203] on p "Strengths:" at bounding box center [577, 198] width 450 height 14
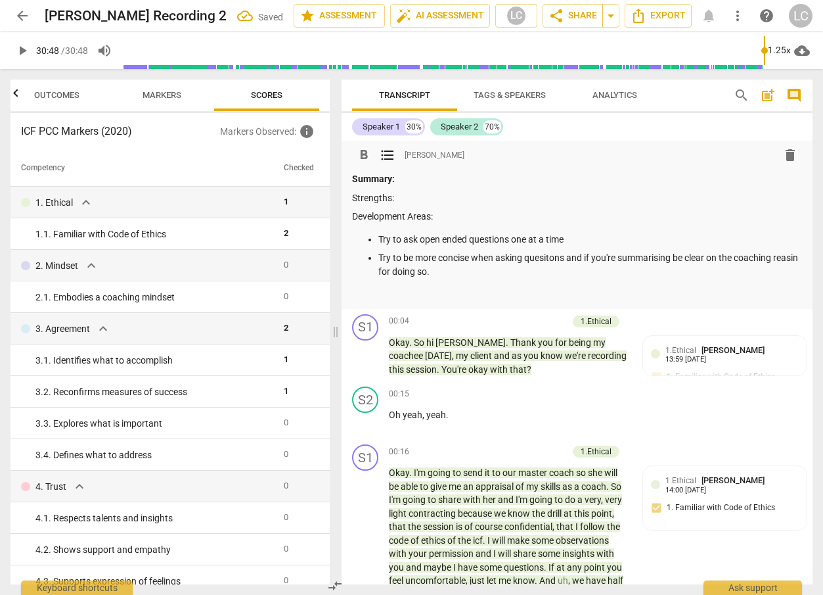
click at [398, 274] on p "Try to be more concise when asking quesitons and if you're summarising be clear…" at bounding box center [591, 264] width 424 height 27
click at [570, 259] on p "Try to be more concise when asking quesitons and if you're summarising be clear…" at bounding box center [591, 264] width 424 height 27
drag, startPoint x: 662, startPoint y: 259, endPoint x: 750, endPoint y: 260, distance: 88.1
click at [750, 260] on p "Try to be more concise when asking quesitons and summarising, and if you're sum…" at bounding box center [591, 264] width 424 height 27
drag, startPoint x: 426, startPoint y: 273, endPoint x: 467, endPoint y: 274, distance: 40.8
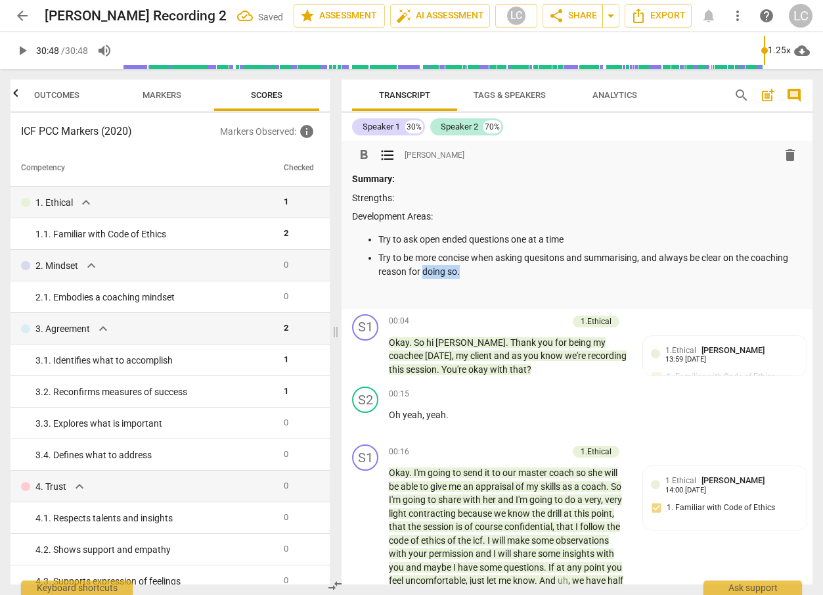
click at [466, 275] on p "Try to be more concise when asking quesitons and summarising, and always be cle…" at bounding box center [591, 264] width 424 height 27
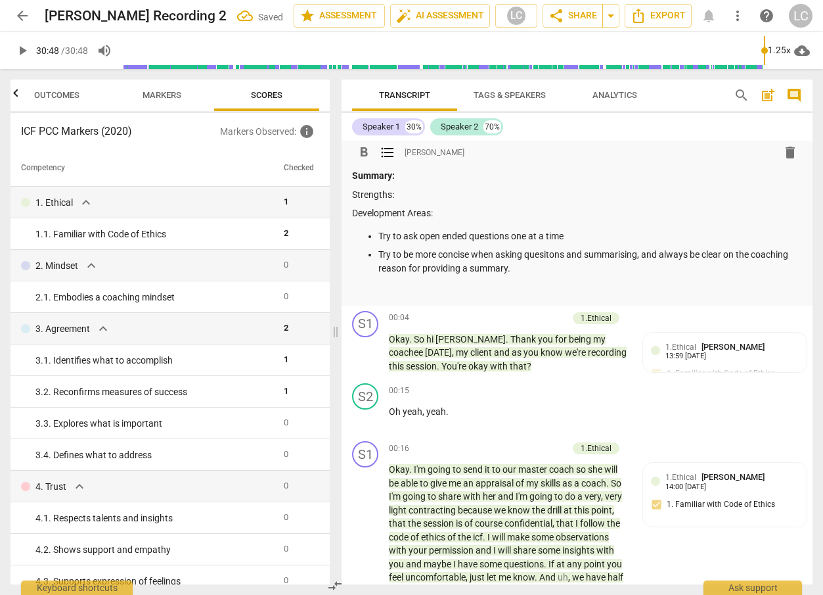
click at [550, 258] on p "Try to be more concise when asking quesitons and summarising, and always be cle…" at bounding box center [591, 261] width 424 height 27
click at [727, 257] on p "Try to be more concise when asking questions and summarising, and always be cle…" at bounding box center [591, 262] width 424 height 27
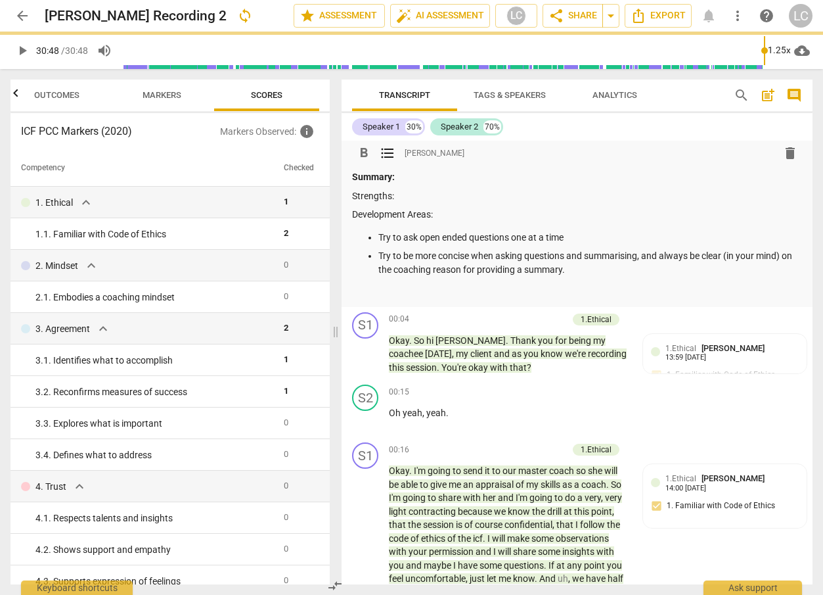
scroll to position [1, 0]
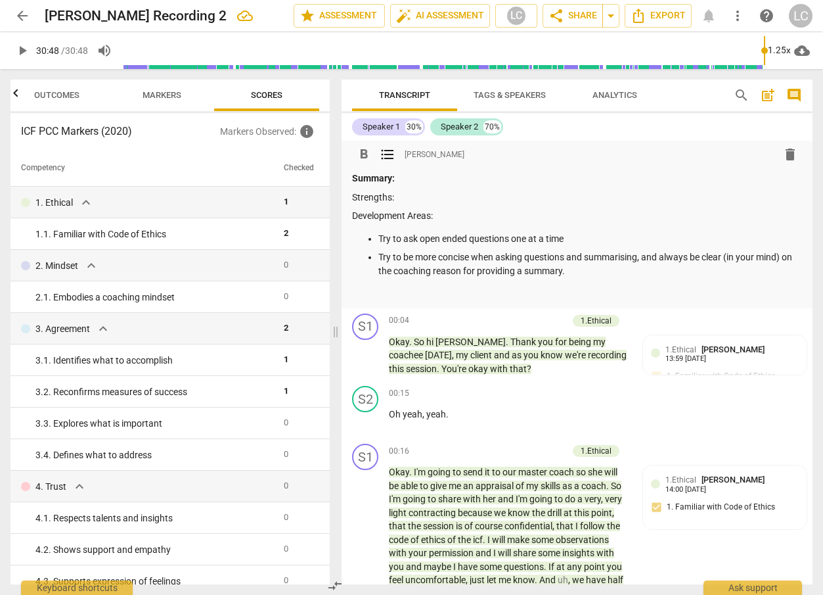
click at [596, 268] on p "Try to be more concise when asking questions and summarising, and always be cle…" at bounding box center [591, 263] width 424 height 27
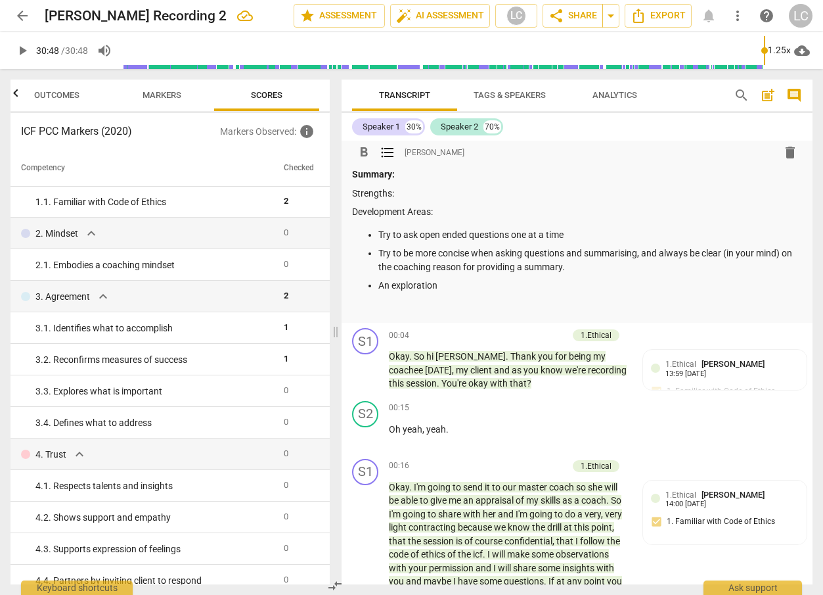
scroll to position [0, 0]
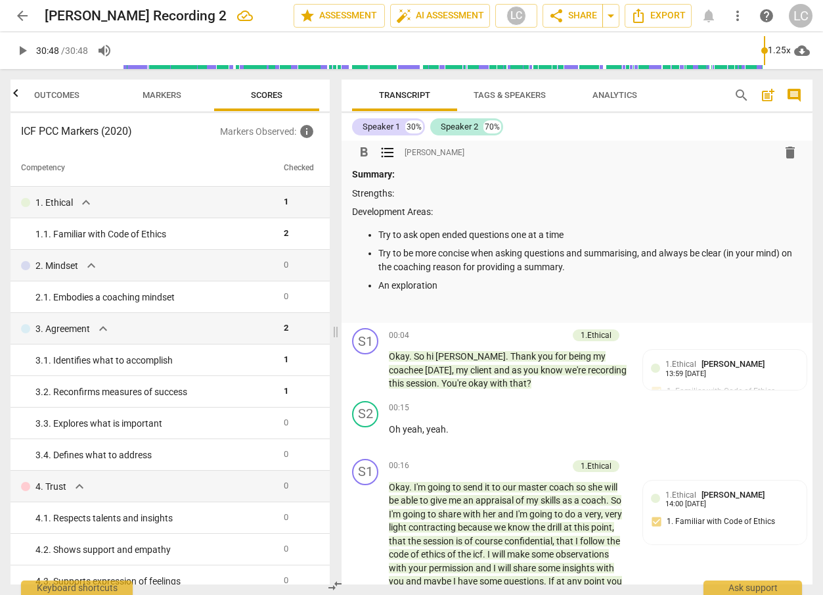
click at [388, 287] on p "An exploration" at bounding box center [591, 286] width 424 height 14
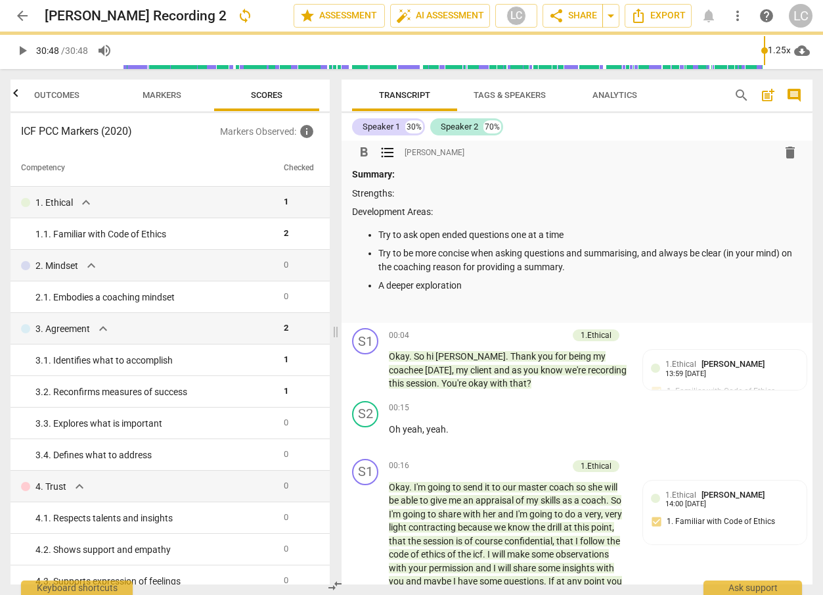
click at [474, 283] on p "A deeper exploration" at bounding box center [591, 286] width 424 height 14
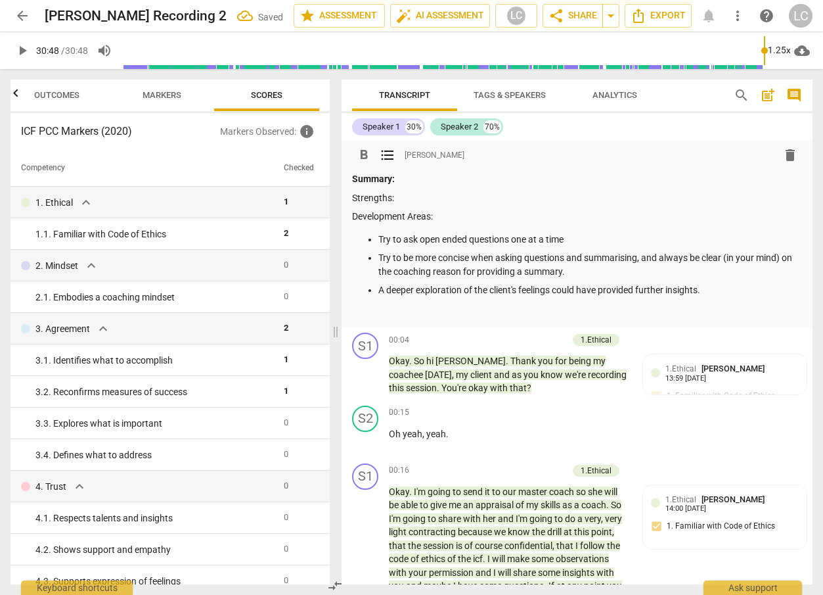
click at [415, 198] on p "Strengths:" at bounding box center [577, 198] width 450 height 14
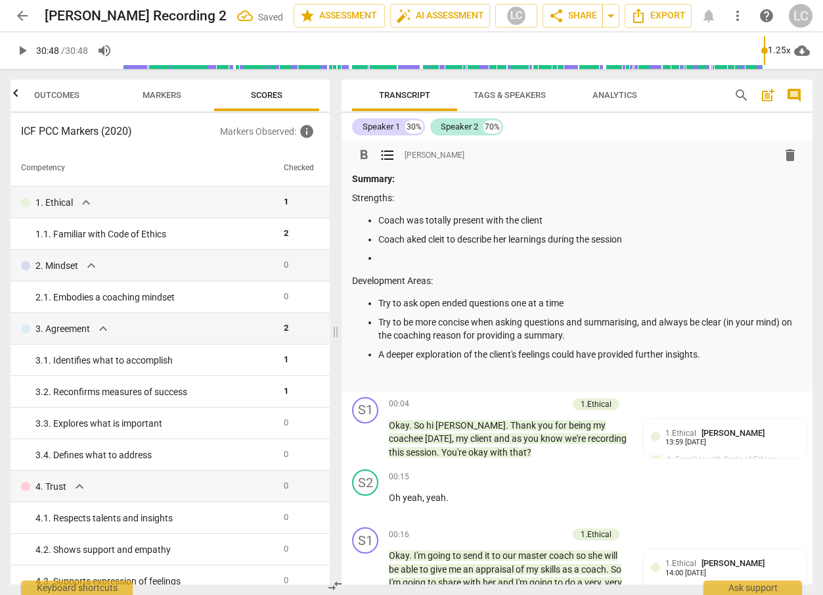
click at [412, 241] on p "Coach aked cleit to describe her learnings during the session" at bounding box center [591, 240] width 424 height 14
click at [447, 238] on p "Coach asked [PERSON_NAME] to describe her learnings during the session" at bounding box center [591, 240] width 424 height 14
click at [386, 252] on p at bounding box center [591, 258] width 424 height 14
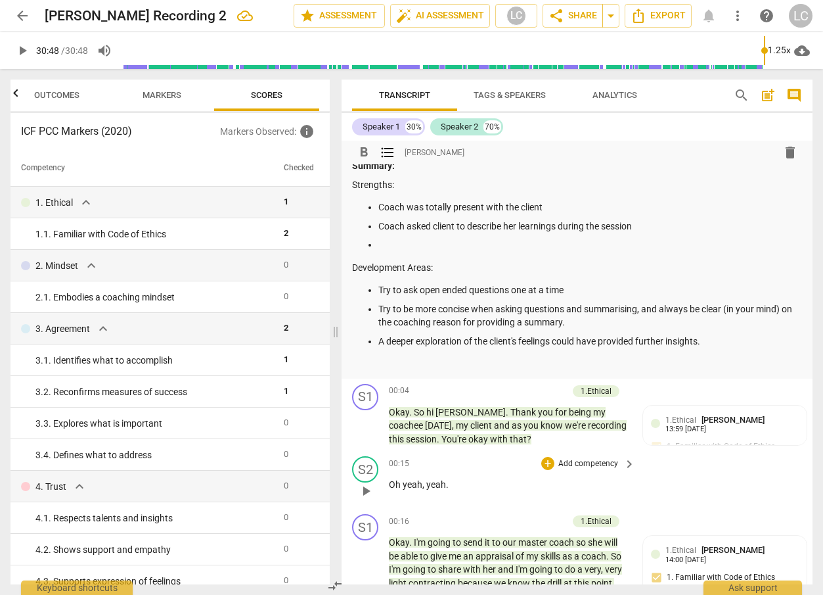
scroll to position [17, 0]
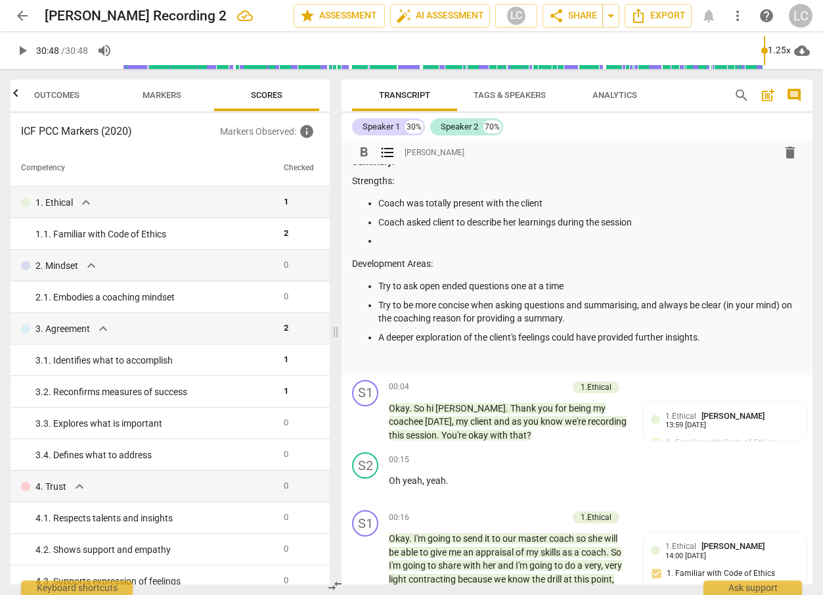
drag, startPoint x: 381, startPoint y: 128, endPoint x: 383, endPoint y: 141, distance: 13.3
click at [381, 128] on div "Speaker 1" at bounding box center [381, 126] width 37 height 13
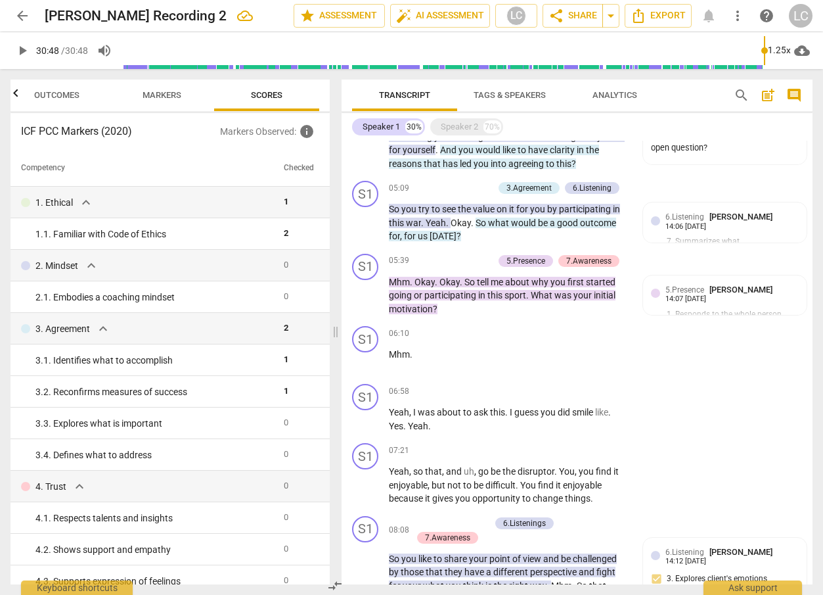
scroll to position [824, 0]
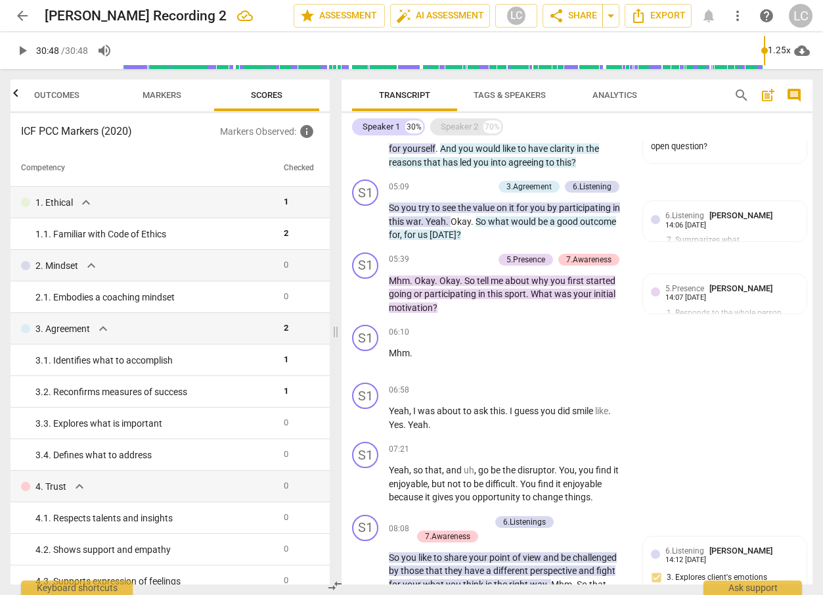
click at [459, 126] on div "Speaker 2" at bounding box center [459, 126] width 37 height 13
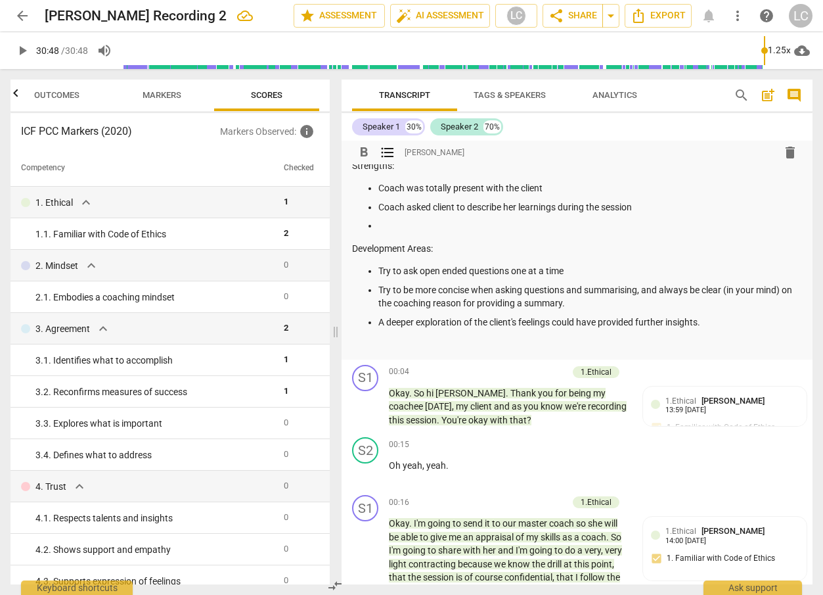
scroll to position [0, 0]
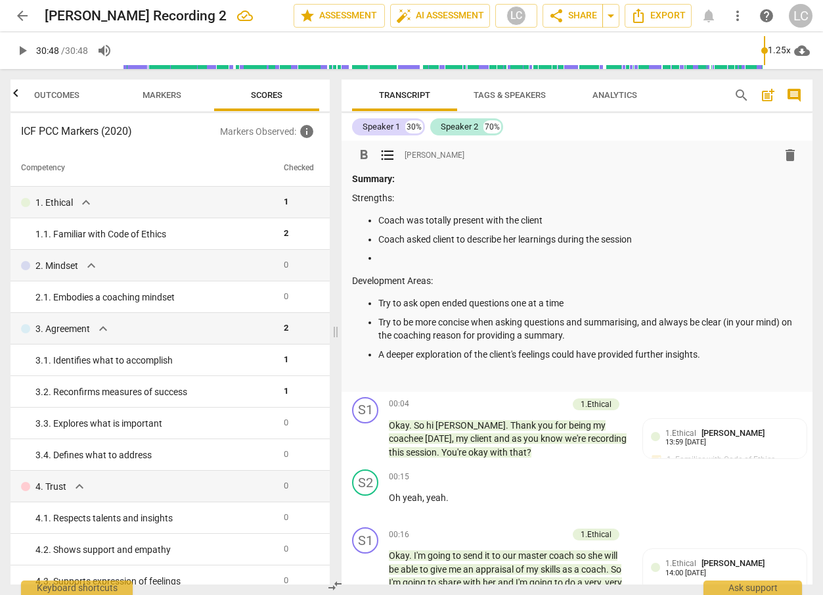
click at [383, 255] on p at bounding box center [591, 258] width 424 height 14
click at [397, 129] on div "Speaker 1" at bounding box center [381, 126] width 37 height 13
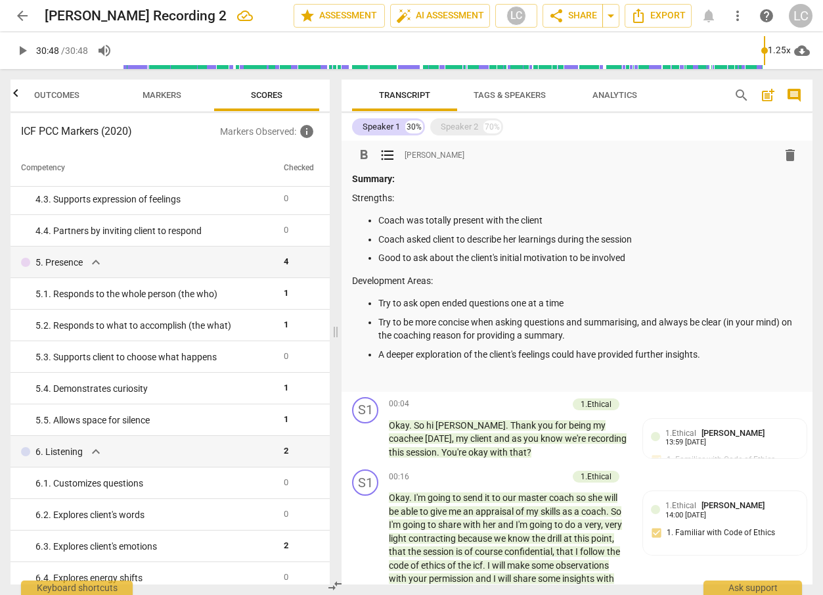
click at [644, 258] on p "Good to ask about the client's initial motivation to be involved" at bounding box center [591, 258] width 424 height 14
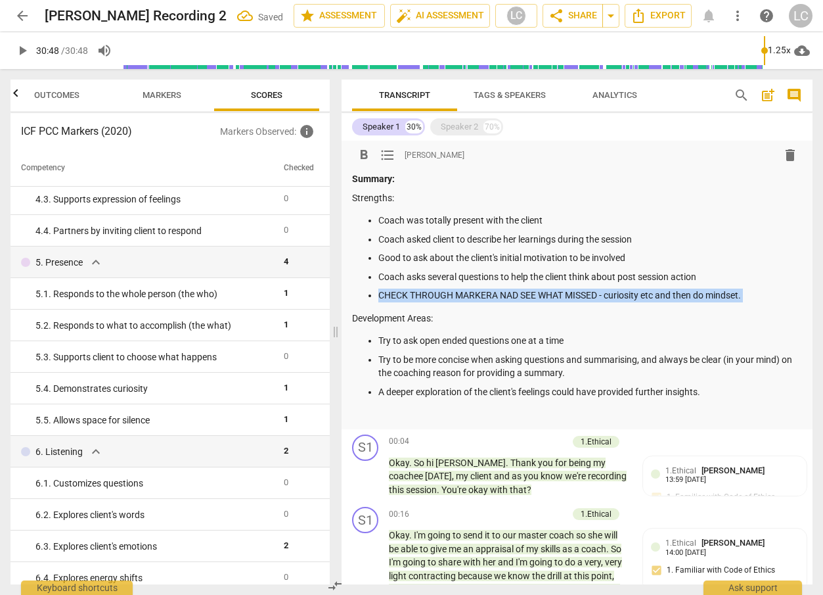
drag, startPoint x: 381, startPoint y: 295, endPoint x: 722, endPoint y: 304, distance: 341.9
click at [749, 308] on div "Summary: Strengths: Coach was totally present with the client Coach asked clien…" at bounding box center [577, 296] width 450 height 249
click at [365, 152] on span "format_bold" at bounding box center [364, 155] width 16 height 16
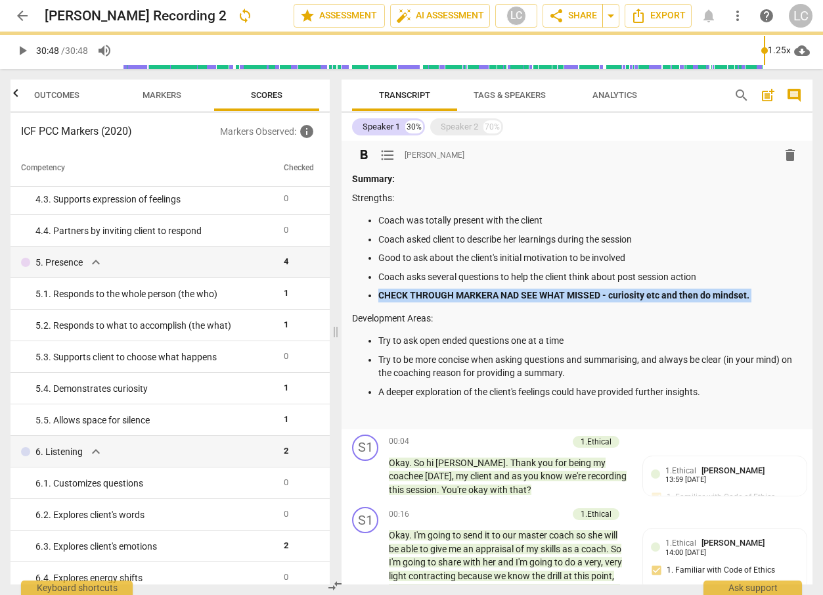
click at [496, 296] on strong "CHECK THROUGH MARKERA NAD SEE WHAT MISSED - curiosity etc and then do mindset." at bounding box center [564, 295] width 371 height 11
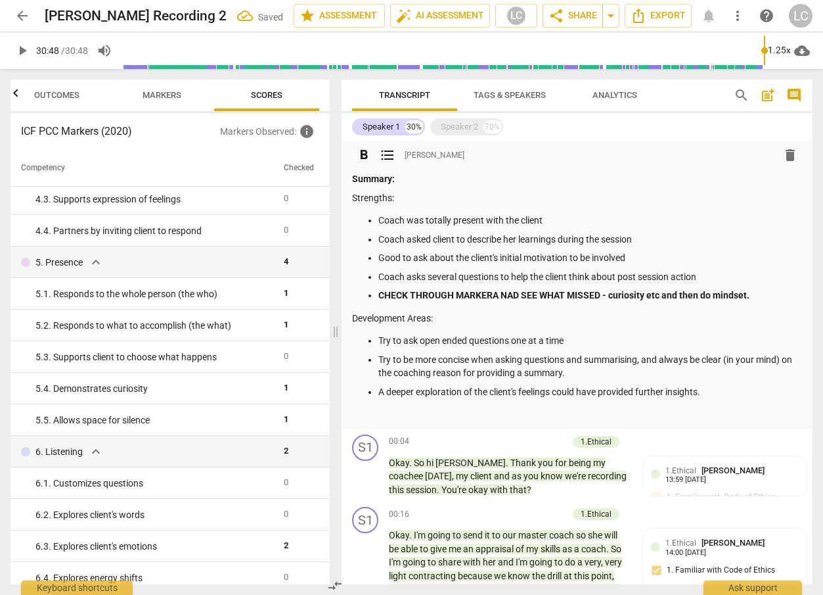
click at [509, 294] on strong "CHECK THROUGH MARKERA NAD SEE WHAT MISSED - curiosity etc and then do mindset." at bounding box center [564, 295] width 371 height 11
drag, startPoint x: 519, startPoint y: 294, endPoint x: 491, endPoint y: 293, distance: 27.6
click at [491, 293] on strong "CHECK THROUGH MARKERA NAD SEE WHAT MISSED - curiosity etc and then do mindset." at bounding box center [564, 295] width 371 height 11
click at [461, 241] on p "Coach asked client to describe her learnings during the session" at bounding box center [591, 240] width 424 height 14
